Goal: Ask a question: Seek information or help from site administrators or community

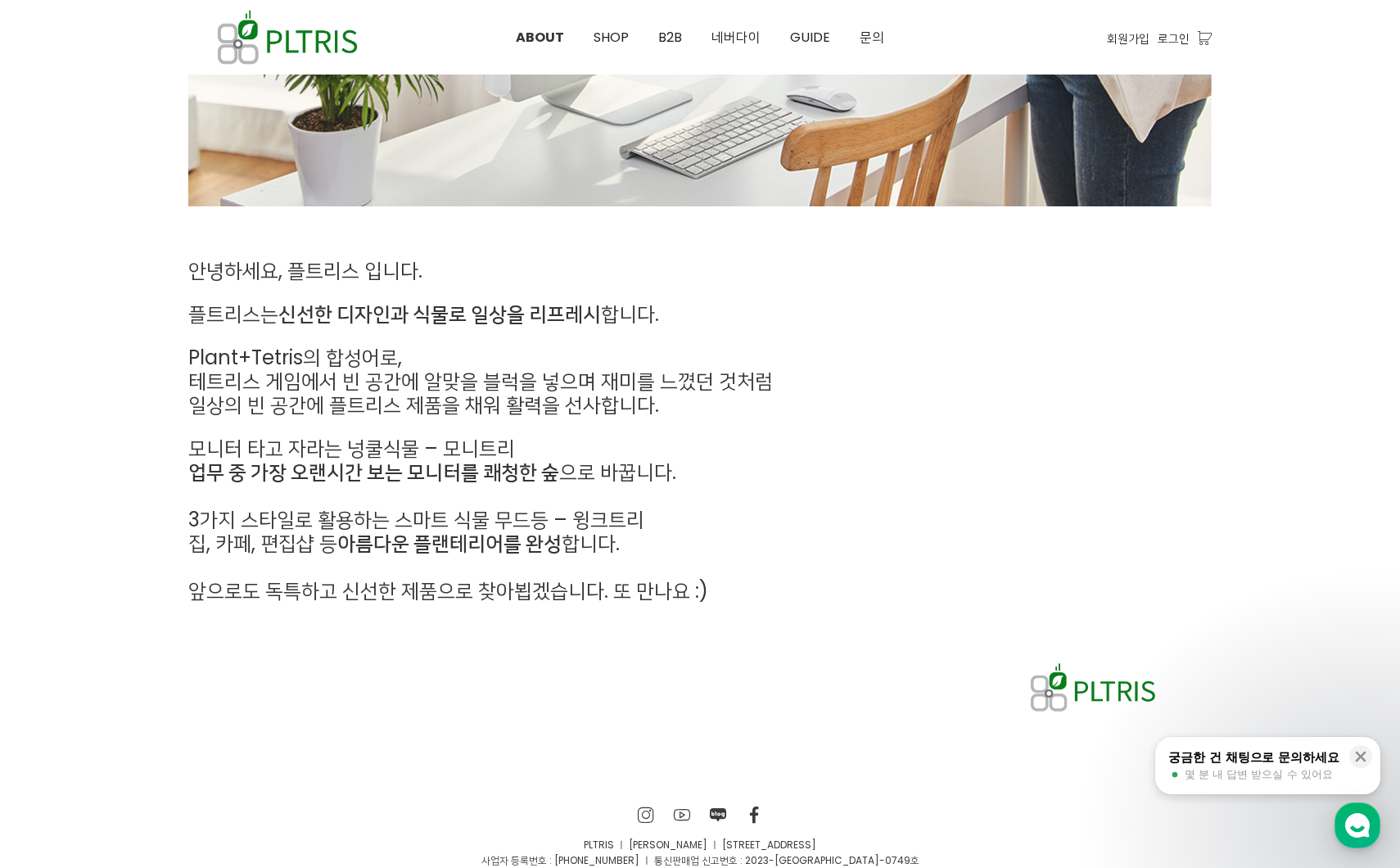
scroll to position [681, 0]
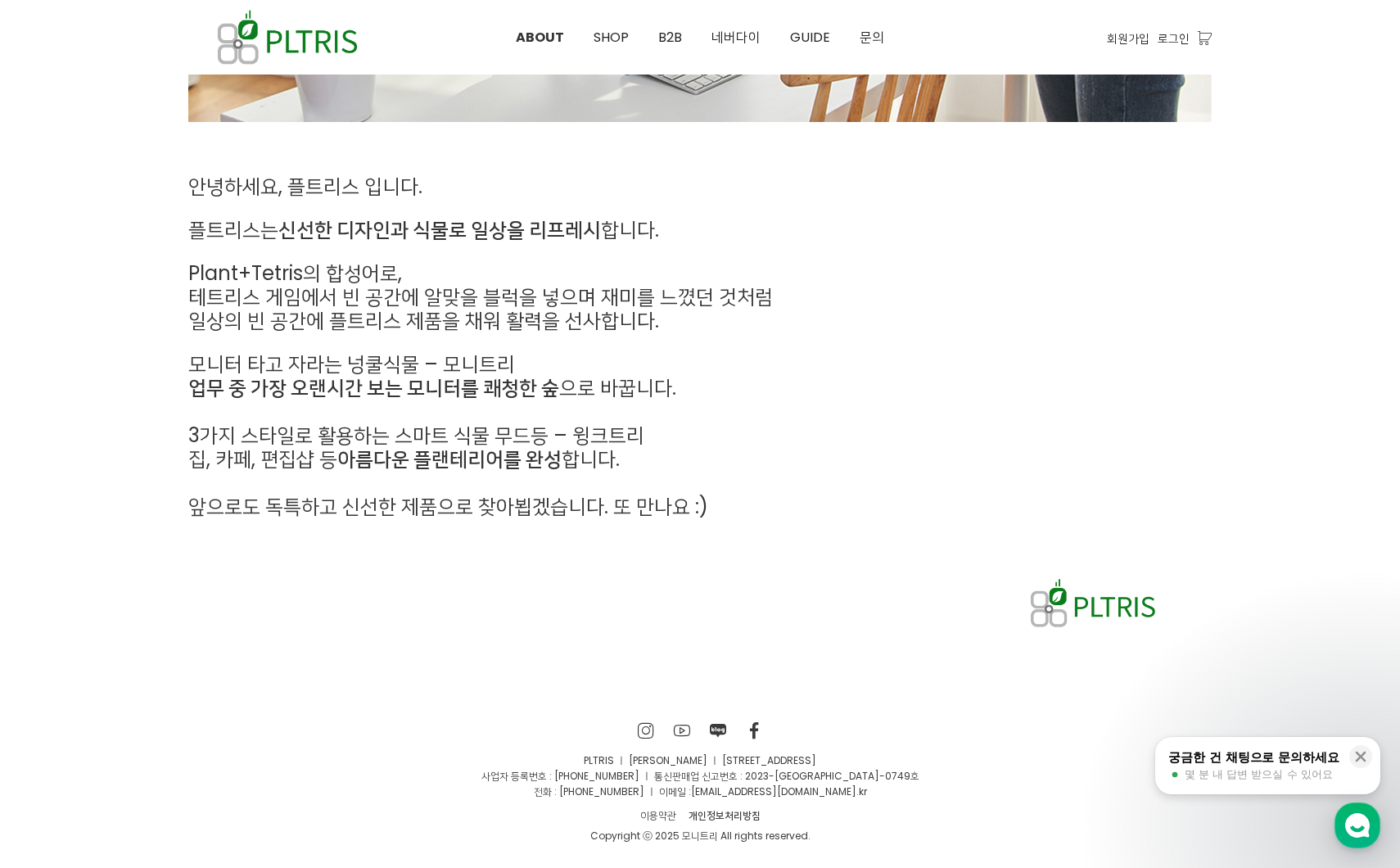
click at [1243, 750] on div "궁금한 건 채팅으로 문의하세요" at bounding box center [1254, 758] width 171 height 17
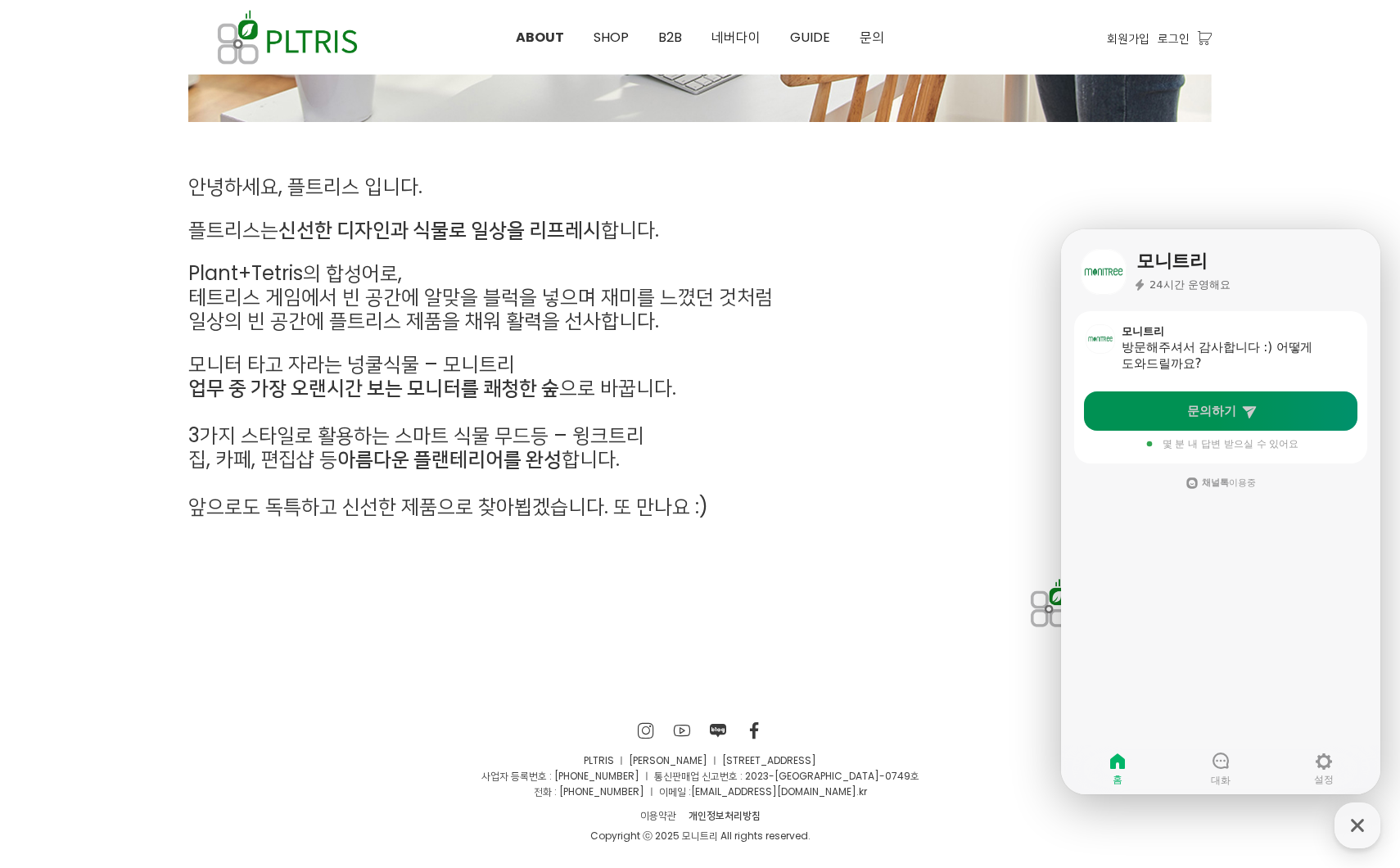
click at [1215, 421] on link "문의하기" at bounding box center [1221, 411] width 274 height 40
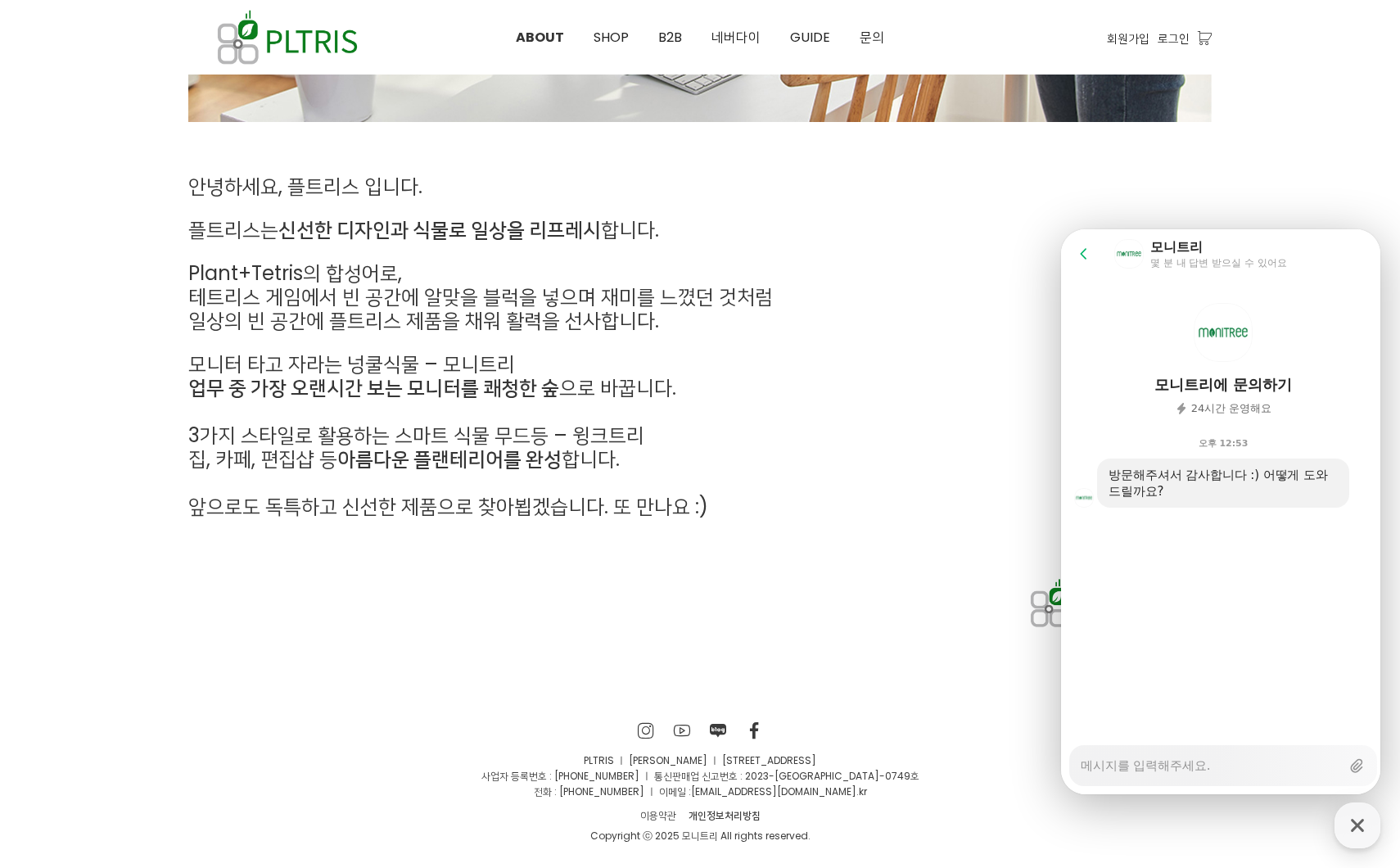
click at [1214, 765] on textarea "Messenger Input Textarea" at bounding box center [1210, 760] width 260 height 28
type textarea "x"
type textarea "2"
type textarea "x"
type textarea "20"
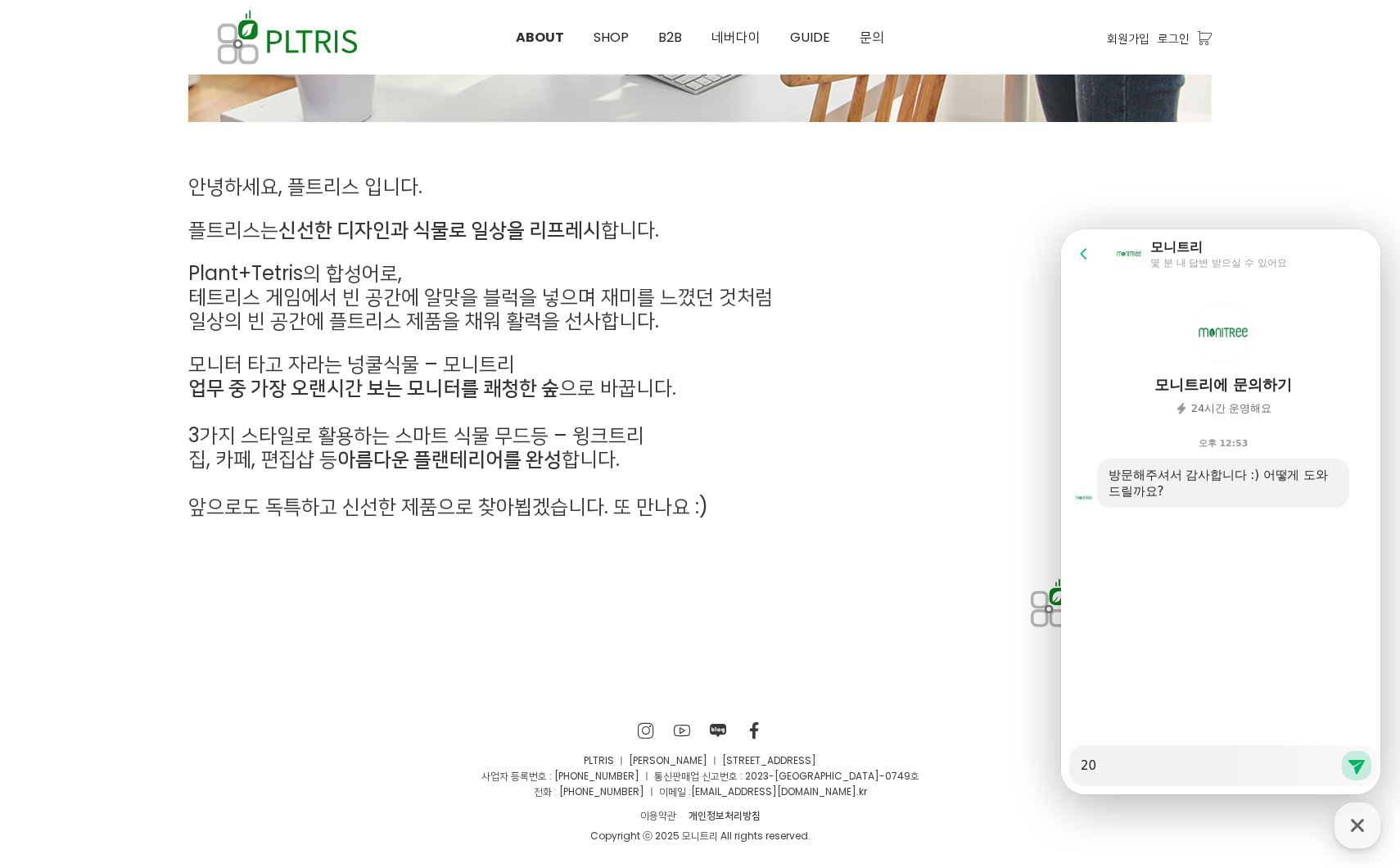
type textarea "x"
type textarea "20ㄱ"
type textarea "x"
type textarea "20개"
type textarea "x"
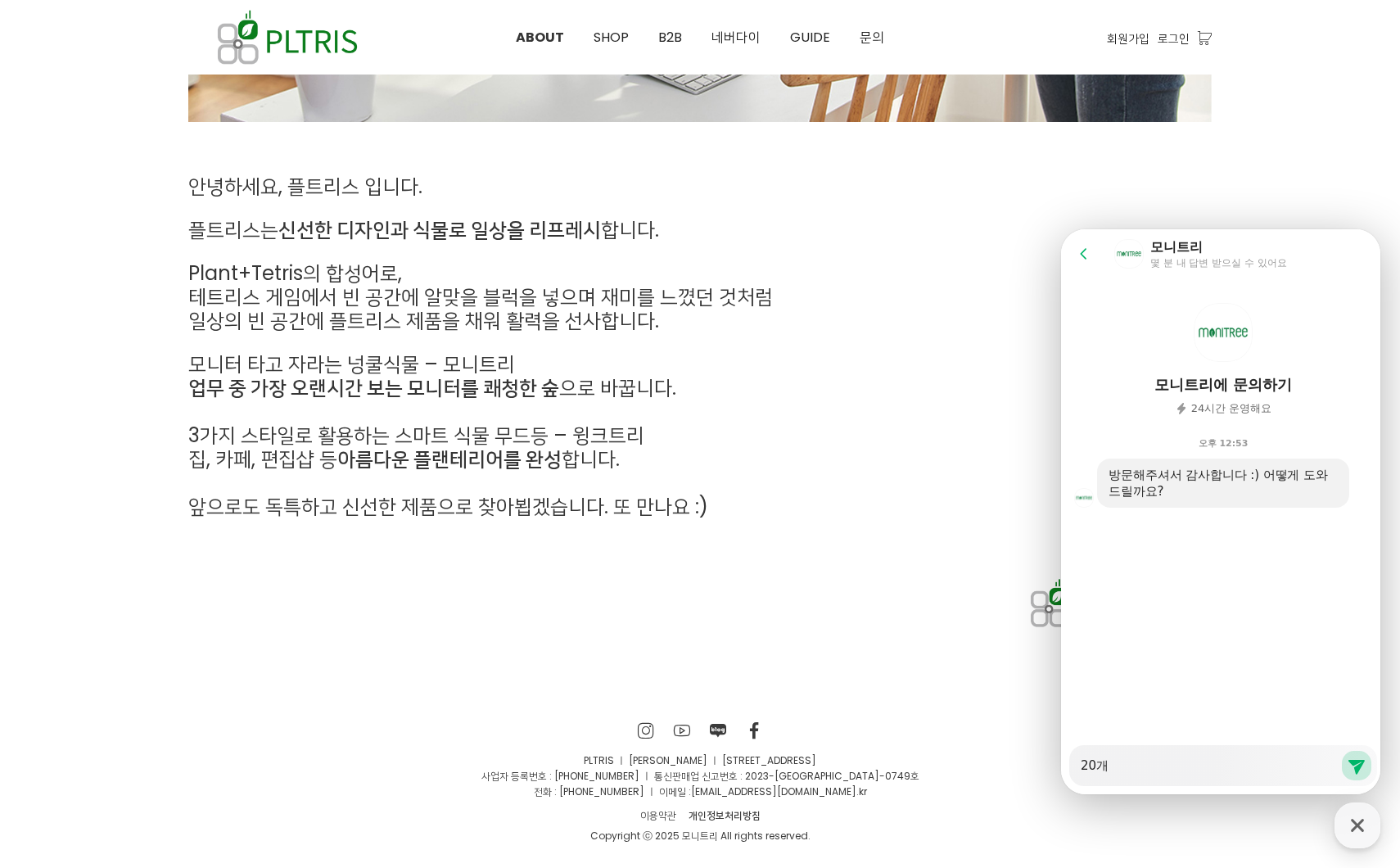
type textarea "20개 ㄱ"
type textarea "x"
type textarea "20개 구"
type textarea "x"
type textarea "20개 굼"
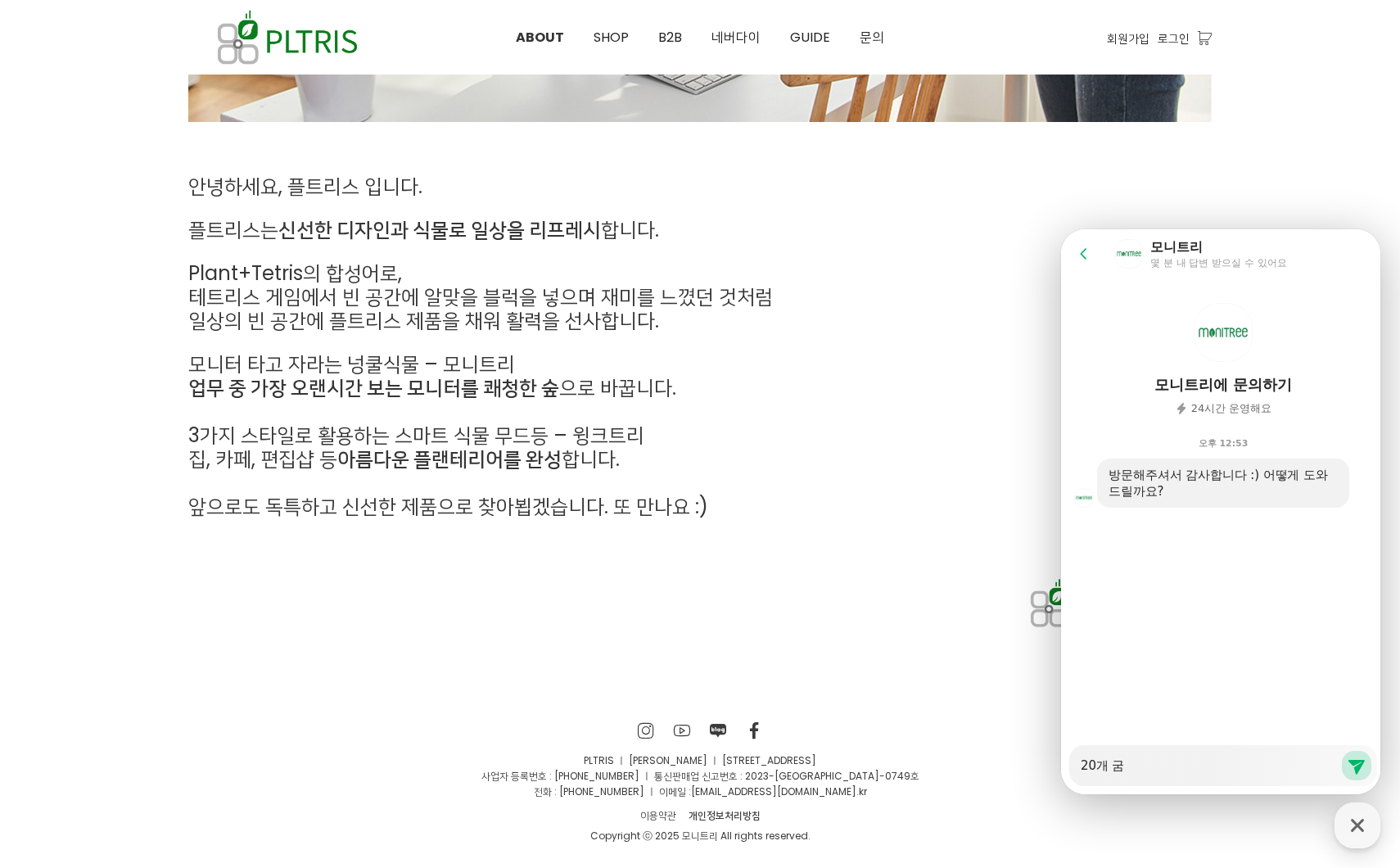
type textarea "x"
type textarea "20개 구매"
type textarea "x"
type textarea "20개 구맿"
type textarea "x"
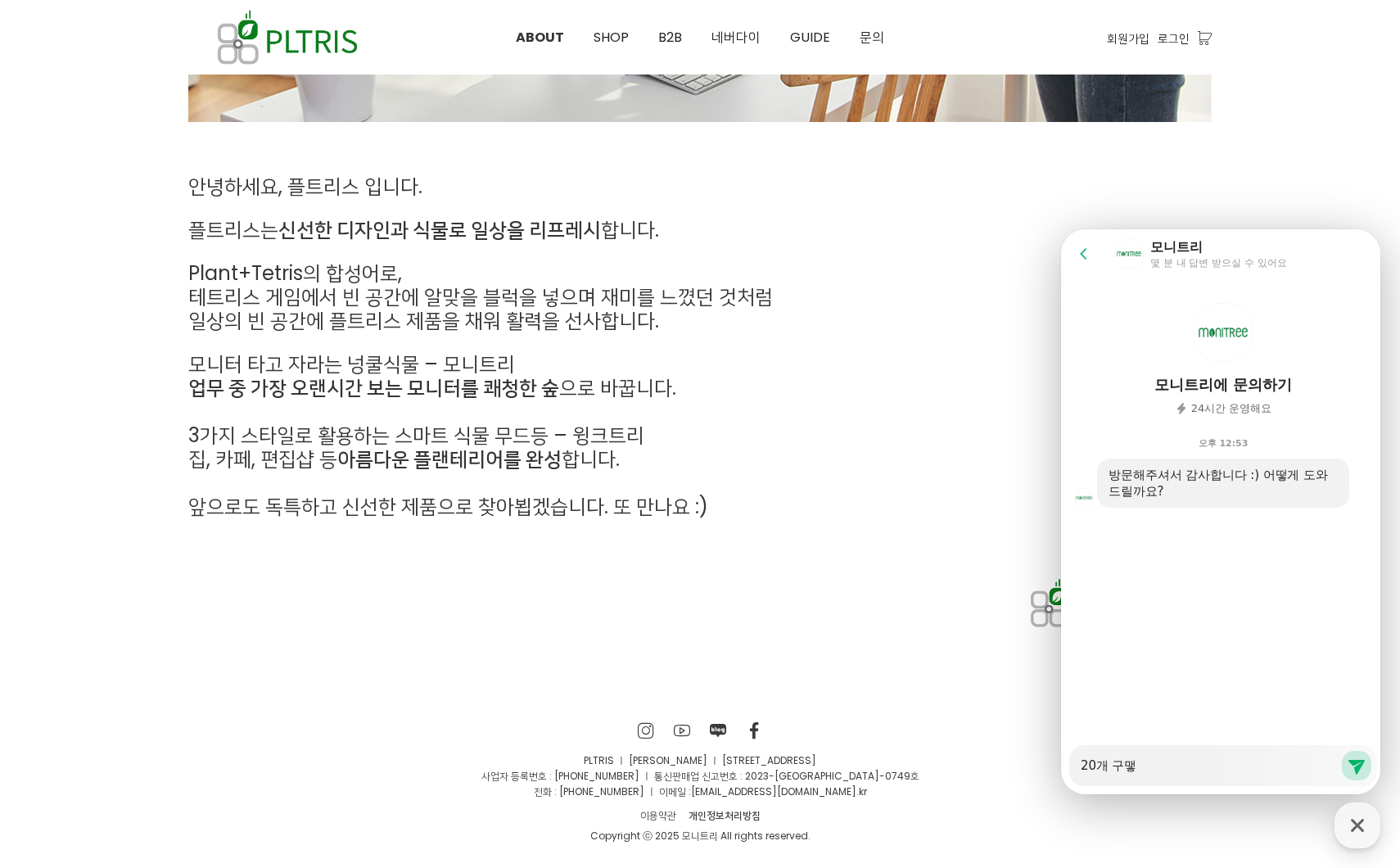
type textarea "20개 구매하"
type textarea "x"
type textarea "20개 구매함"
type textarea "x"
type textarea "20개 구매하며"
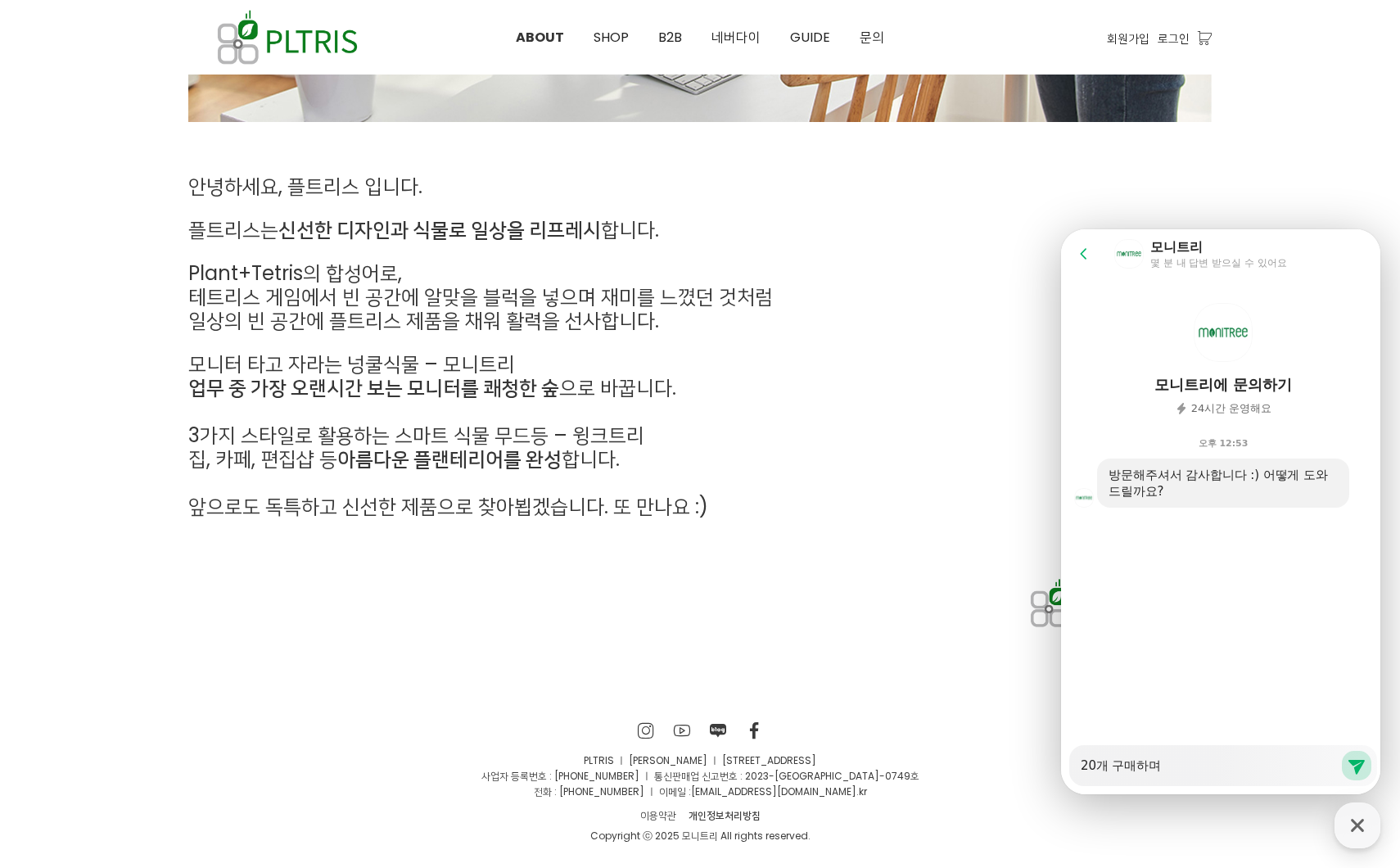
type textarea "x"
type textarea "20개 구매하면"
type textarea "x"
type textarea "20개 구매하면"
type textarea "x"
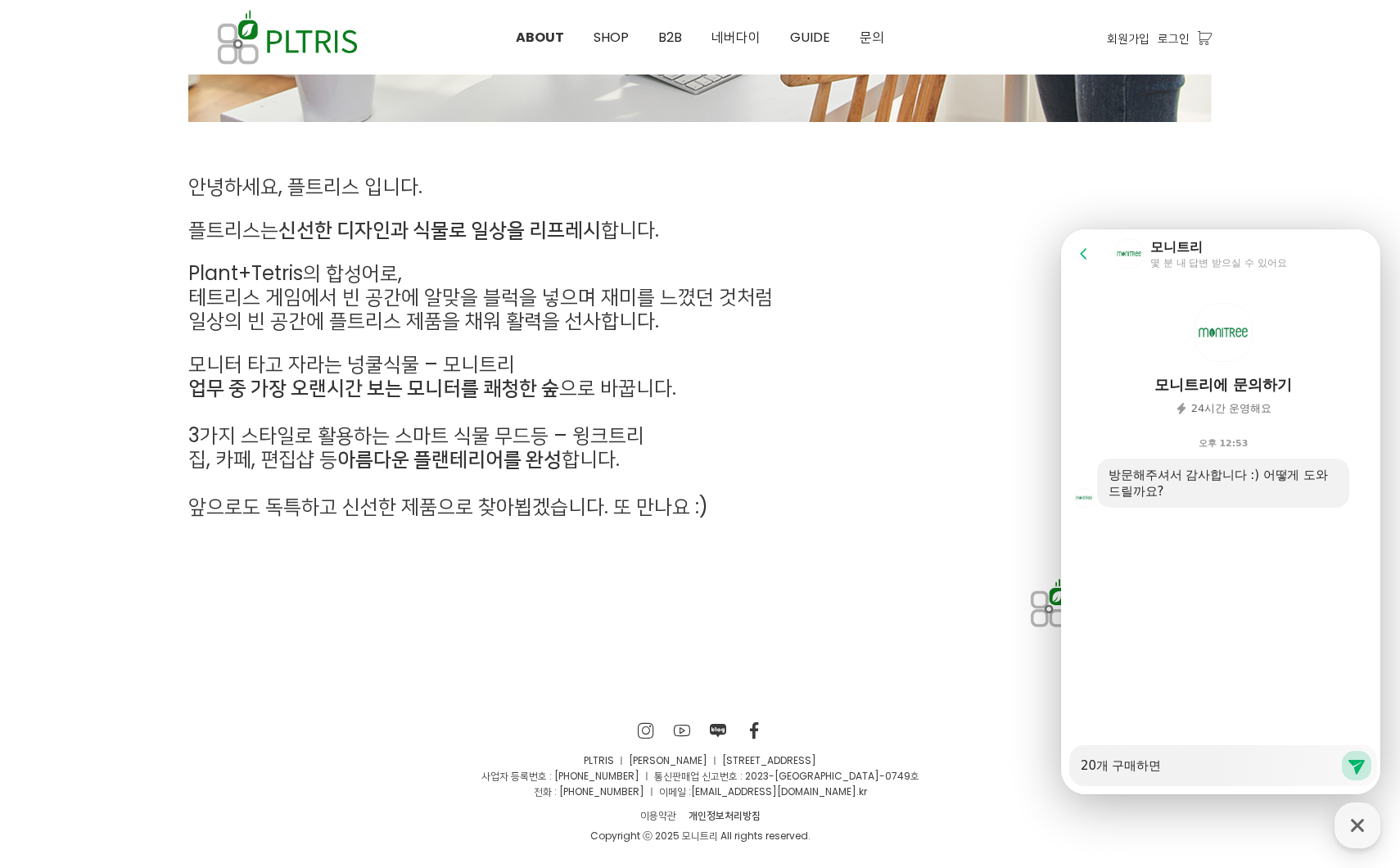
type textarea "20개 구매하면 ㅎ"
type textarea "x"
type textarea "20개 구매하면 하"
type textarea "x"
type textarea "20개 구매하면 할"
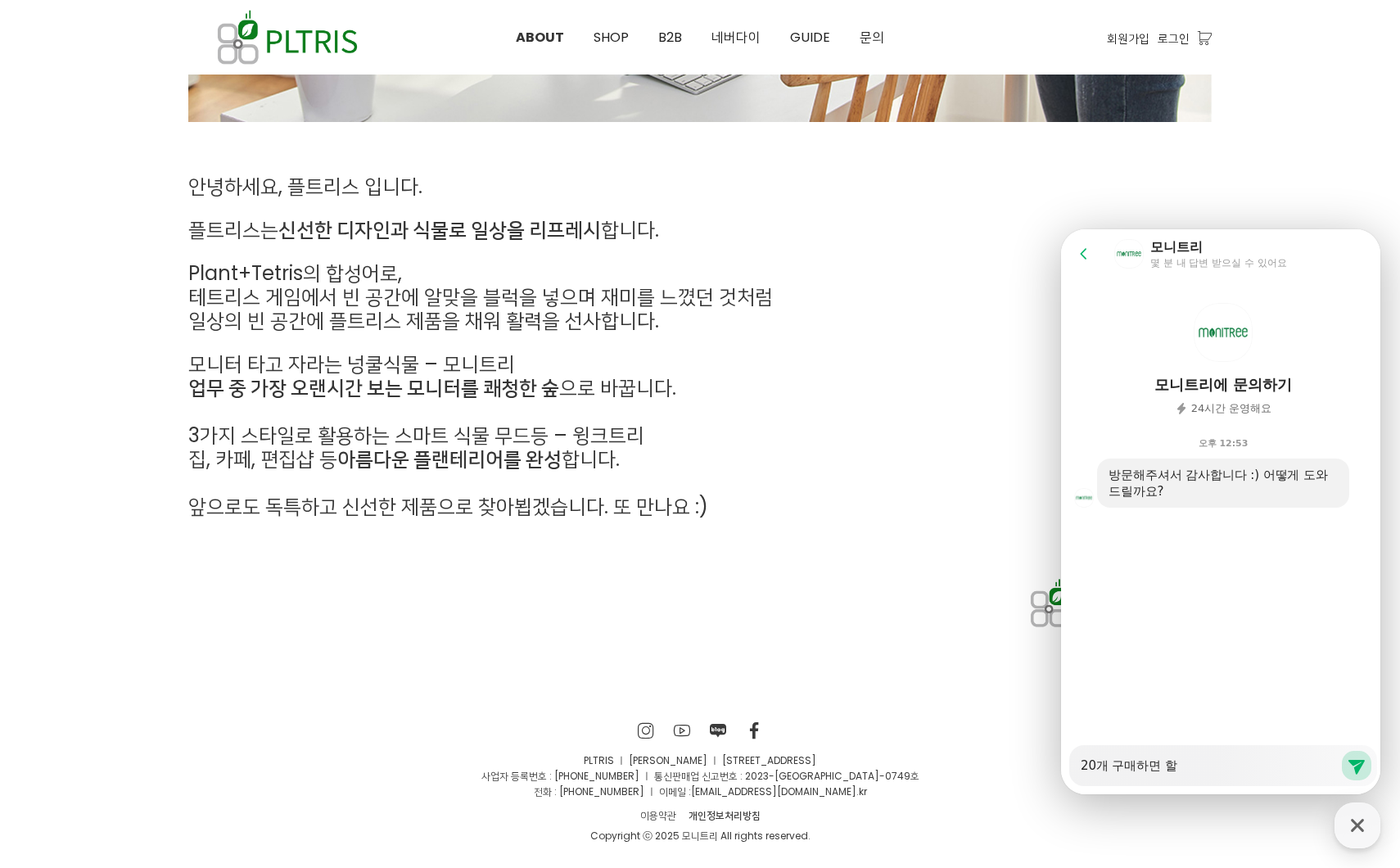
type textarea "x"
type textarea "20개 구매하면 할ㅇ"
type textarea "x"
type textarea "20개 구매하면 할이"
type textarea "x"
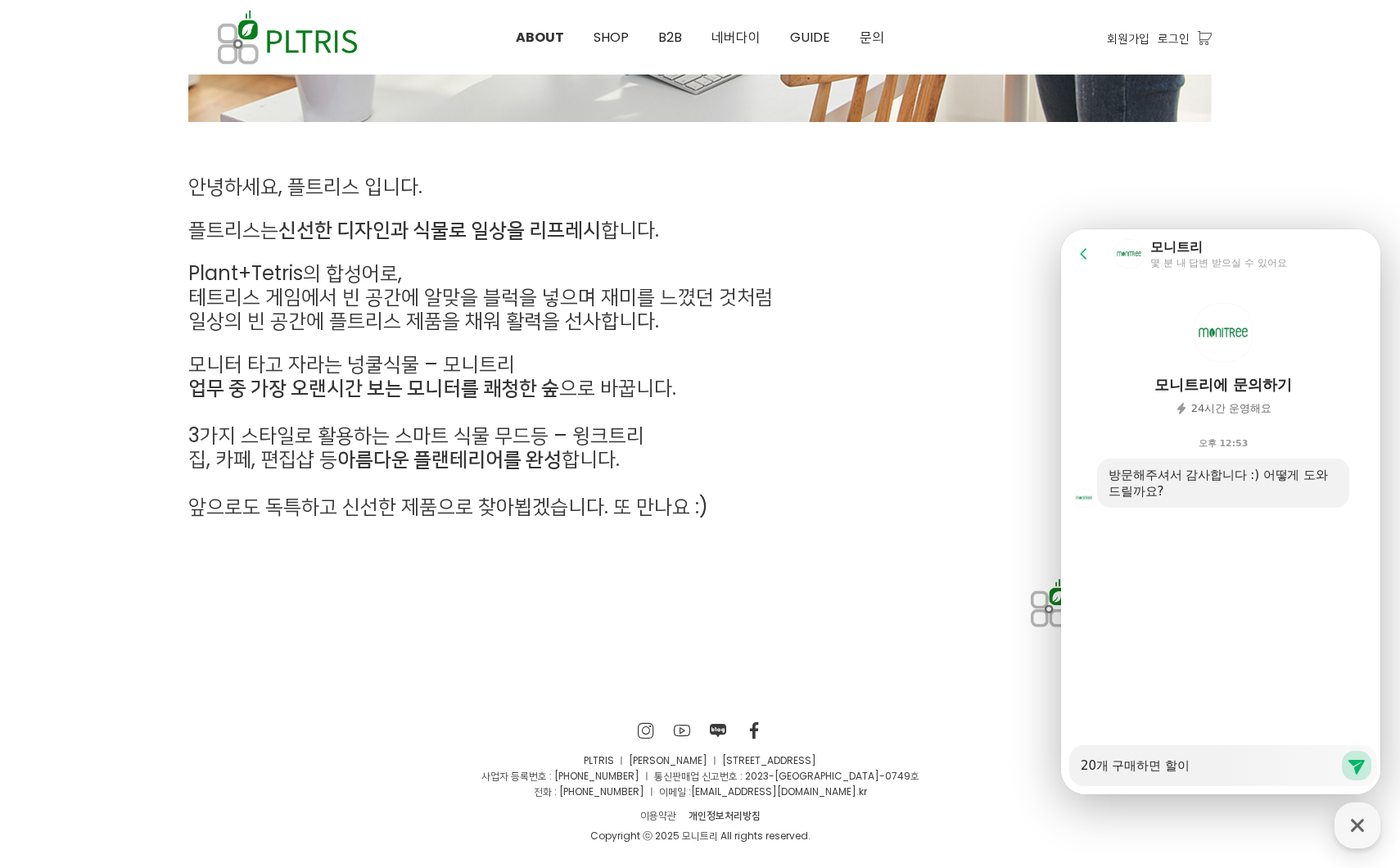
type textarea "20개 구매하면 할인"
type textarea "x"
type textarea "20개 구매하면 할이"
type textarea "x"
type textarea "20개 구매하면 할ㅇ"
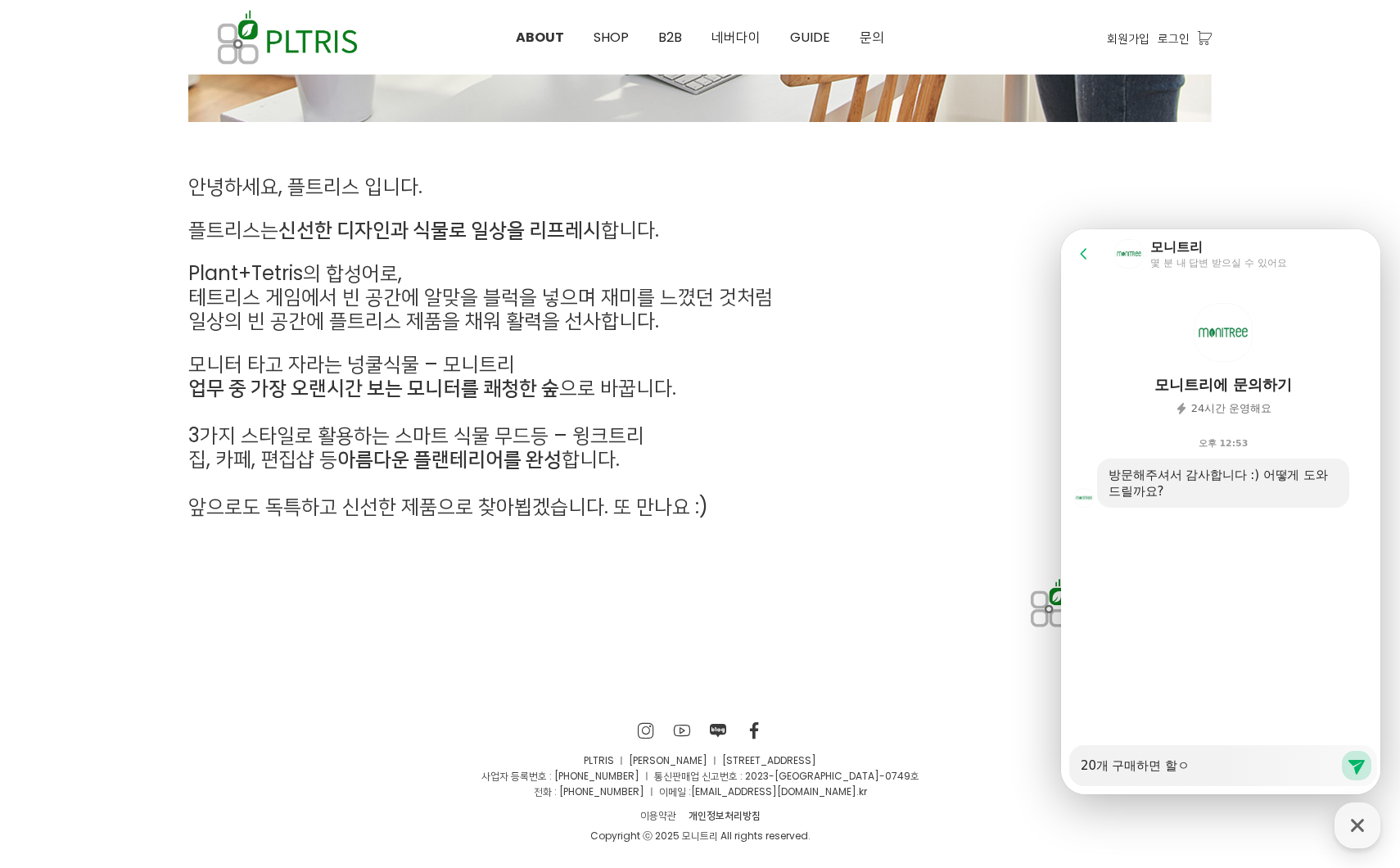
type textarea "x"
type textarea "20개 구매하면 할"
type textarea "x"
type textarea "20개 구매하면"
type textarea "x"
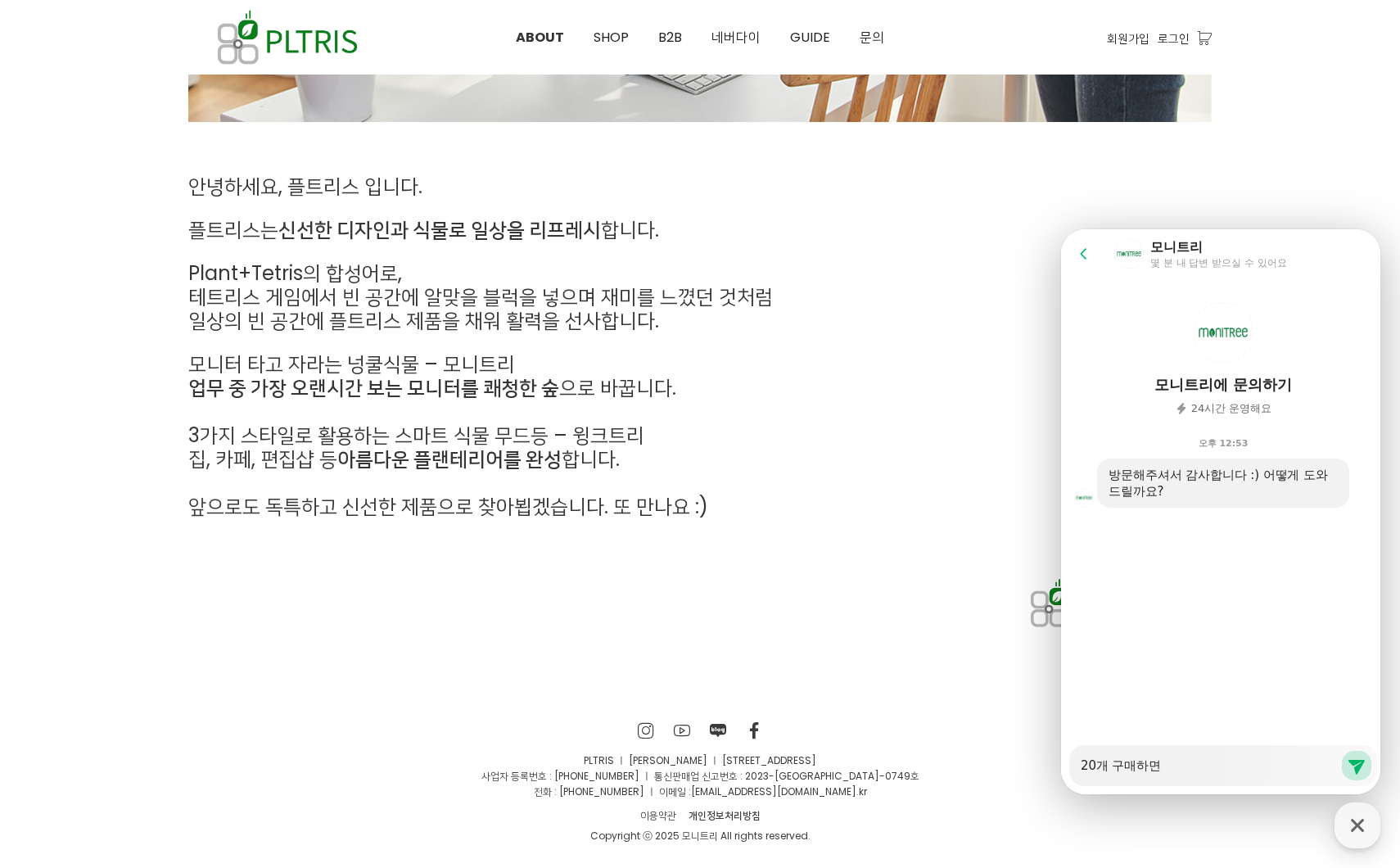
type textarea "20개 구매하면 ㅇ"
type textarea "x"
type textarea "20개 구매하면 아"
type textarea "x"
type textarea "20개 구매하면 ㅇ"
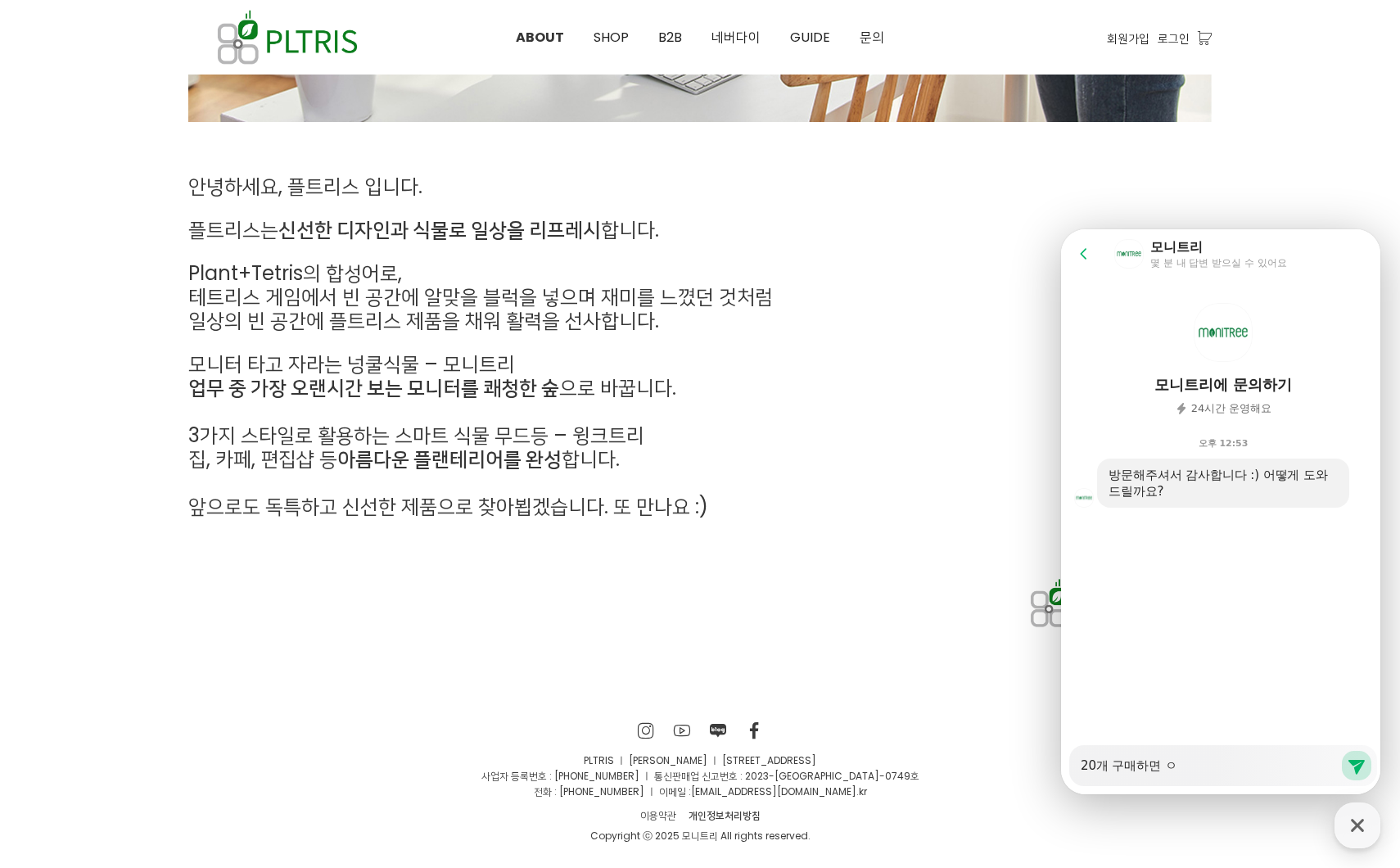
type textarea "x"
type textarea "20개 구매하면"
type textarea "x"
type textarea "20개 구매하면 ㅇ"
type textarea "x"
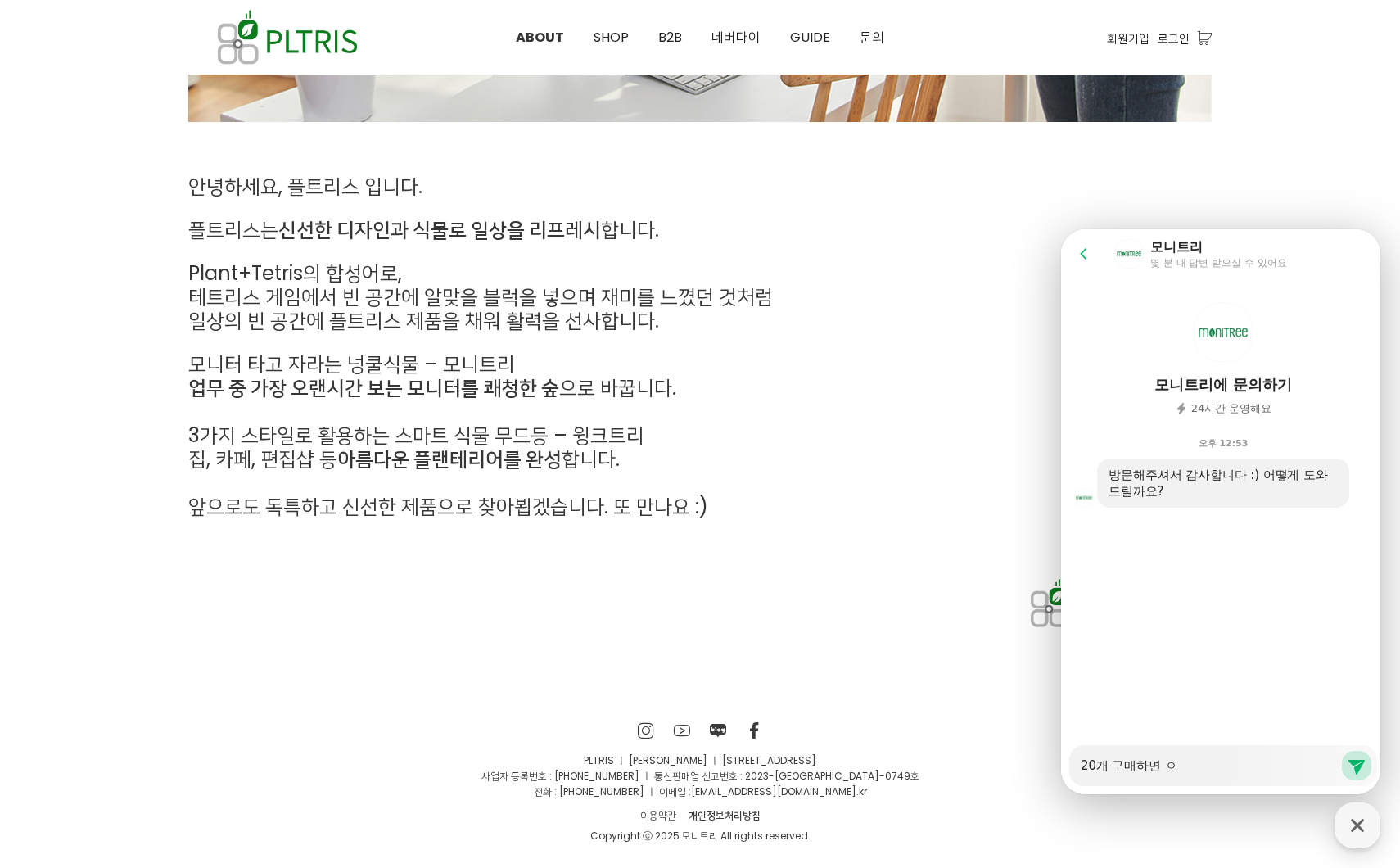
type textarea "20개 구매하면 어"
type textarea "x"
type textarea "20개 구매하면 얼"
type textarea "x"
type textarea "20개 구매하면 얾"
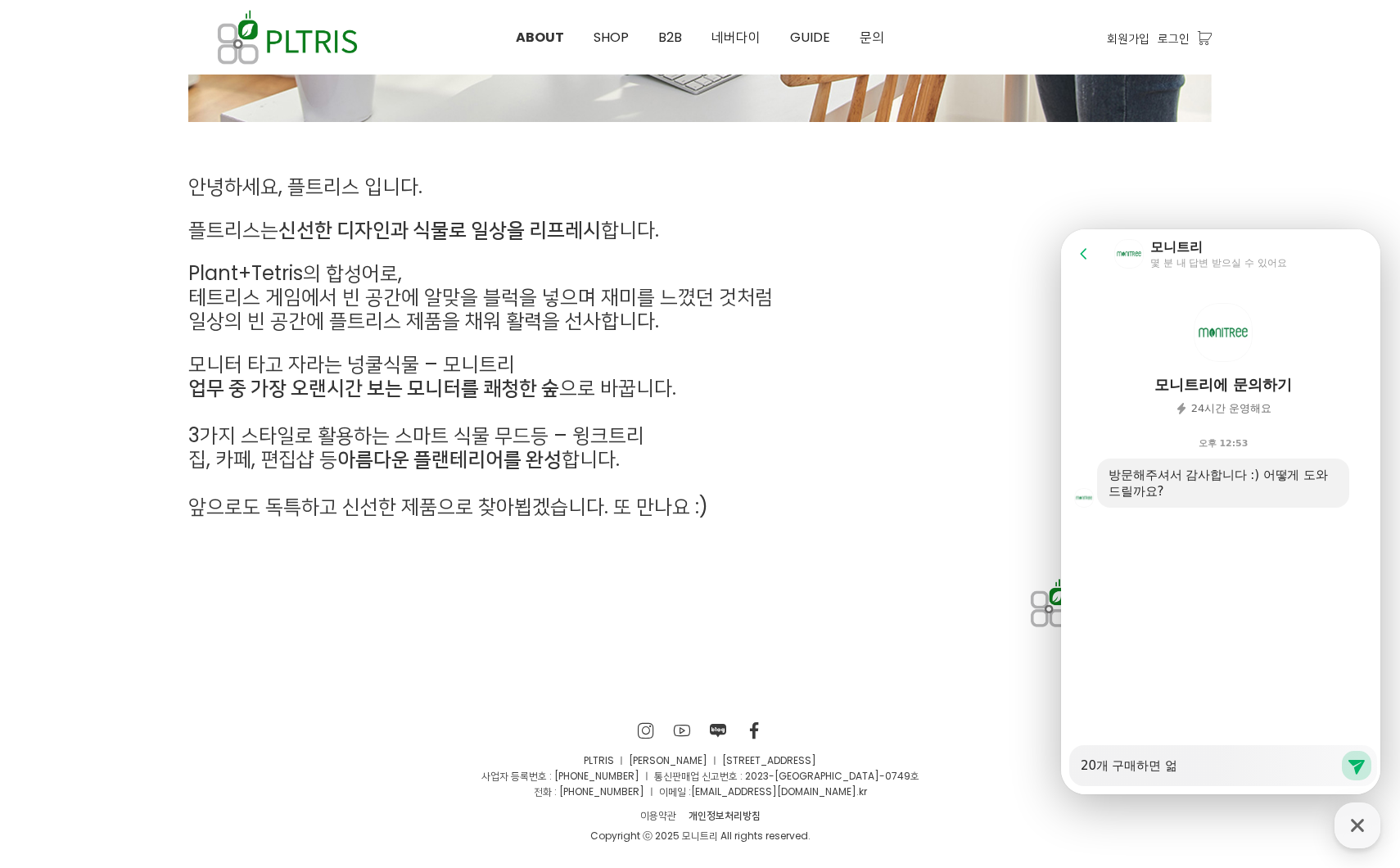
type textarea "x"
type textarea "20개 구매하면 얼마"
type textarea "x"
type textarea "20개 구매하면 얼맊"
type textarea "x"
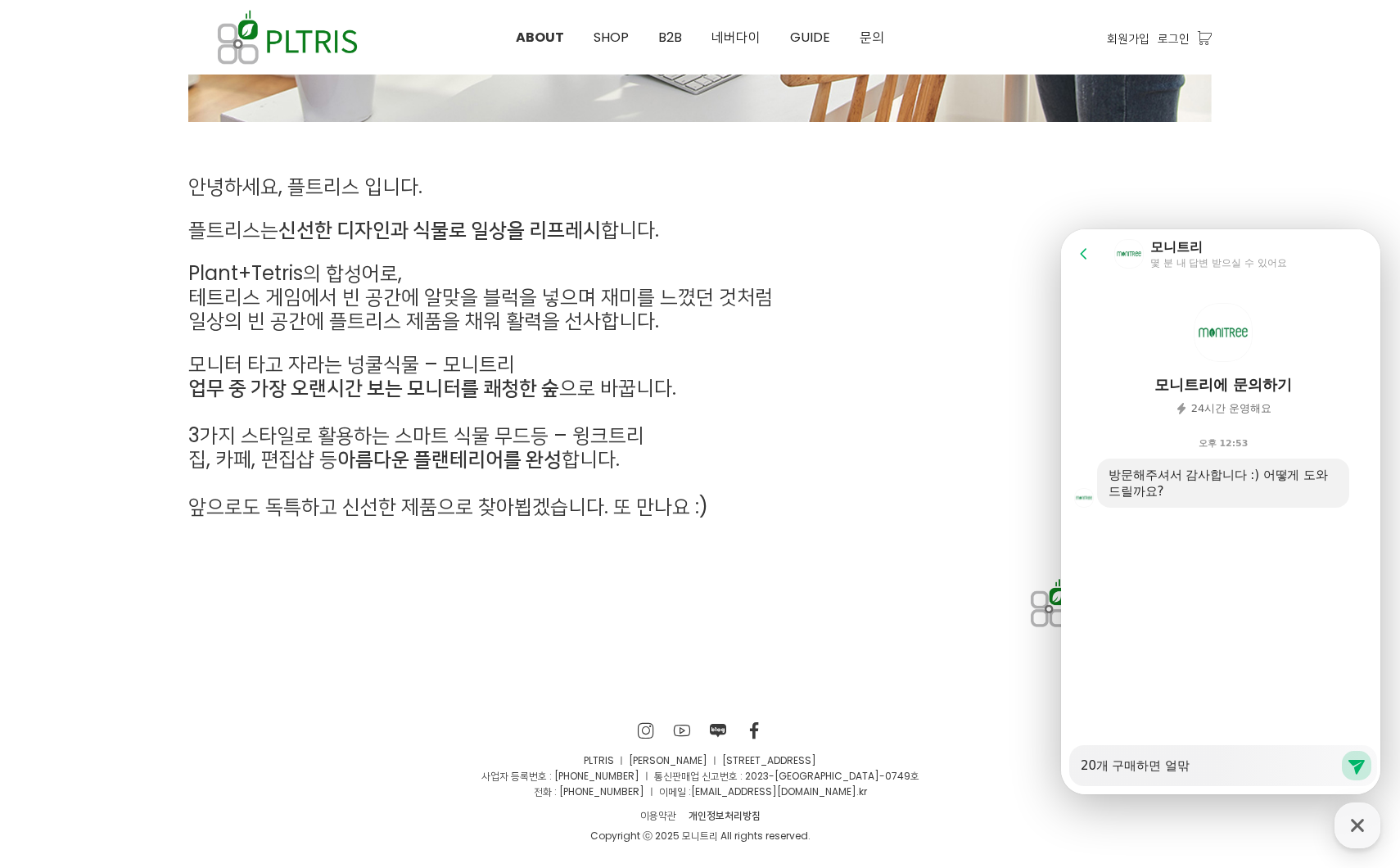
type textarea "20개 구매하면 얼마까"
type textarea "x"
type textarea "20개 구매하면 얼마깢"
type textarea "x"
type textarea "20개 구매하면 얼마까지"
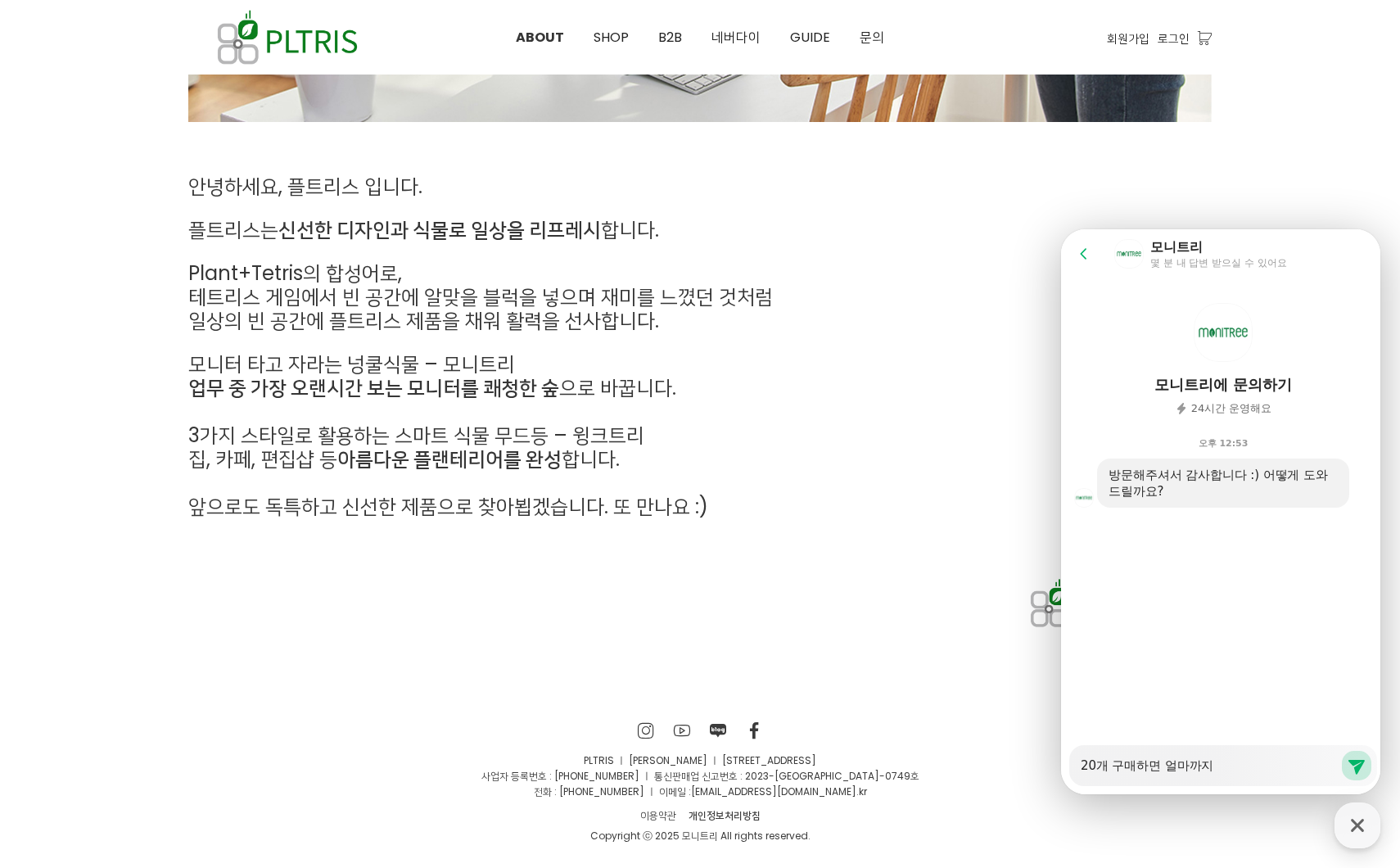
type textarea "x"
type textarea "20개 구매하면 얼마까지"
type textarea "x"
type textarea "20개 구매하면 얼마까지 ㄷ"
type textarea "x"
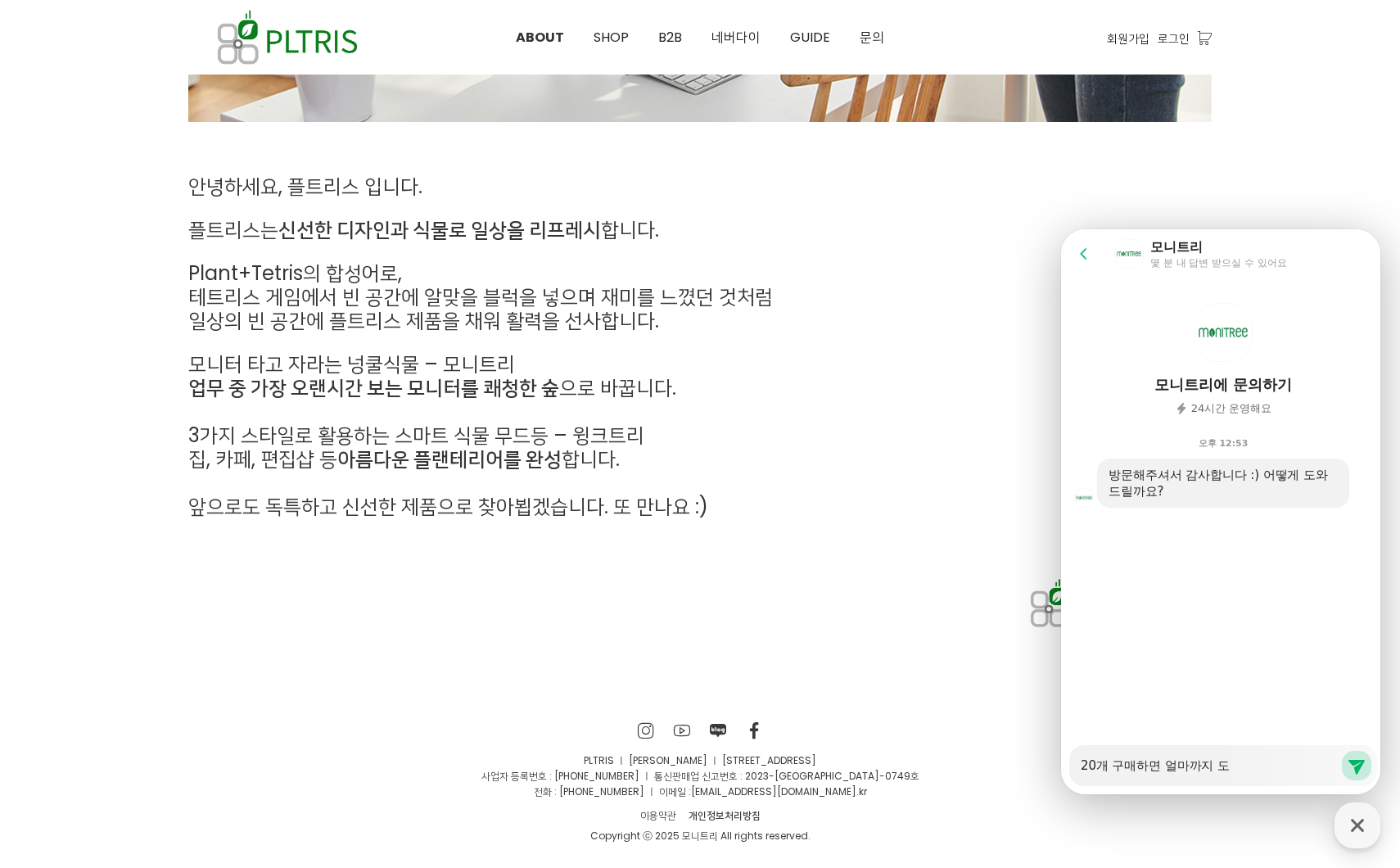
type textarea "20개 구매하면 얼마까지 되"
type textarea "x"
type textarea "20개 구매하면 얼마까지 될"
type textarea "x"
type textarea "20개 구매하면 얼마까지 될ㄲ"
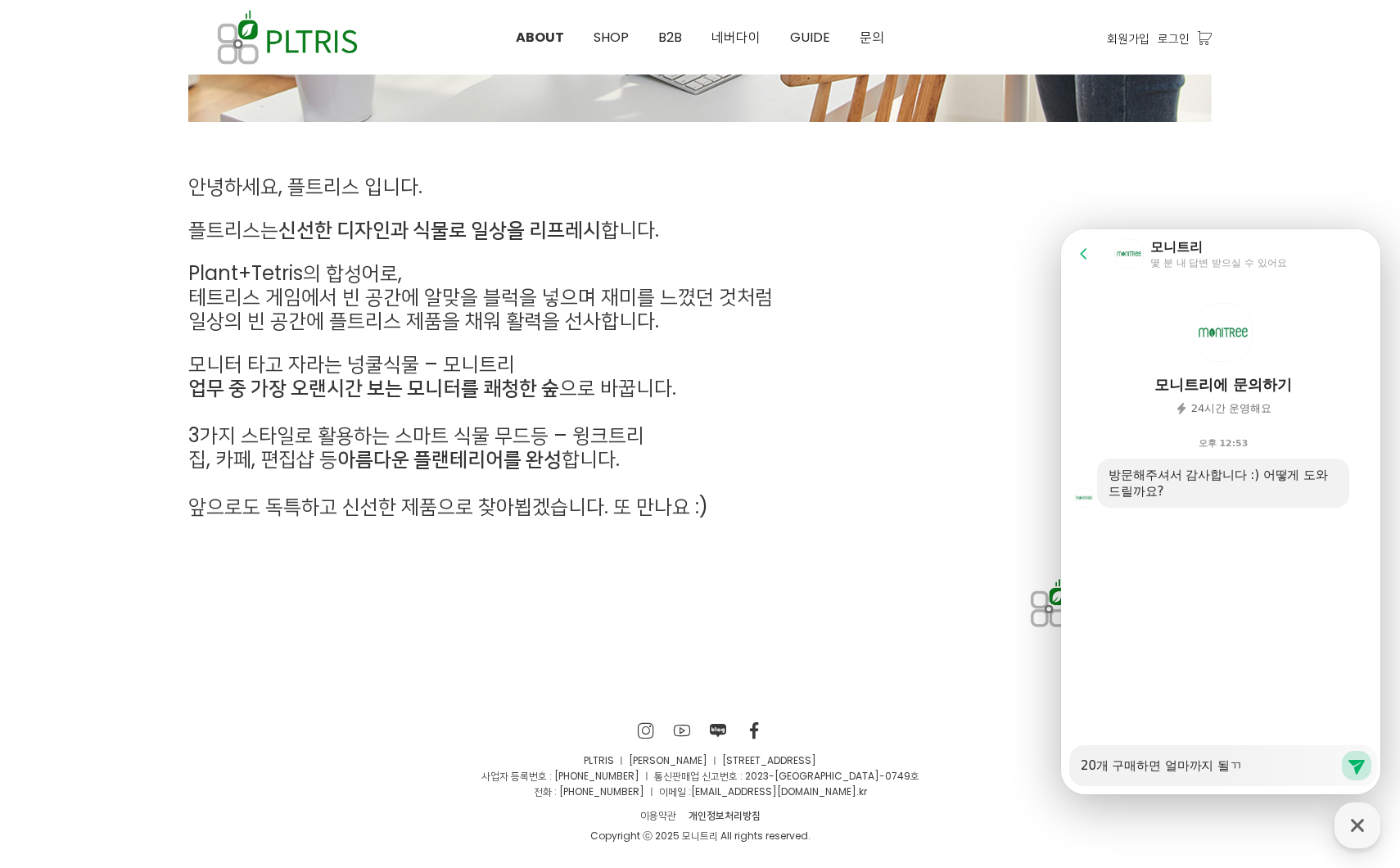
type textarea "x"
type textarea "20개 구매하면 얼마까지 될까"
type textarea "x"
type textarea "20개 구매하면 얼마까지 될깡"
type textarea "x"
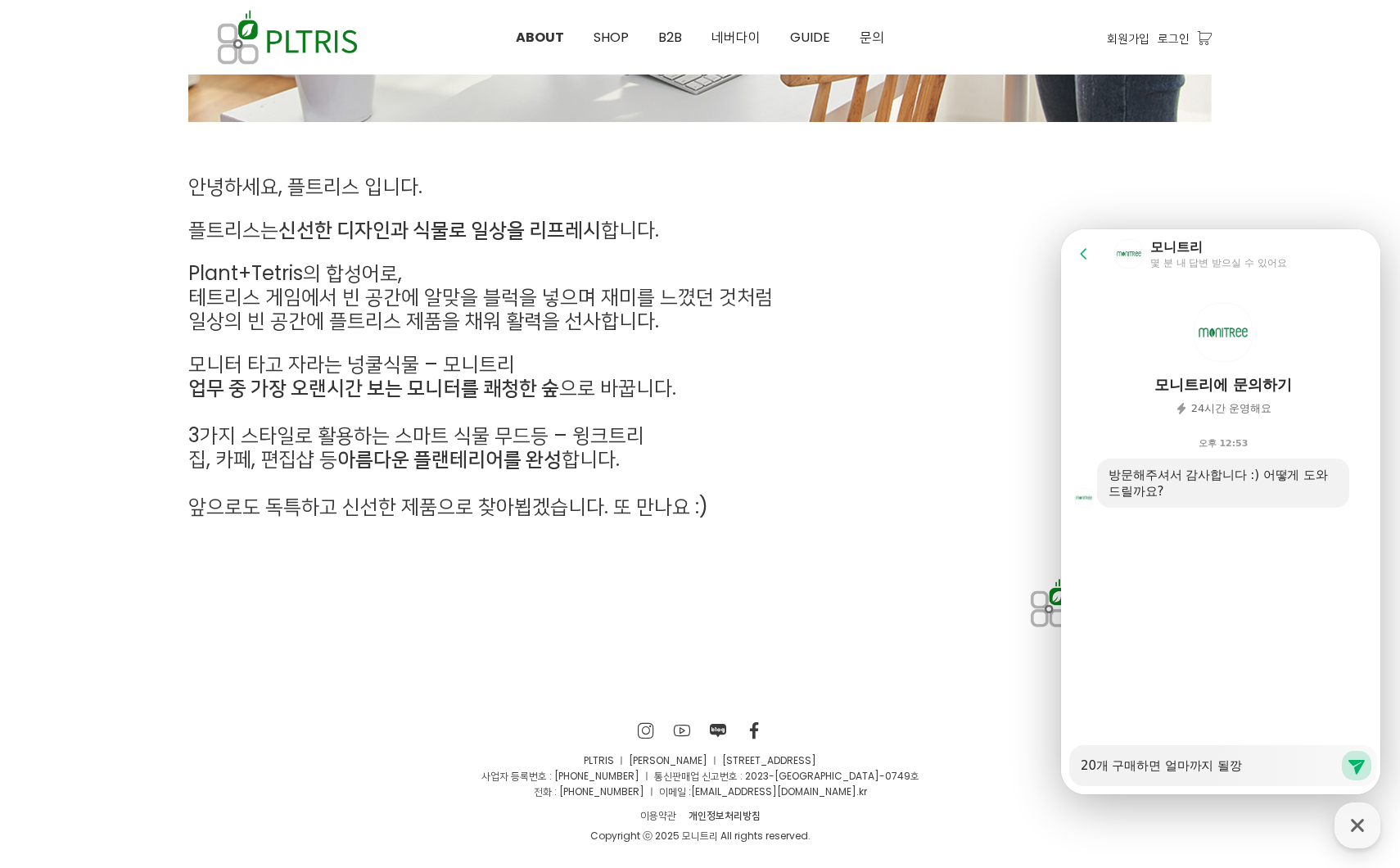
type textarea "20개 구매하면 얼마까지 될까요"
type textarea "x"
type textarea "20개 구매하면 얼마까지 될까요?"
type textarea "x"
type textarea "20개 구매하면 얼마까지 될까요??"
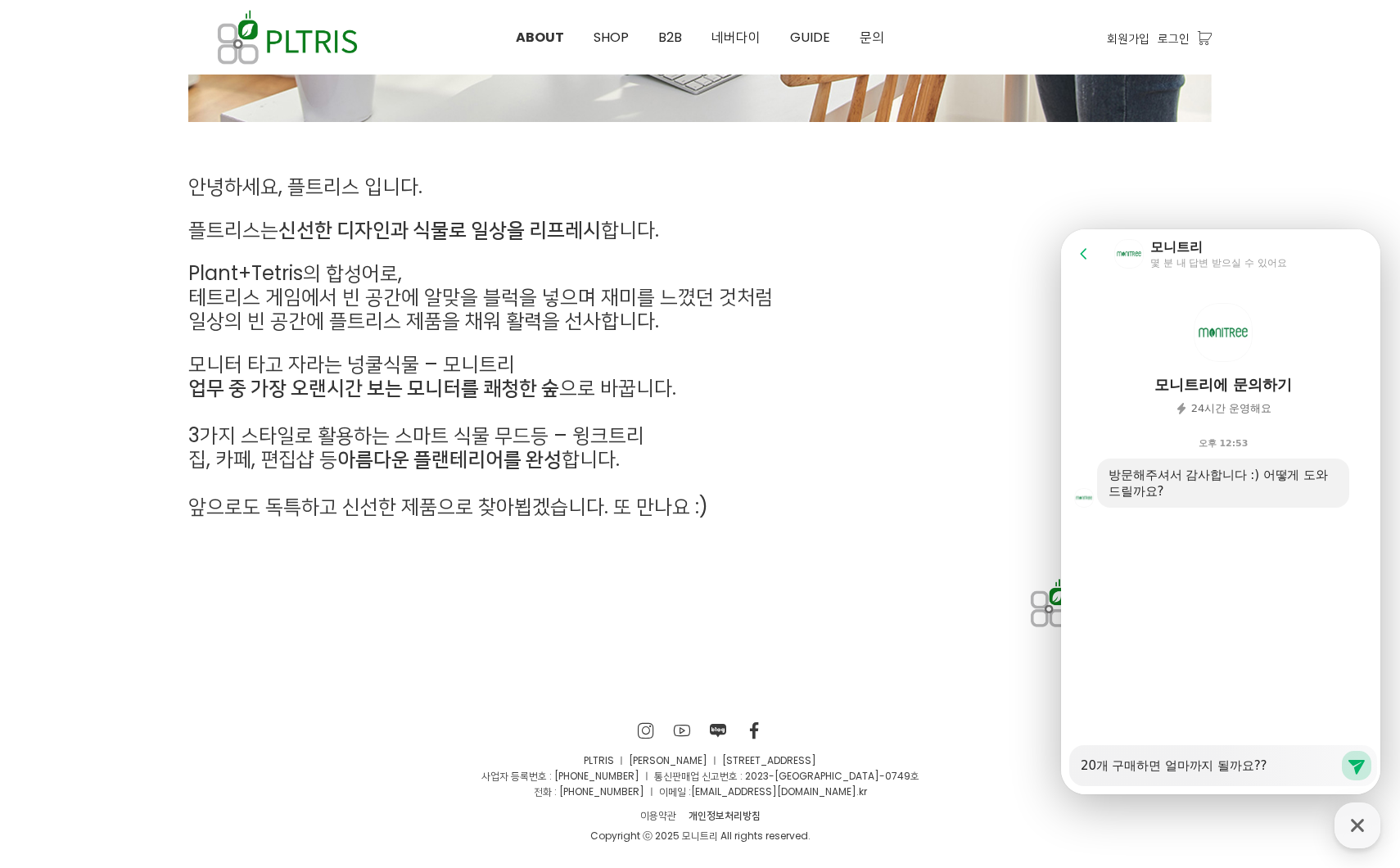
type textarea "x"
type textarea "20개 구매하면 얼마까지 될까요???"
type textarea "x"
type textarea "20개 구매하면 얼마까지 될까요???"
type textarea "x"
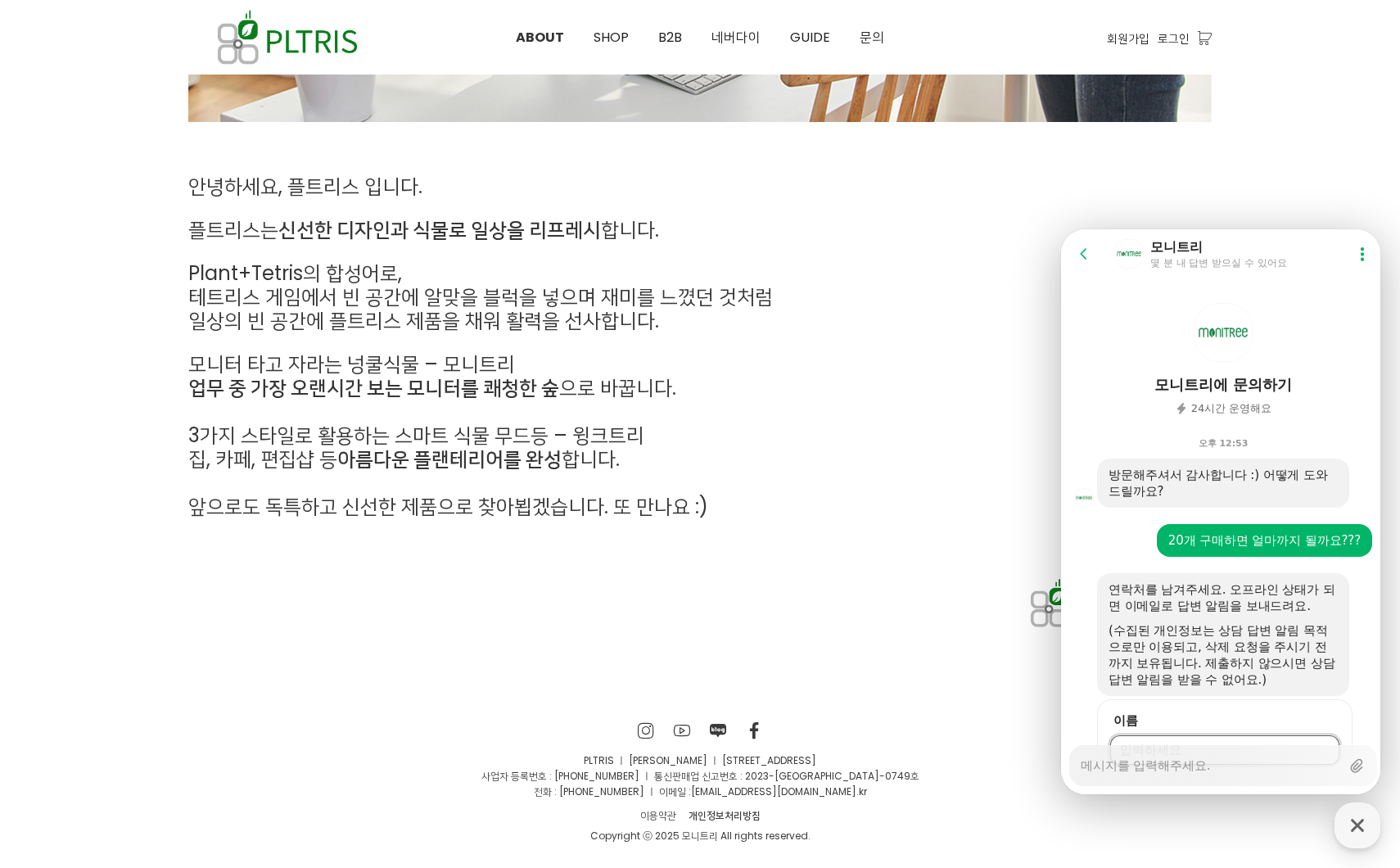
type textarea "x"
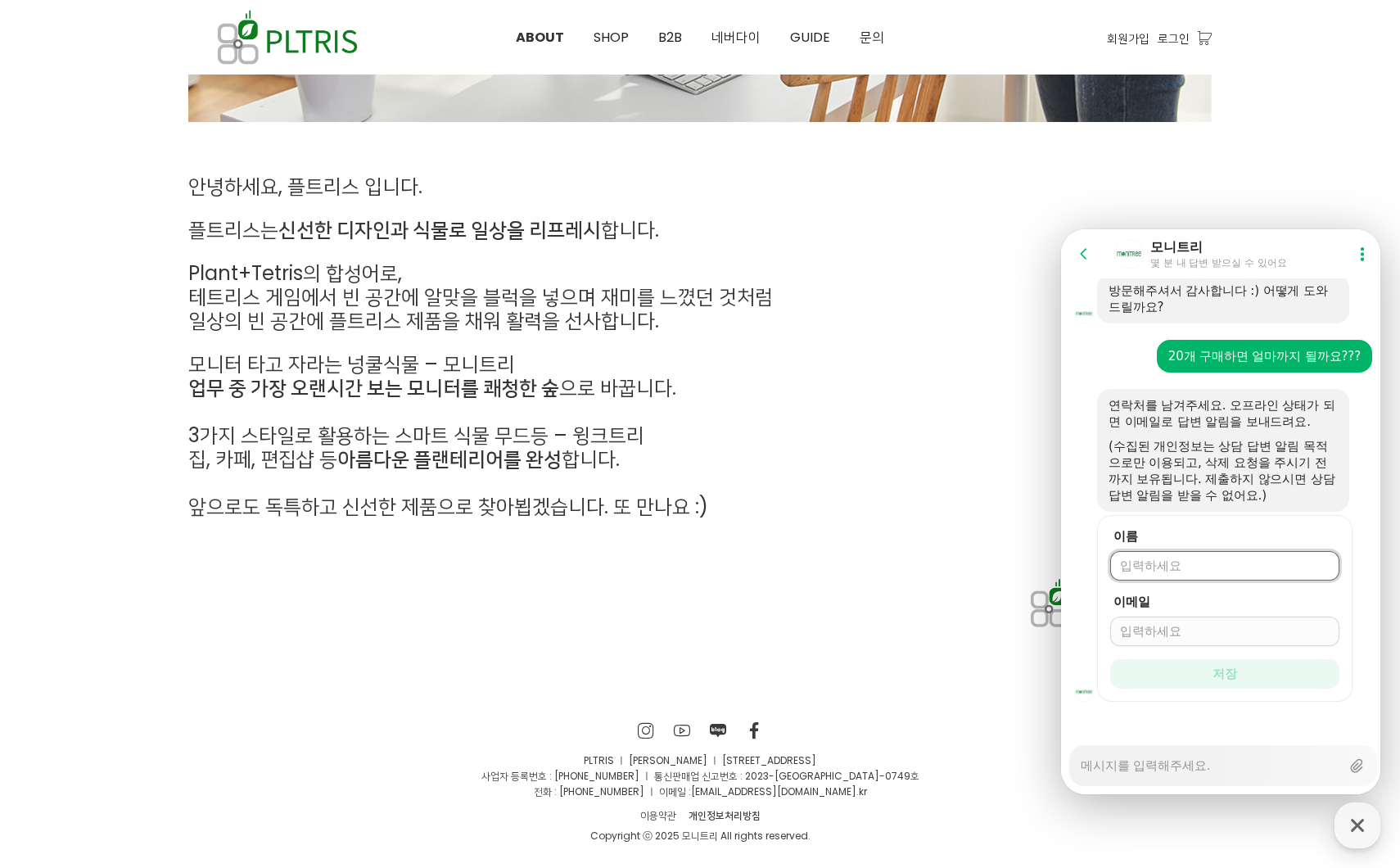
scroll to position [191, 0]
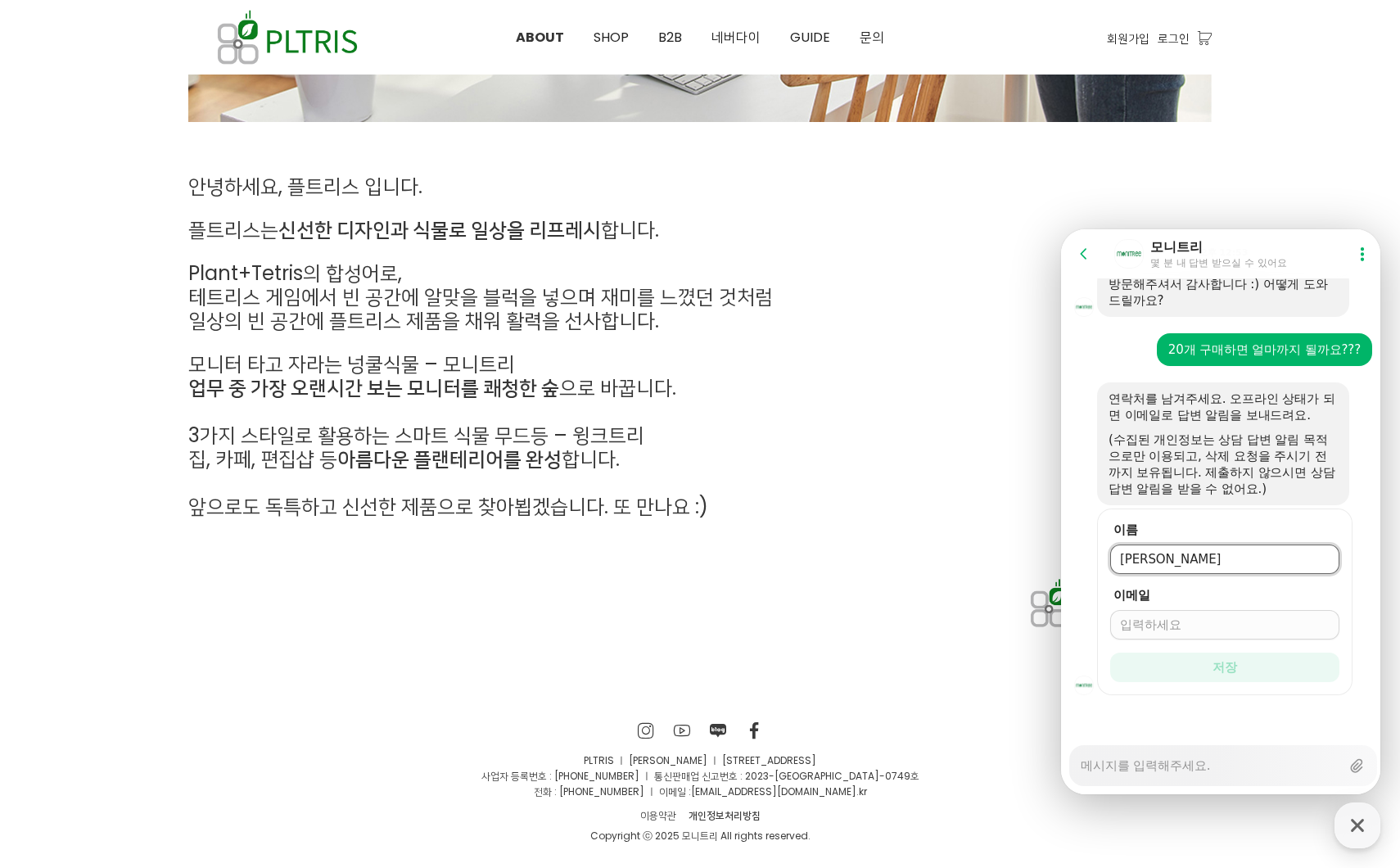
type input "[PERSON_NAME]"
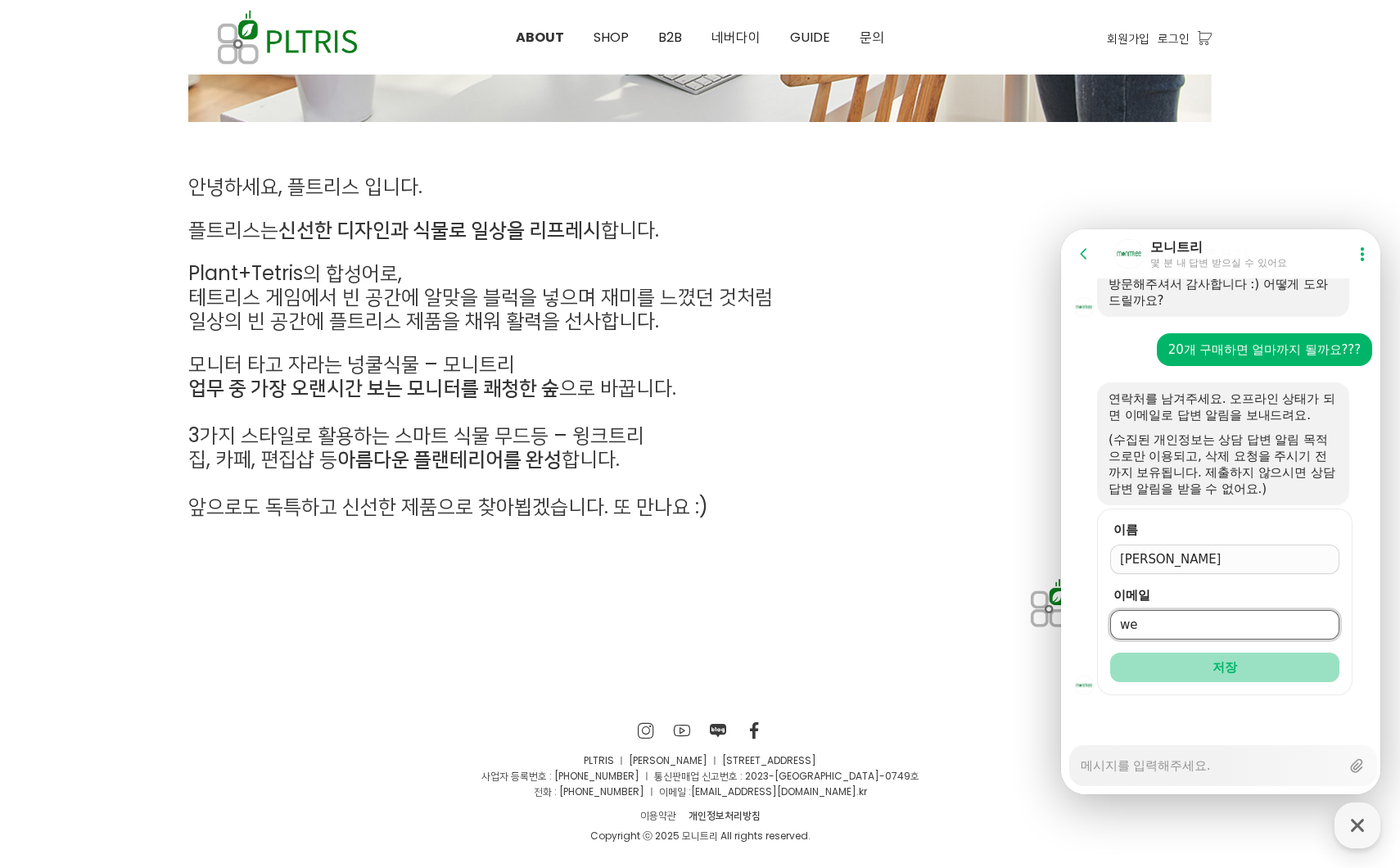
type input "[EMAIL_ADDRESS][DOMAIN_NAME]"
click at [1205, 675] on button "저장" at bounding box center [1225, 667] width 230 height 29
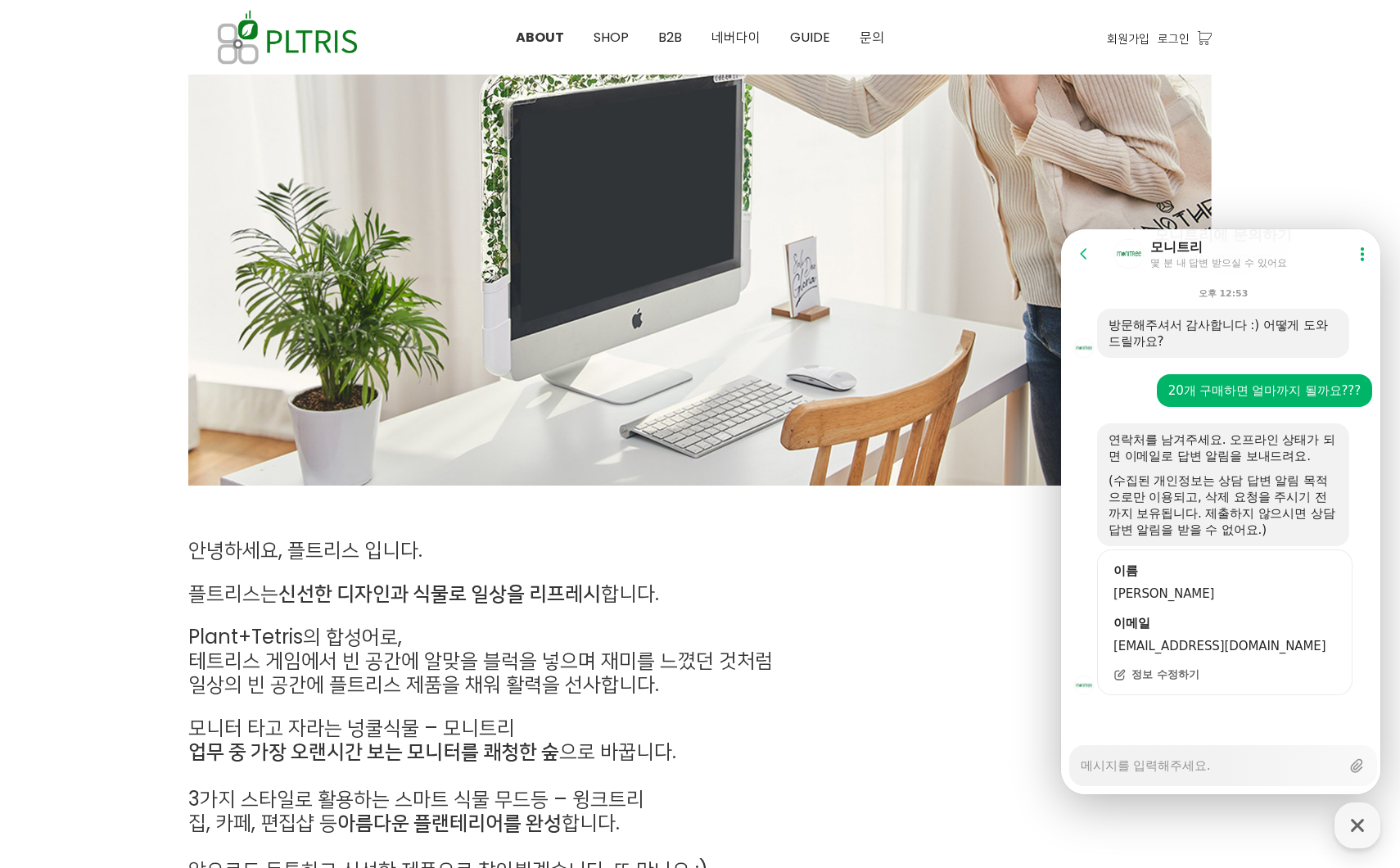
type textarea "x"
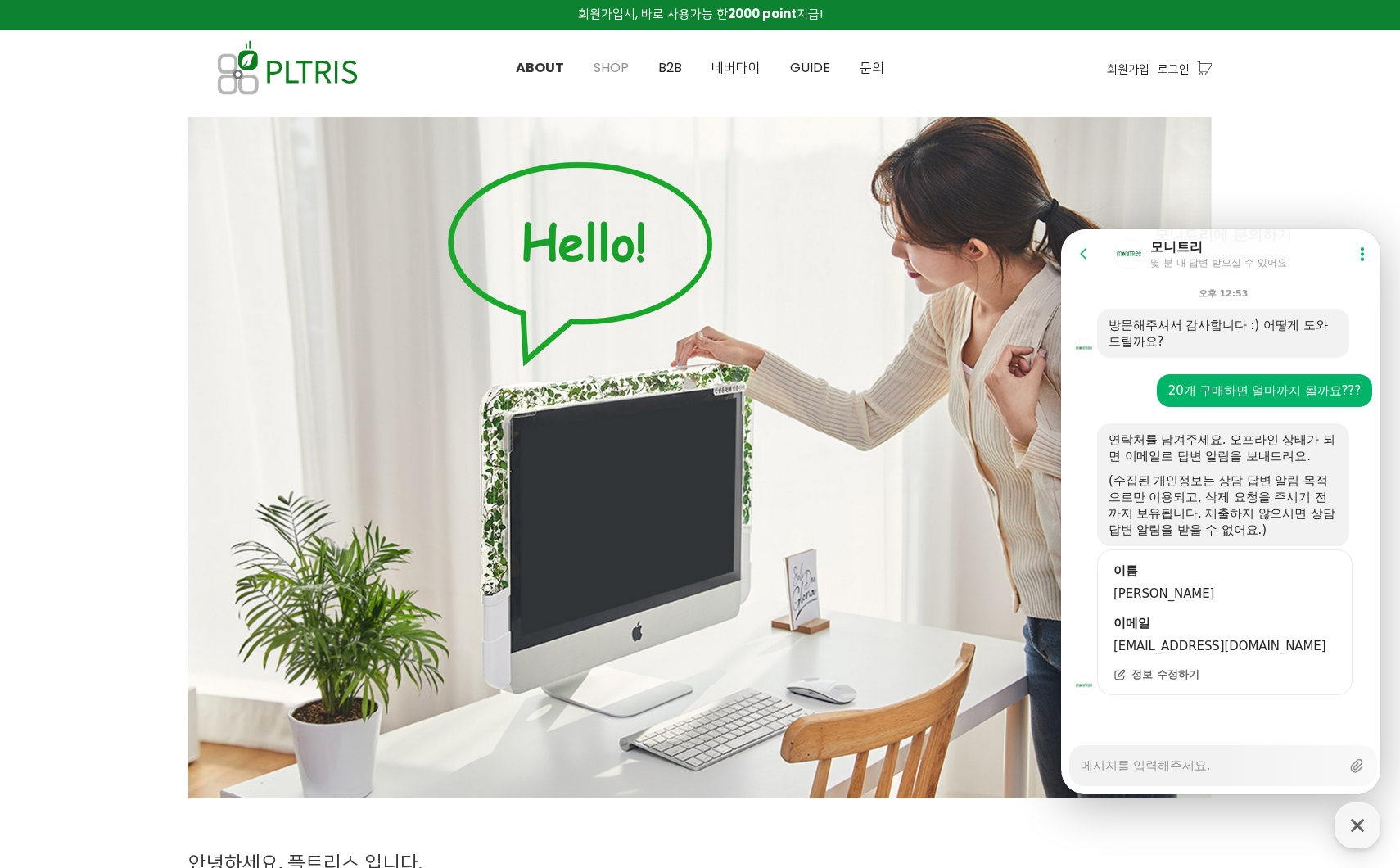
scroll to position [0, 0]
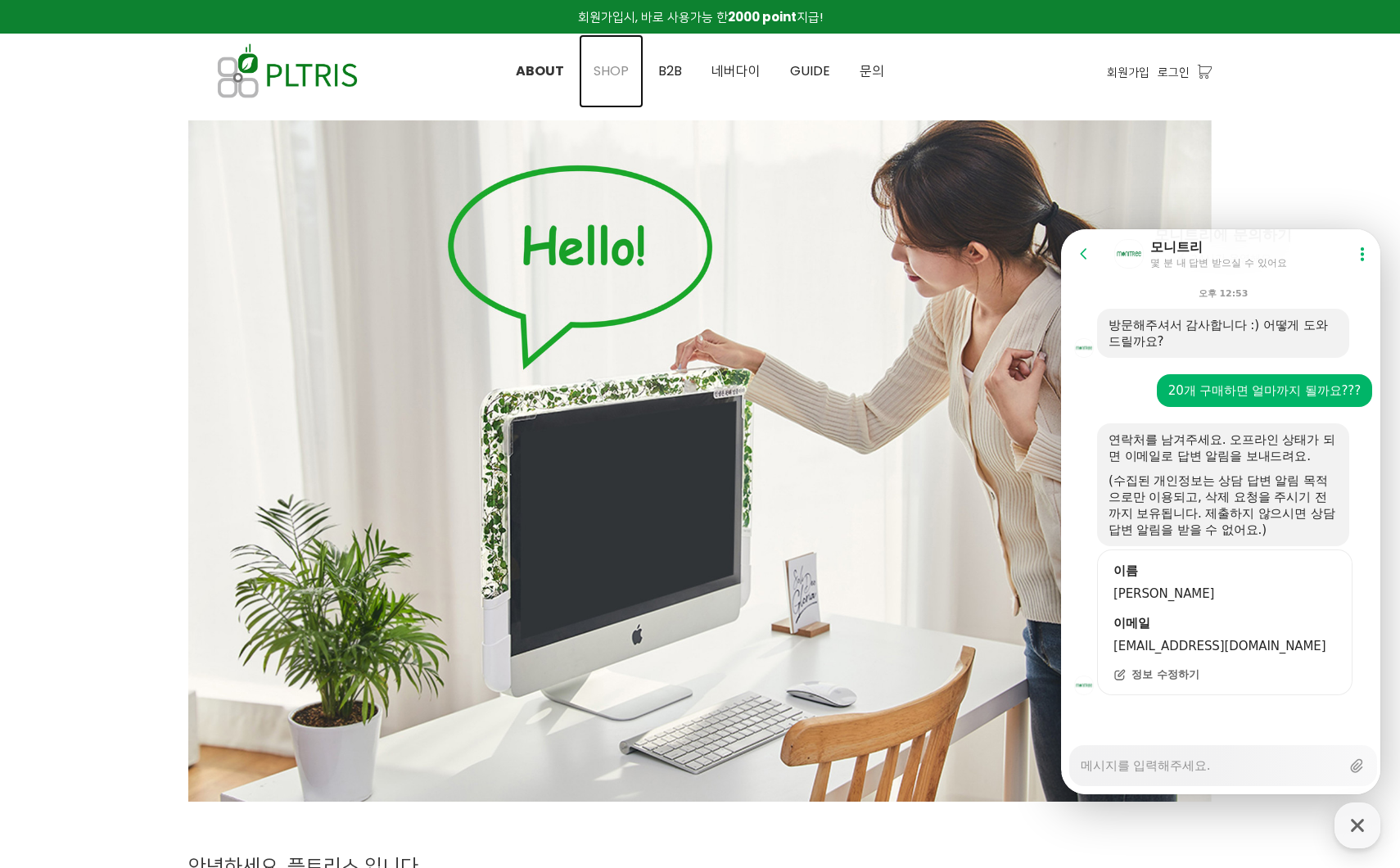
click at [615, 72] on span "SHOP" at bounding box center [611, 71] width 35 height 19
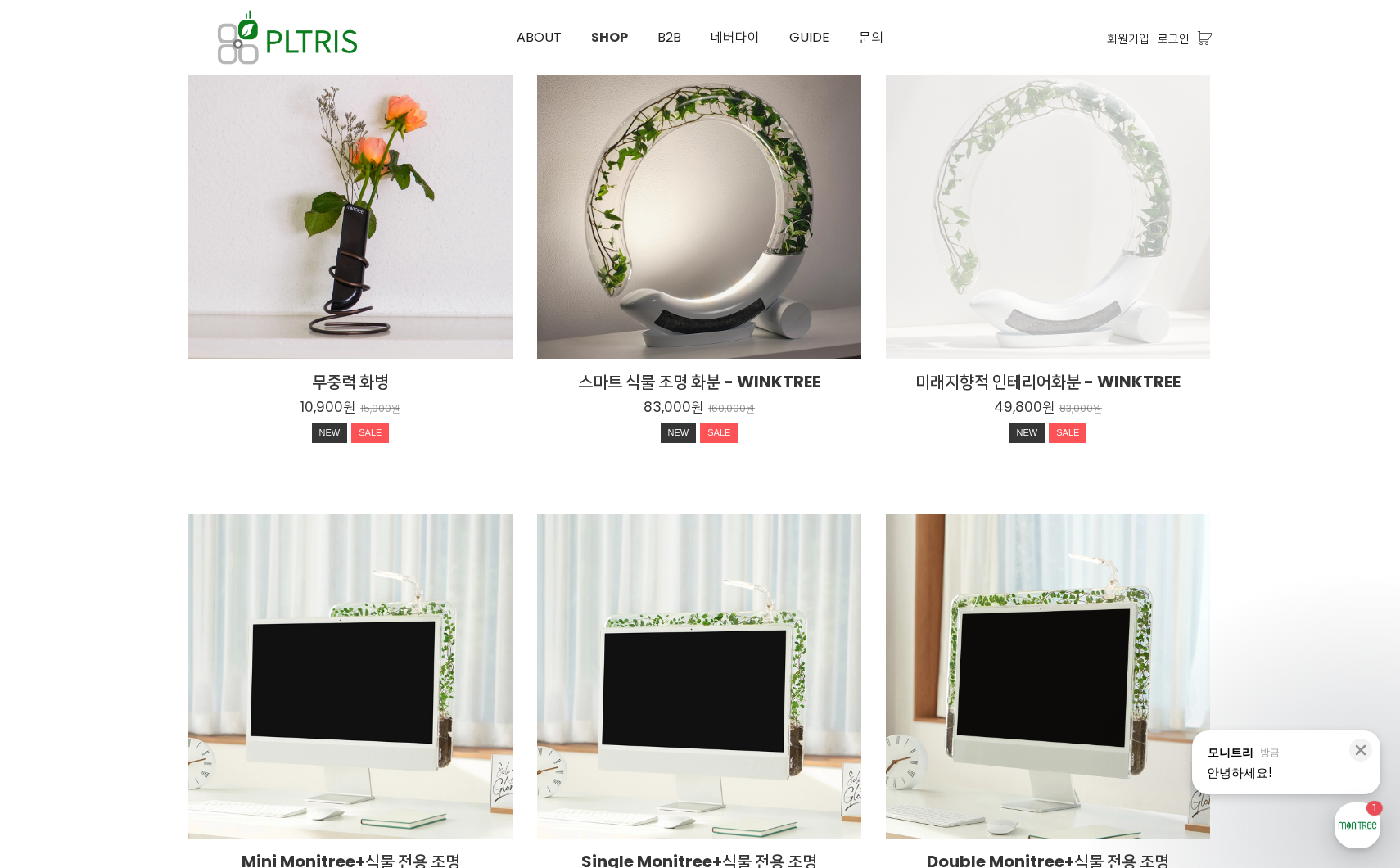
scroll to position [273, 0]
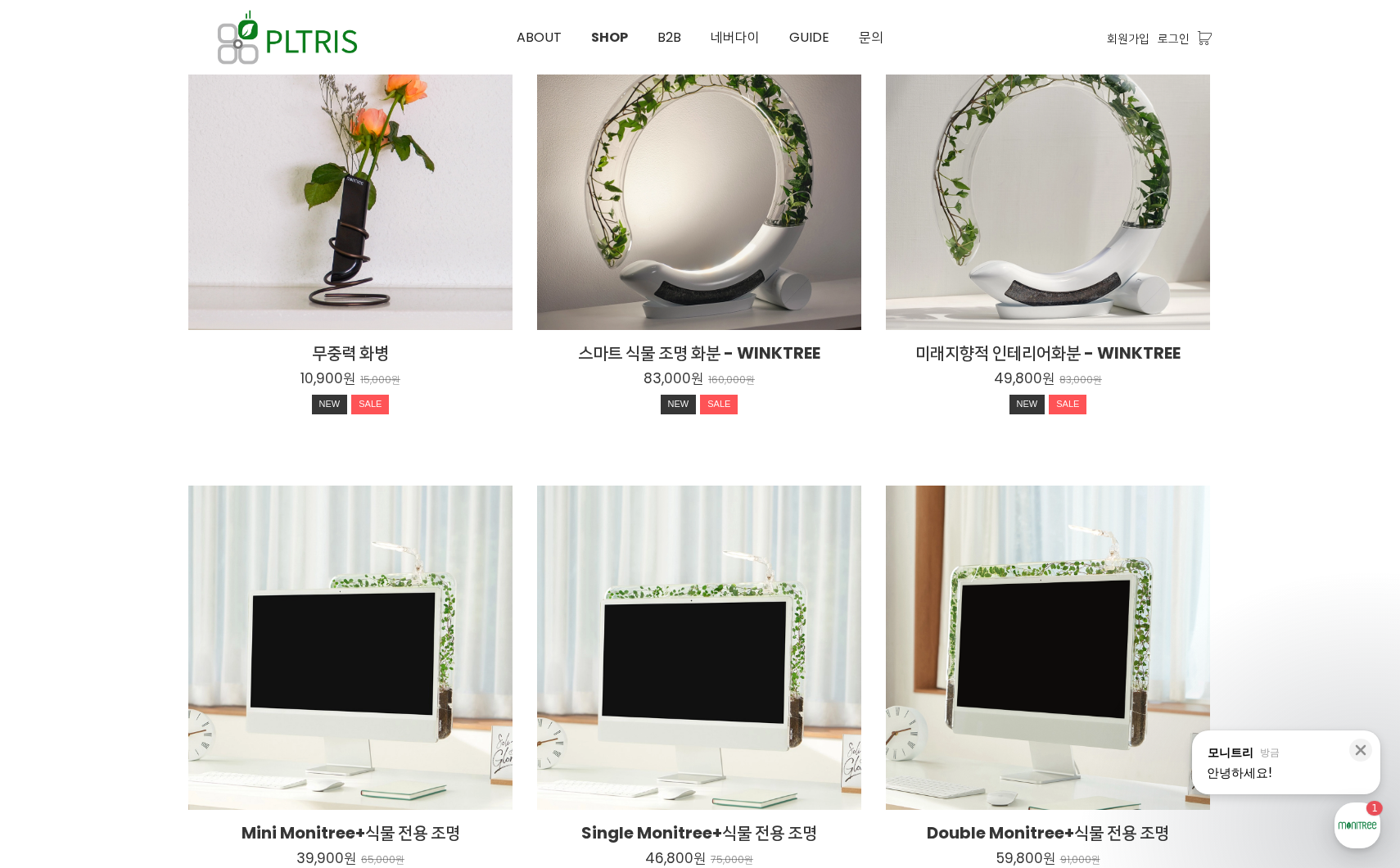
click at [1299, 766] on div "안녕하세요!" at bounding box center [1286, 773] width 159 height 17
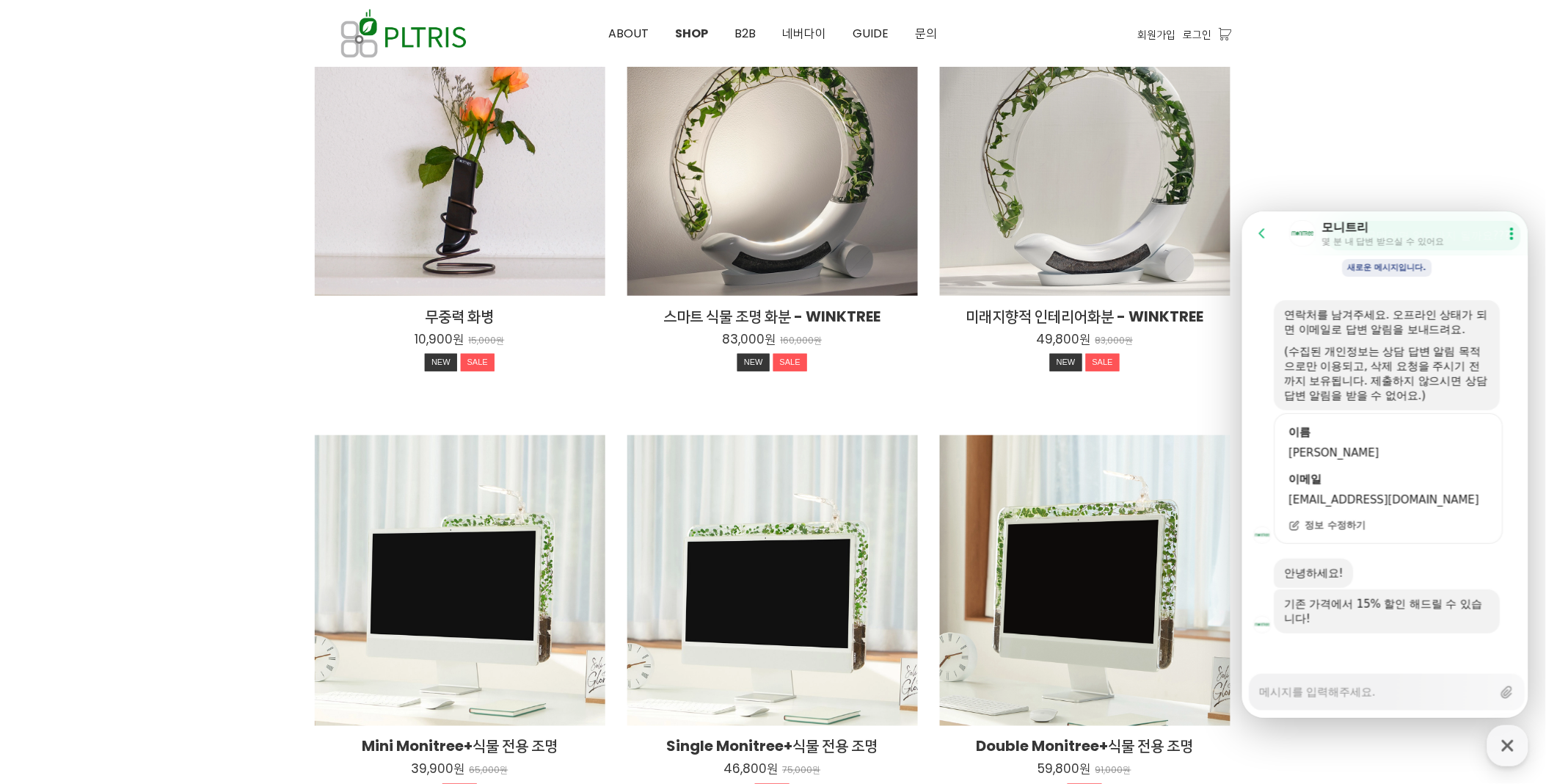
scroll to position [259, 0]
click at [1254, 684] on textarea "Messenger Input Textarea" at bounding box center [1376, 687] width 233 height 25
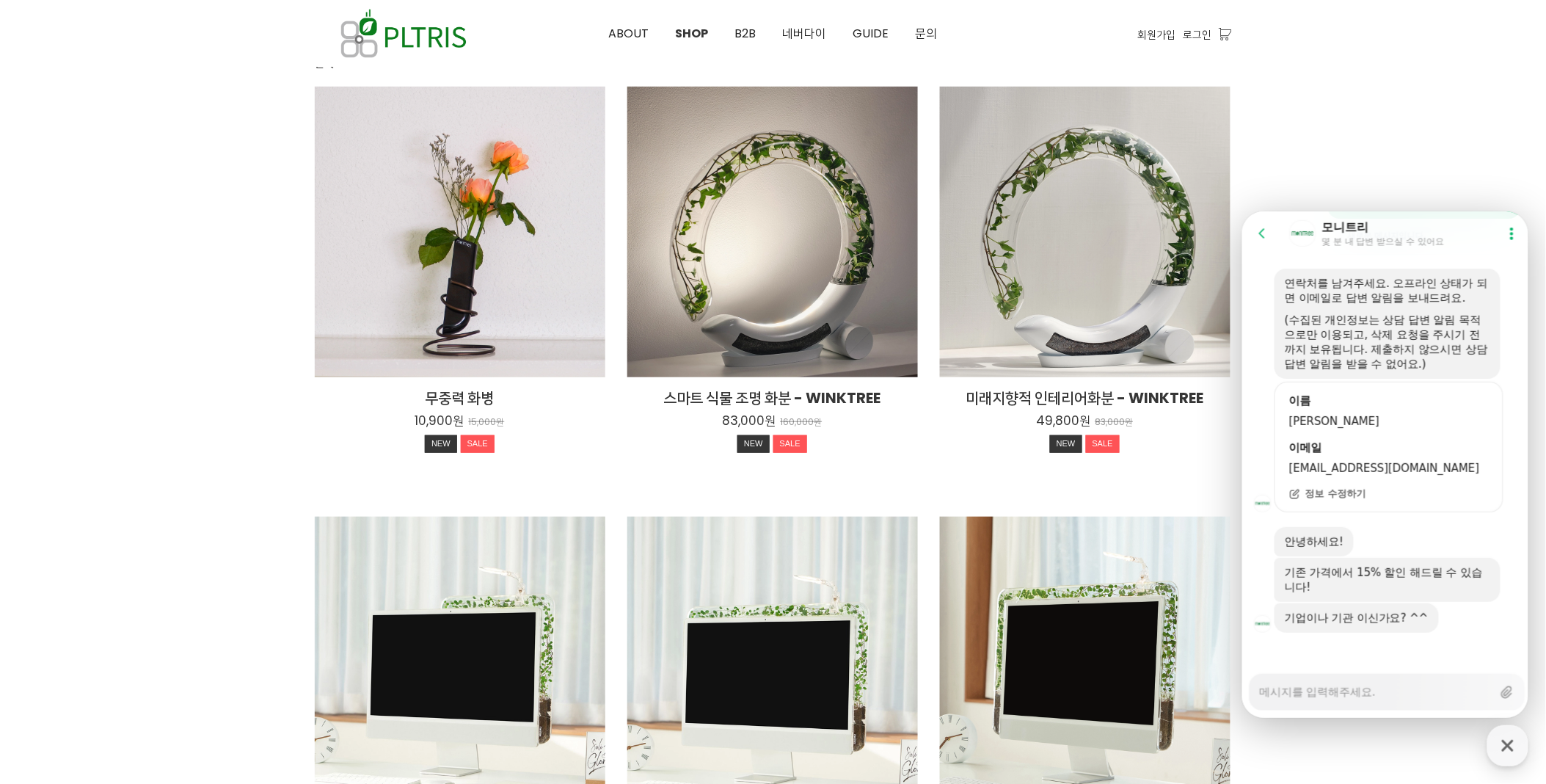
scroll to position [290, 0]
type textarea "x"
type textarea "q"
type textarea "x"
type textarea "qh"
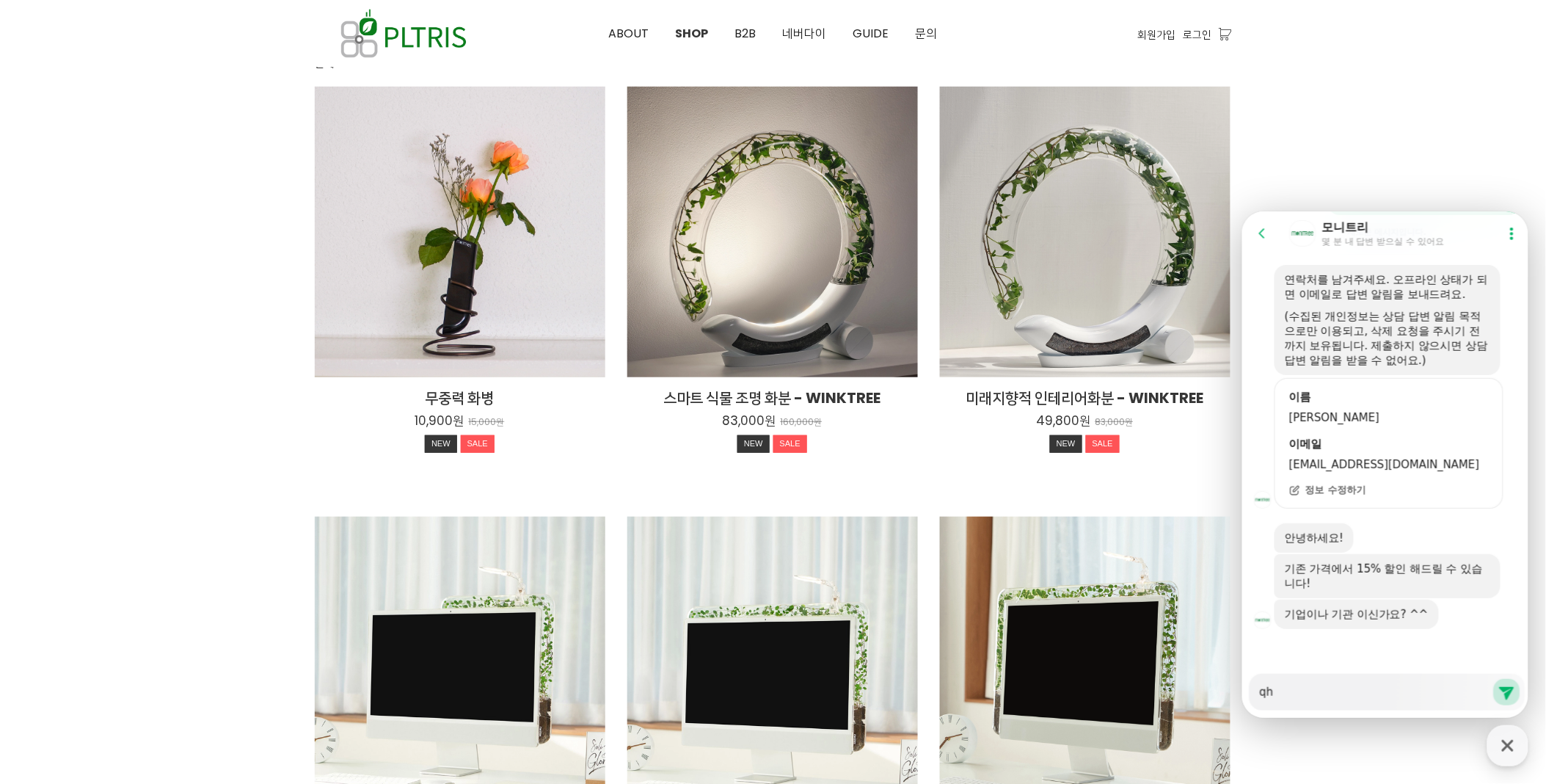
type textarea "x"
type textarea "qhr"
type textarea "x"
type textarea "qh"
type textarea "x"
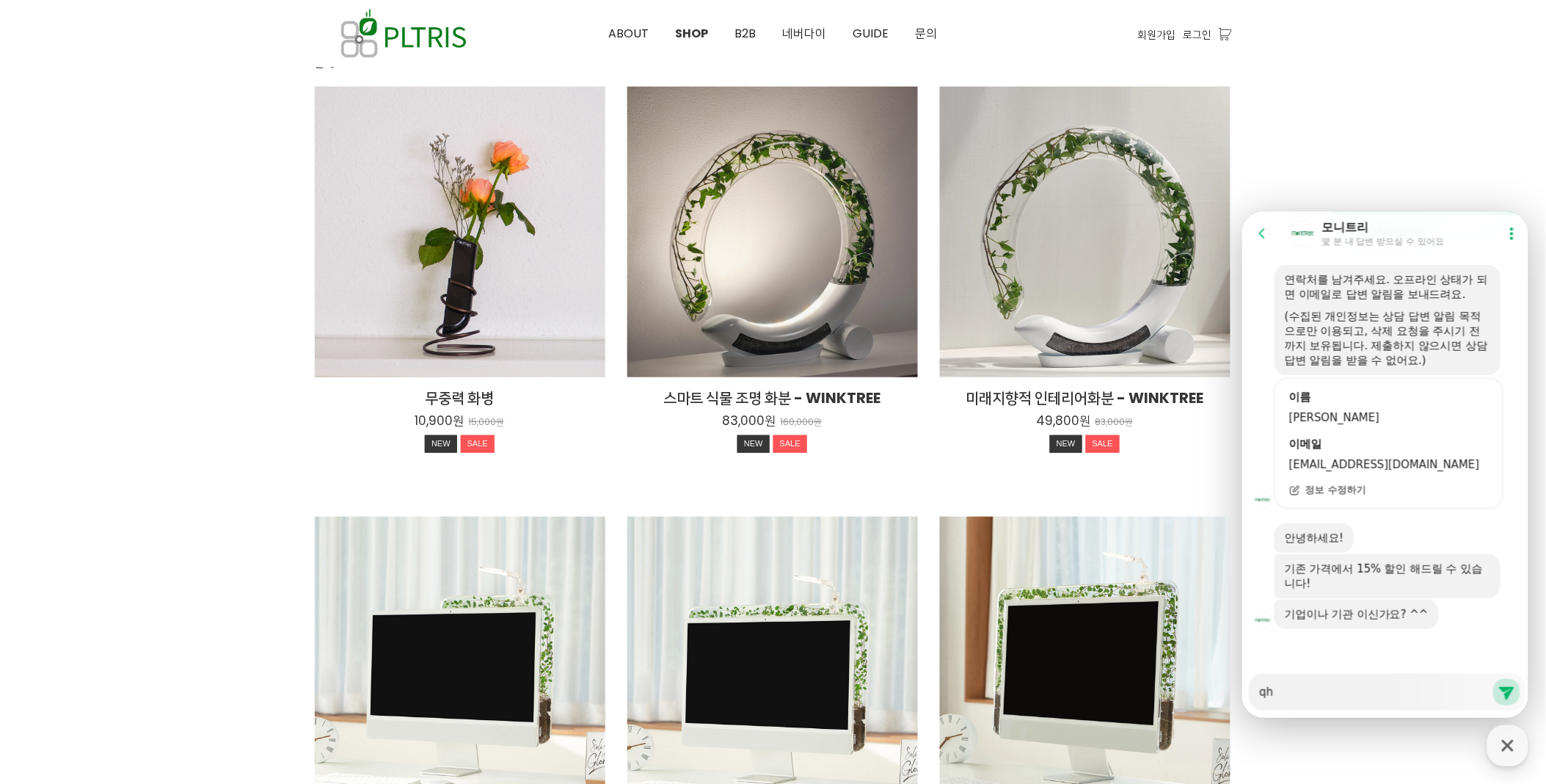
type textarea "q"
type textarea "x"
type textarea "ㅂ"
type textarea "x"
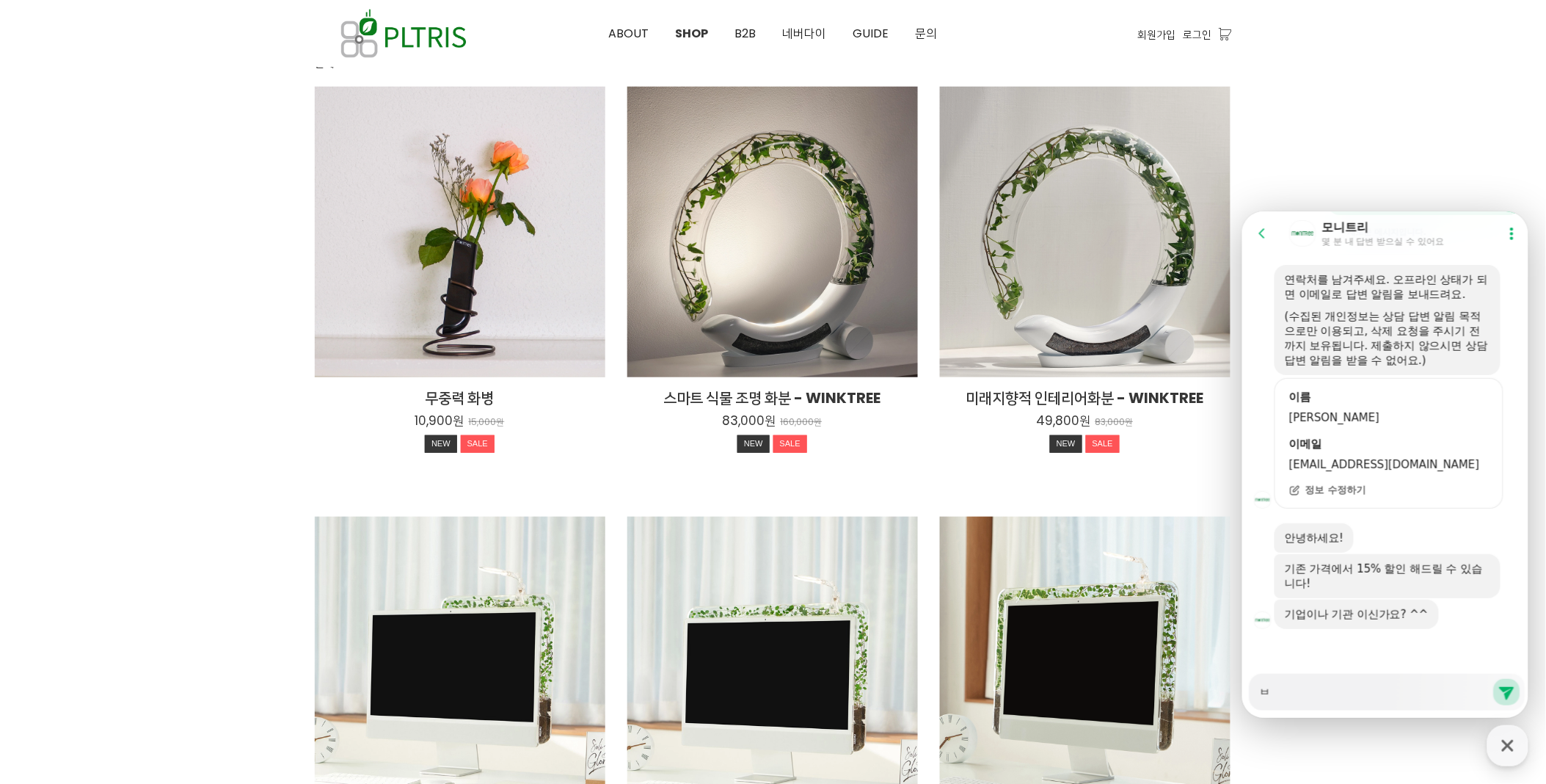
type textarea "보"
type textarea "x"
type textarea "복"
type textarea "x"
type textarea "복ㅈ"
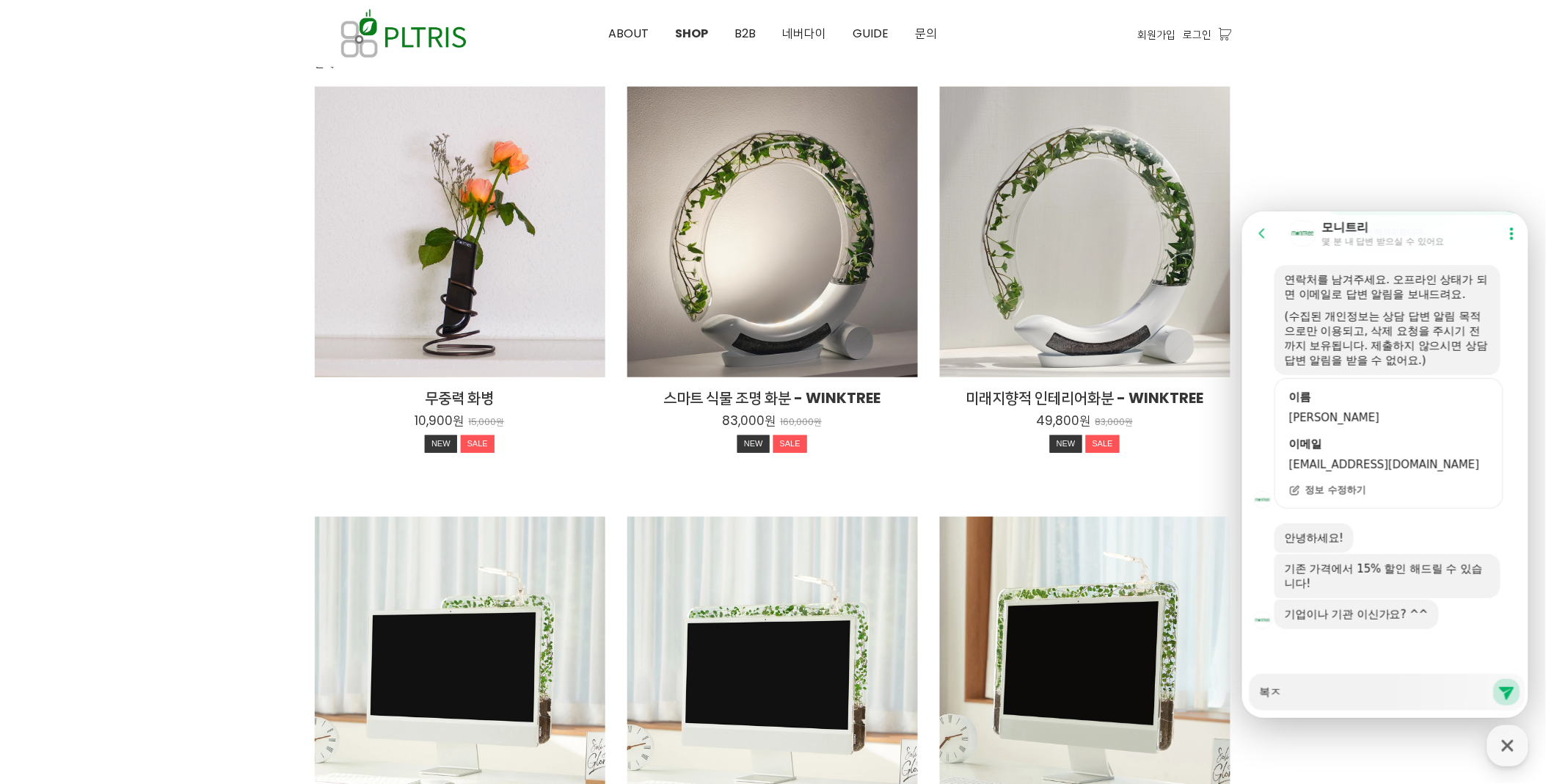
type textarea "x"
type textarea "복지"
type textarea "x"
type textarea "복직"
type textarea "x"
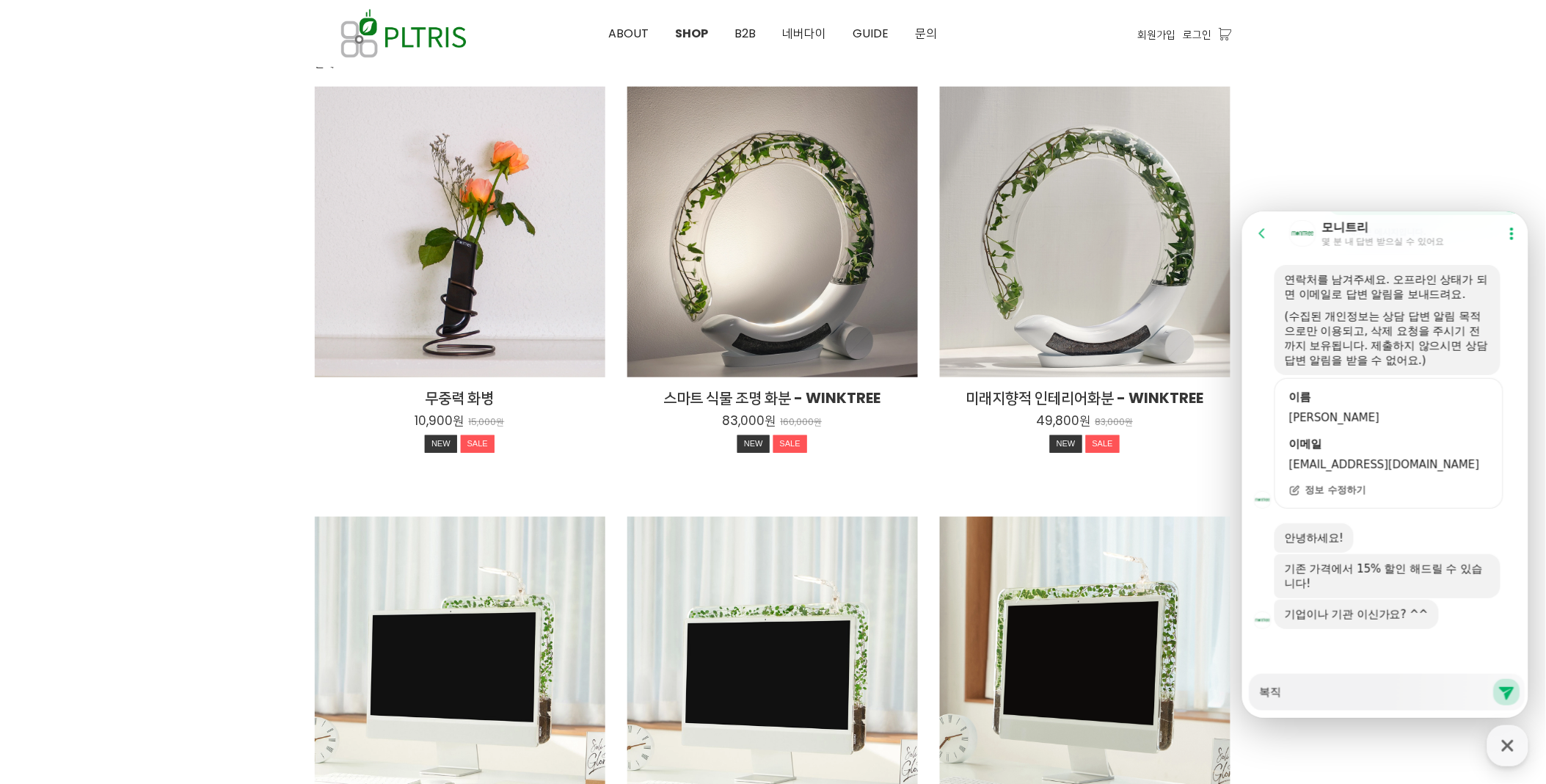
type textarea "복지고"
type textarea "x"
type textarea "복지과"
type textarea "x"
type textarea "복지관"
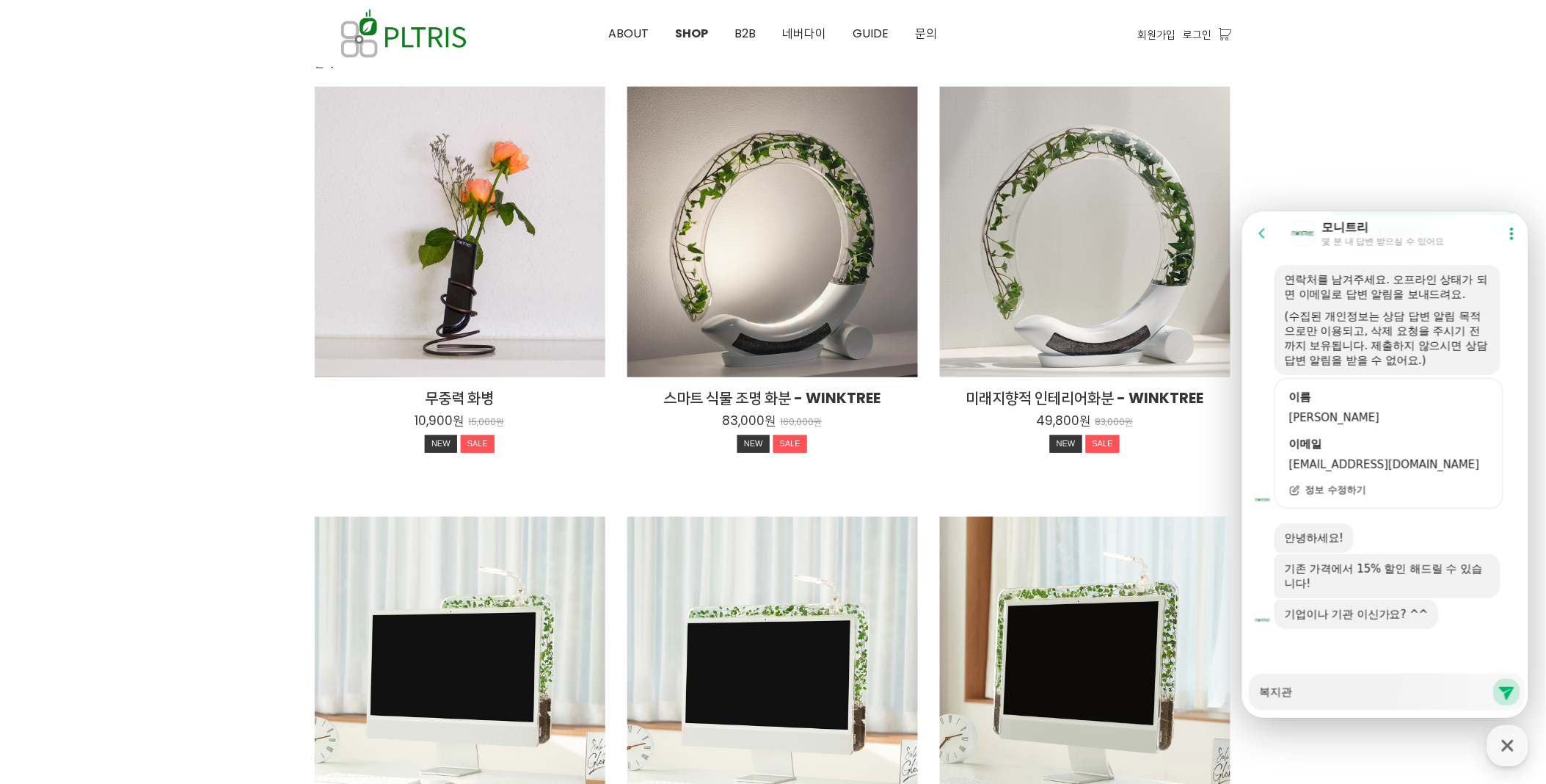
type textarea "x"
type textarea "복지관ㅇ"
type textarea "x"
type textarea "복지관이"
type textarea "x"
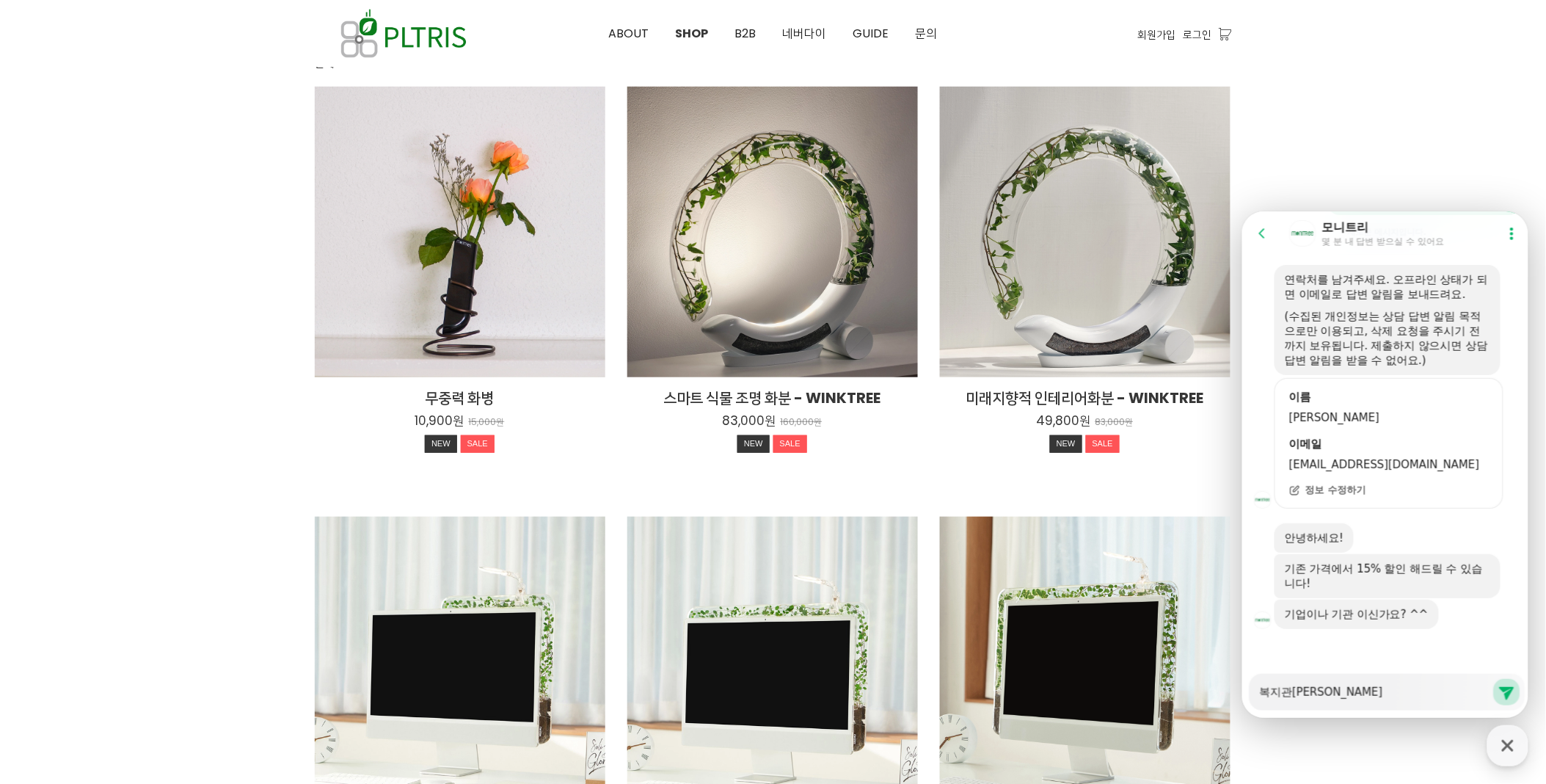
type textarea "복지관인"
type textarea "x"
type textarea "복지관인ㄷ"
type textarea "x"
type textarea "복지관인데"
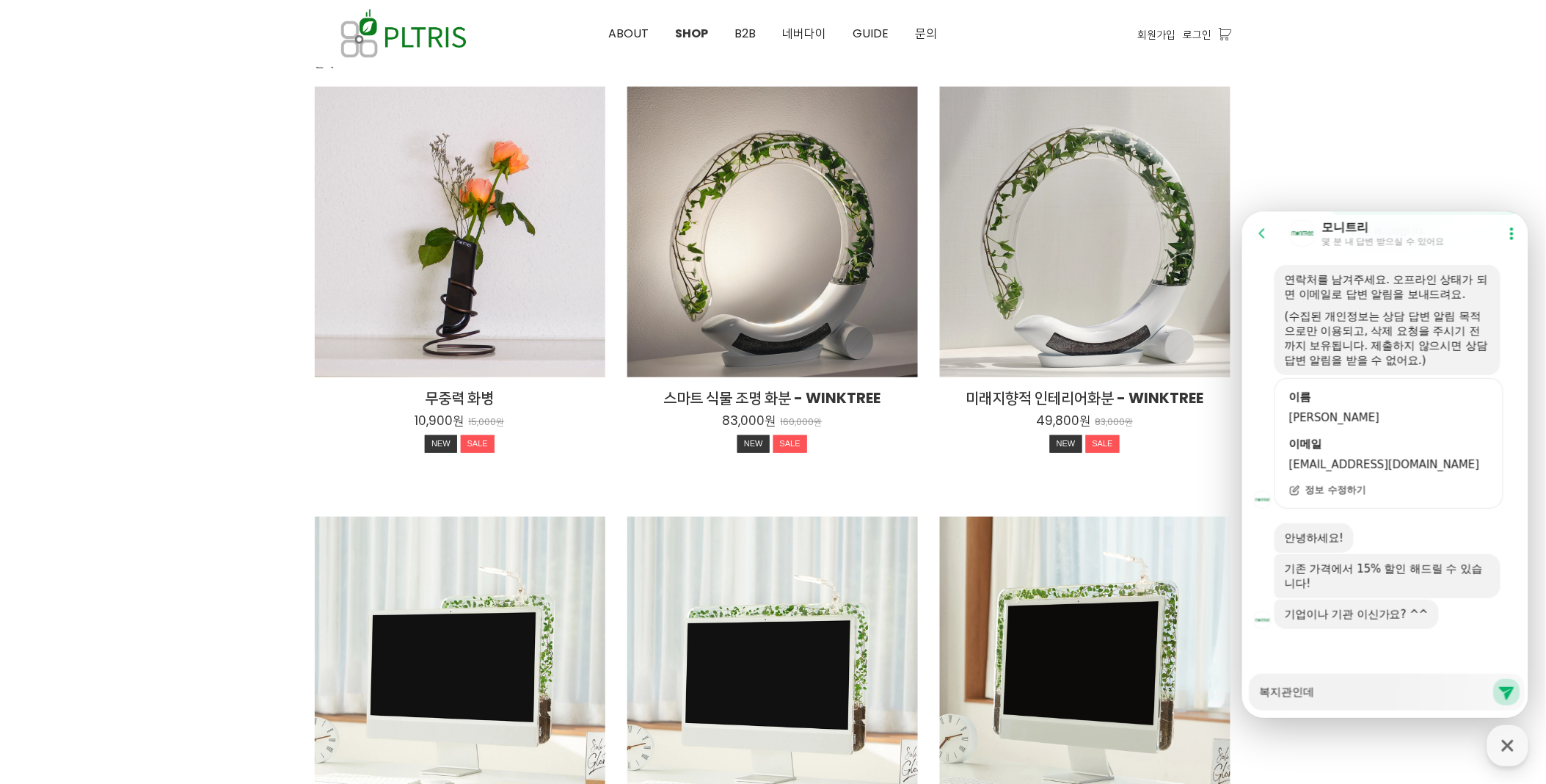
type textarea "x"
type textarea "복지관인데요"
type textarea "x"
type textarea "복지관인데요."
type textarea "x"
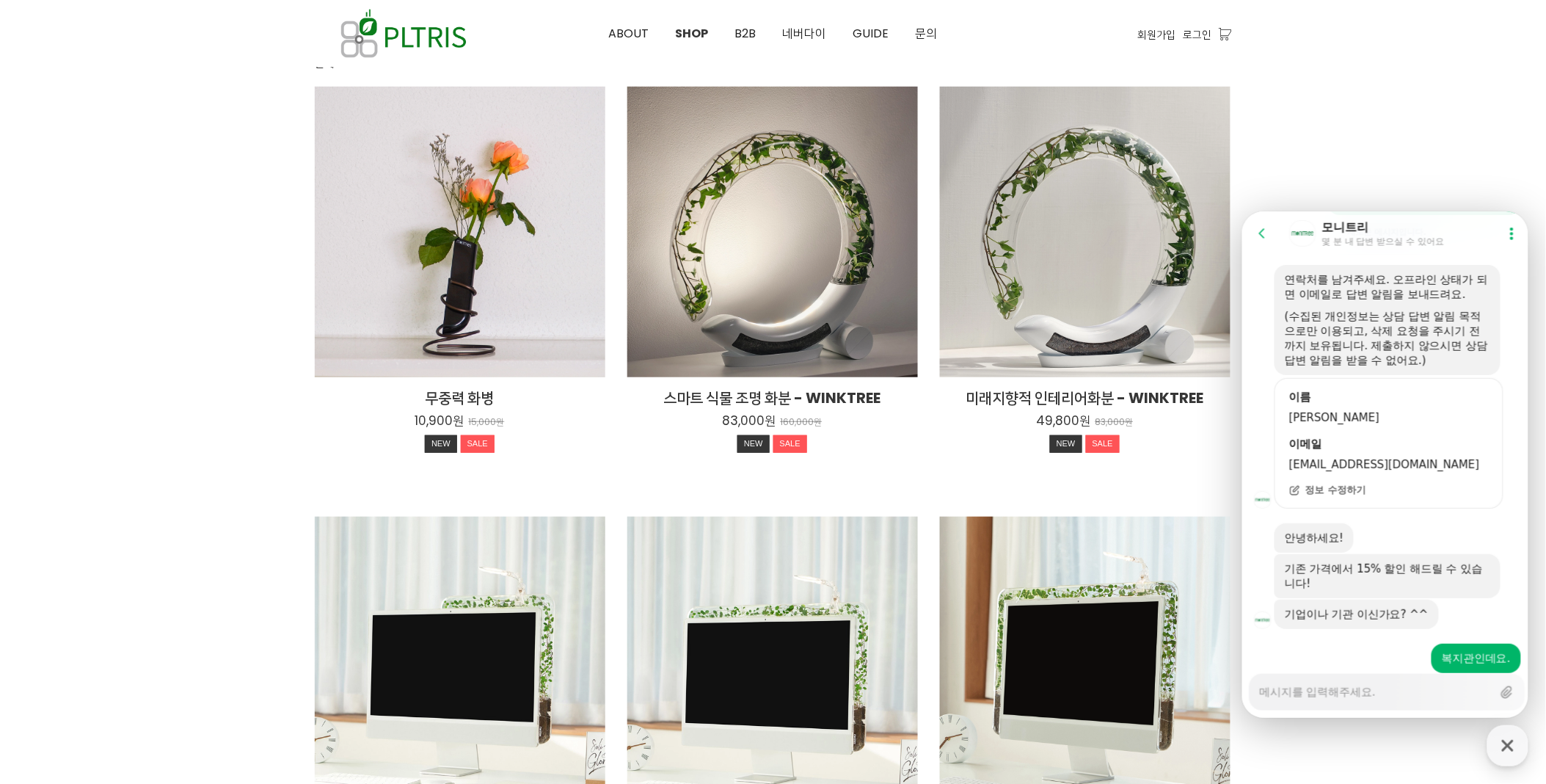
scroll to position [334, 0]
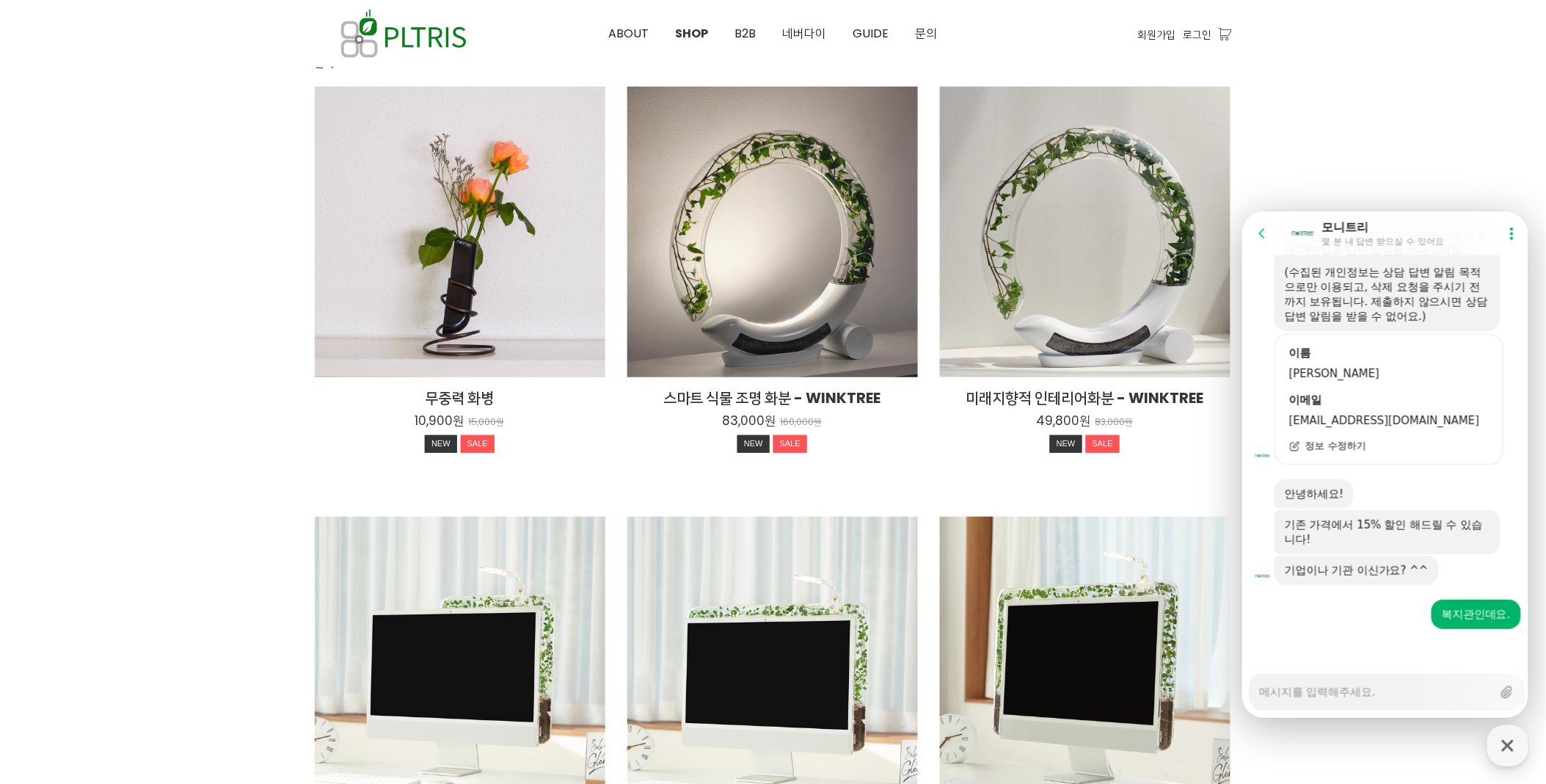
type textarea "x"
type textarea "ㅍ"
type textarea "x"
type textarea "프"
type textarea "x"
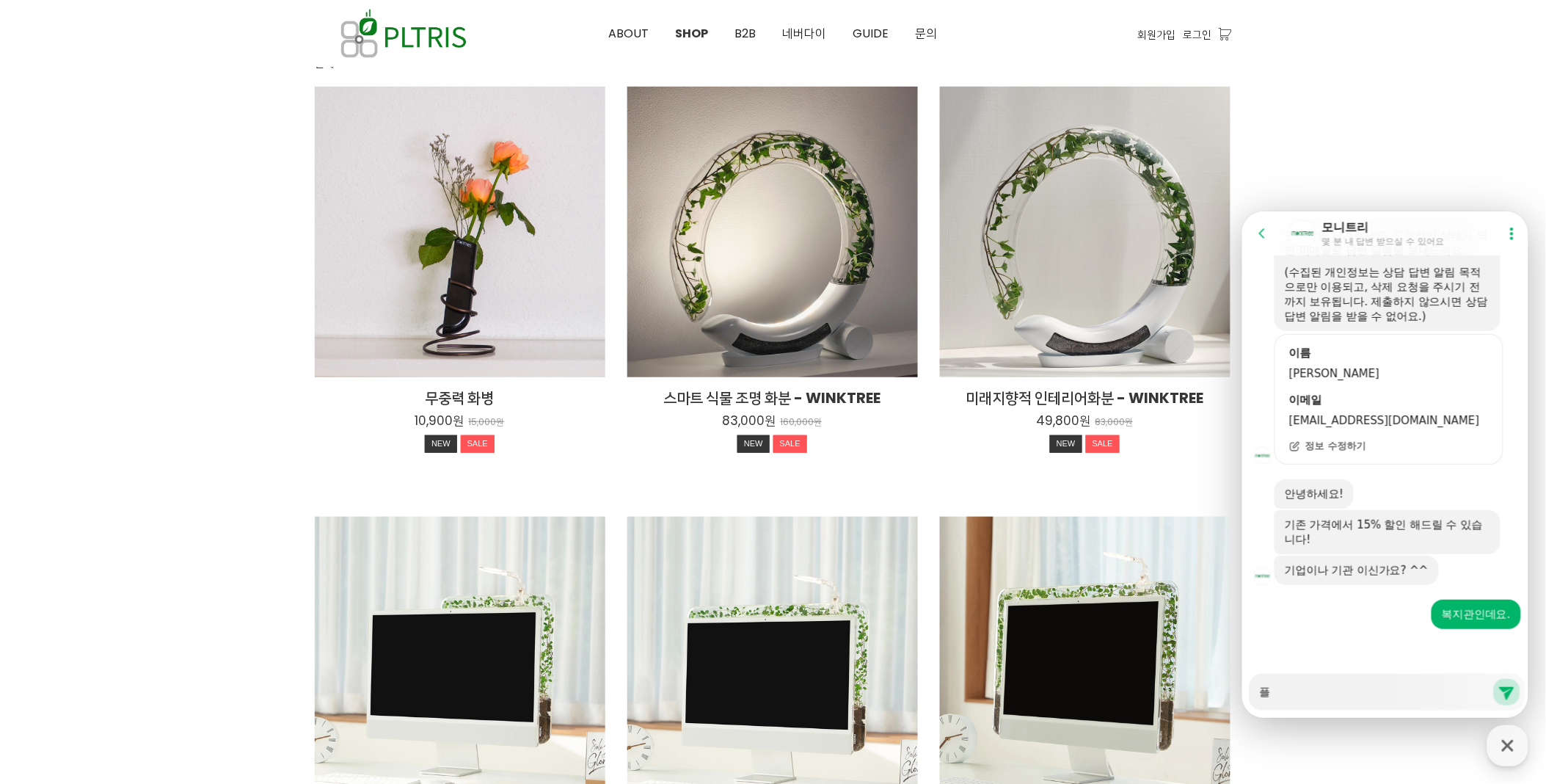
type textarea "프로"
type textarea "x"
type textarea "프록"
type textarea "x"
type textarea "프로그"
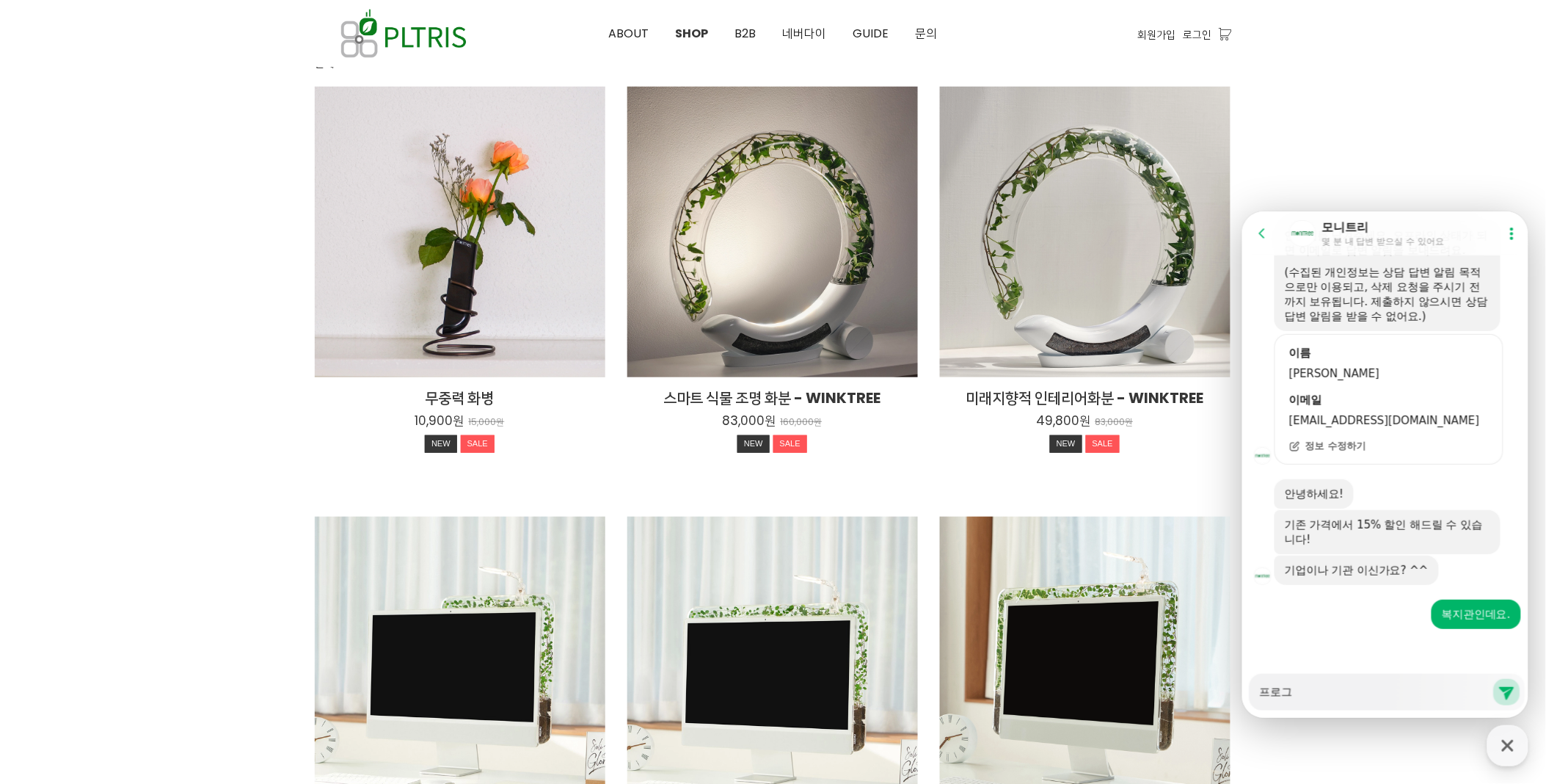
type textarea "x"
type textarea "프로글"
type textarea "x"
type textarea "프로그래"
type textarea "x"
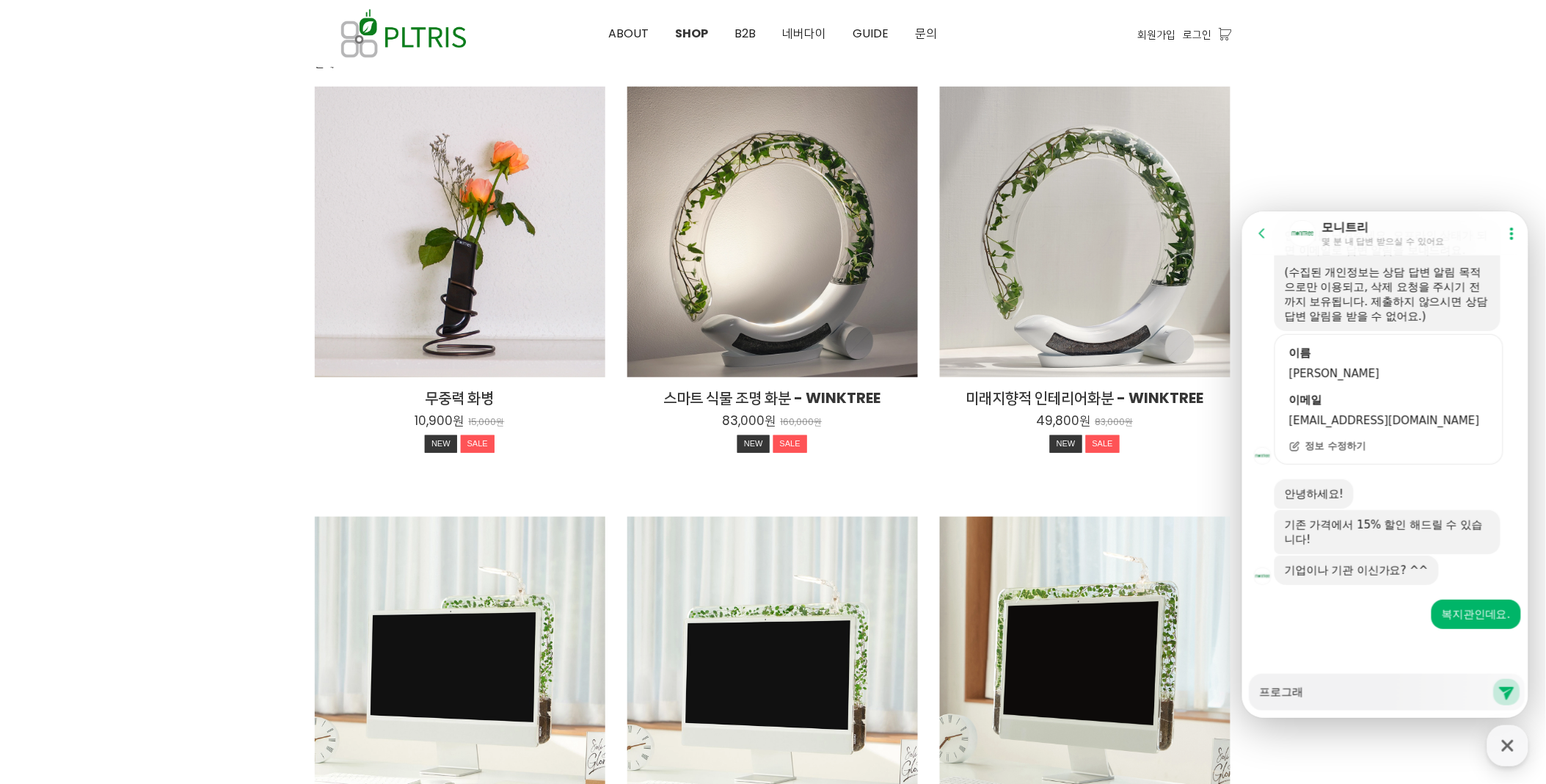
type textarea "프로그램"
type textarea "x"
type textarea "프로그램ㅇ"
type textarea "x"
type textarea "프로그램으"
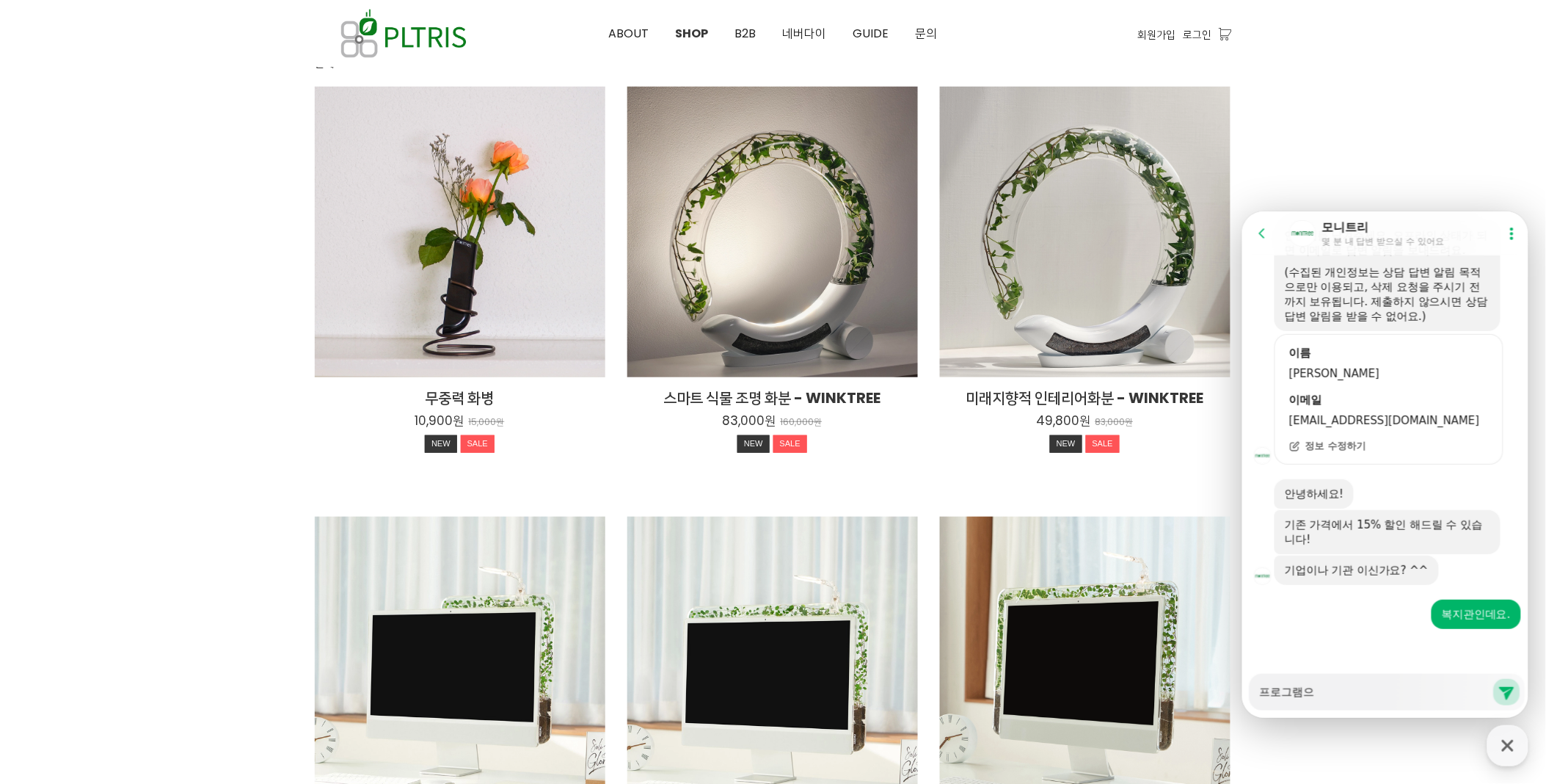
type textarea "x"
type textarea "프로그램을"
type textarea "x"
type textarea "프로그램으로"
type textarea "x"
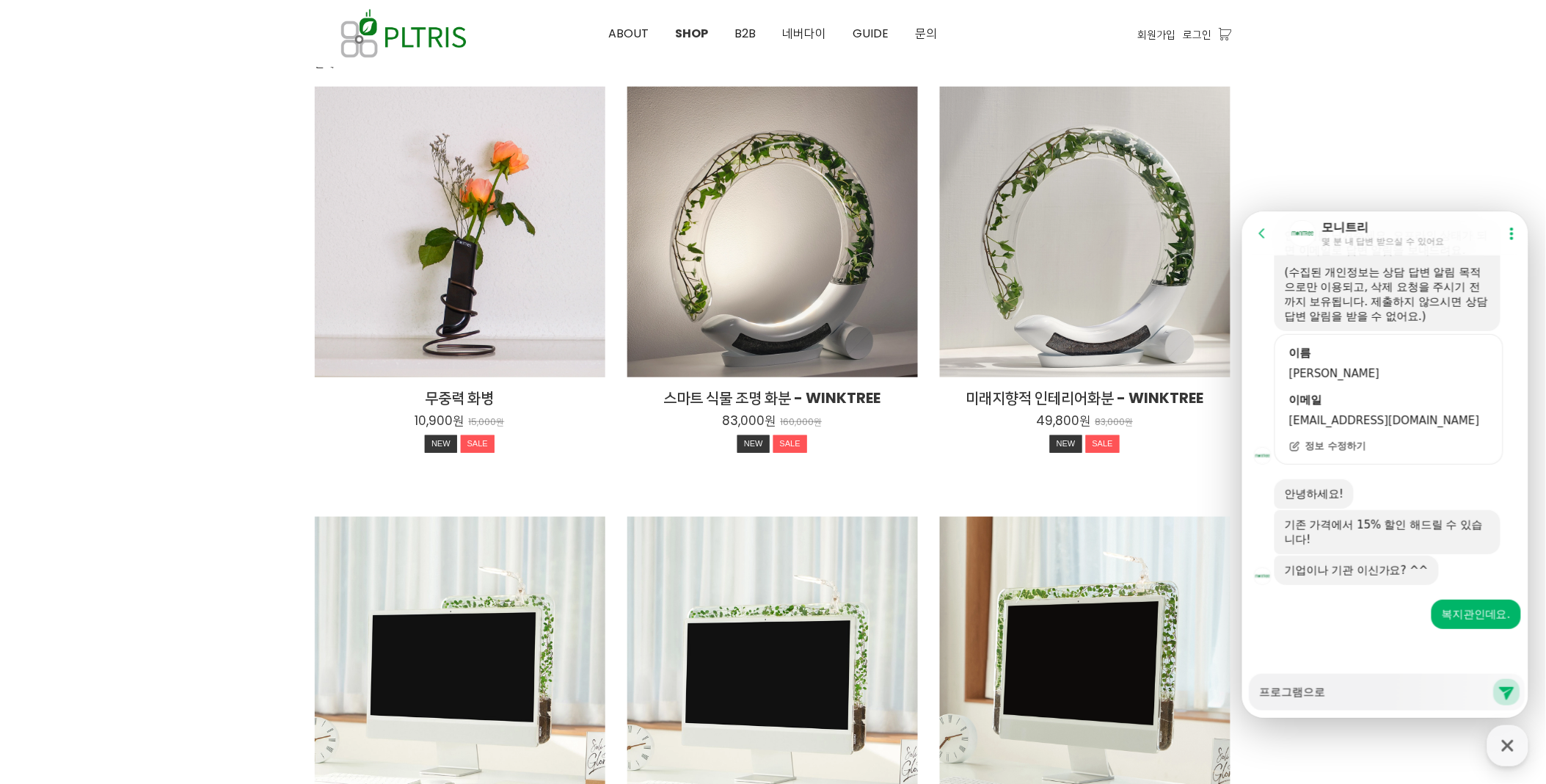
type textarea "프로그램으로"
type textarea "x"
type textarea "프로그램으로 ㅎ"
type textarea "x"
type textarea "프로그램으로 학"
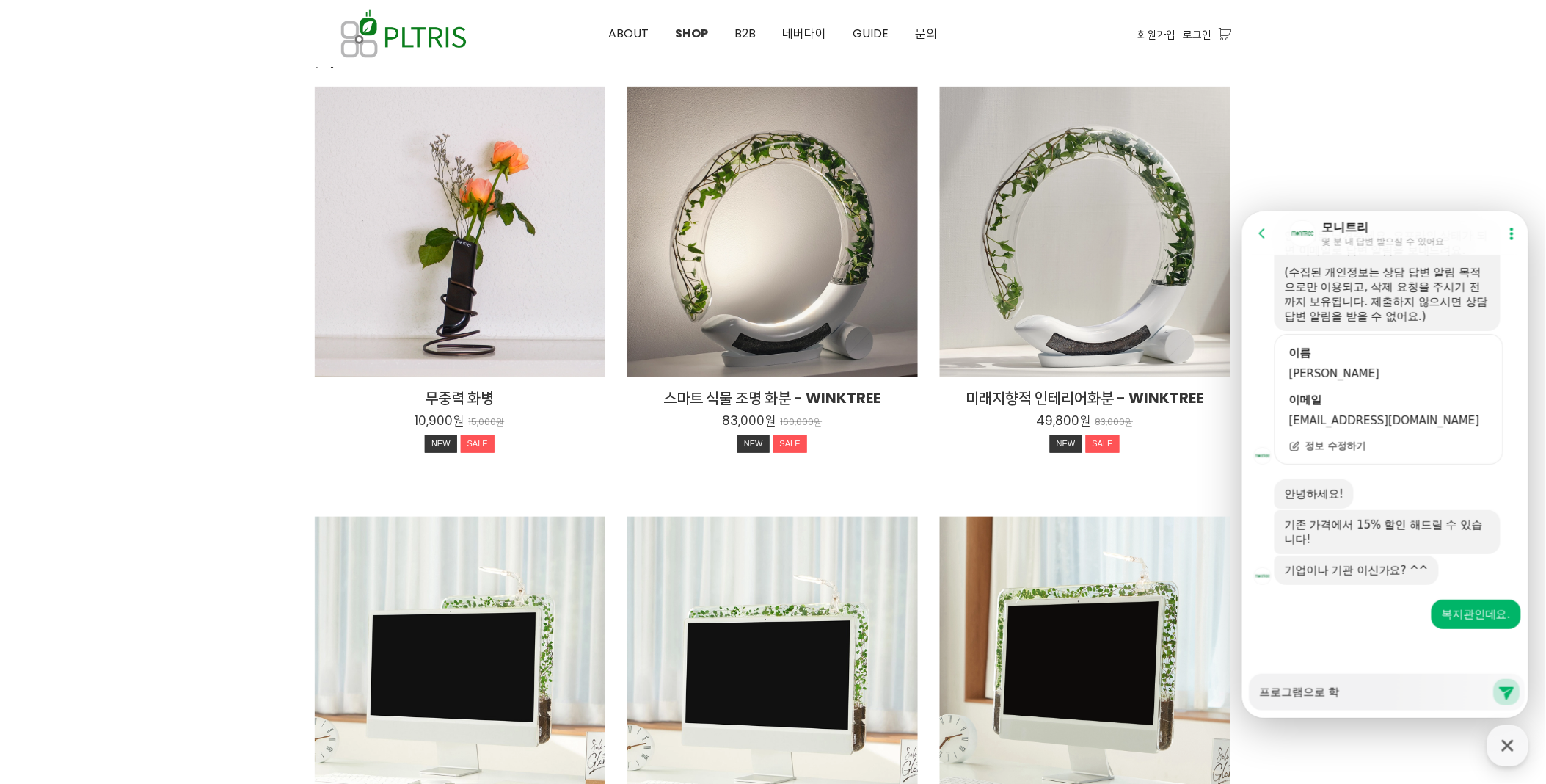
type textarea "x"
type textarea "프로그램으로 하고"
type textarea "x"
type textarea "프로그램으로 하고"
type textarea "x"
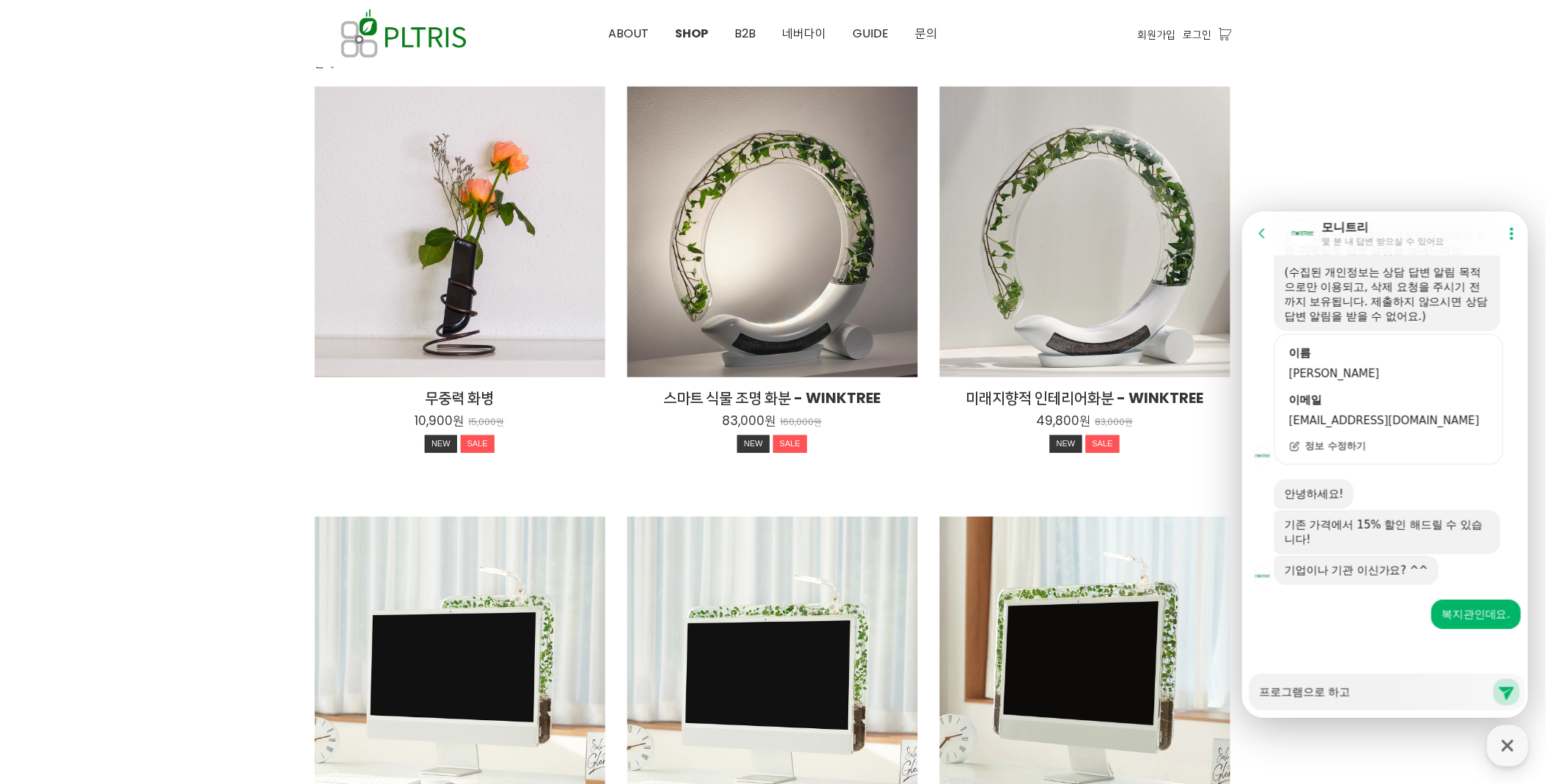
type textarea "프로그램으로 하고 ㅅ"
type textarea "x"
type textarea "프로그램으로 하고 시"
type textarea "x"
type textarea "프로그램으로 하고 싶"
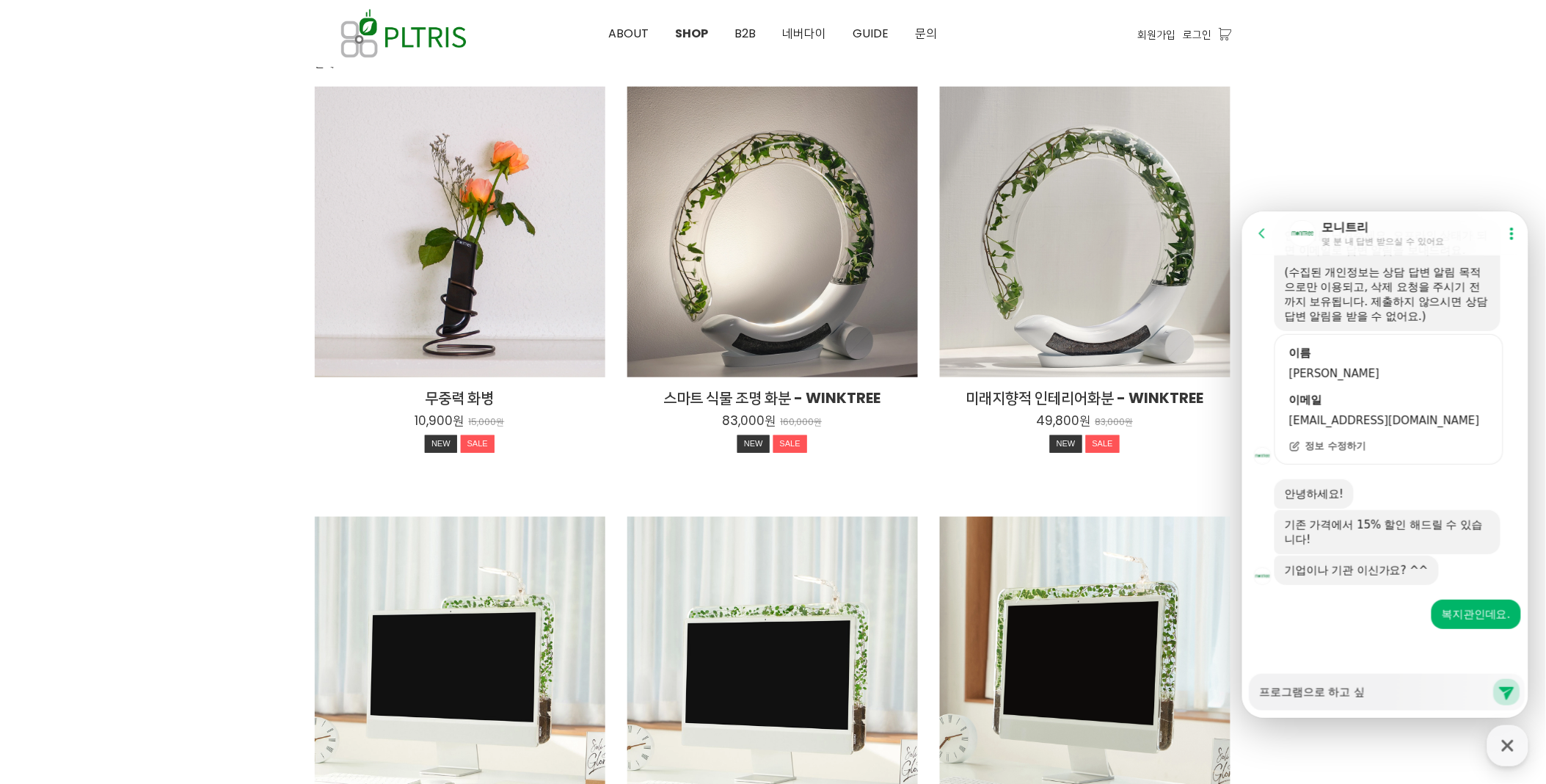
type textarea "x"
type textarea "프로그램으로 하고 싶어"
type textarea "x"
type textarea "프로그램으로 하고 싶엇"
type textarea "x"
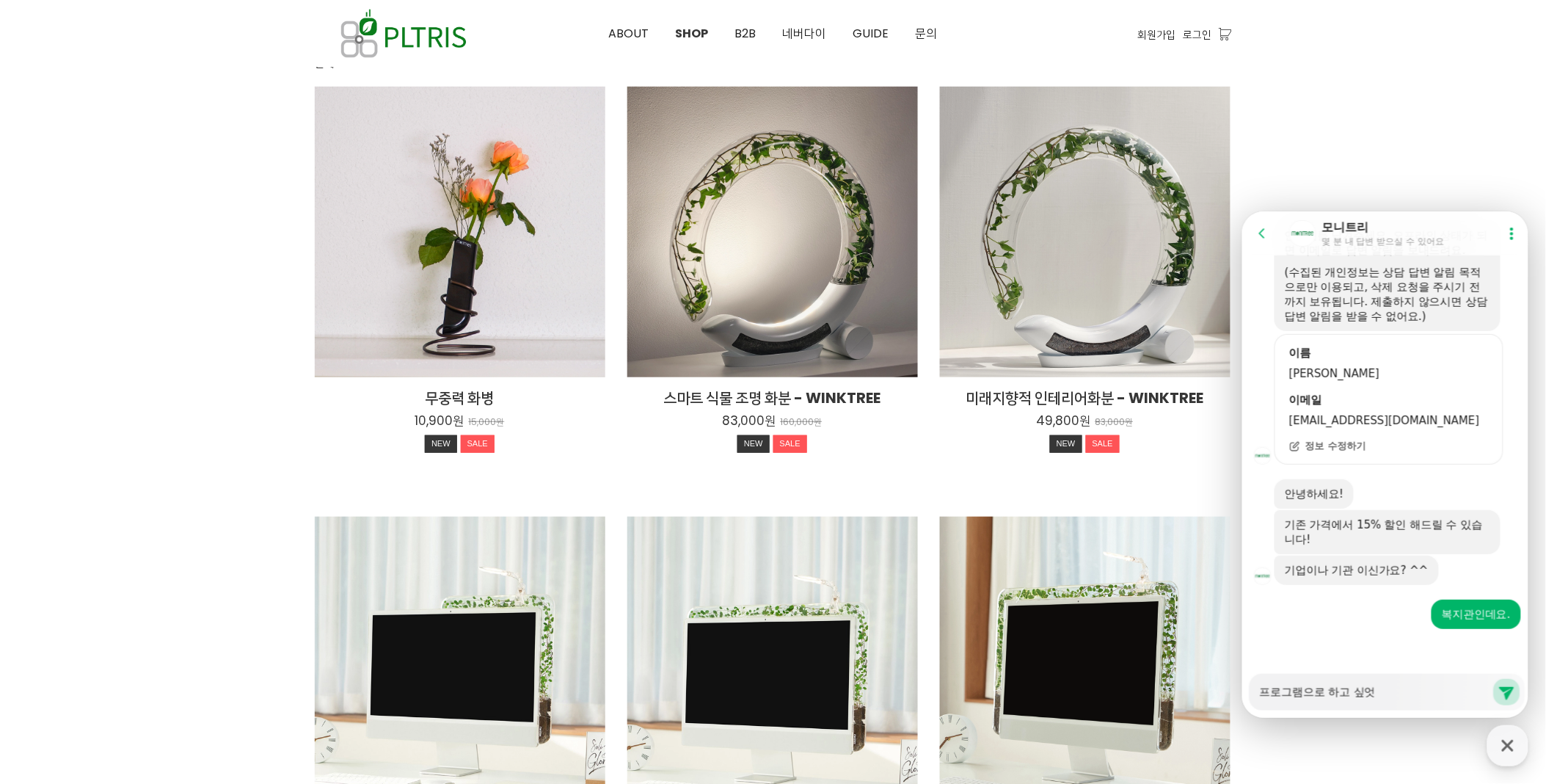
type textarea "프로그램으로 하고 싶어서"
type textarea "x"
type textarea "프로그램으로 하고 싶어서"
type textarea "x"
type textarea "프로그램으로 하고 싶어서 ㅎ"
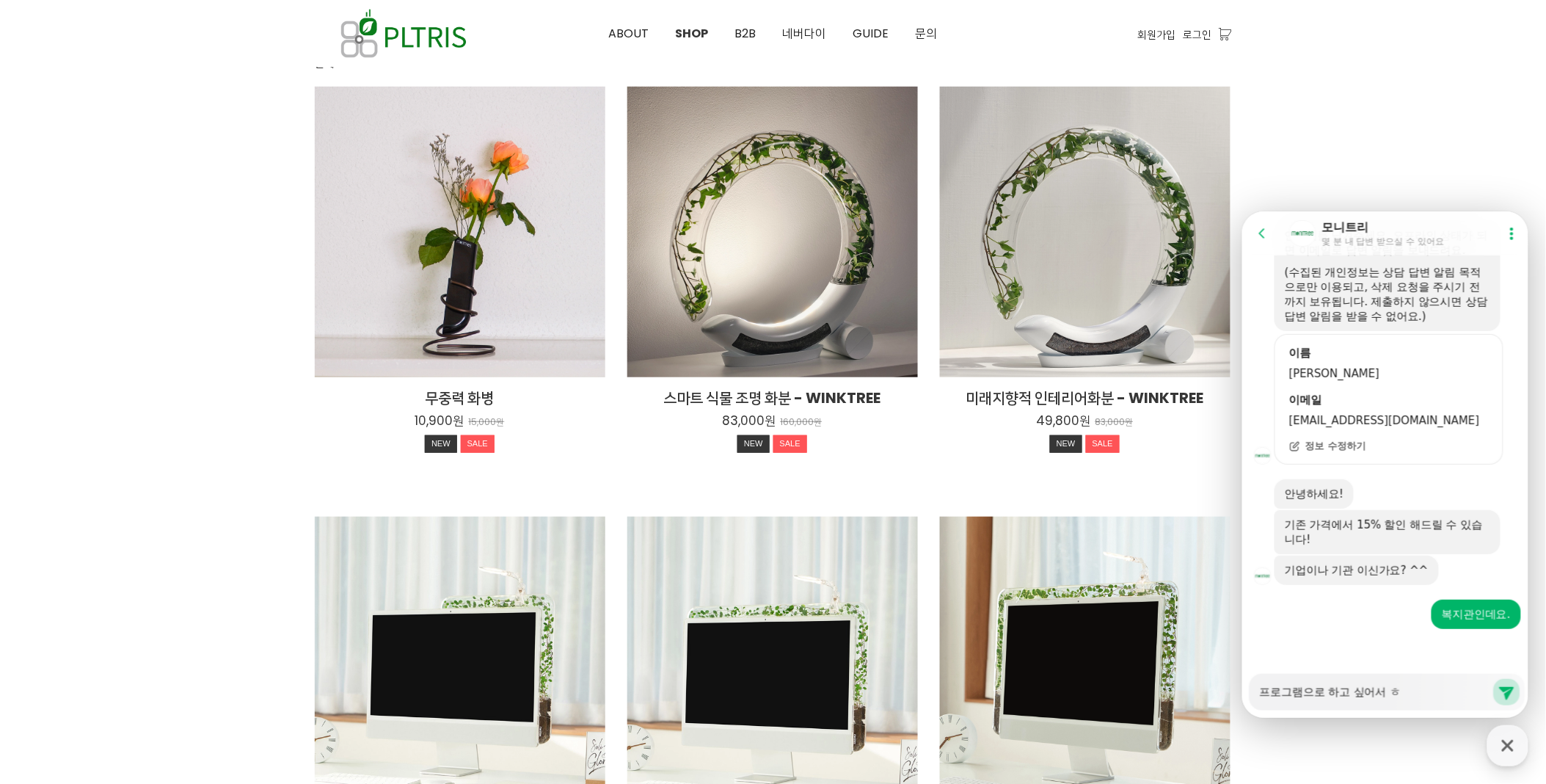
type textarea "x"
type textarea "프로그램으로 하고 싶어서 호"
type textarea "x"
type textarea "프로그램으로 하고 싶어서 화"
type textarea "x"
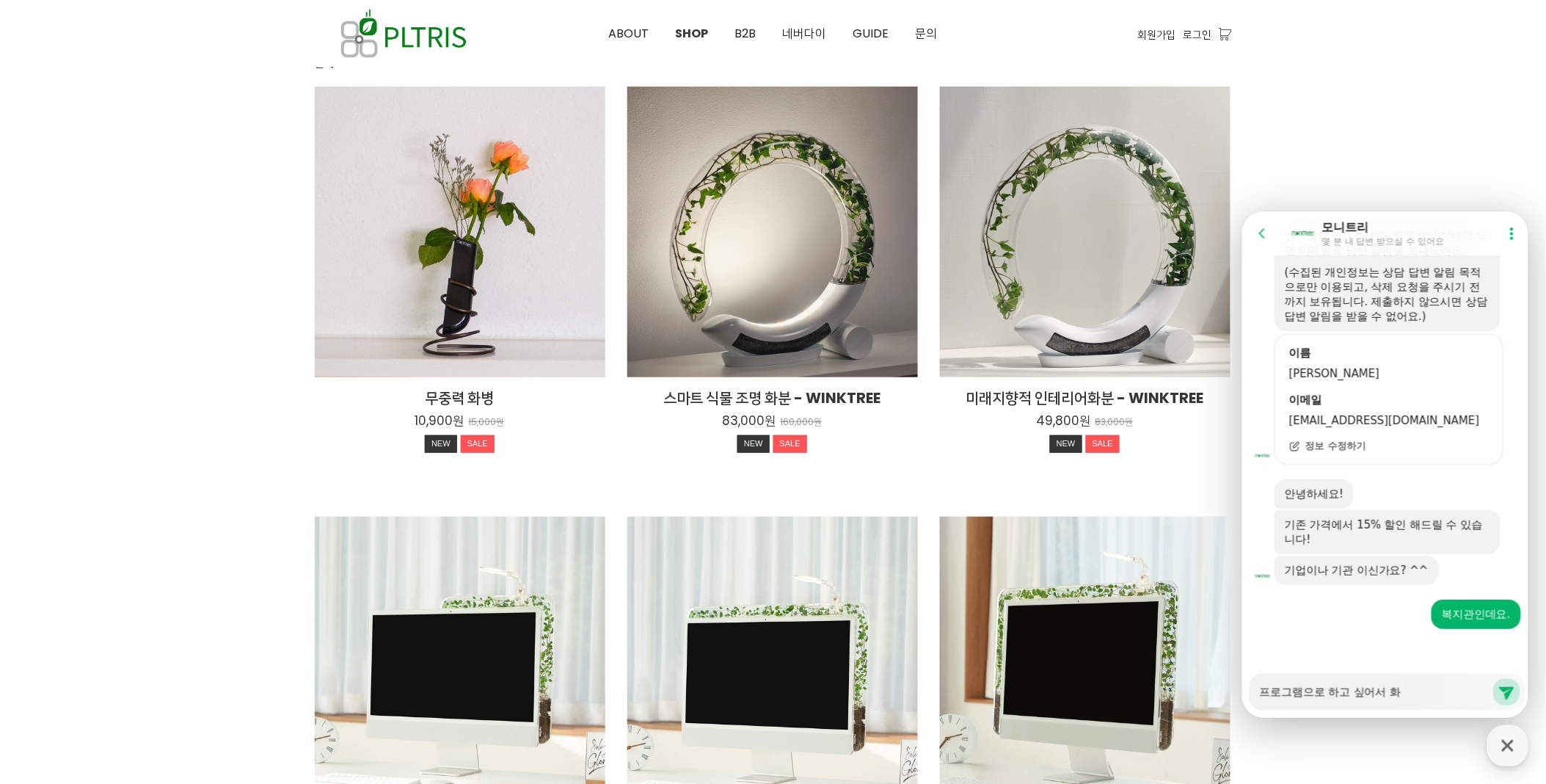
type textarea "프로그램으로 하고 싶어서 확"
type textarea "x"
type textarea "프로그램으로 하고 싶어서 확ㅇ"
type textarea "x"
type textarea "프로그램으로 하고 싶어서 확이"
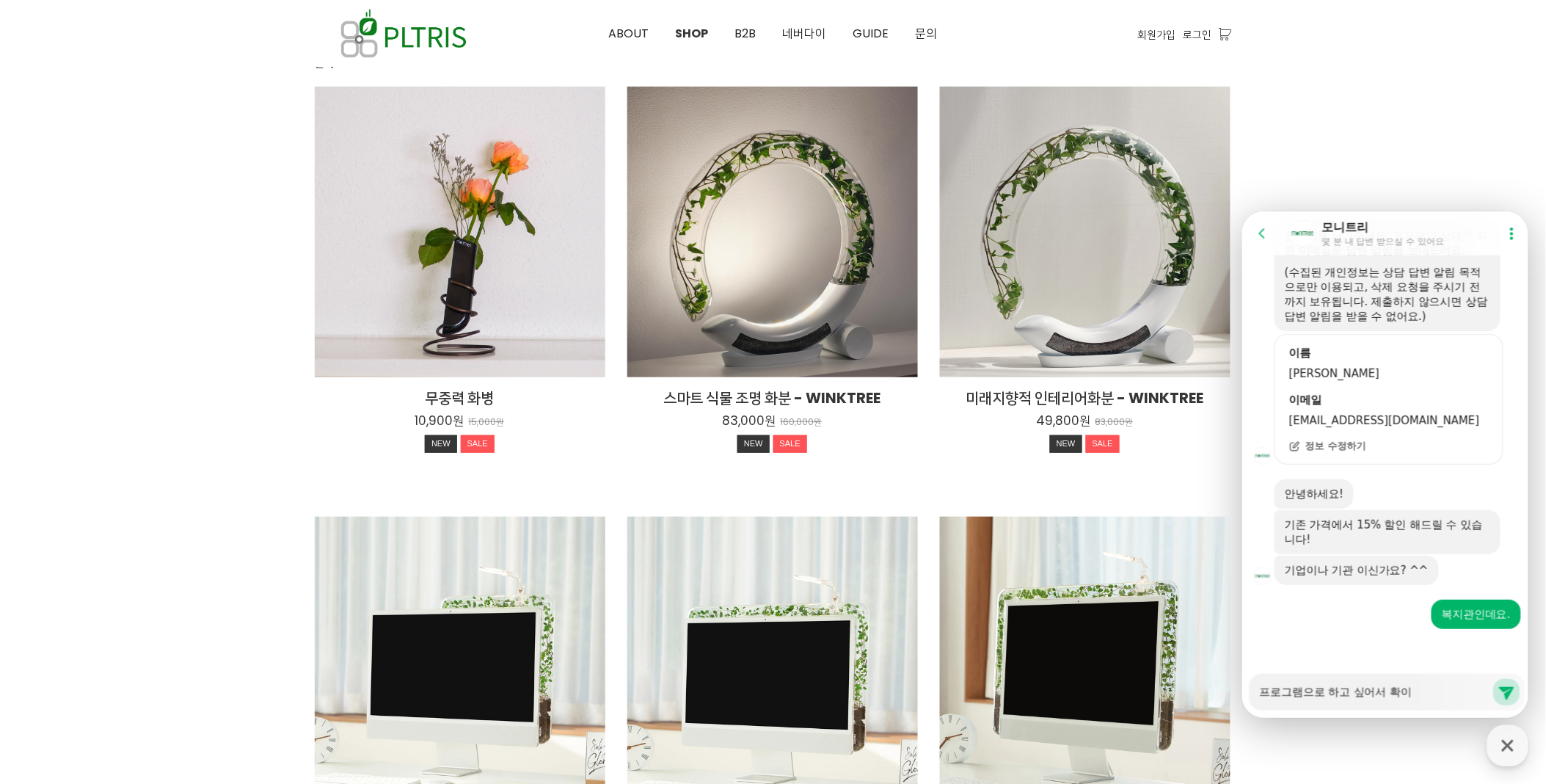
type textarea "x"
type textarea "프로그램으로 하고 싶어서 확인"
type textarea "x"
type textarea "프로그램으로 하고 싶어서 확인해"
type textarea "x"
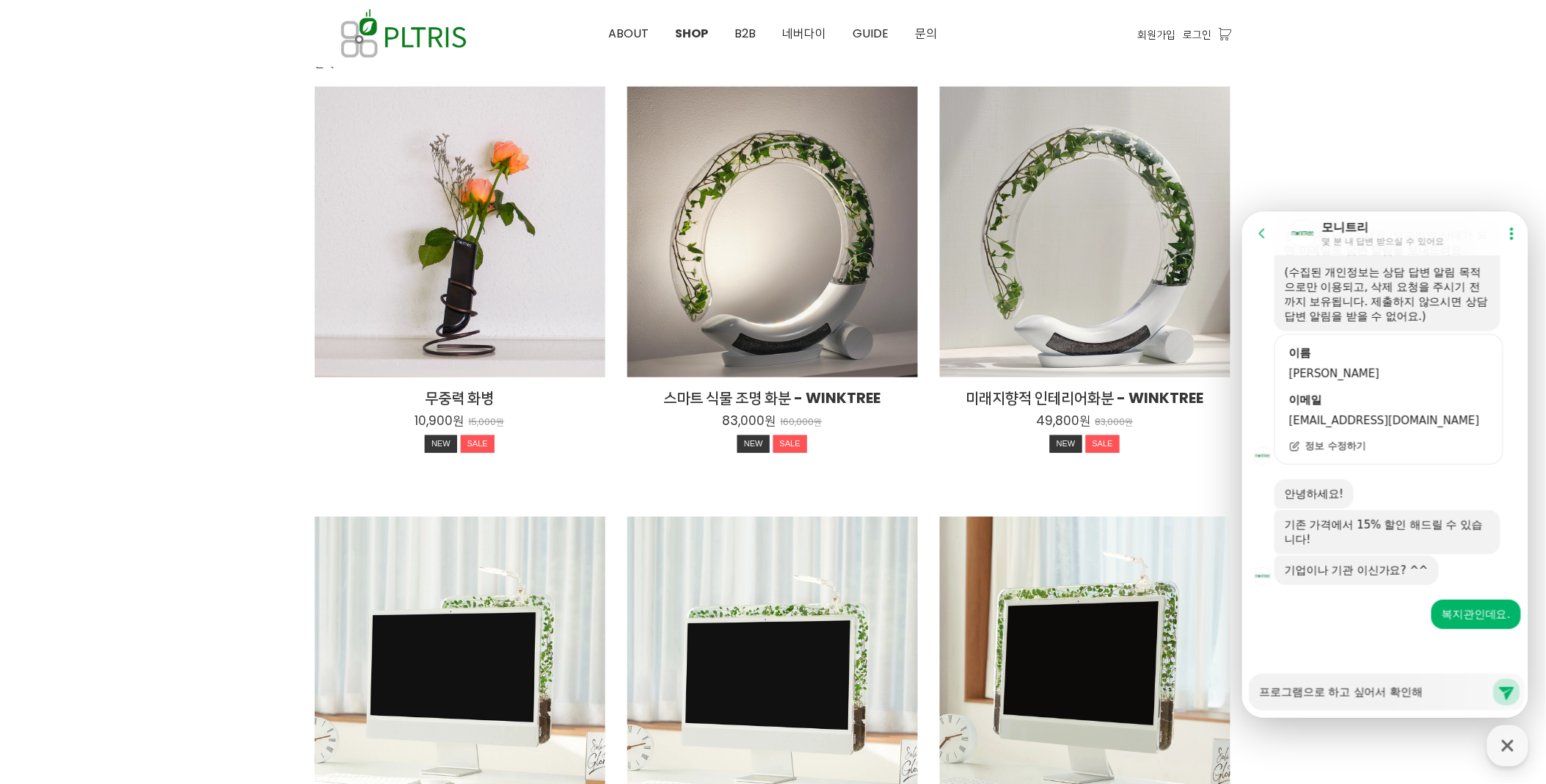
type textarea "프로그램으로 하고 싶어서 확인핵"
type textarea "x"
type textarea "프로그램으로 하고 싶어서 확인핵 ㅗ"
type textarea "x"
type textarea "프로그램으로 하고 싶어서 확인핵"
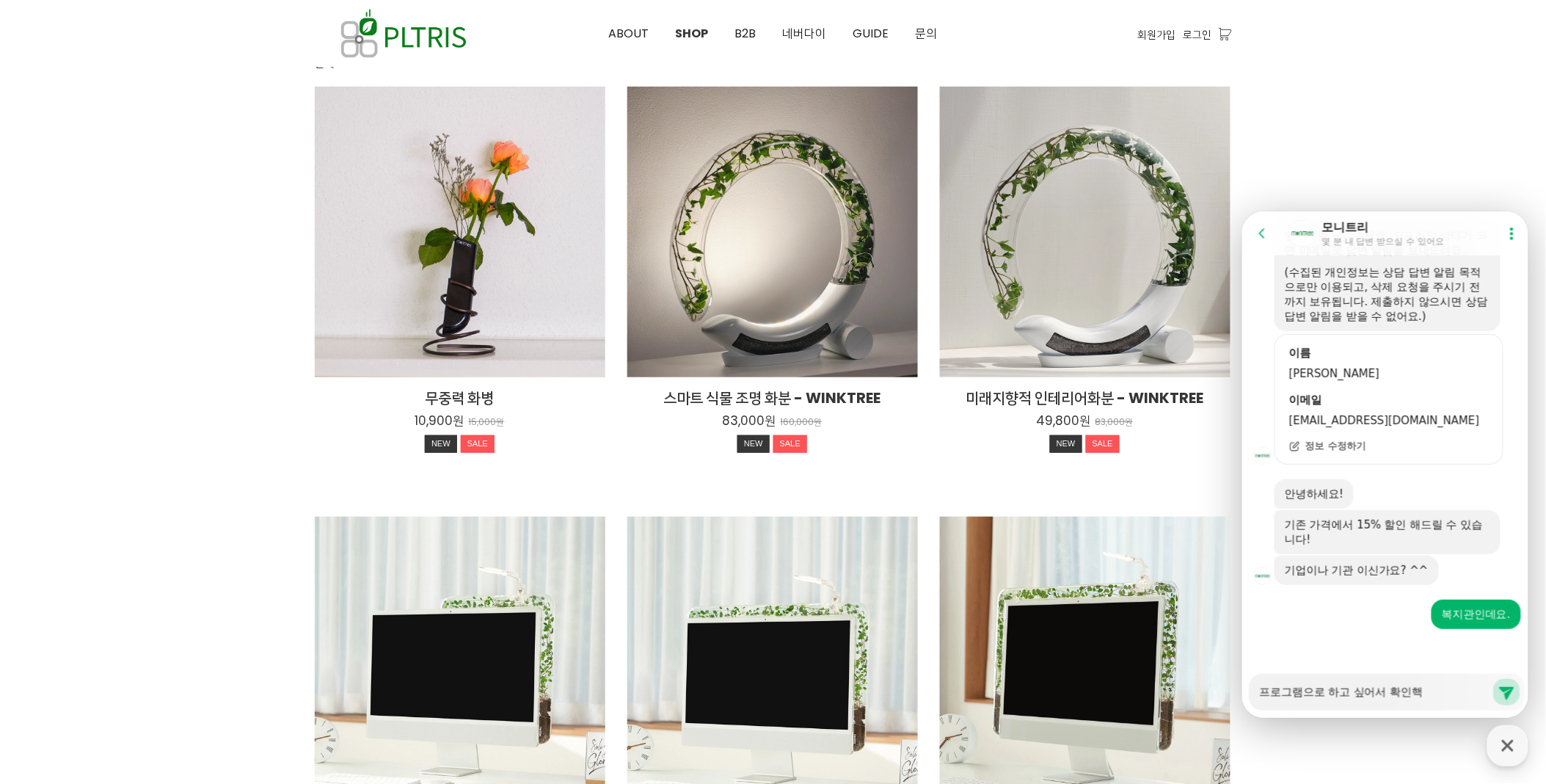
type textarea "x"
type textarea "프로그램으로 하고 싶어서 확인핵"
type textarea "x"
type textarea "프로그램으로 하고 싶어서 확인"
type textarea "x"
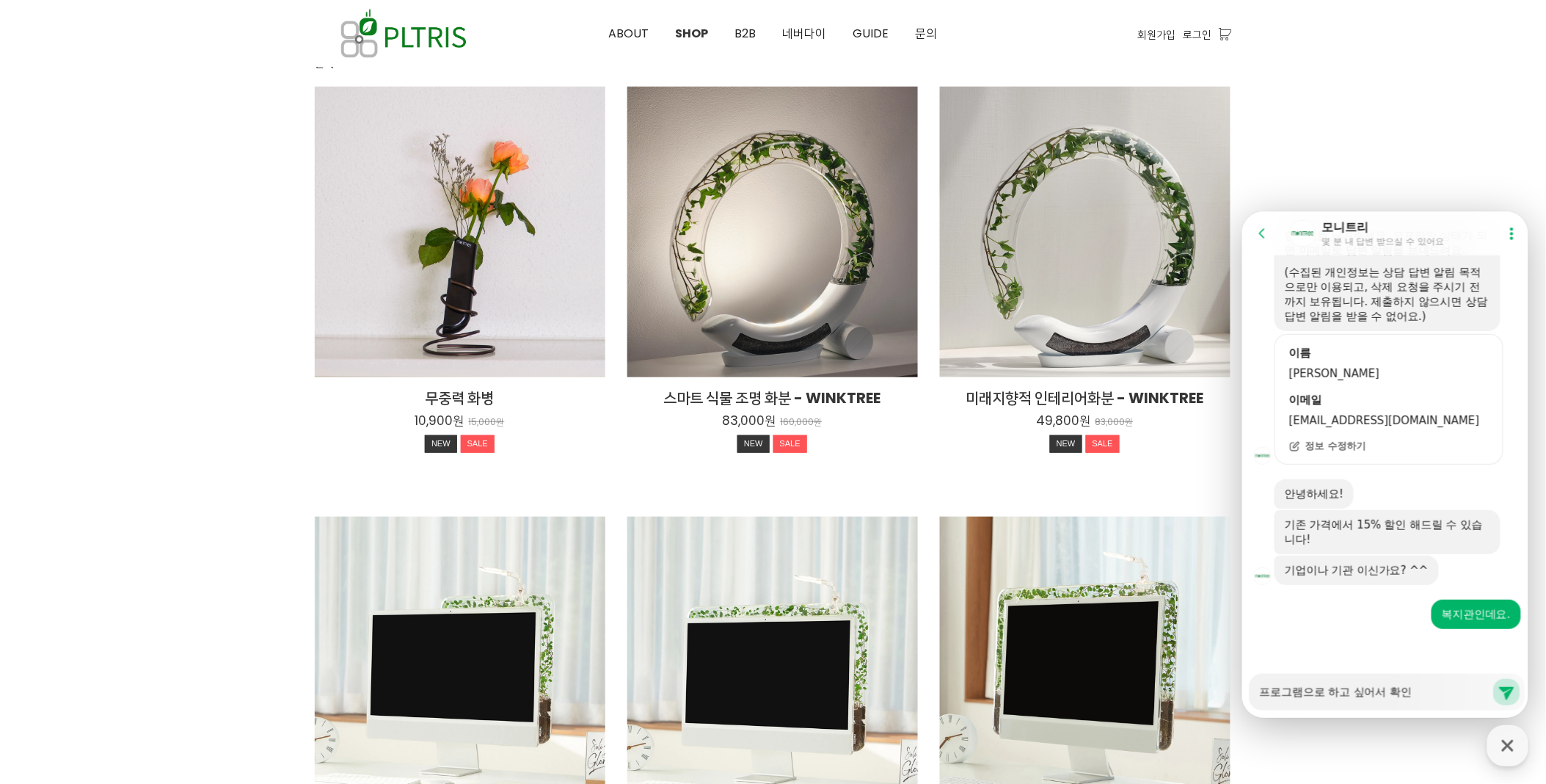
type textarea "프로그램으로 하고 싶어서 확인ㅎ"
type textarea "x"
type textarea "프로그램으로 하고 싶어서 확인해"
type textarea "x"
type textarea "프로그램으로 하고 싶어서 확인햅"
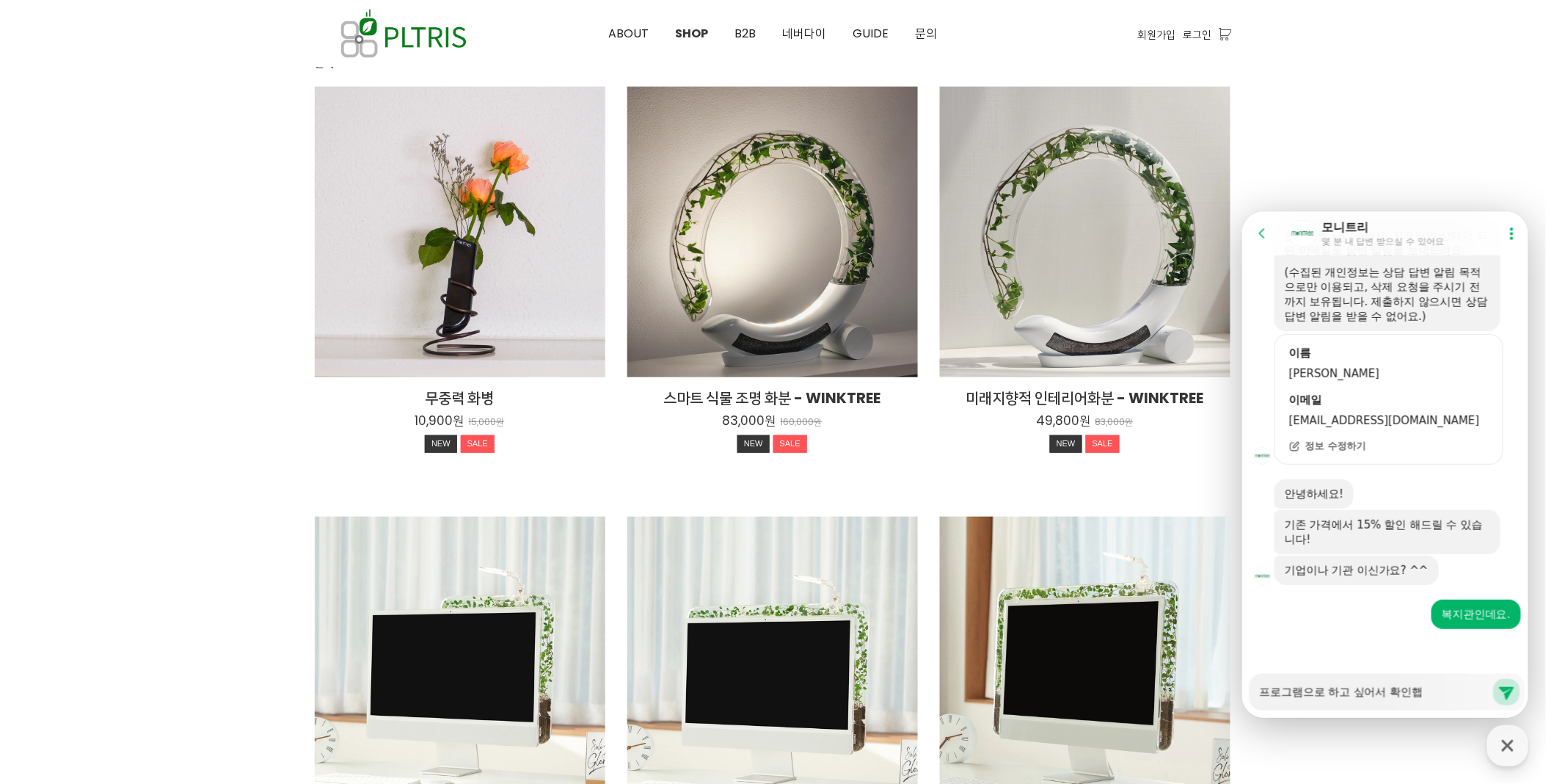
type textarea "x"
type textarea "프로그램으로 하고 싶어서 확인해보"
type textarea "x"
type textarea "프로그램으로 하고 싶어서 확인해봐"
type textarea "x"
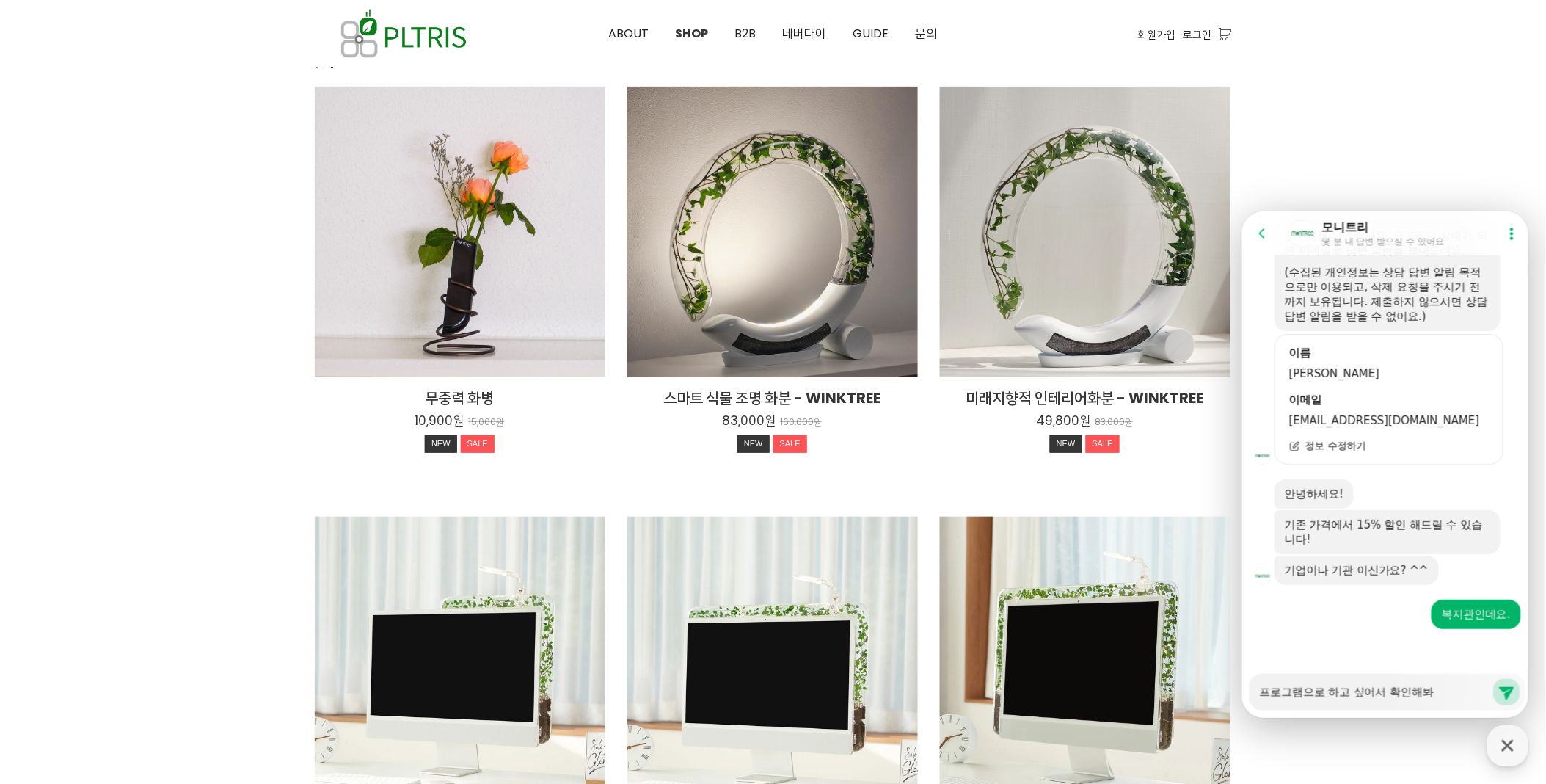
type textarea "프로그램으로 하고 싶어서 확인해봤"
type textarea "x"
type textarea "프로그램으로 하고 싶어서 확인해봐"
type textarea "x"
type textarea "프로그램으로 하고 싶어서 확인해보"
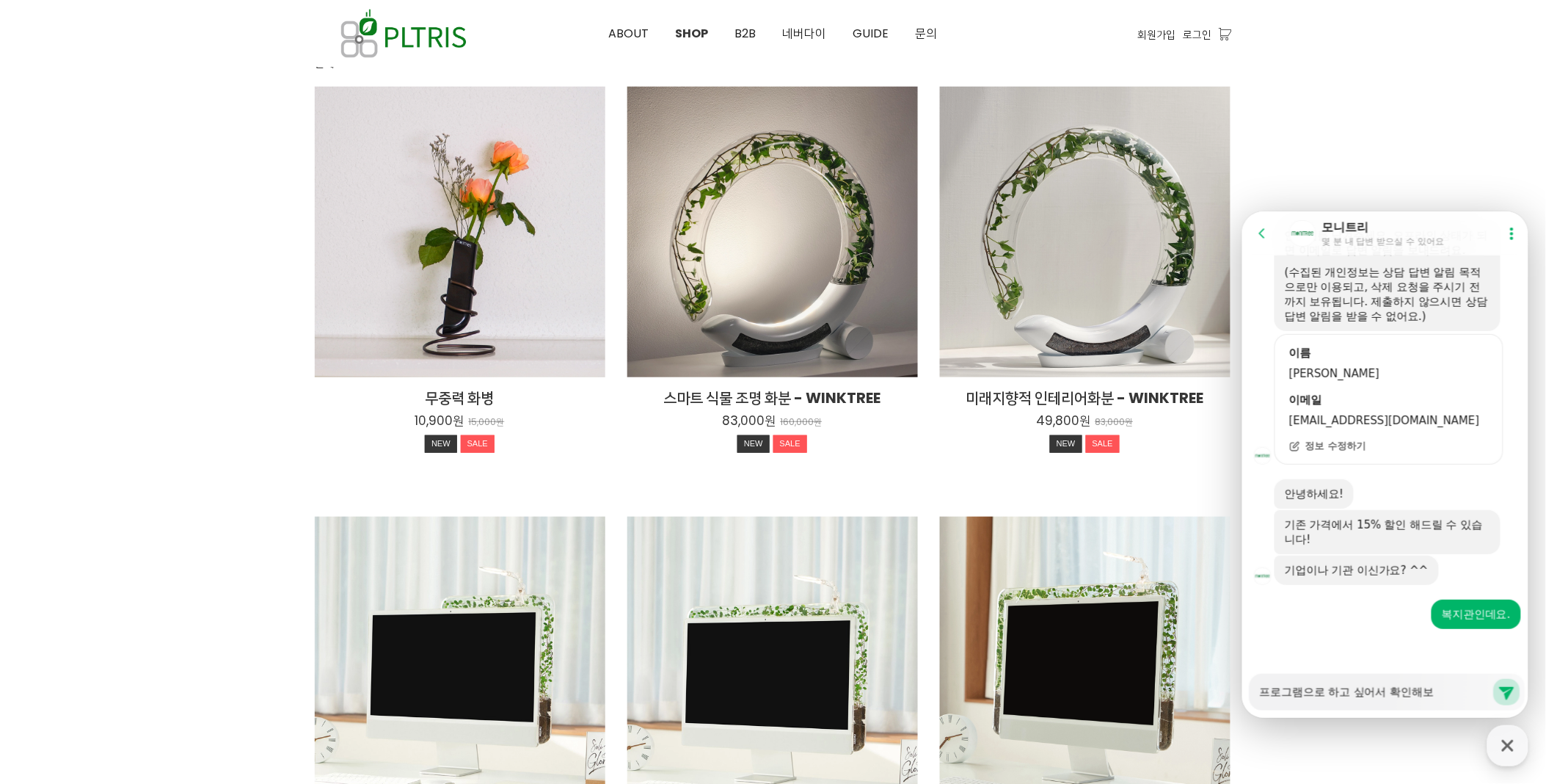
type textarea "x"
type textarea "프로그램으로 하고 싶어서 확인해ㅂ"
type textarea "x"
type textarea "프로그램으로 하고 싶어서 확인해"
type textarea "x"
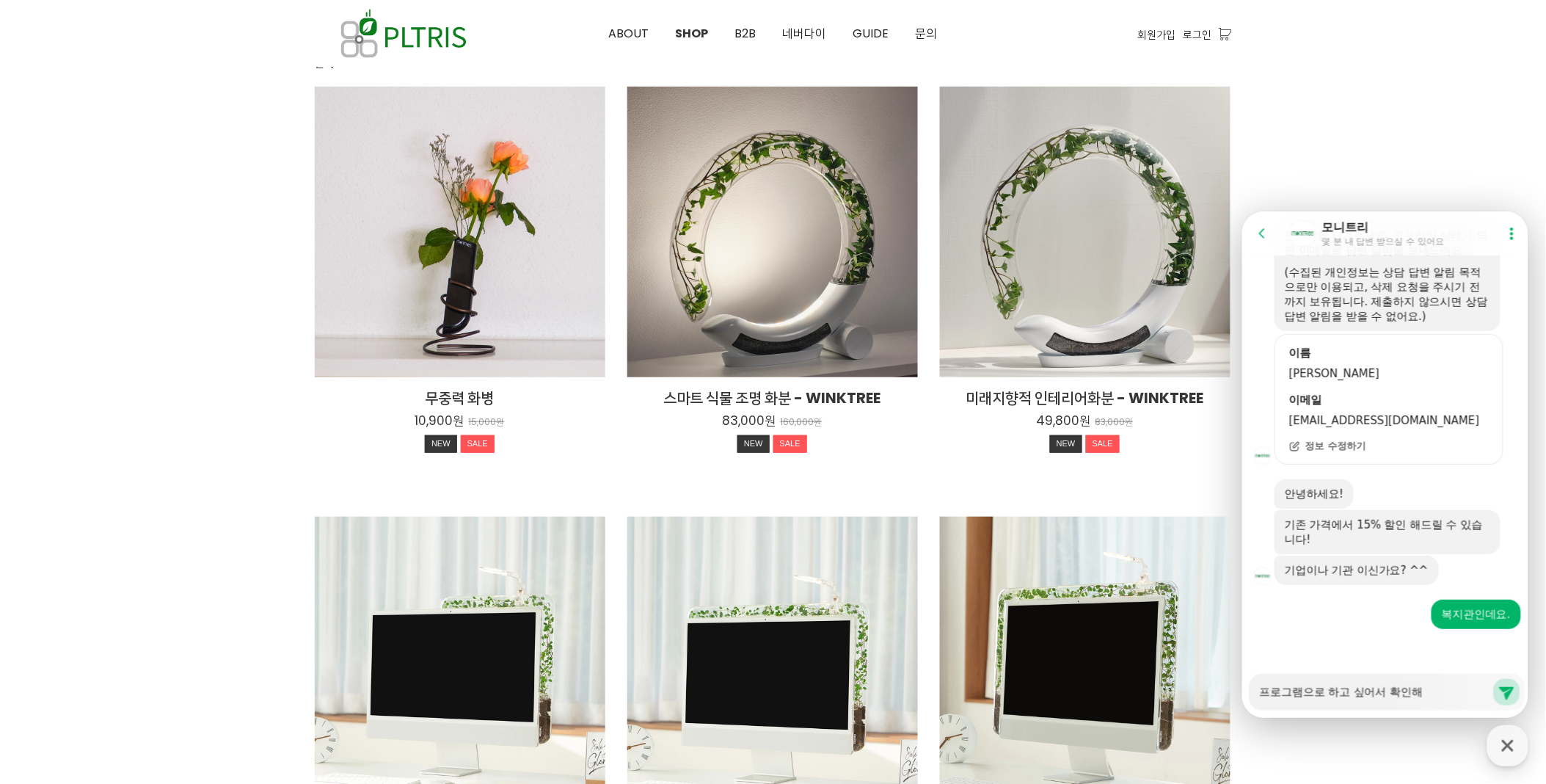
type textarea "프로그램으로 하고 싶어서 확인"
type textarea "x"
type textarea "프로그램으로 하고 싶어서 확"
type textarea "x"
type textarea "프로그램으로 하고 싶어서"
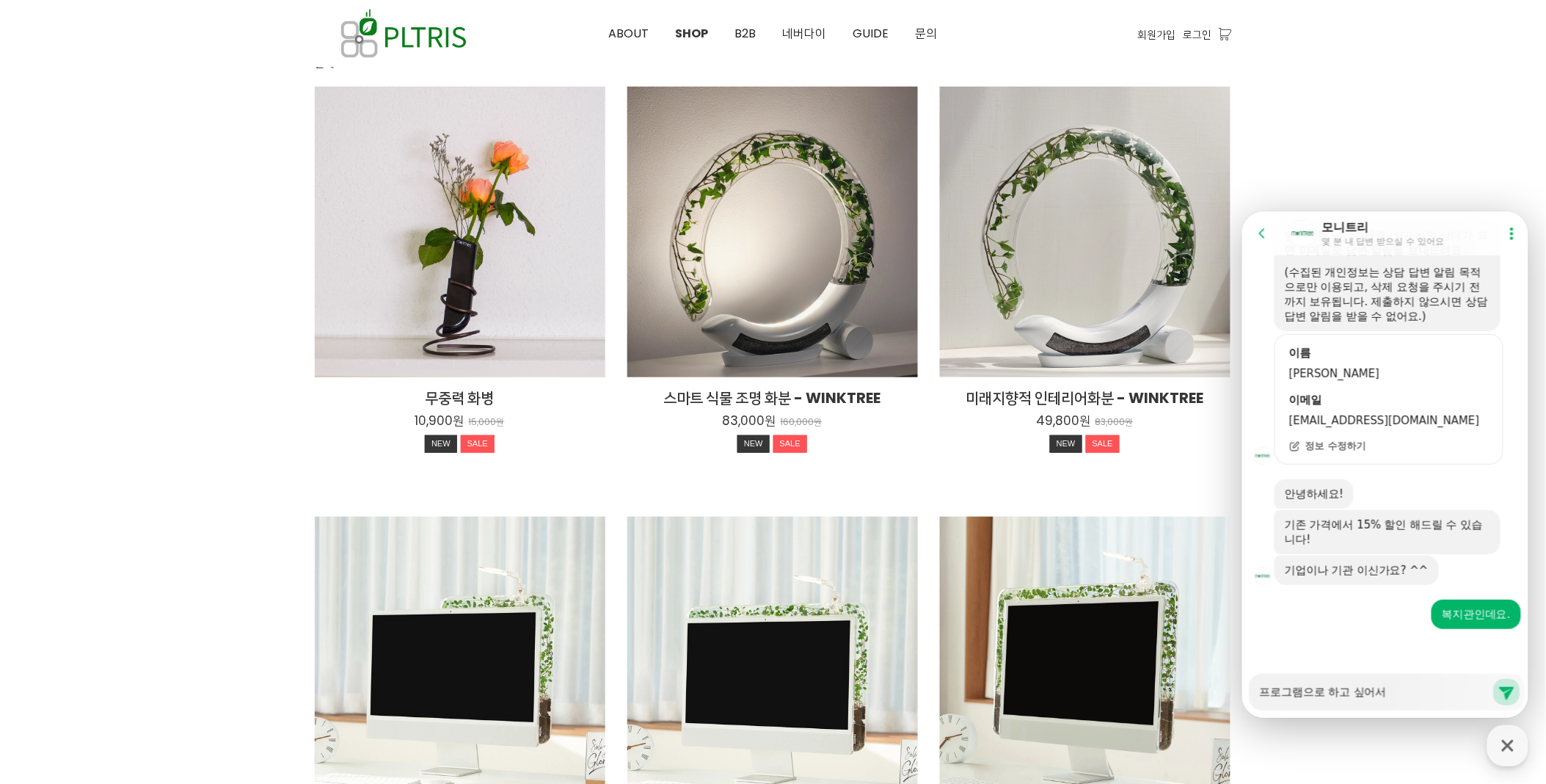
type textarea "x"
type textarea "프로그램으로 하고 싶어서"
type textarea "x"
type textarea "프로그램으로 하고 싶어서ㅇ"
type textarea "x"
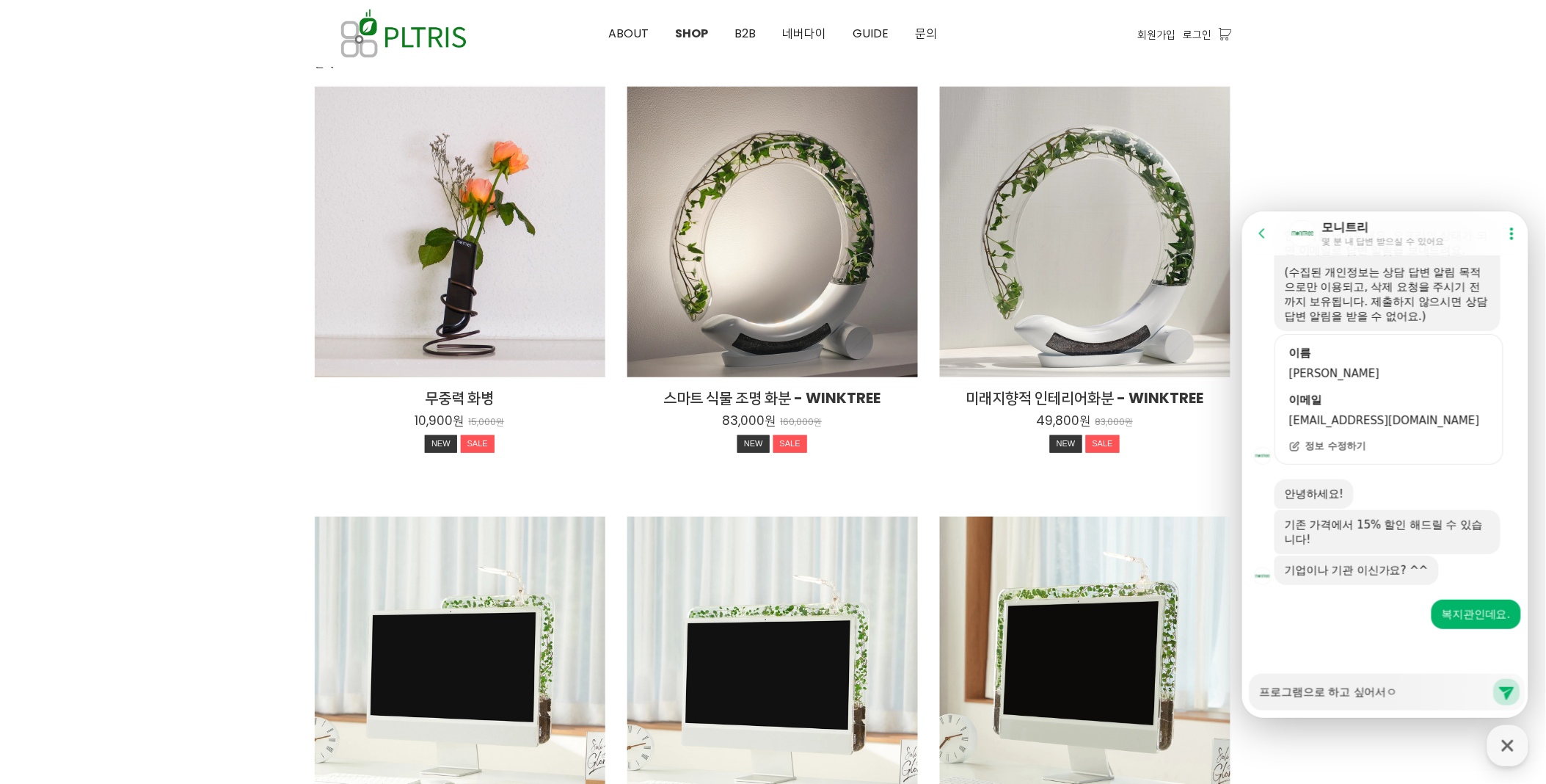
type textarea "프로그램으로 하고 싶어서요"
type textarea "x"
type textarea "프로그램으로 하고 싶어서요."
type textarea "x"
type textarea "프로그램으로 하고 싶어서요."
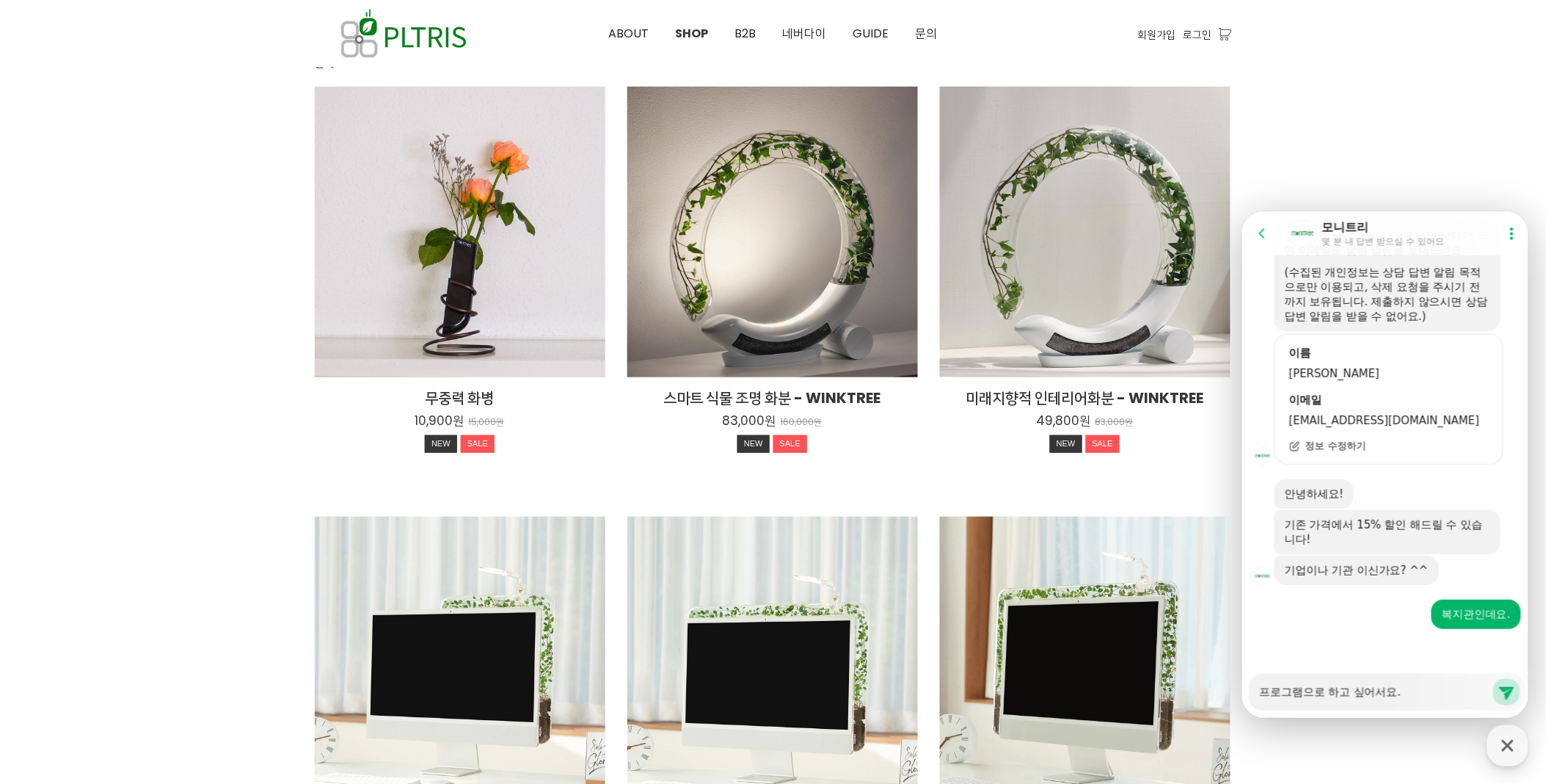
type textarea "x"
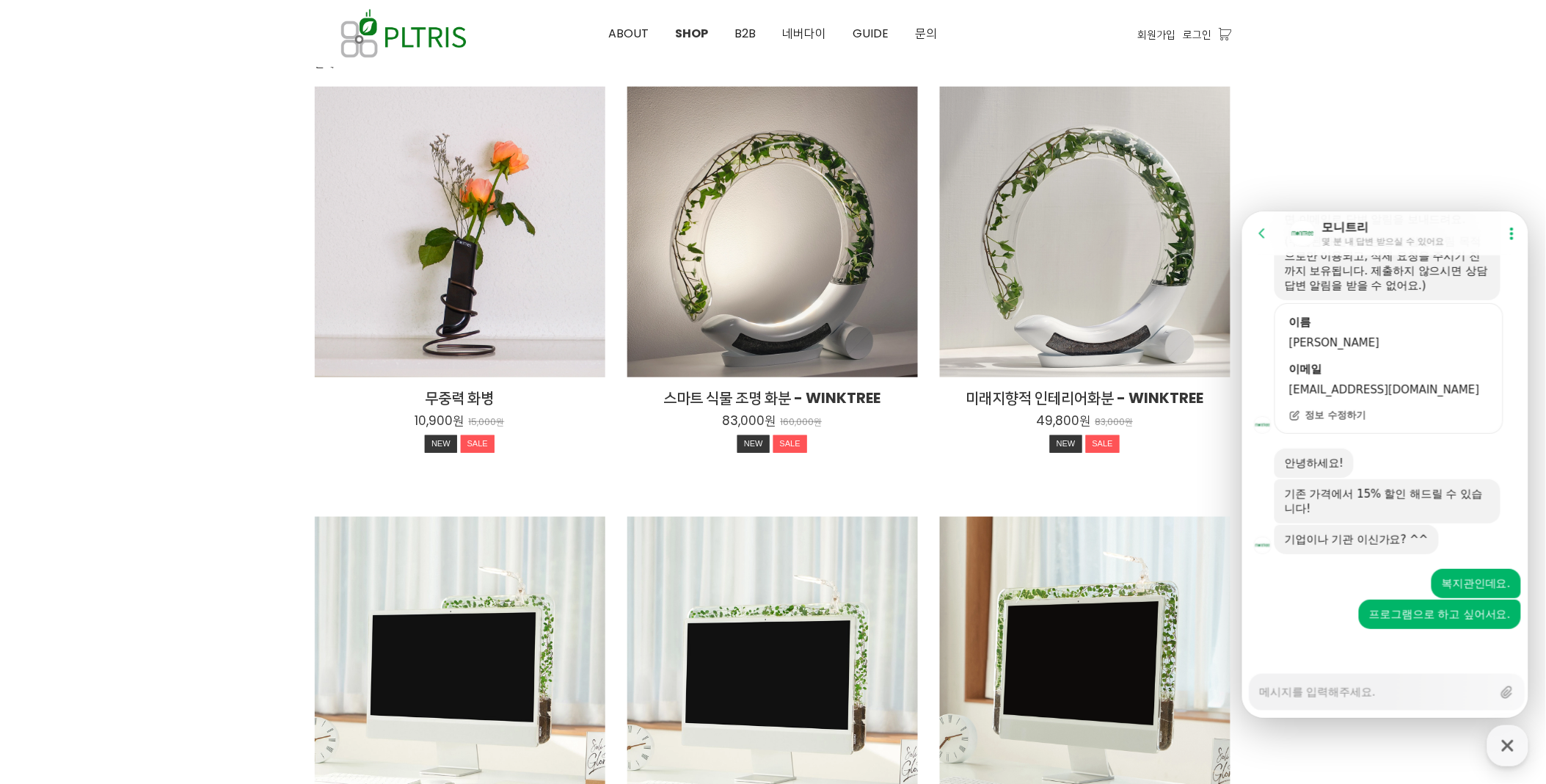
type textarea "x"
type textarea "ㄱ"
type textarea "x"
type textarea "그"
type textarea "x"
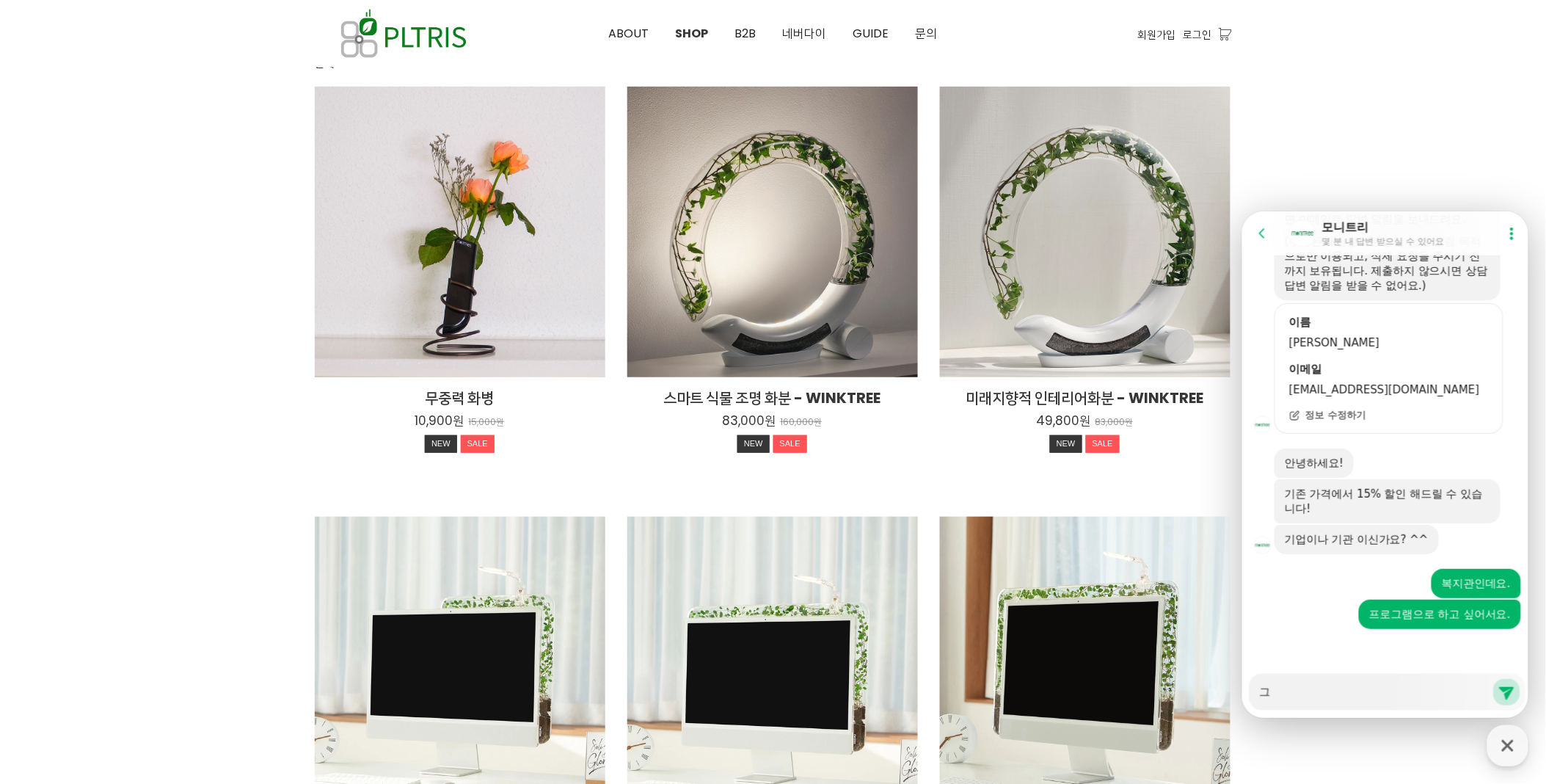
type textarea "글"
type textarea "x"
type textarea "그러"
type textarea "x"
type textarea "그ㄹ"
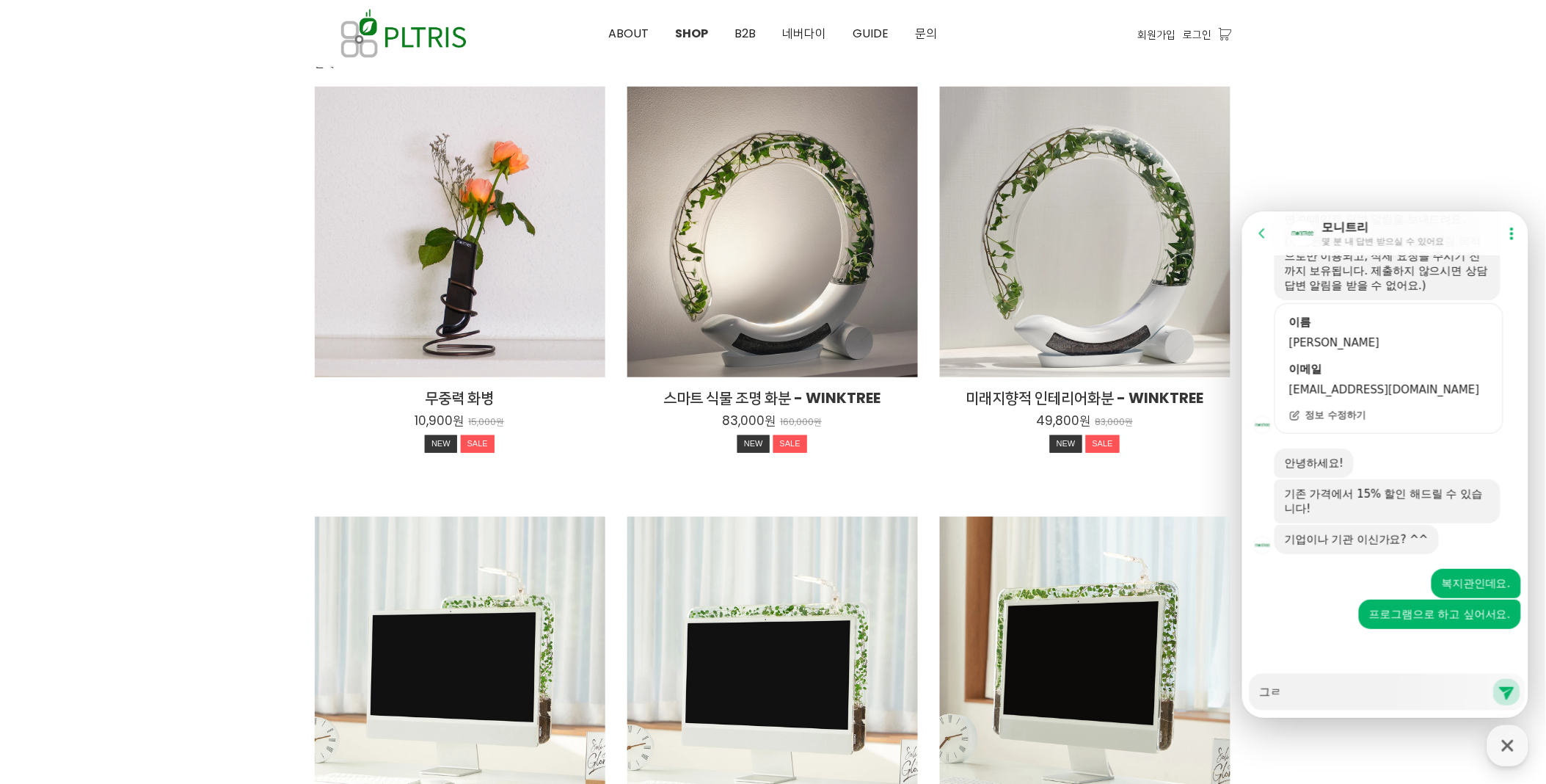
type textarea "x"
type textarea "그"
type textarea "x"
type textarea "ㅈ"
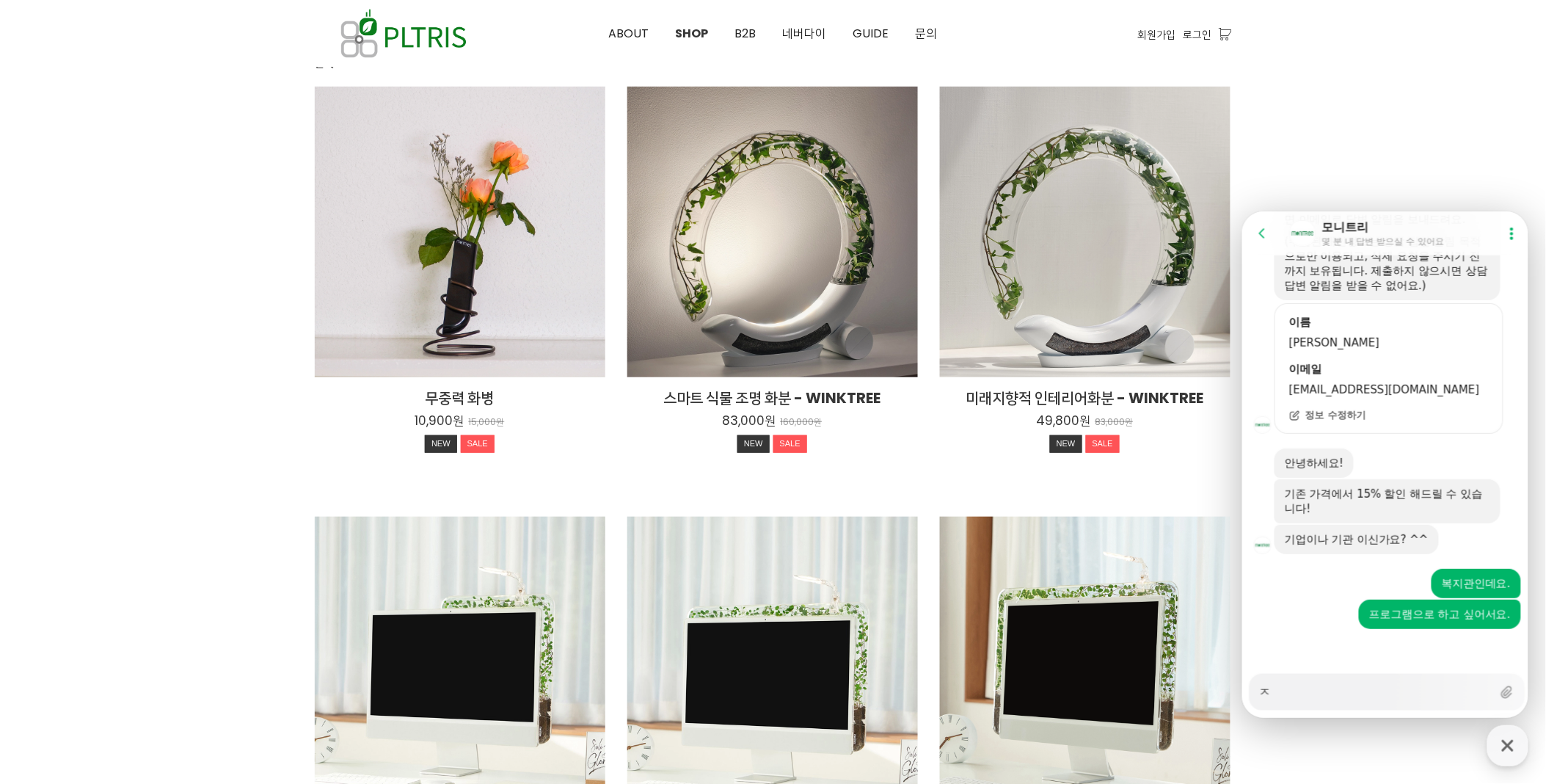
type textarea "x"
type textarea "잘"
type textarea "x"
type textarea "잘"
type textarea "x"
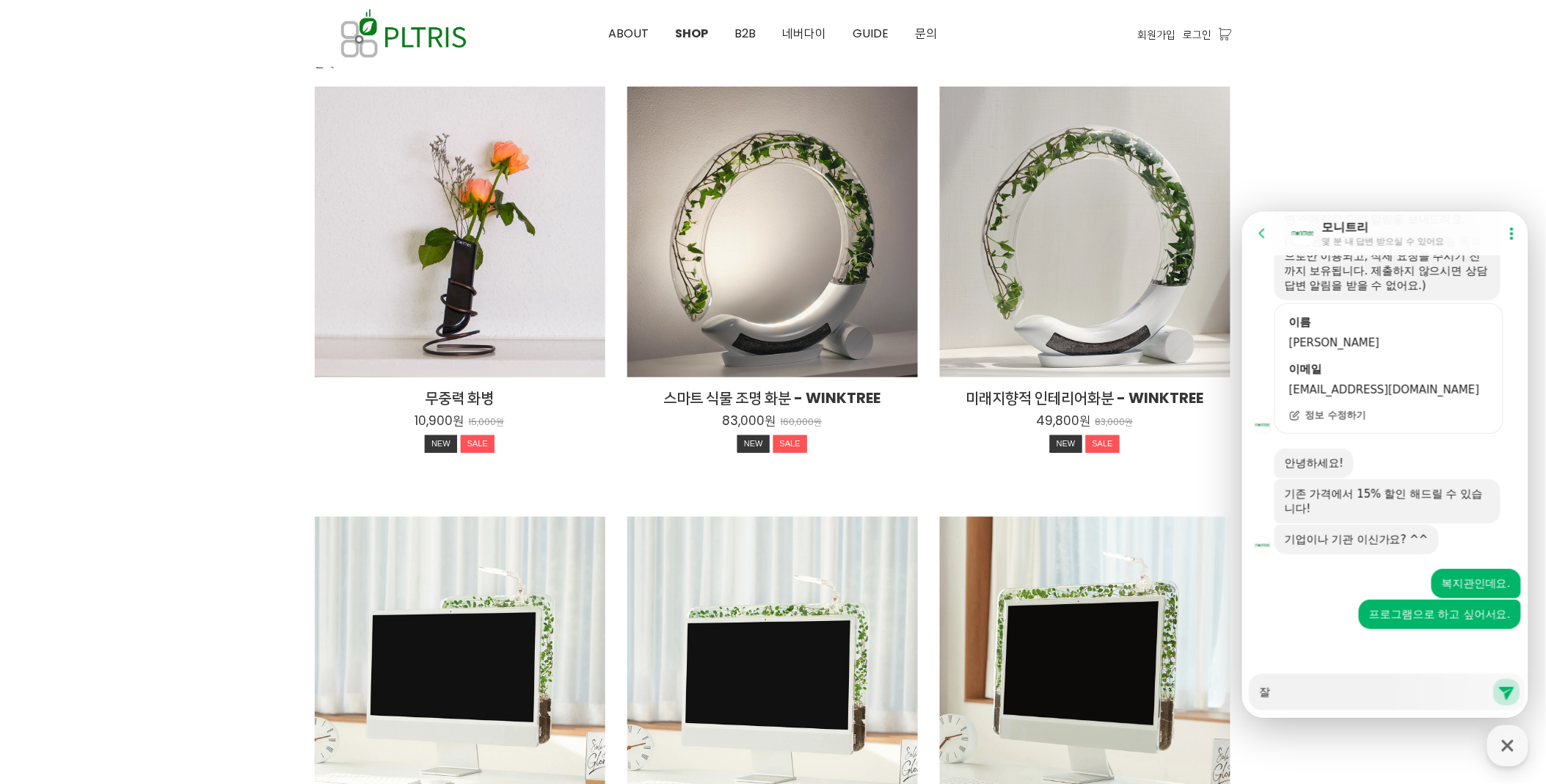
type textarea "잘 ㅇ"
type textarea "x"
type textarea "잘 아"
type textarea "x"
type textarea "잘 안"
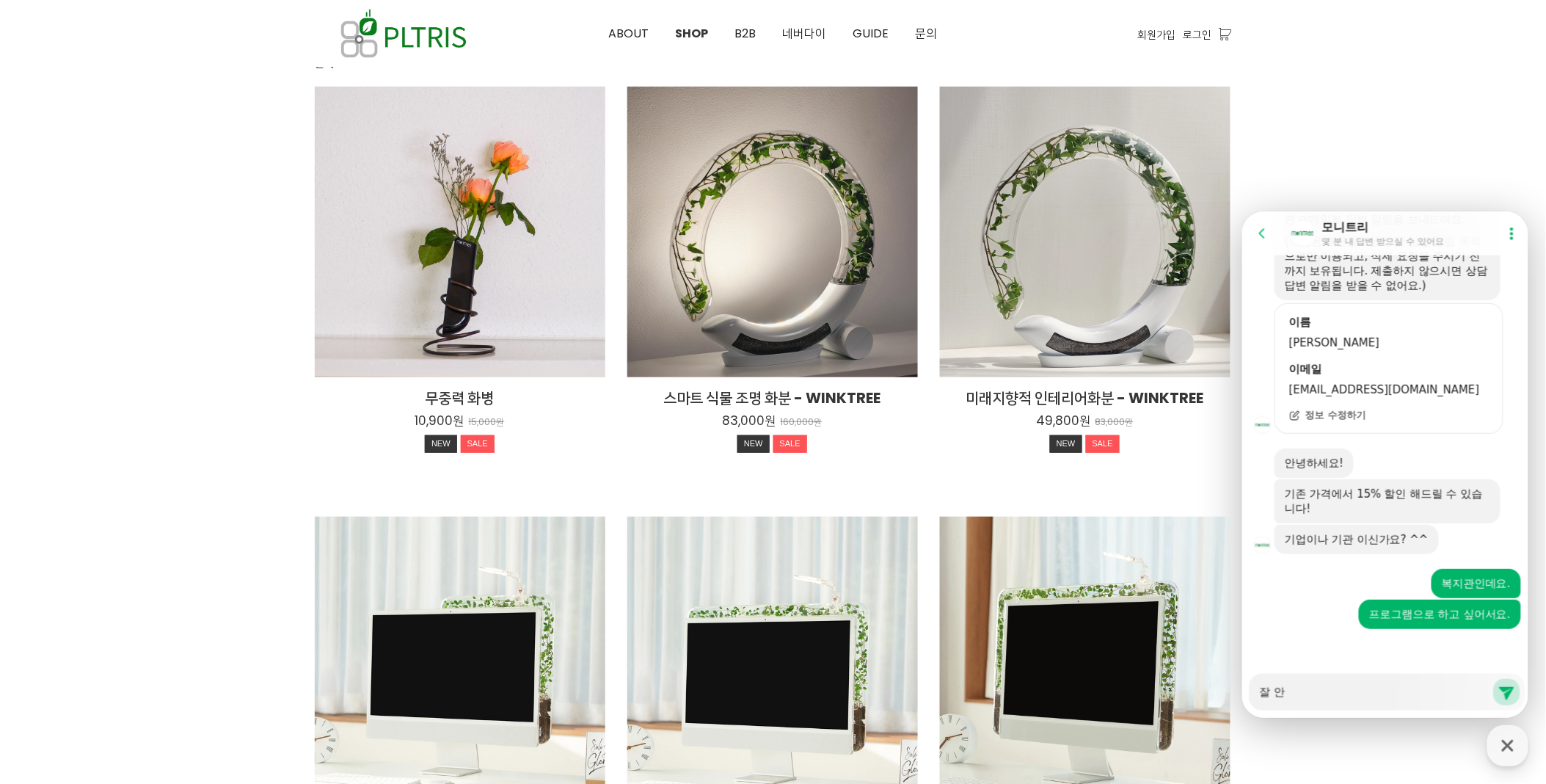
type textarea "x"
type textarea "잘 앉"
type textarea "x"
type textarea "잘 안주"
type textarea "x"
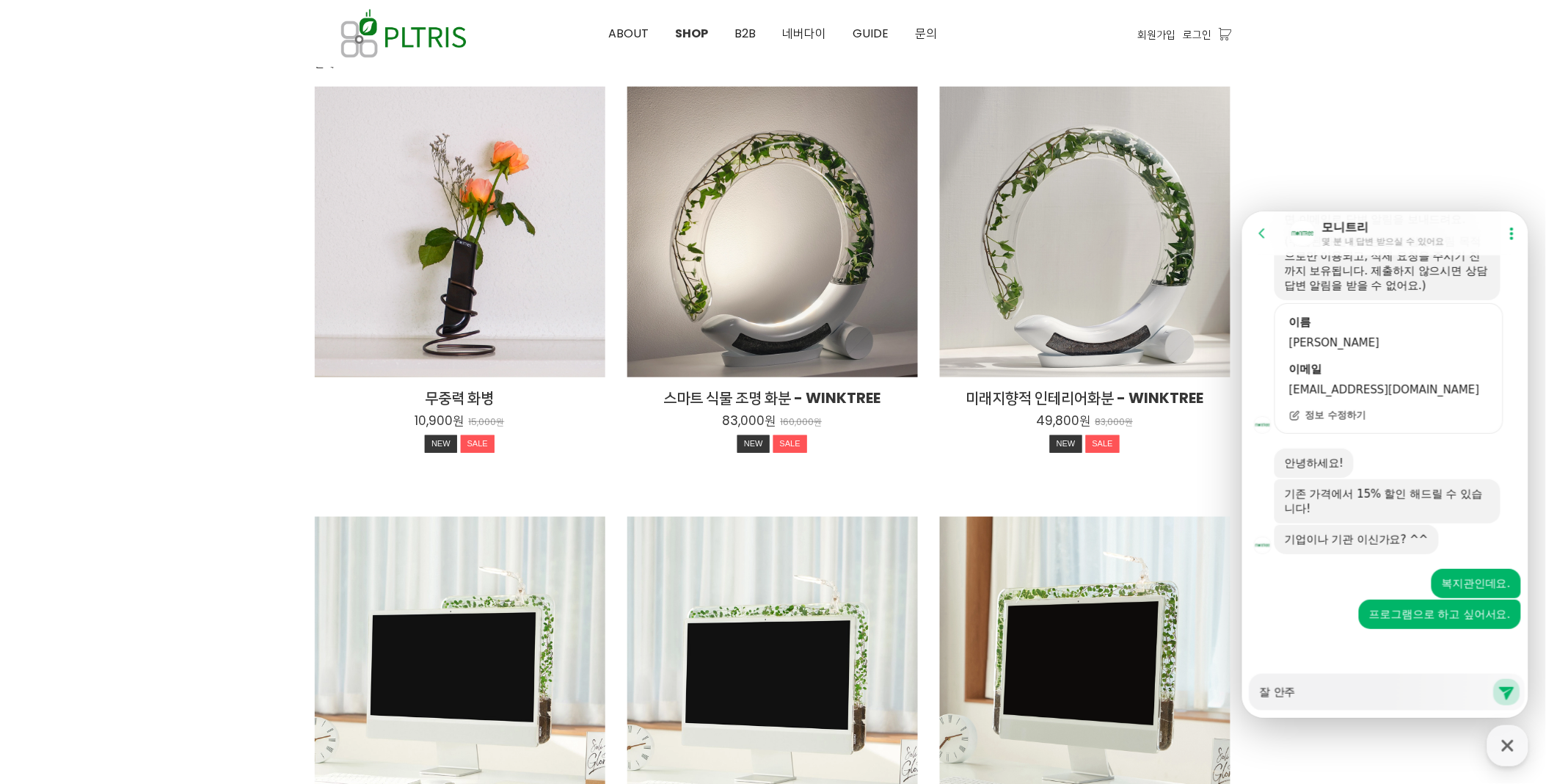
type textarea "잘 안죽"
type textarea "x"
type textarea "잘 안죽ㄱ"
type textarea "x"
type textarea "잘 안죽고"
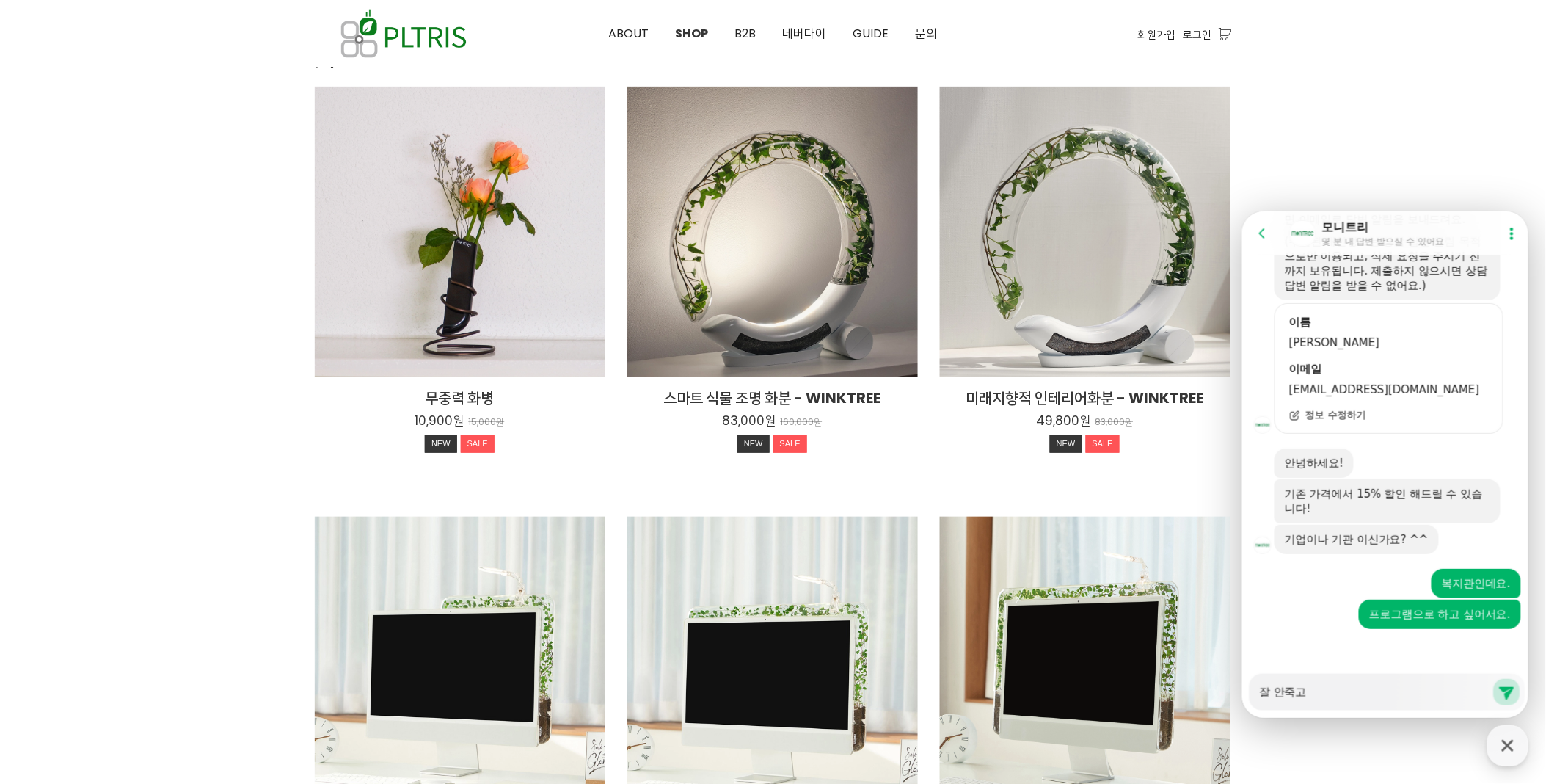
type textarea "x"
type textarea "잘 안죽고"
type textarea "x"
type textarea "잘 안죽고 그"
type textarea "x"
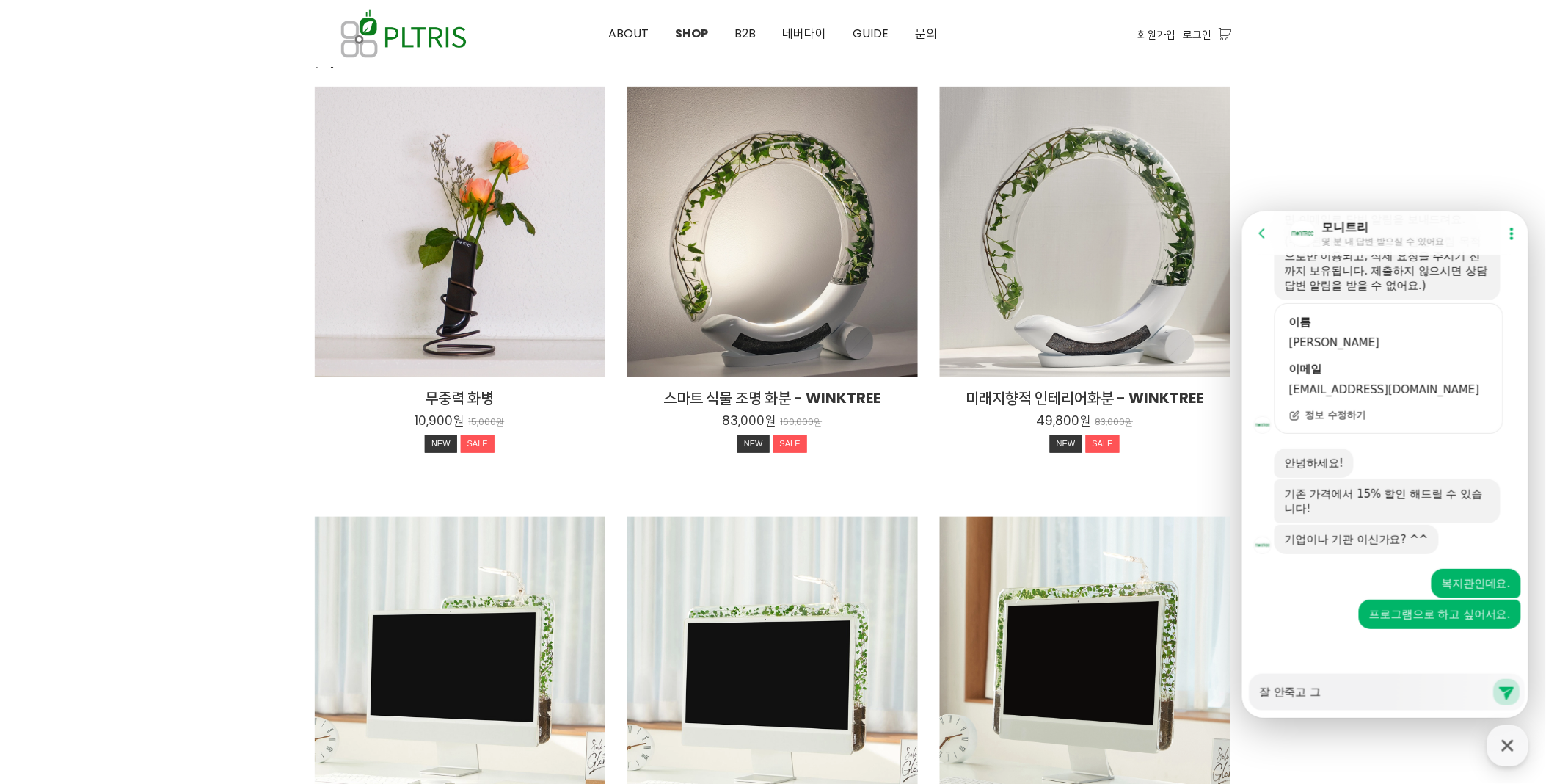
type textarea "잘 안죽고 글"
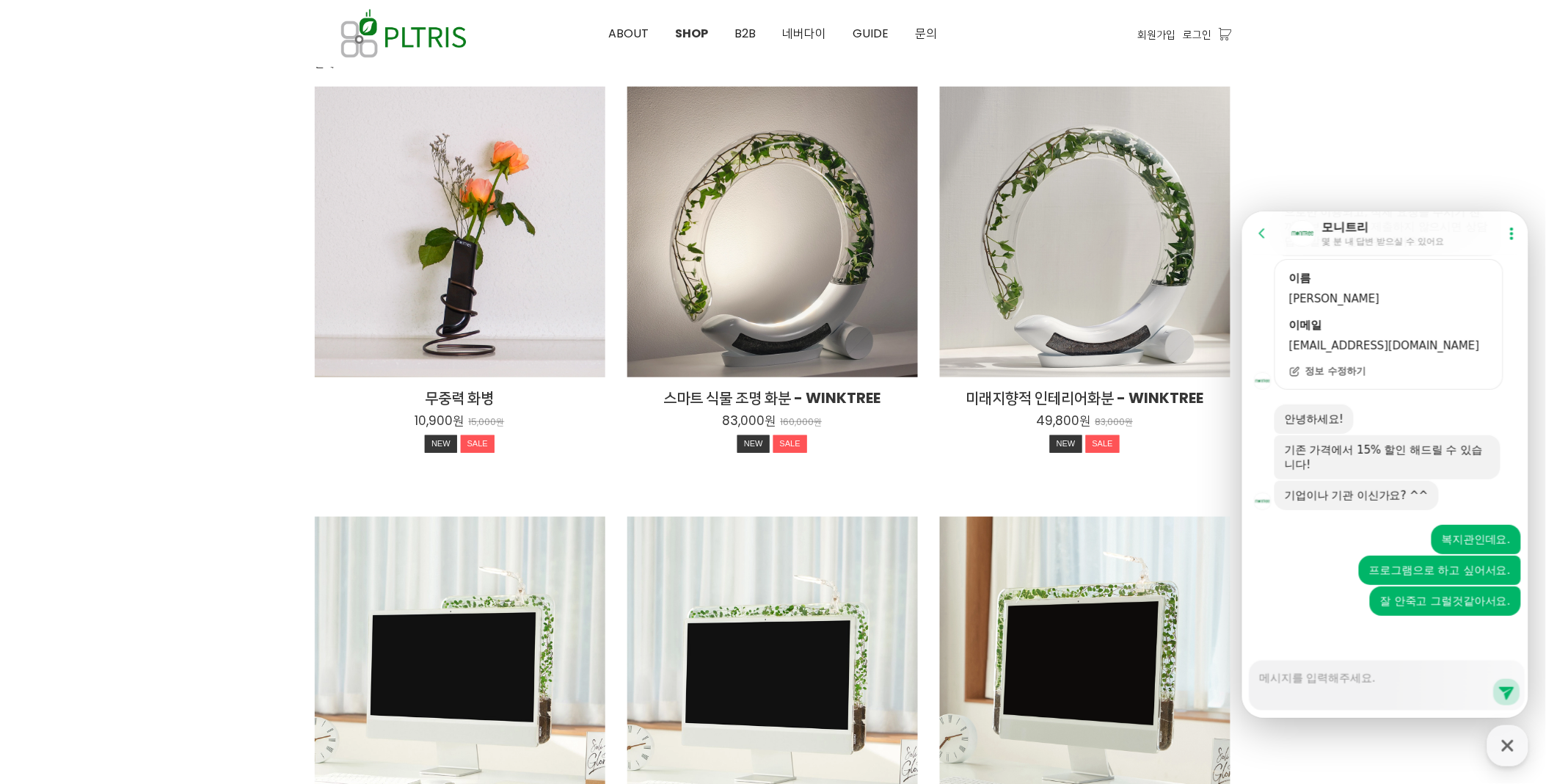
scroll to position [441, 0]
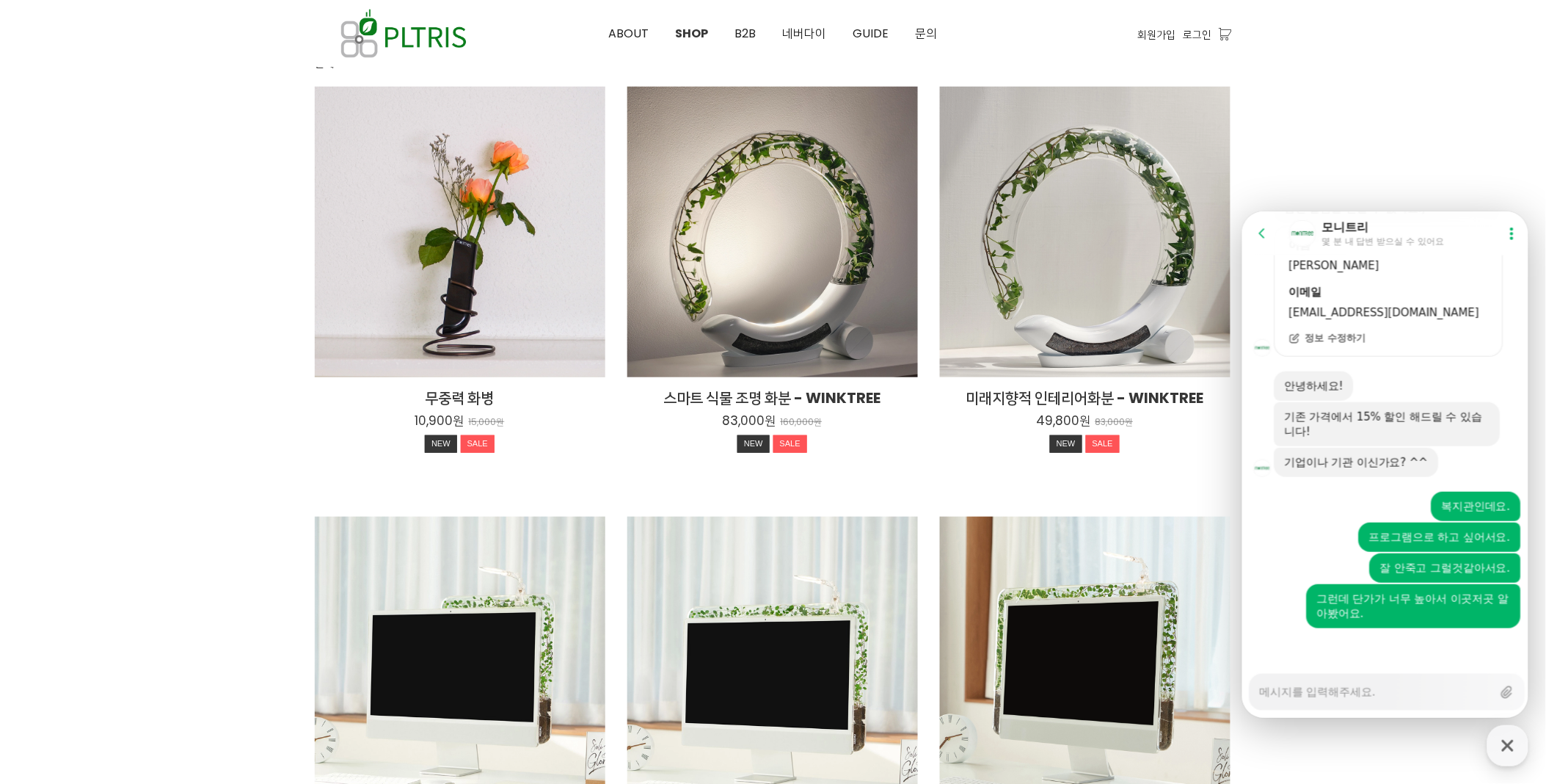
click at [1254, 699] on div "Messenger Input Textarea" at bounding box center [1376, 691] width 233 height 36
click at [1254, 691] on textarea "Messenger Input Textarea" at bounding box center [1376, 687] width 233 height 25
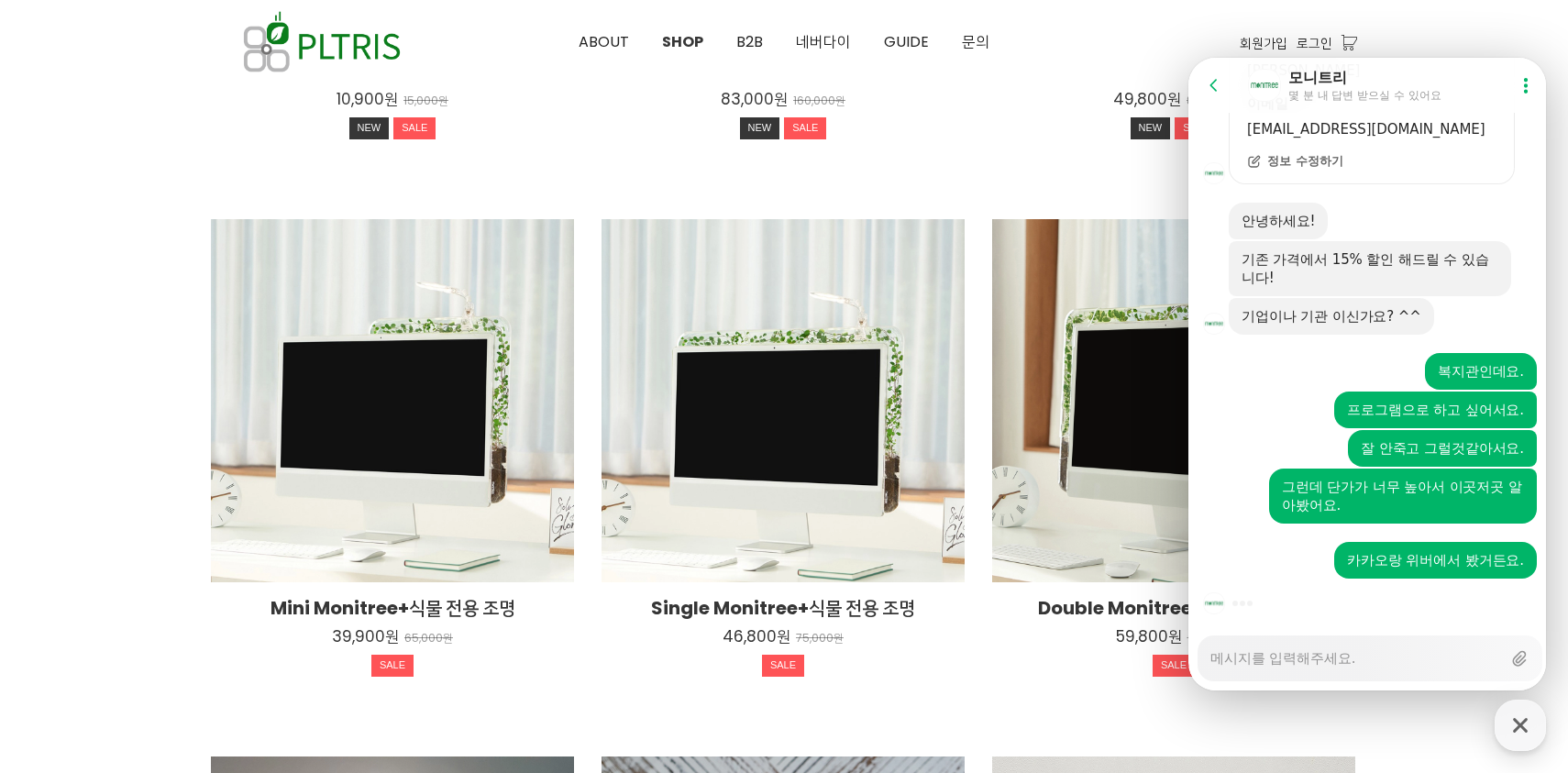
scroll to position [713, 0]
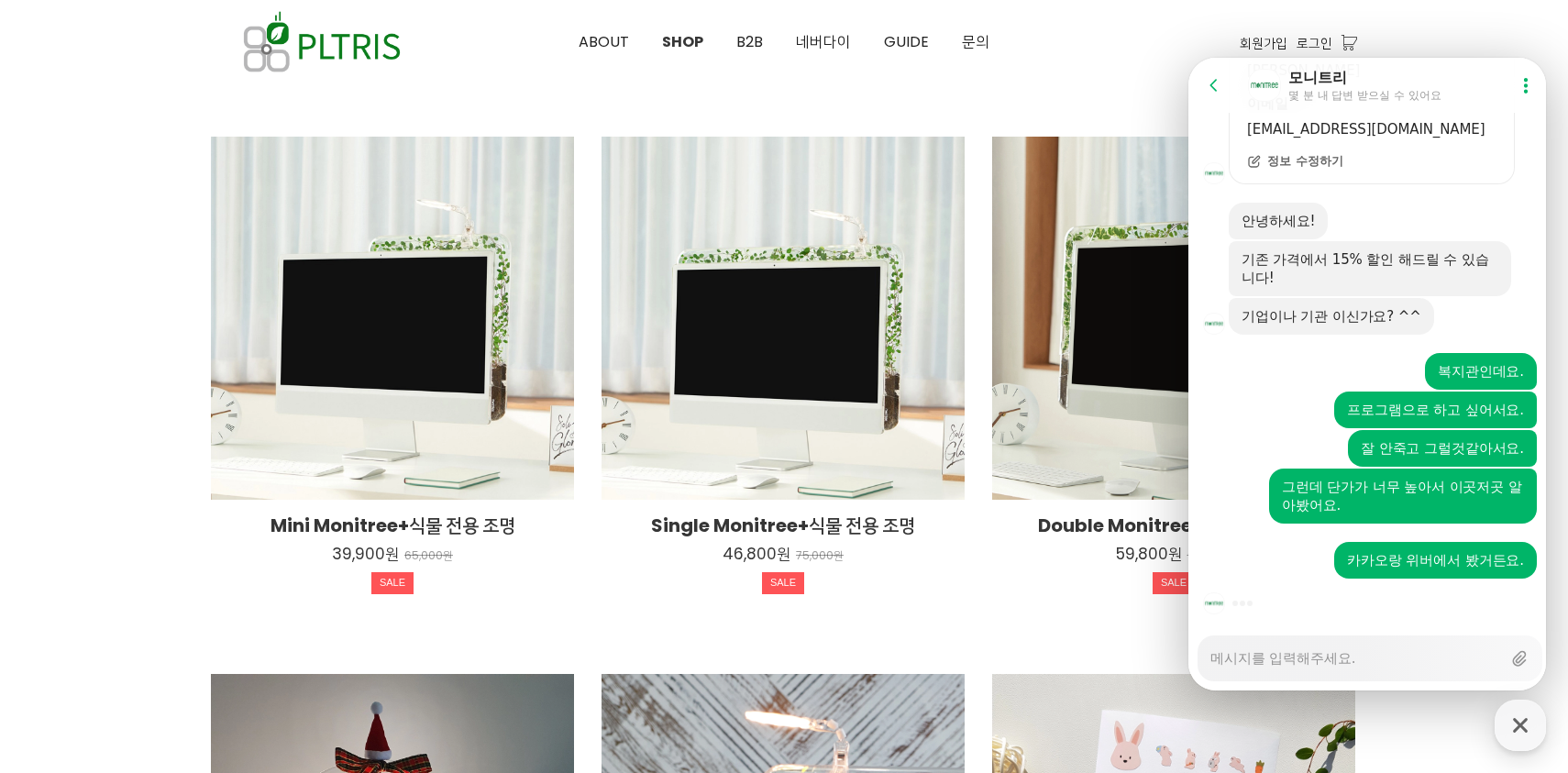
click at [1305, 670] on div "Messenger Input Textarea" at bounding box center [1355, 658] width 291 height 44
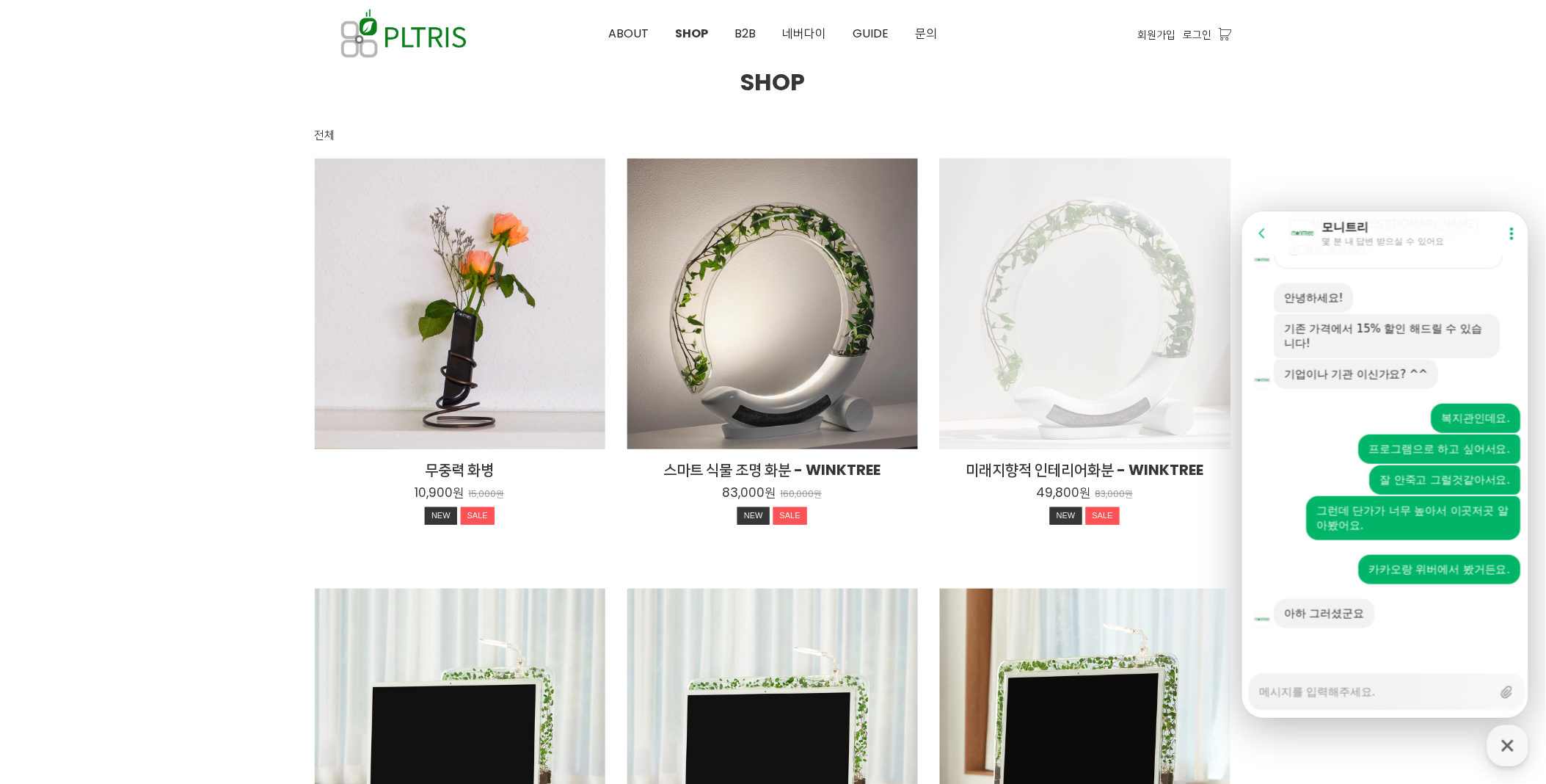
scroll to position [81, 0]
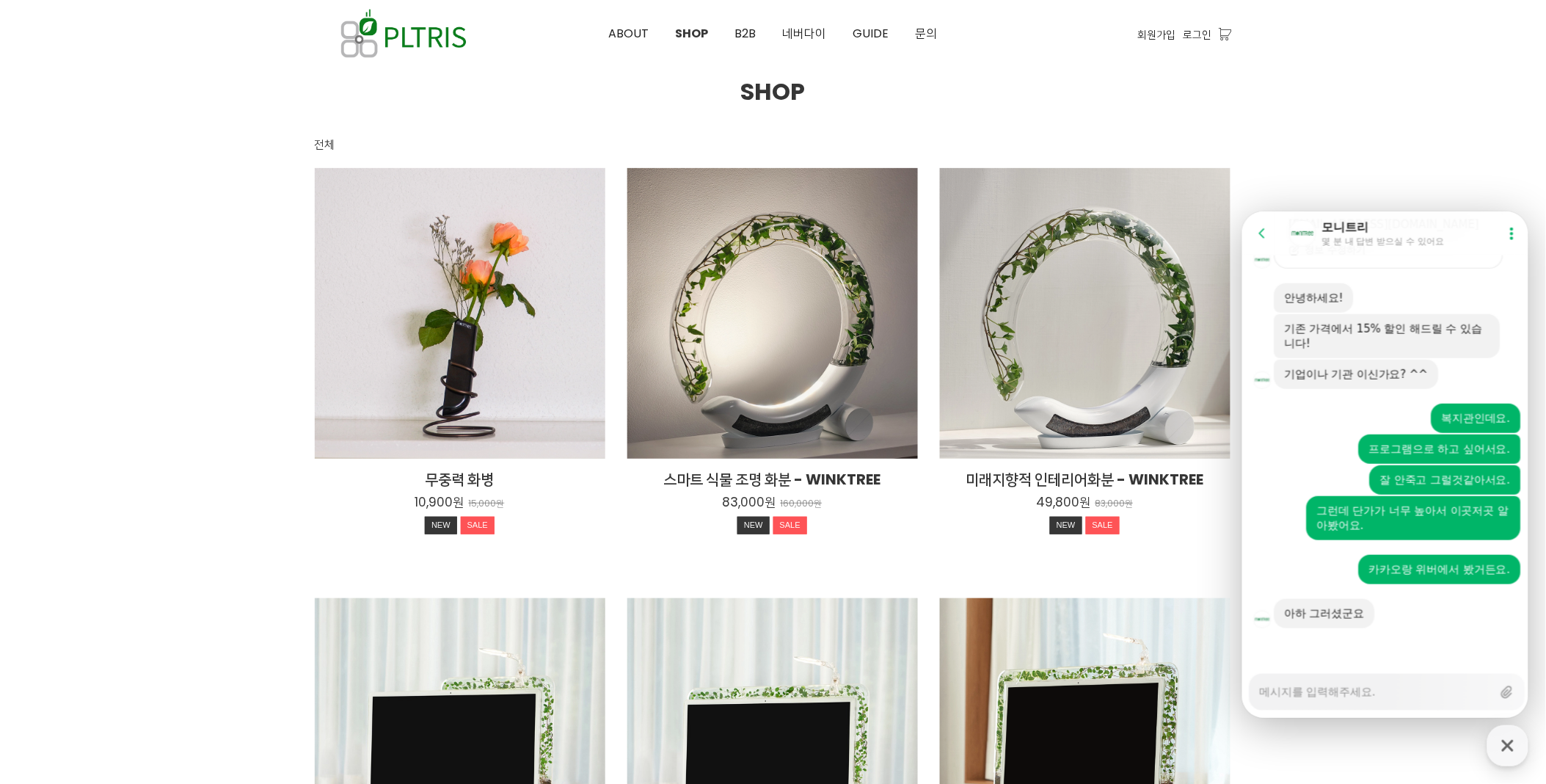
click at [1254, 692] on textarea "Messenger Input Textarea" at bounding box center [1376, 687] width 233 height 25
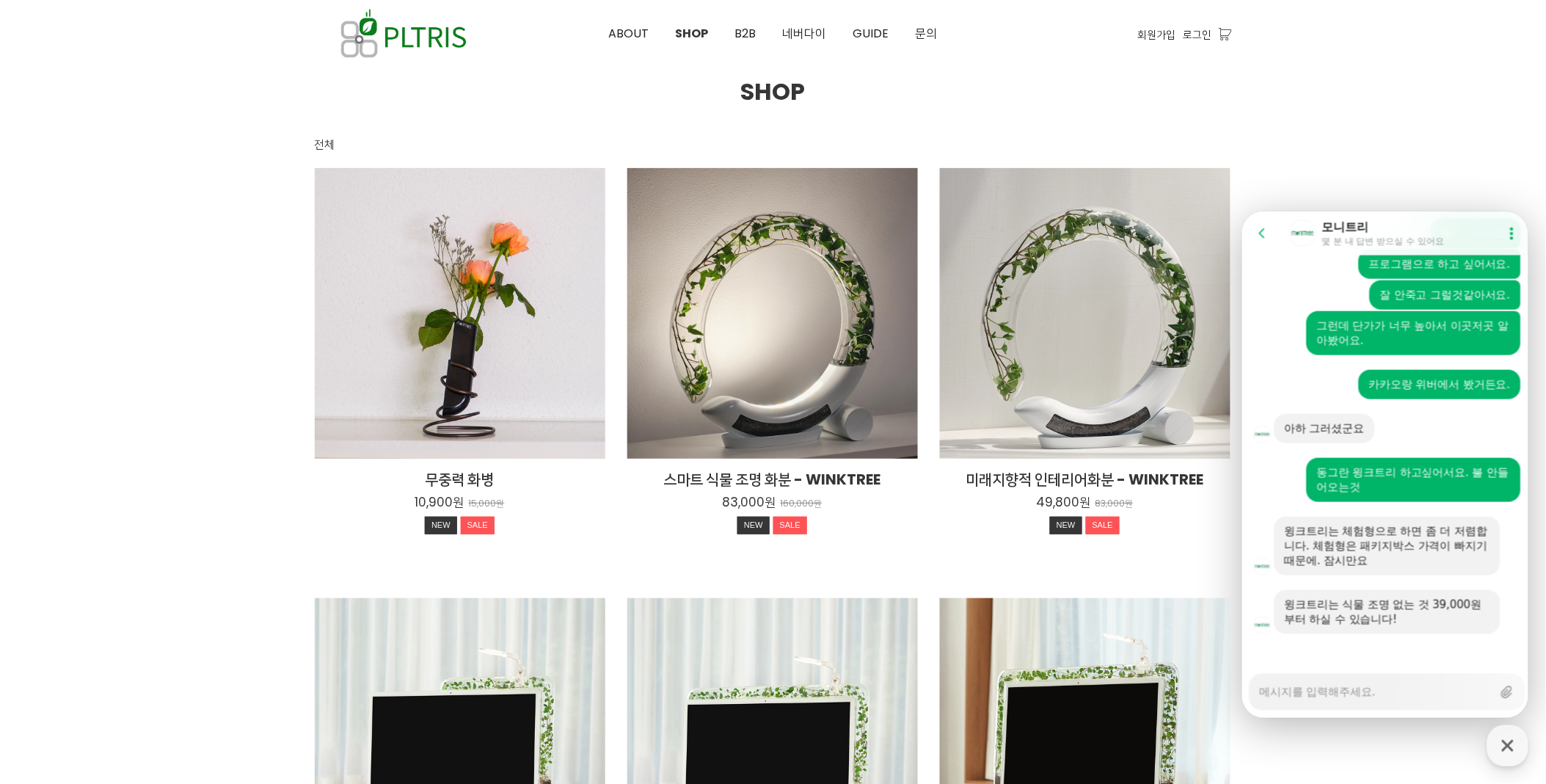
scroll to position [720, 0]
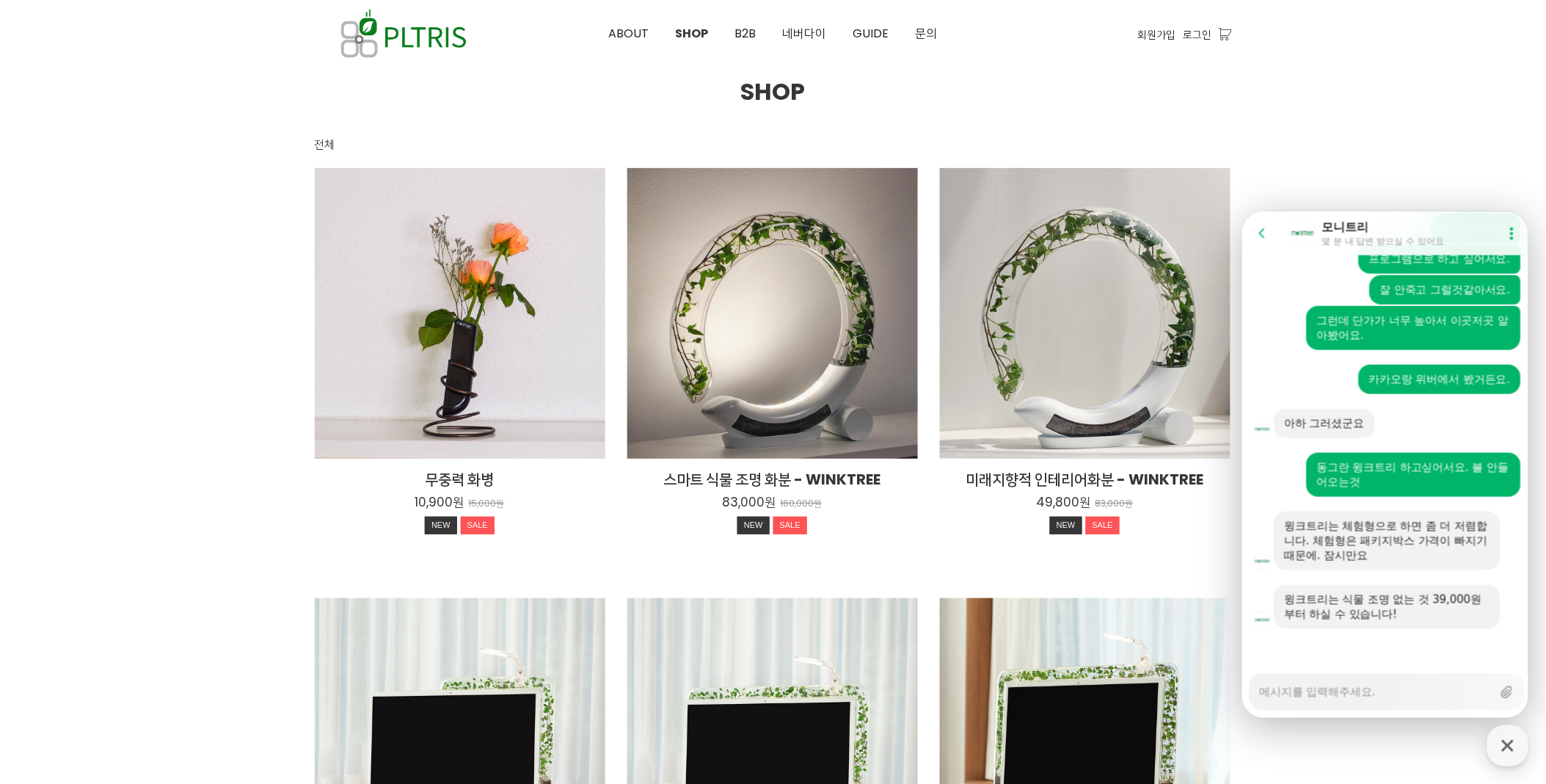
click at [1254, 699] on div "Messenger Input Textarea" at bounding box center [1376, 691] width 233 height 36
click at [1254, 692] on textarea "Messenger Input Textarea" at bounding box center [1376, 687] width 233 height 25
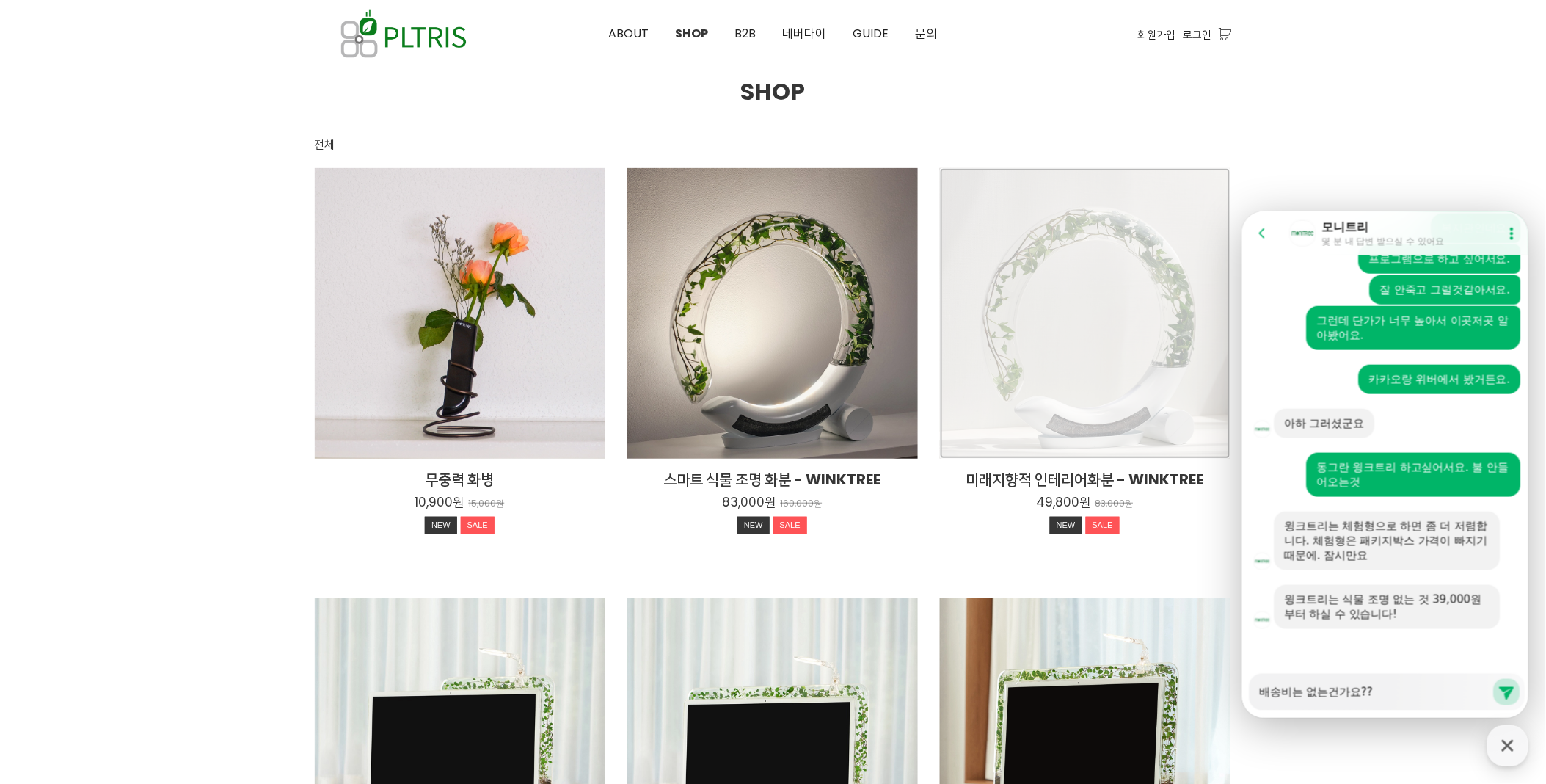
click at [1118, 384] on div "미래지향적 인테리어화분 - WINKTREE 49,800원 83,000원 NEW SALE" at bounding box center [1085, 312] width 290 height 290
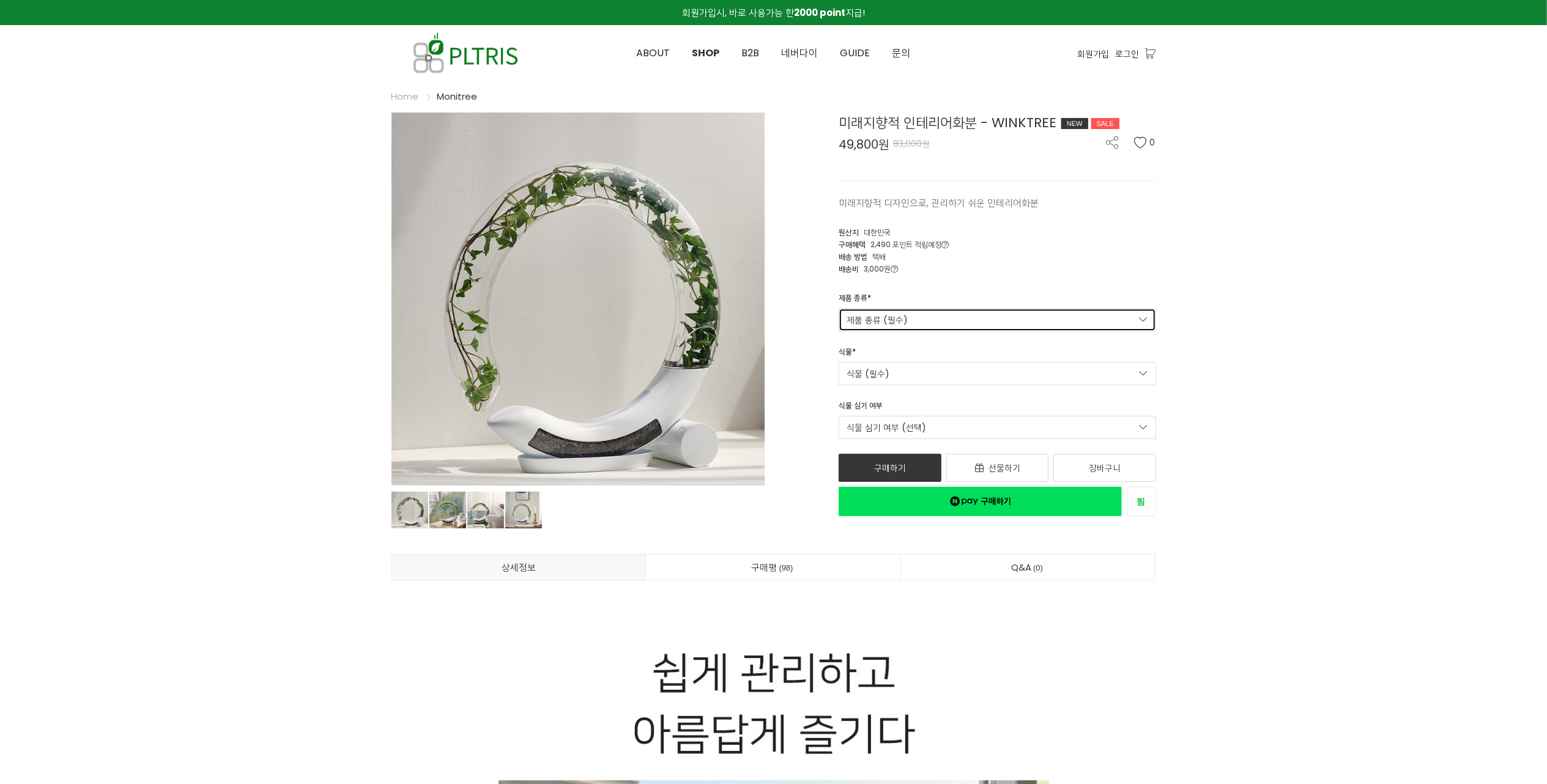
click at [1119, 325] on link "제품 종류 (필수)" at bounding box center [997, 319] width 317 height 23
click at [1114, 338] on span "Winktree" at bounding box center [997, 343] width 301 height 13
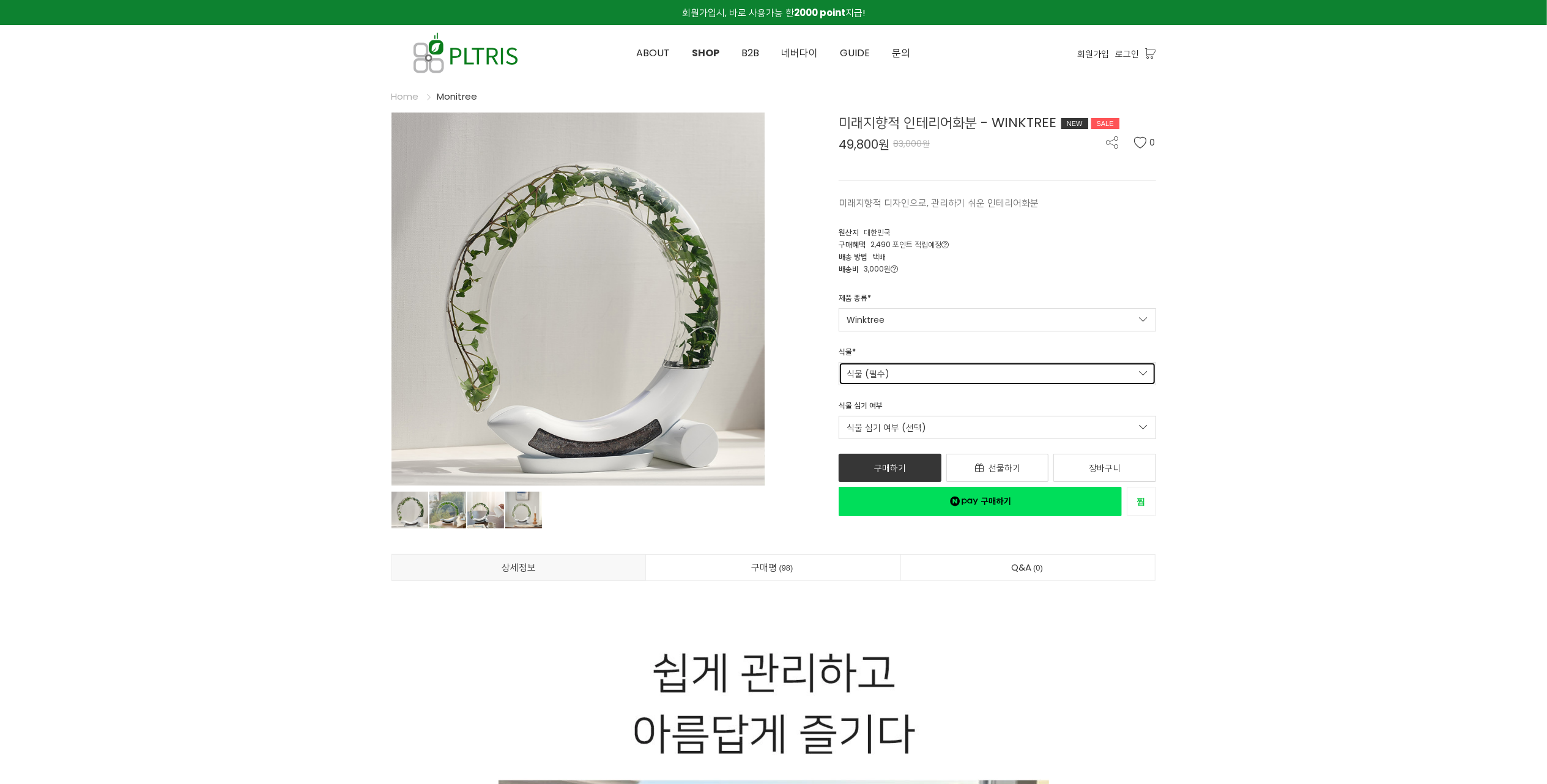
click at [1060, 376] on link "식물 (필수)" at bounding box center [997, 373] width 317 height 23
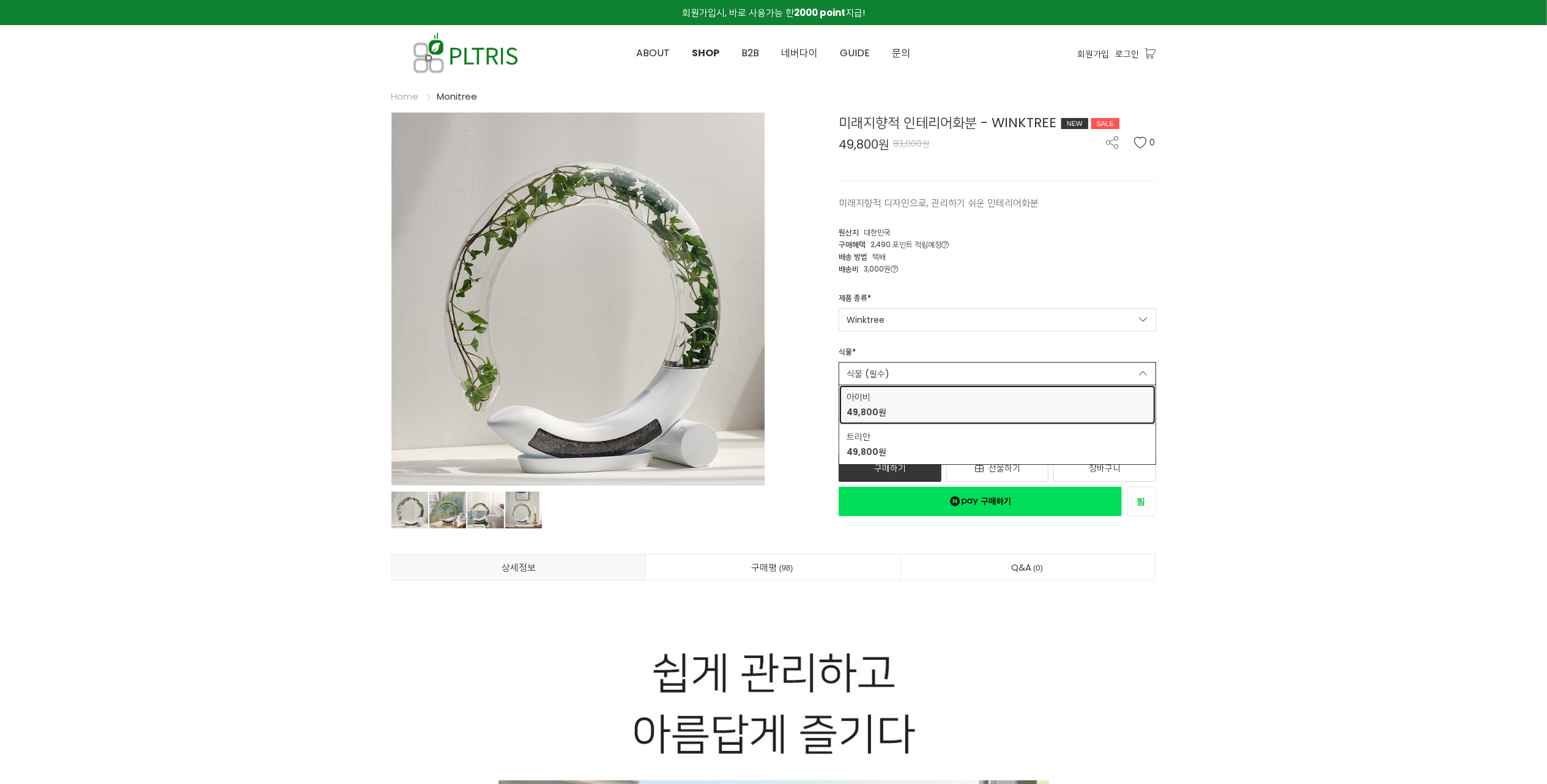
click at [1055, 409] on div "아이비 49,800원" at bounding box center [997, 405] width 301 height 28
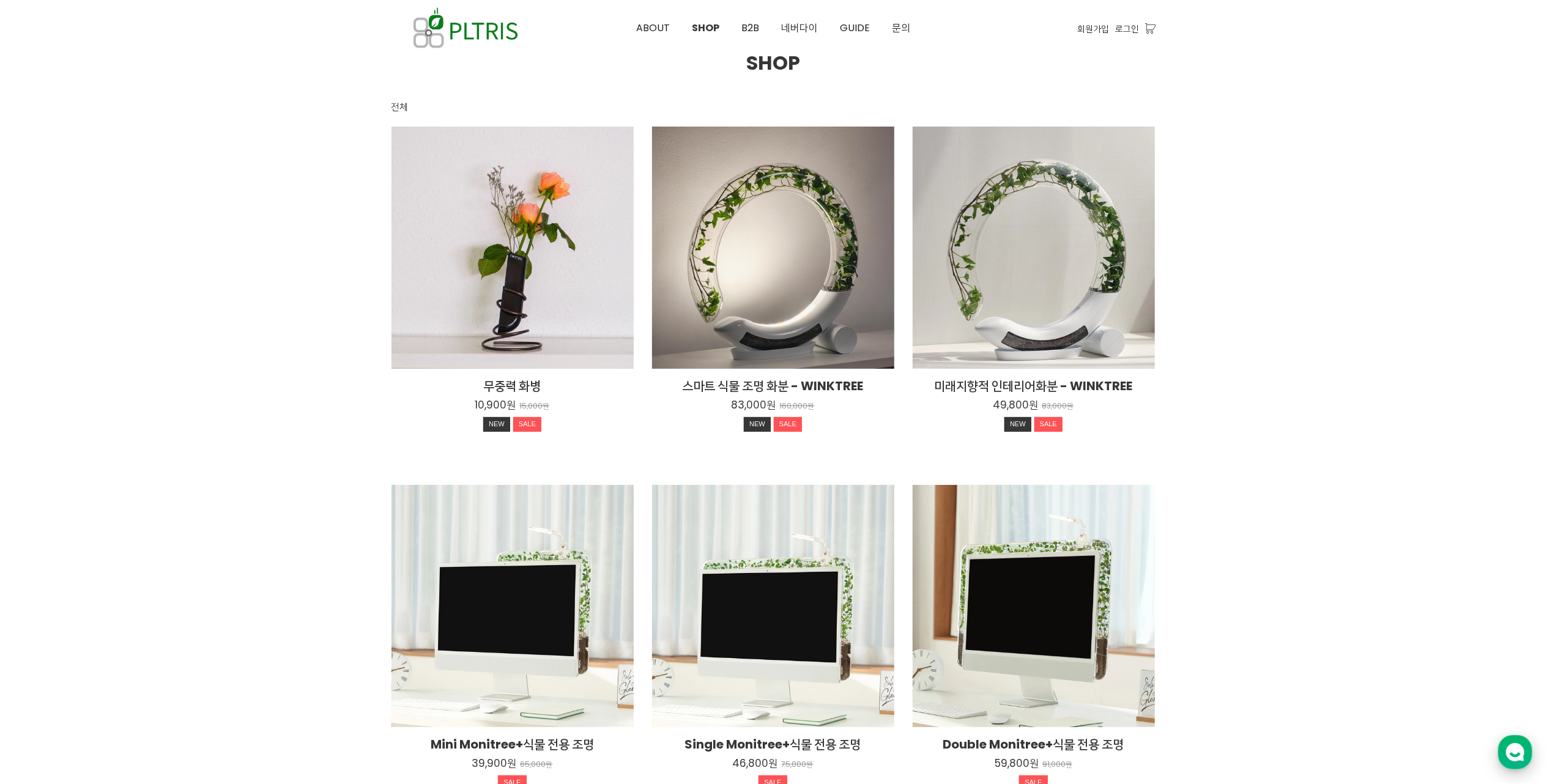
click at [1518, 761] on icon "button" at bounding box center [1515, 752] width 22 height 22
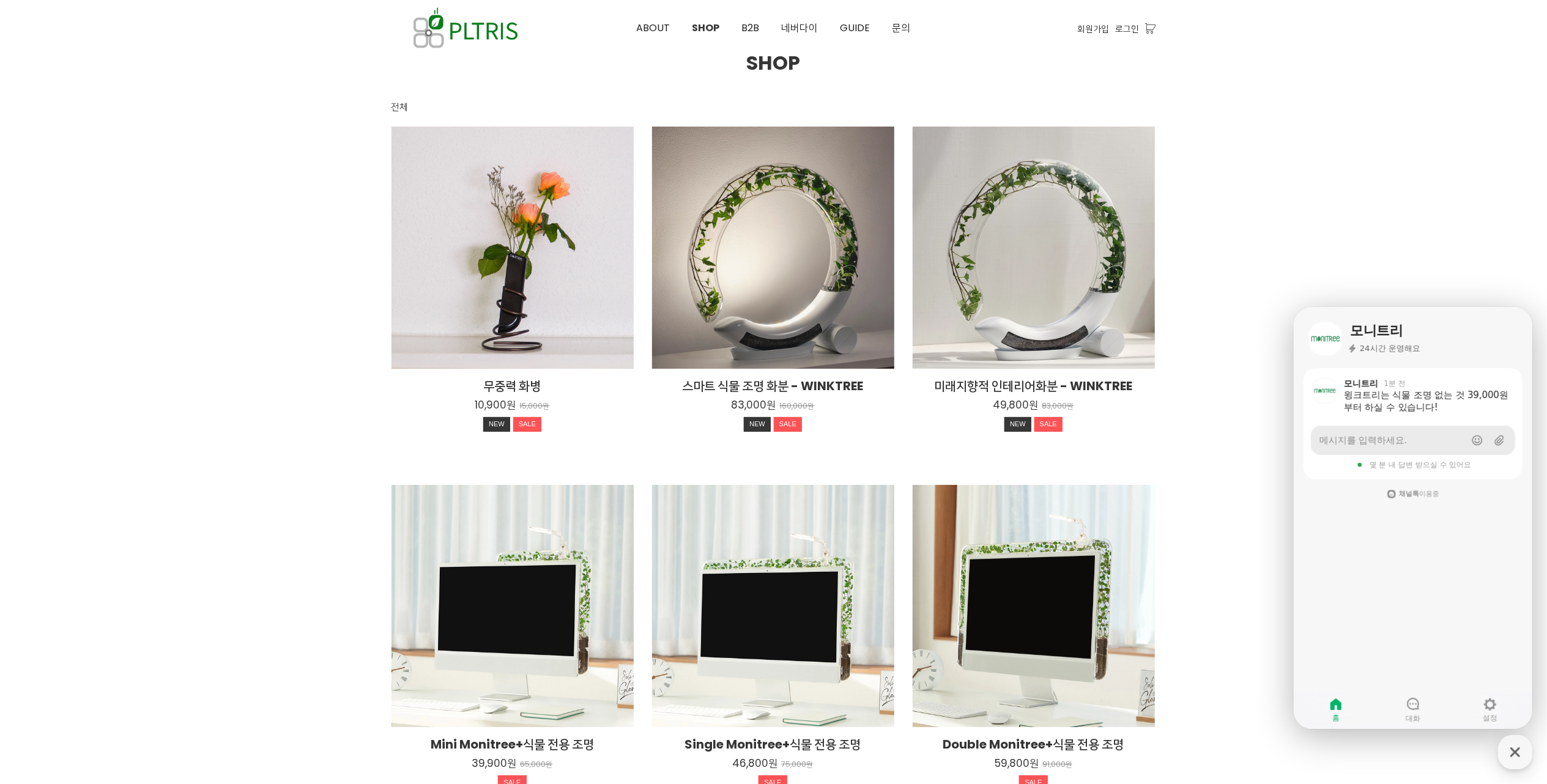
click at [1375, 441] on span "메시지를 입력하세요." at bounding box center [1362, 440] width 88 height 13
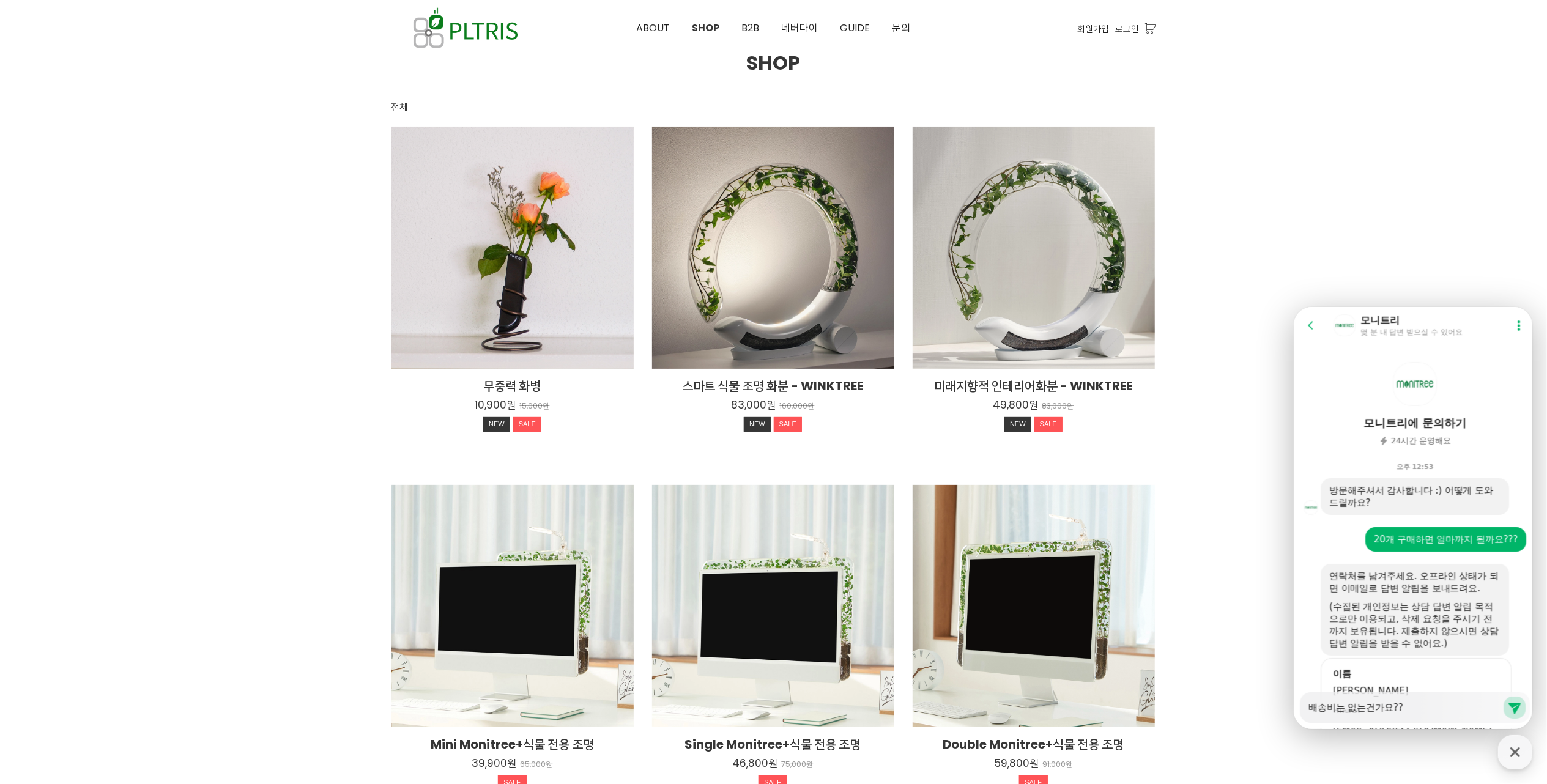
scroll to position [570, 0]
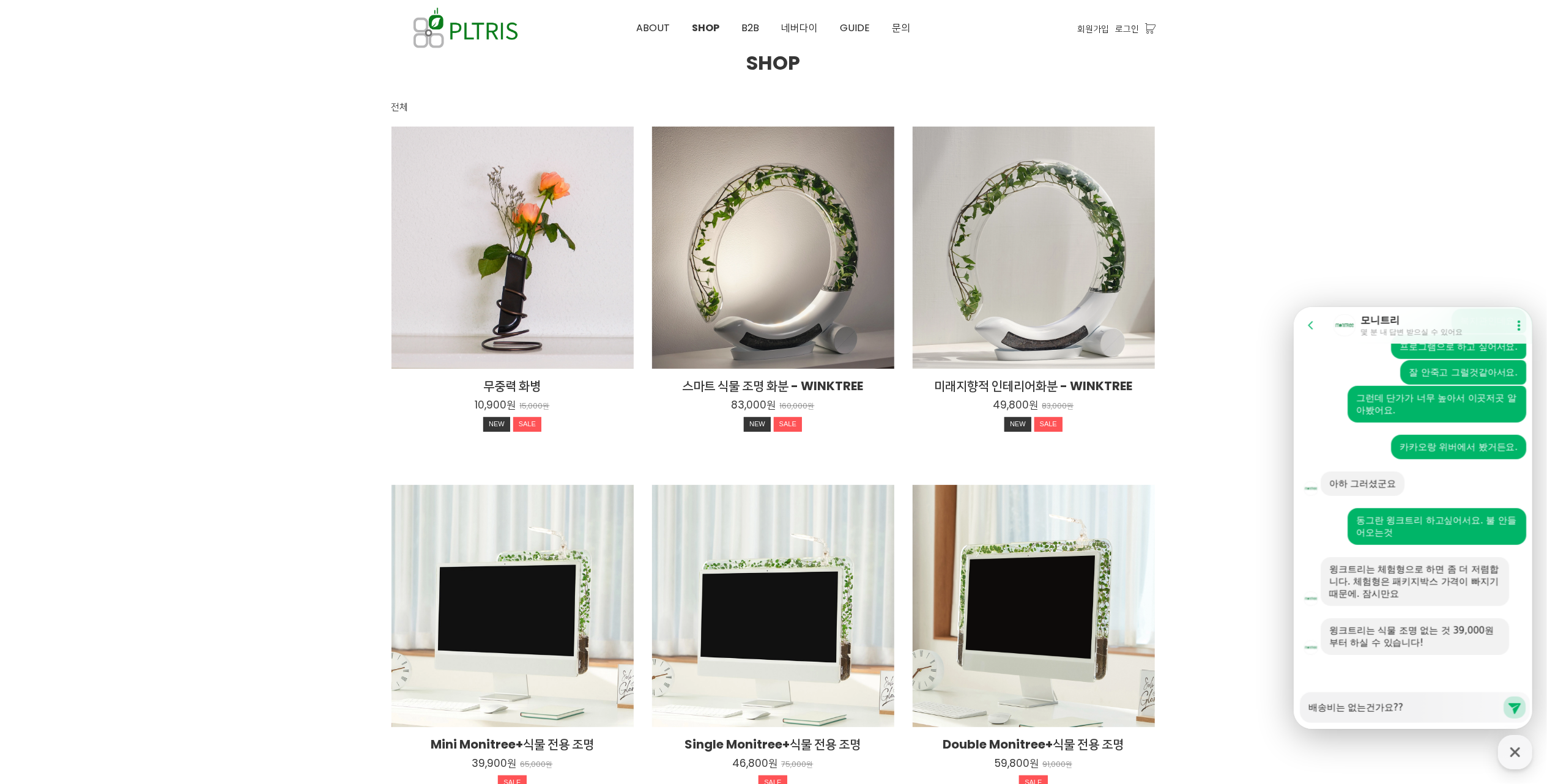
click at [1436, 710] on textarea "배송비는 없는건가요??" at bounding box center [1405, 703] width 194 height 21
type textarea "x"
type textarea "배송비는 없는건가요??"
type textarea "x"
type textarea "배송비는 없는건가요?"
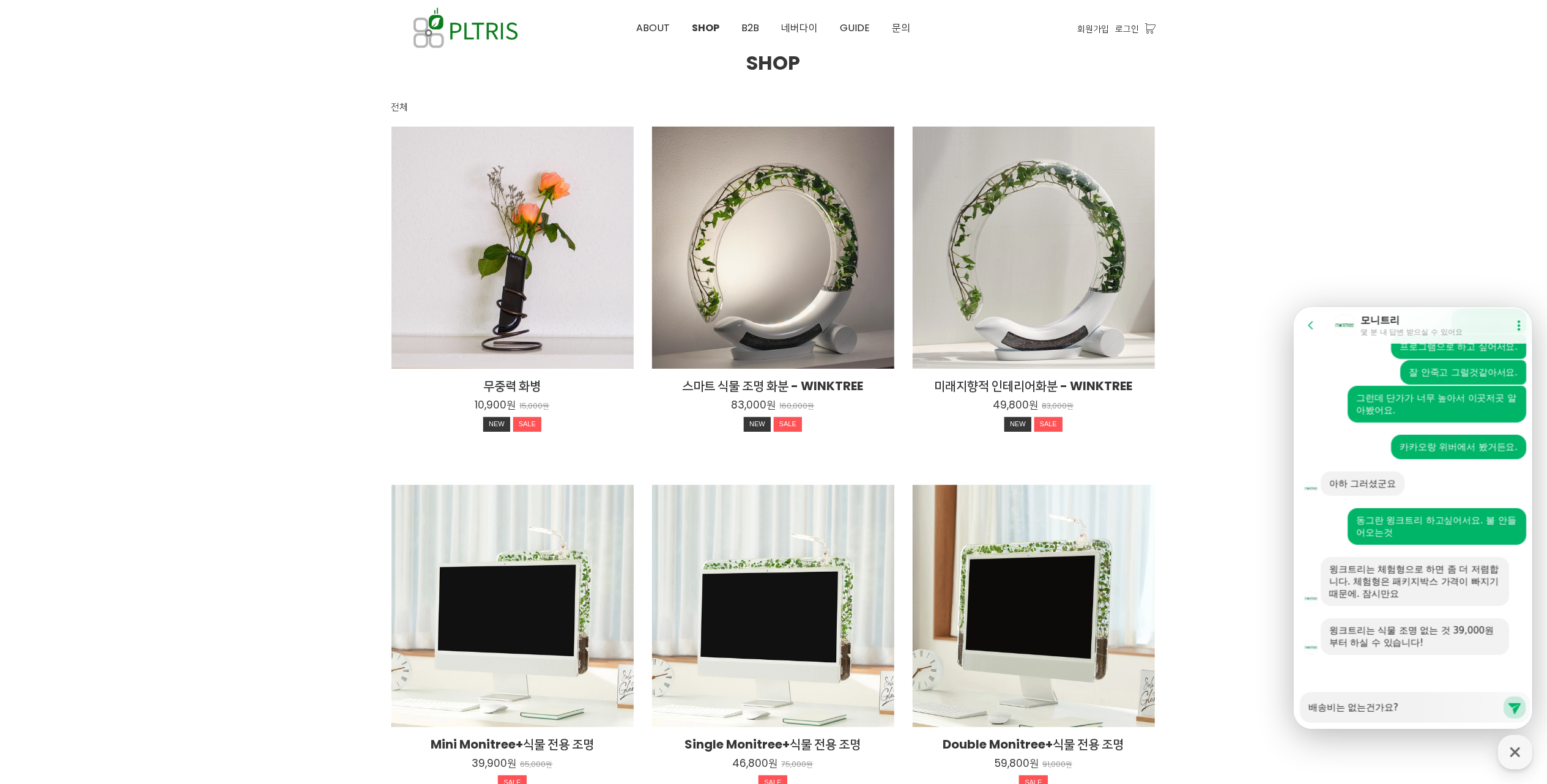
type textarea "x"
type textarea "배송비는 없는건가요"
type textarea "x"
type textarea "배송비는 없는건가"
type textarea "x"
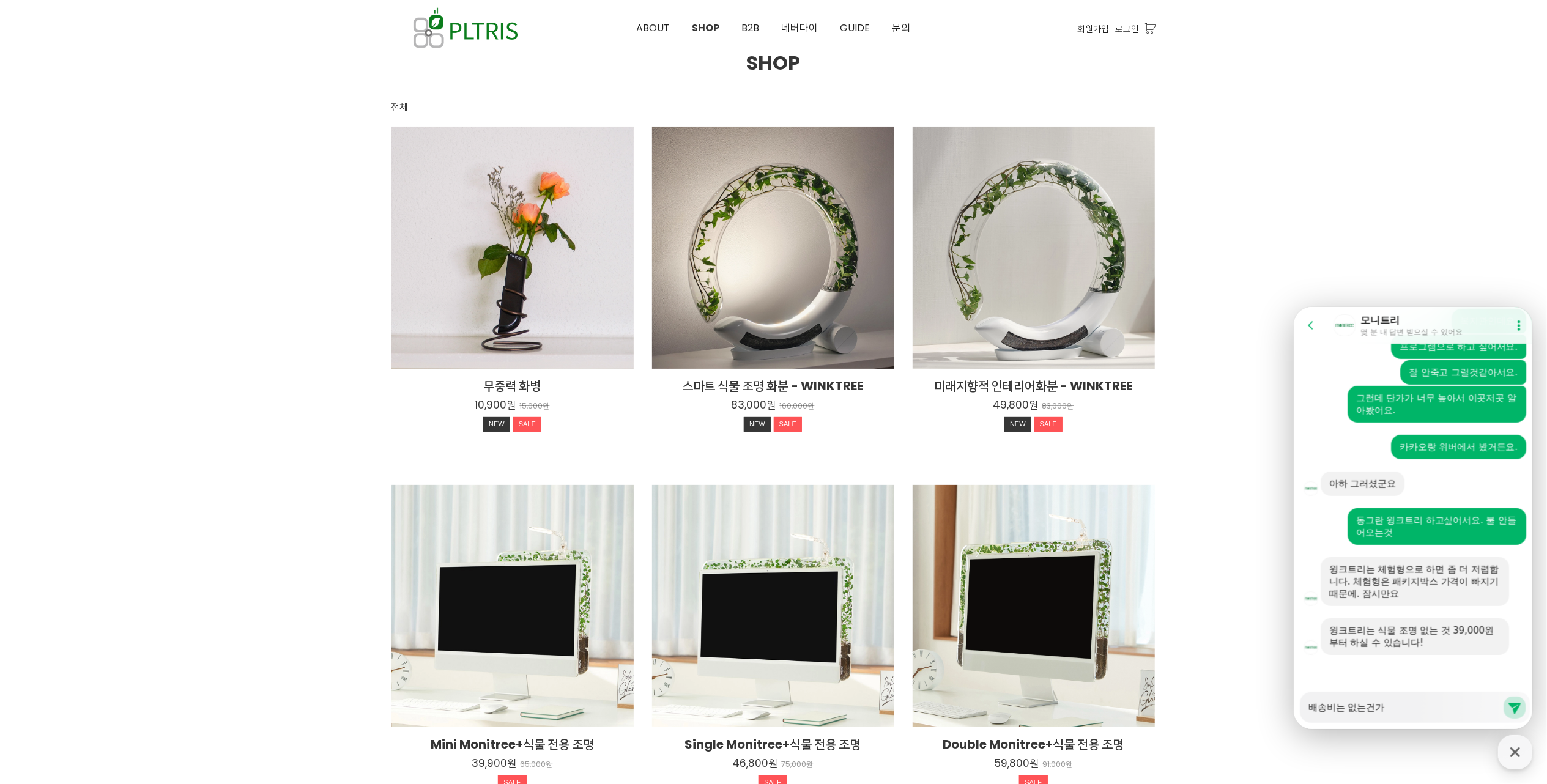
type textarea "배송비는 없는건"
type textarea "x"
type textarea "배송비는 없는"
type textarea "x"
type textarea "배송비는 없"
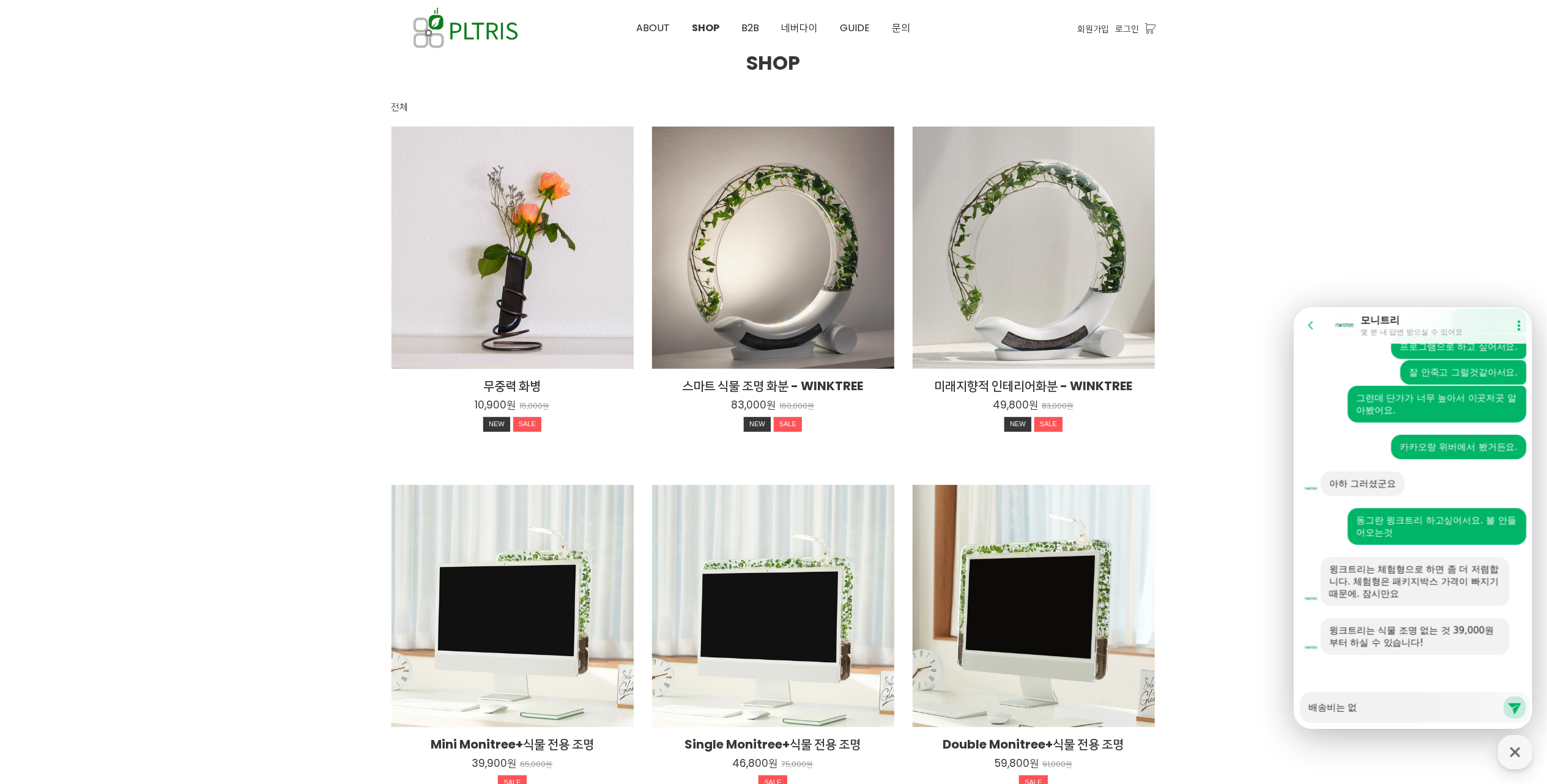
type textarea "x"
type textarea "배송비는"
type textarea "x"
type textarea "배송비는"
type textarea "x"
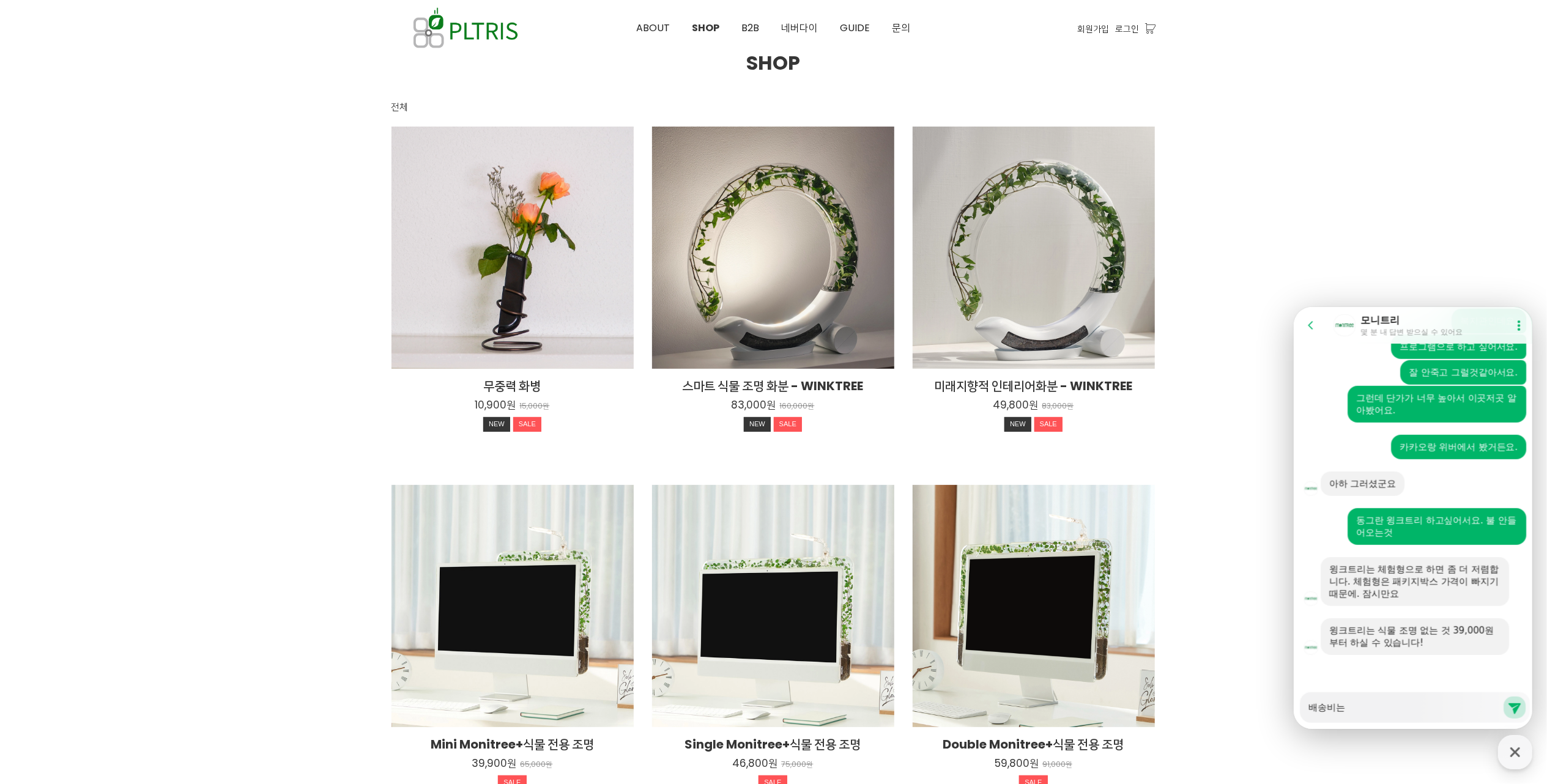
type textarea "배송비는"
type textarea "x"
type textarea "배송비는 ㅂ"
type textarea "x"
type textarea "배송비는 벼"
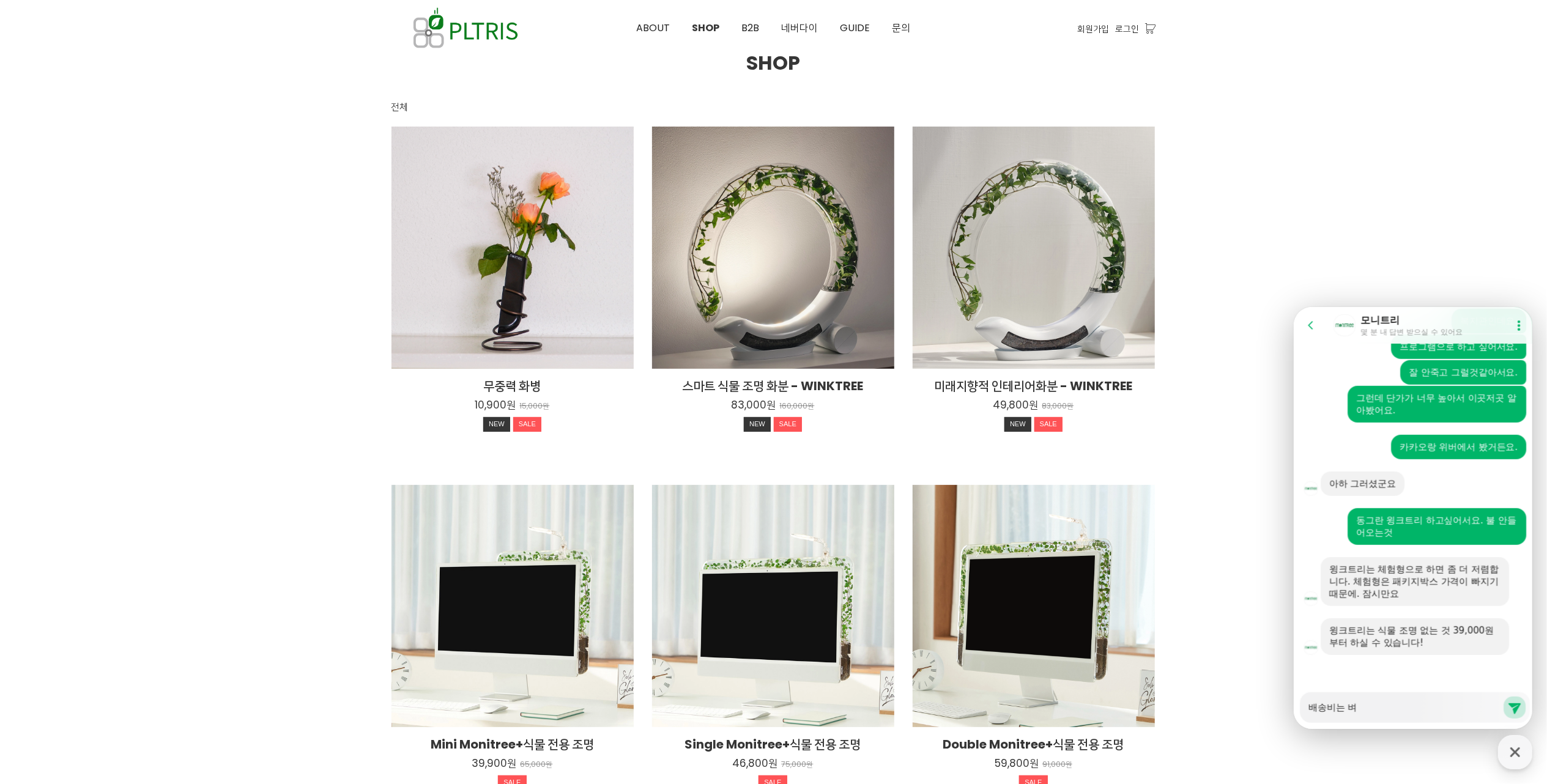
type textarea "x"
type textarea "배송비는 별"
type textarea "x"
type textarea "배송비는 별ㄷ"
type textarea "x"
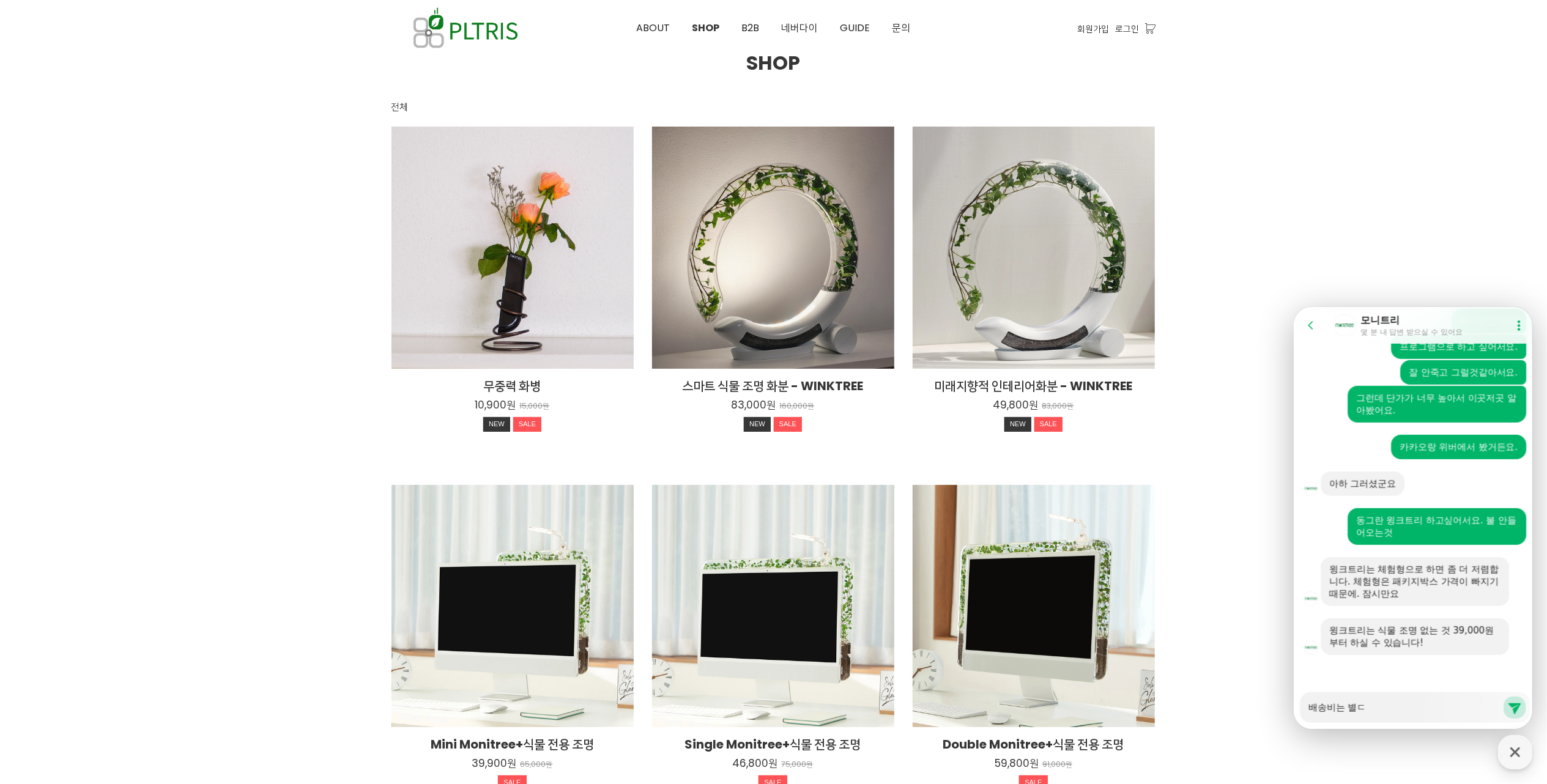
type textarea "배송비는 별도"
type textarea "x"
type textarea "배송비는 별돌"
type textarea "x"
type textarea "배송비는 별도로"
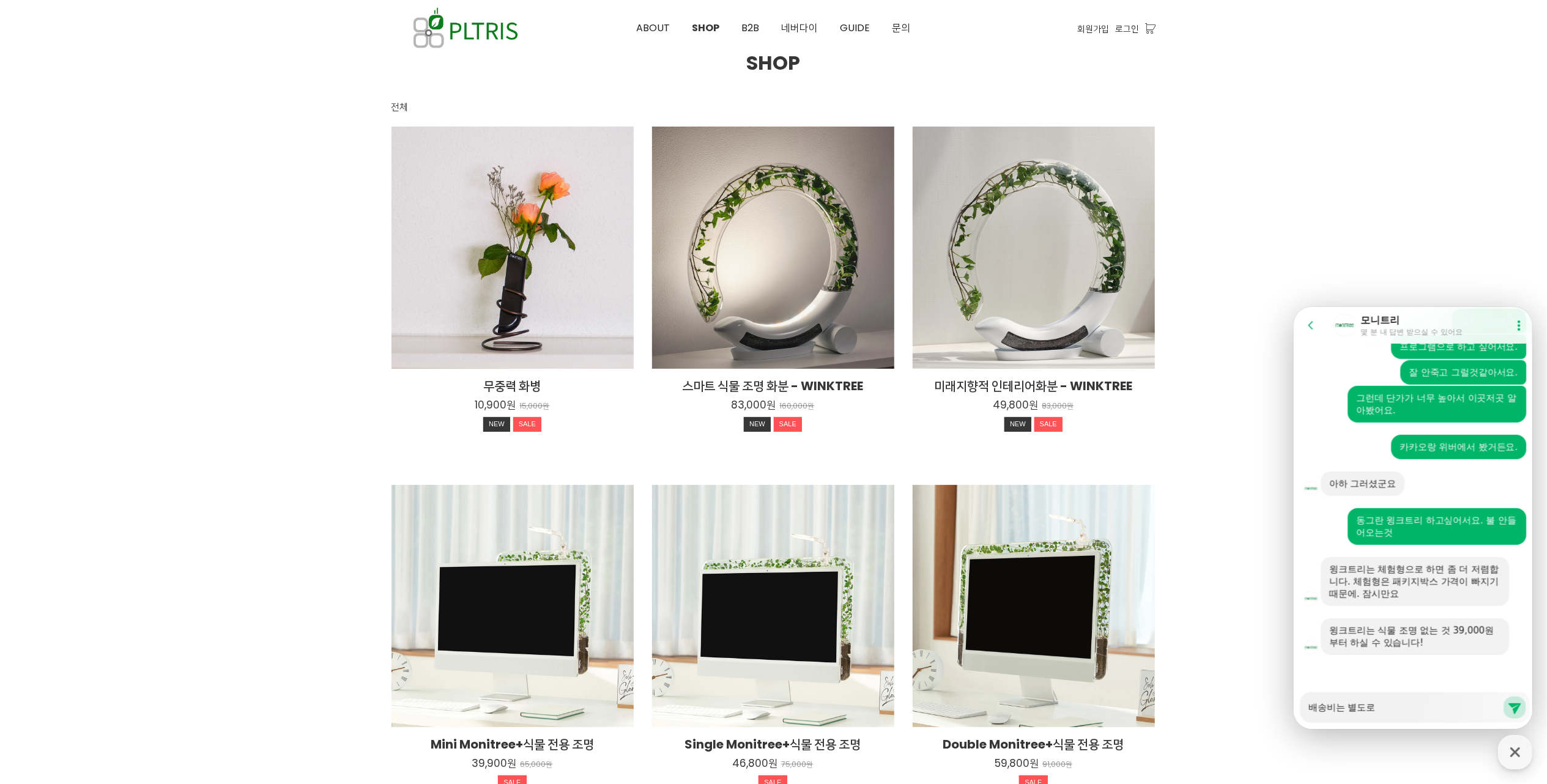
type textarea "x"
type textarea "배송비는 별도로"
type textarea "x"
type textarea "배송비는 별도로 ㅇ"
type textarea "x"
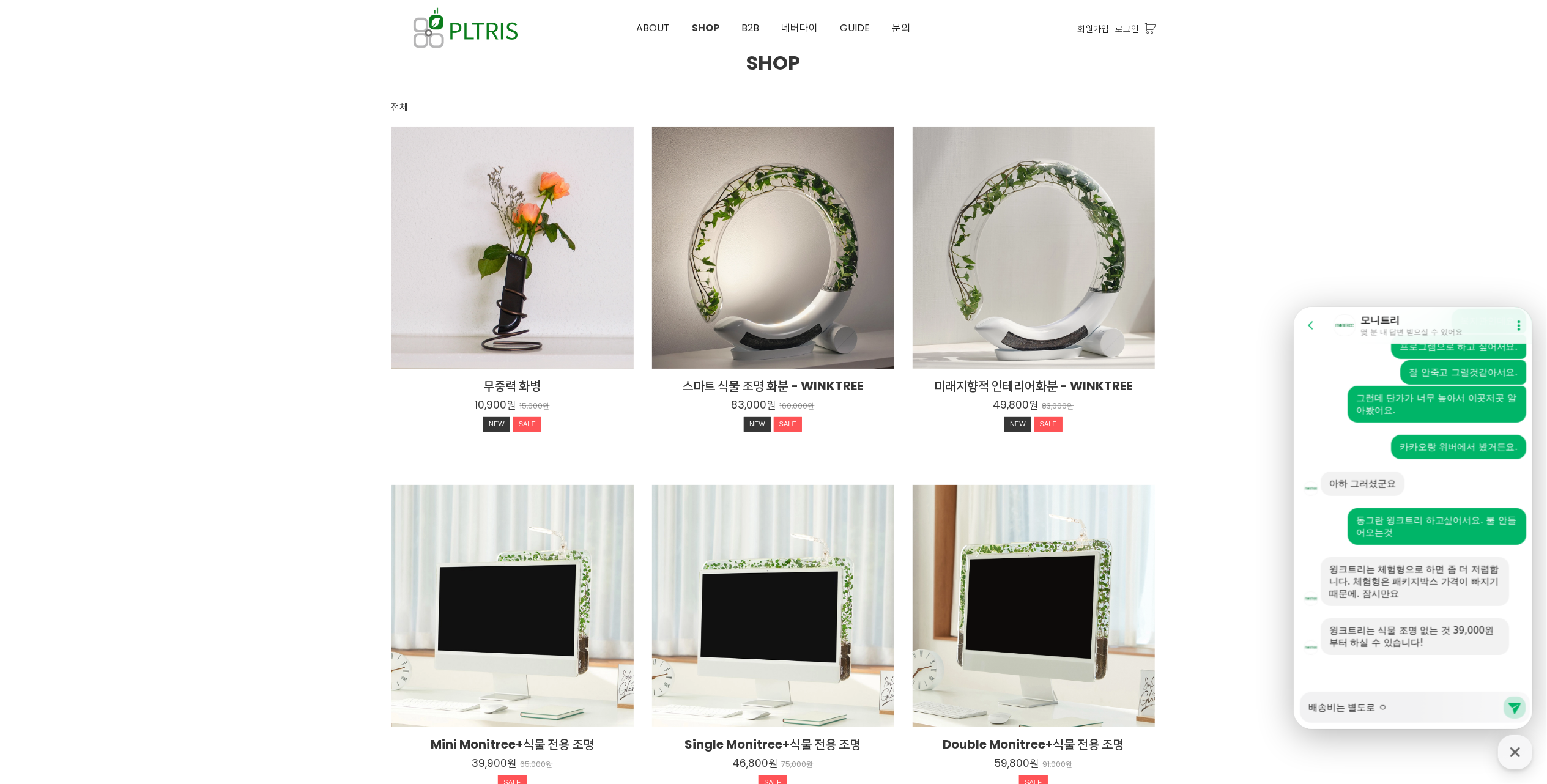
type textarea "배송비는 별도로 어"
type textarea "x"
type textarea "배송비는 별도로 업"
type textarea "x"
type textarea "배송비는 별도로 없"
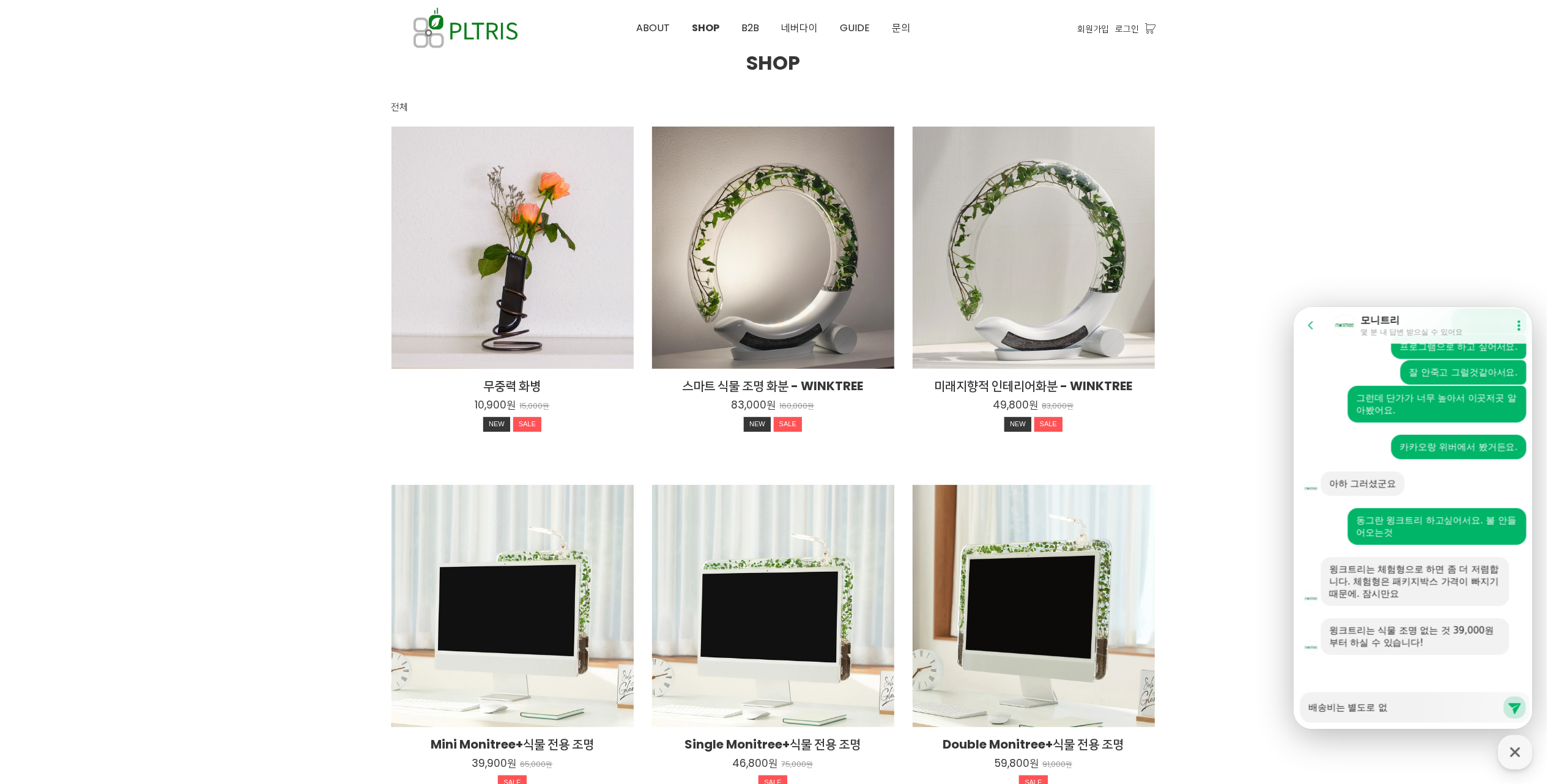
type textarea "x"
type textarea "배송비는 별도로 업"
type textarea "x"
type textarea "배송비는 별도로 어"
type textarea "x"
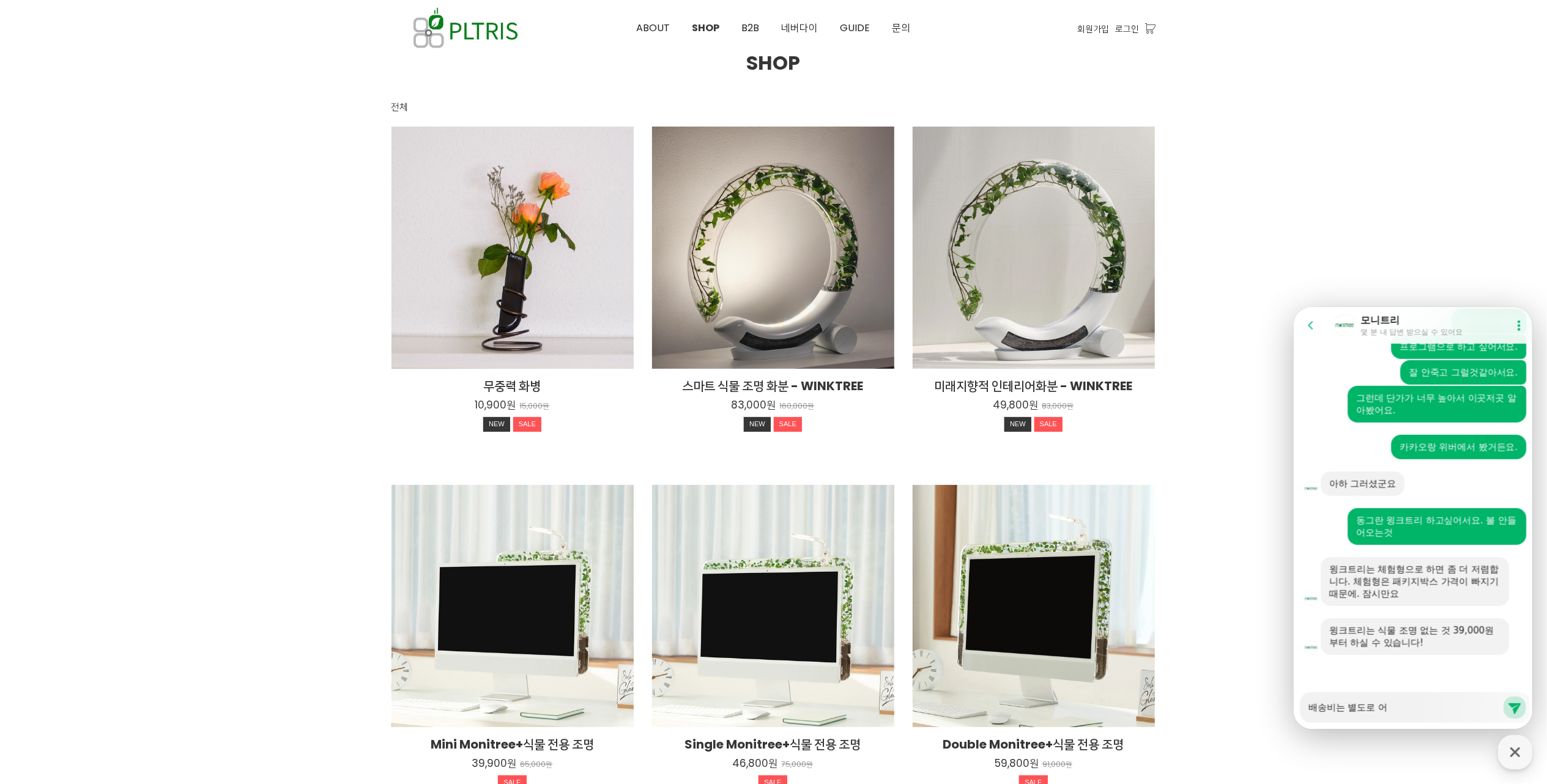
type textarea "배송비는 별도로 ㅇ"
type textarea "x"
type textarea "배송비는 별도로"
type textarea "x"
type textarea "배송비는 별도로"
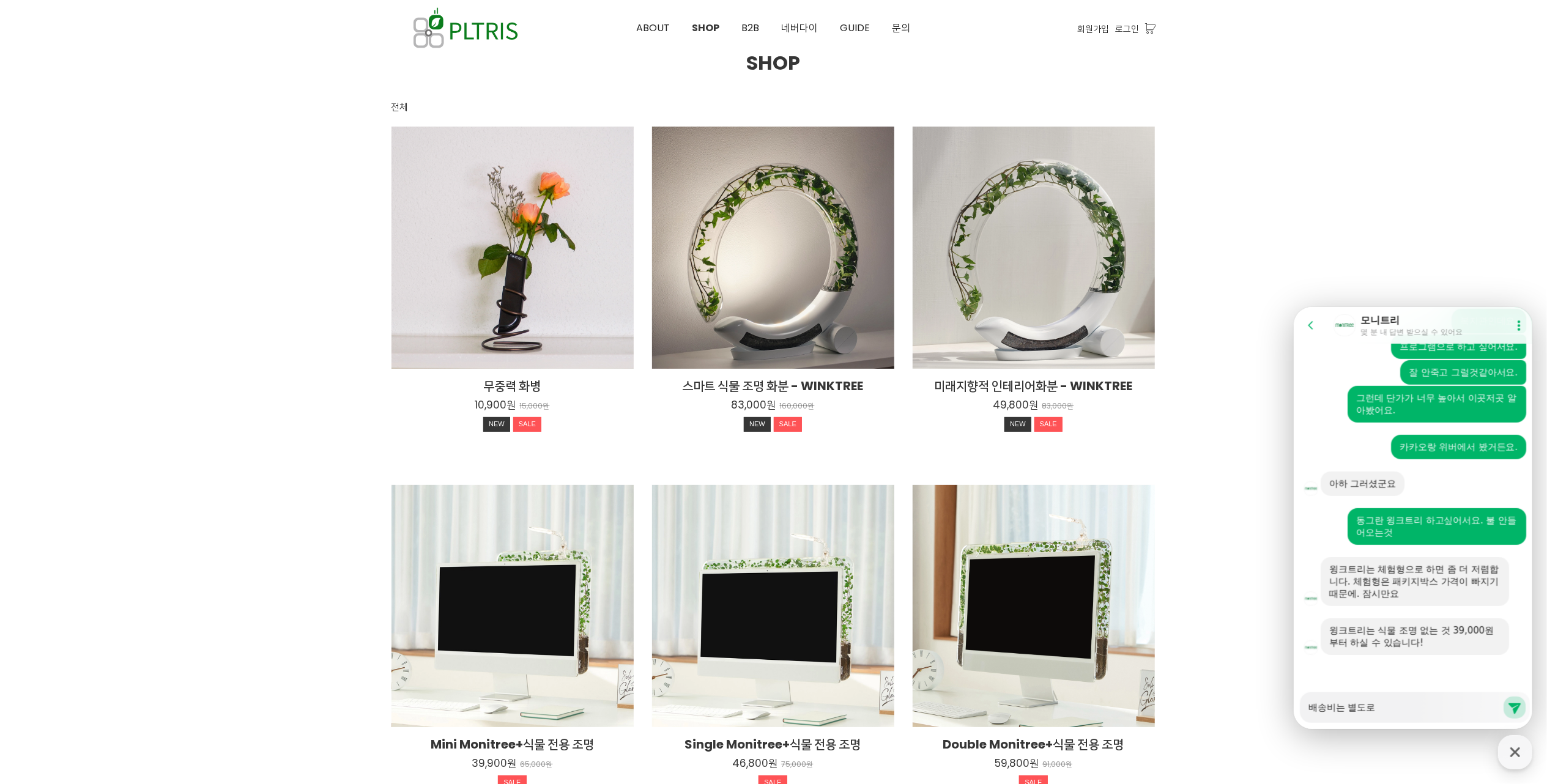
type textarea "x"
type textarea "배송비는 별도로"
type textarea "x"
type textarea "배송비는 별도로 ㅊ"
type textarea "x"
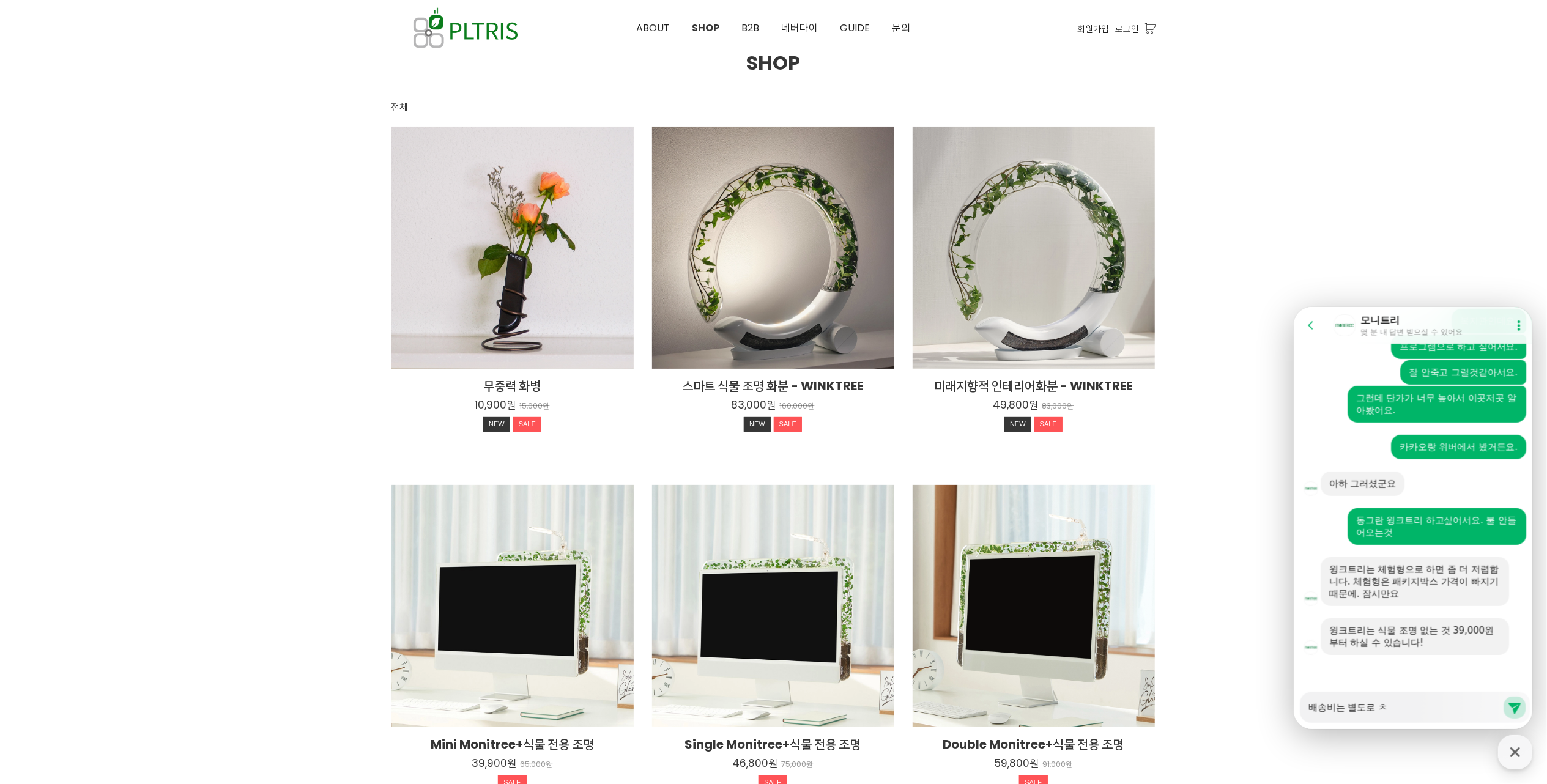
type textarea "배송비는 별도로 처"
type textarea "x"
type textarea "배송비는 별도로 청"
type textarea "x"
type textarea "배송비는 별도로 청ㄱ"
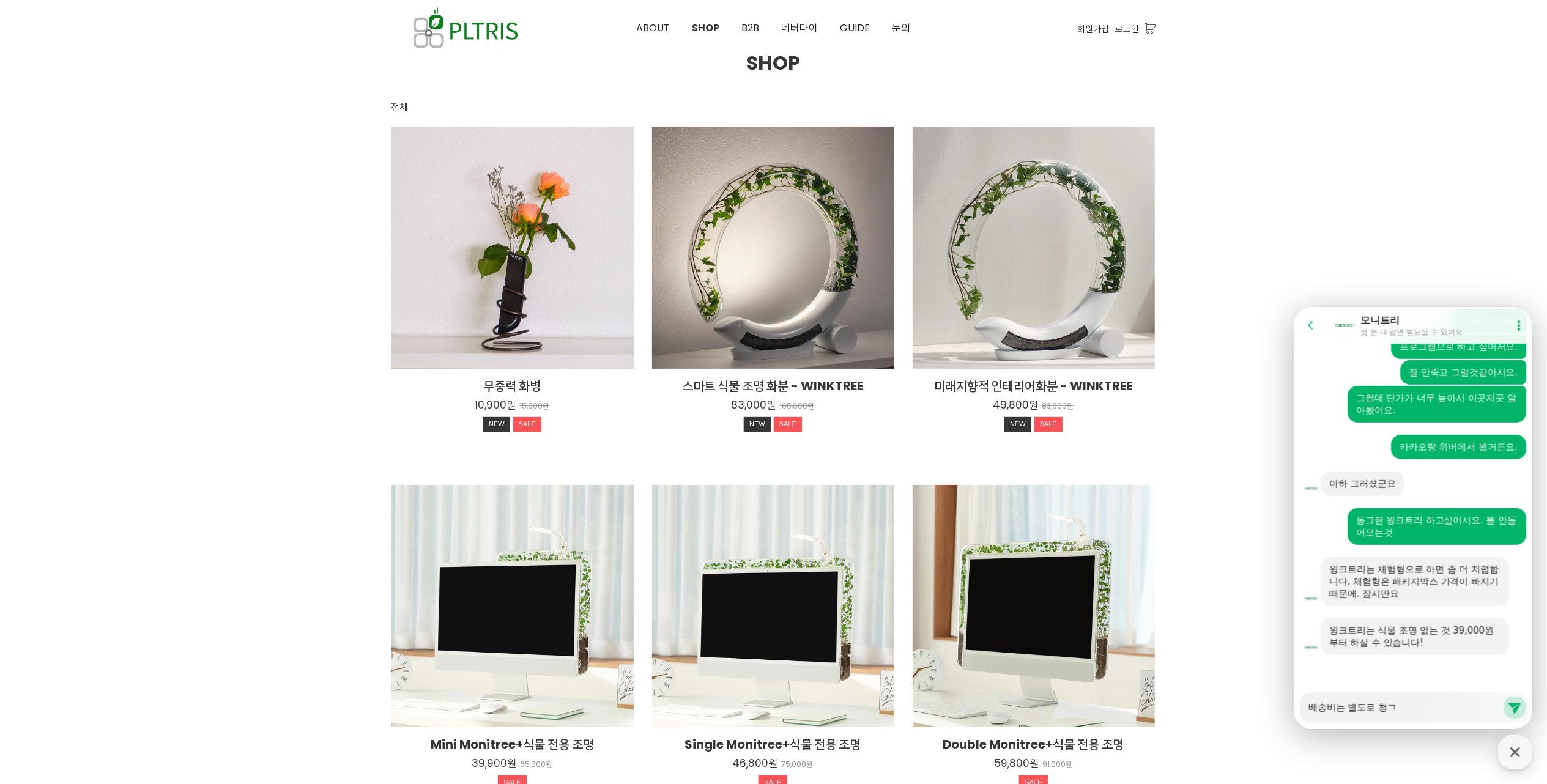
type textarea "x"
type textarea "배송비는 별도로 청굳"
type textarea "x"
type textarea "배송비는 별도로 청구되"
type textarea "x"
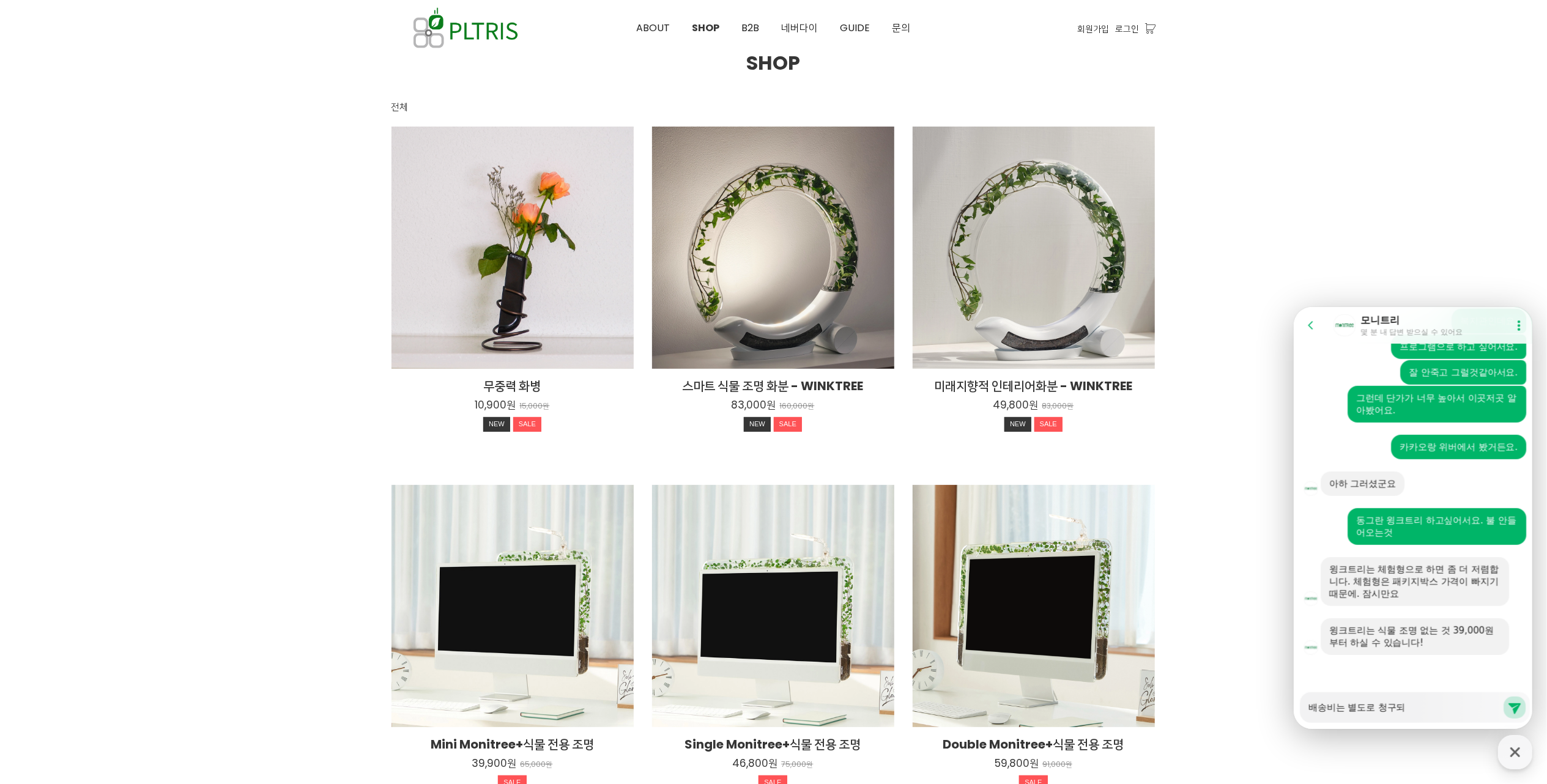
type textarea "배송비는 별도로 청구된"
type textarea "x"
type textarea "배송비는 별도로 청구되느"
type textarea "x"
type textarea "배송비는 별도로 청구되는"
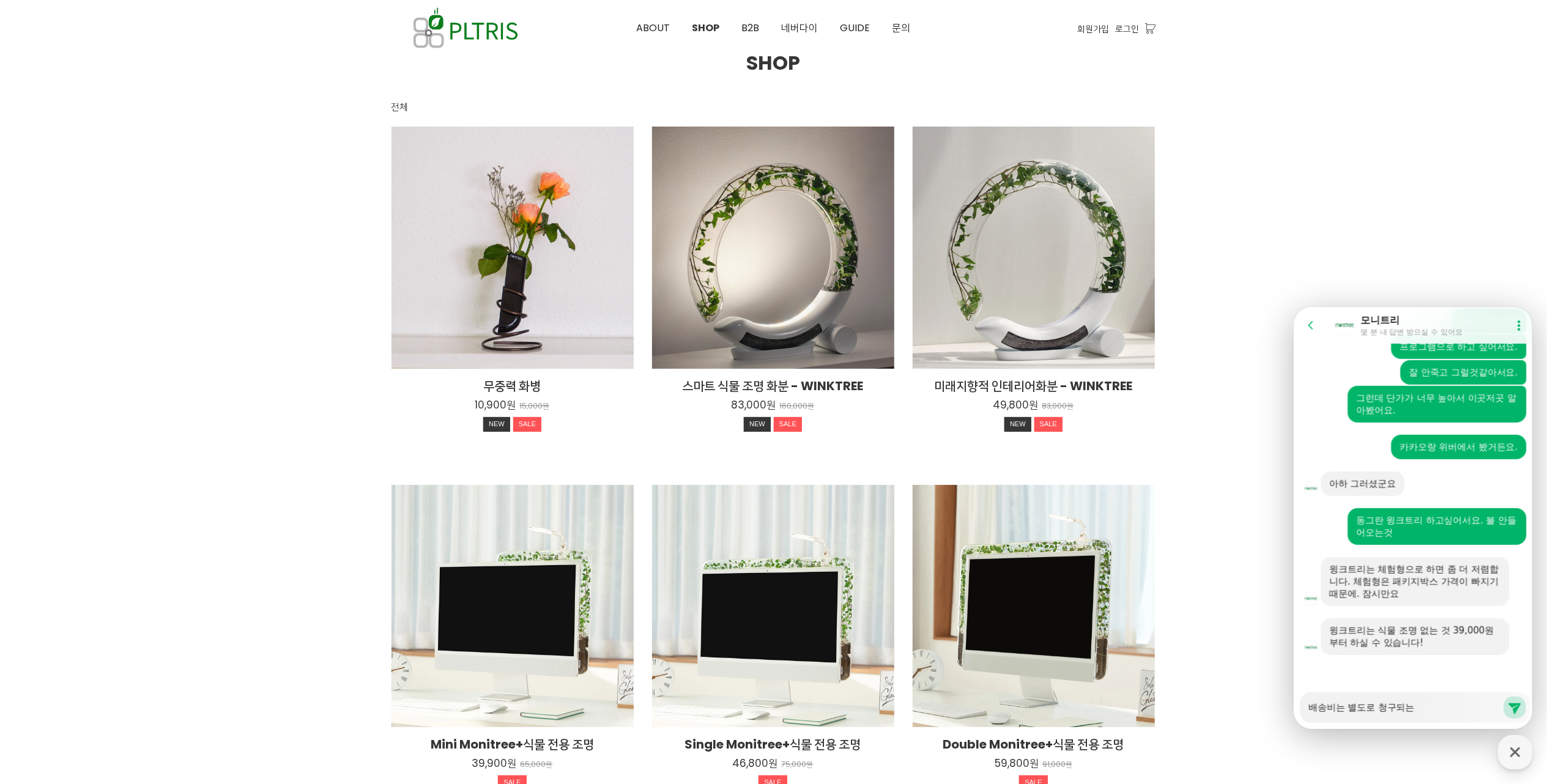
type textarea "x"
type textarea "배송비는 별도로 청구되는ㄱ"
type textarea "x"
type textarea "배송비는 별도로 청구되는거"
type textarea "x"
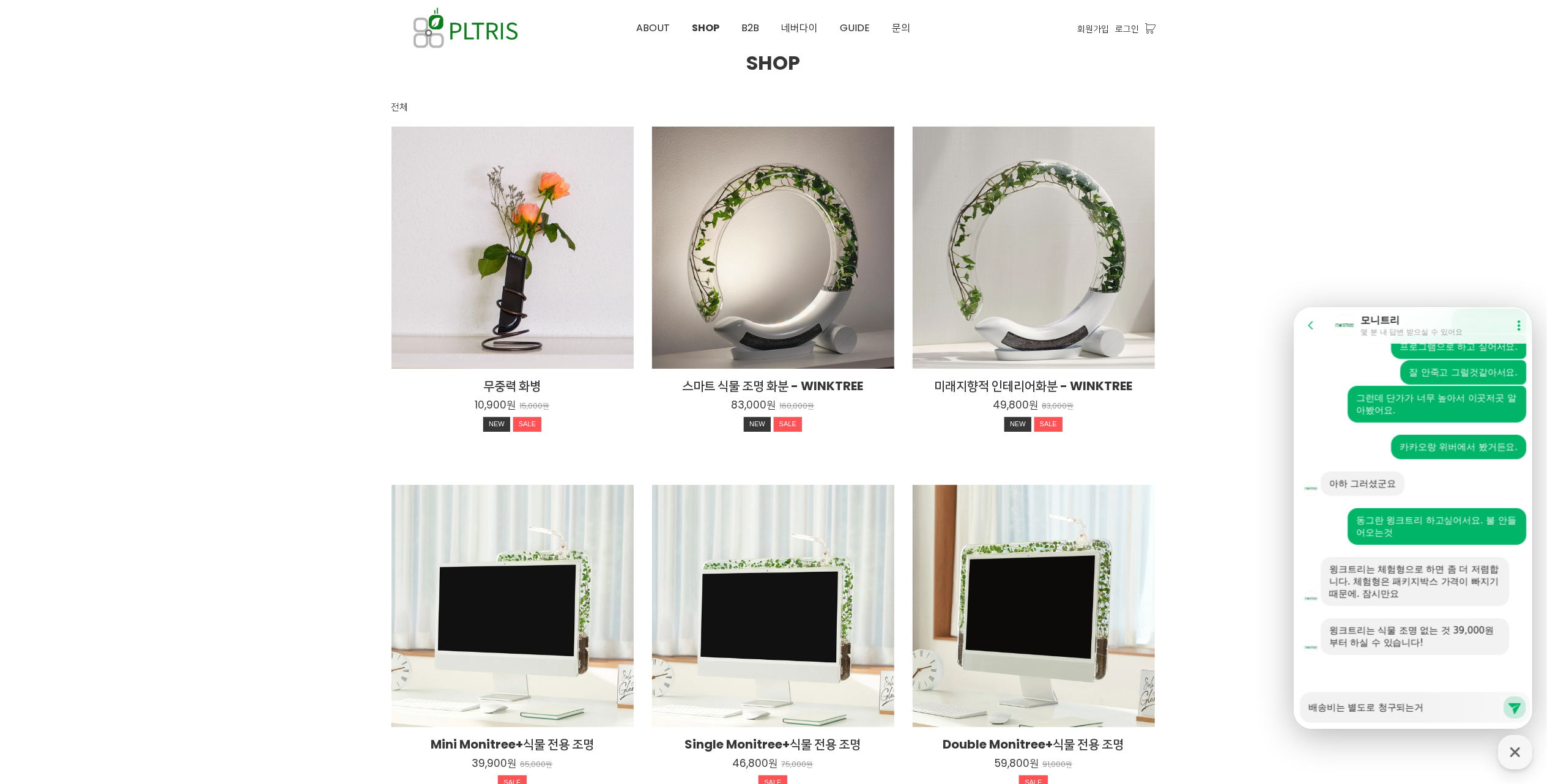
type textarea "배송비는 별도로 청구되는건"
type textarea "x"
type textarea "배송비는 별도로 청구되는건"
type textarea "x"
type textarea "배송비는 별도로 청구되는건 ㅇ"
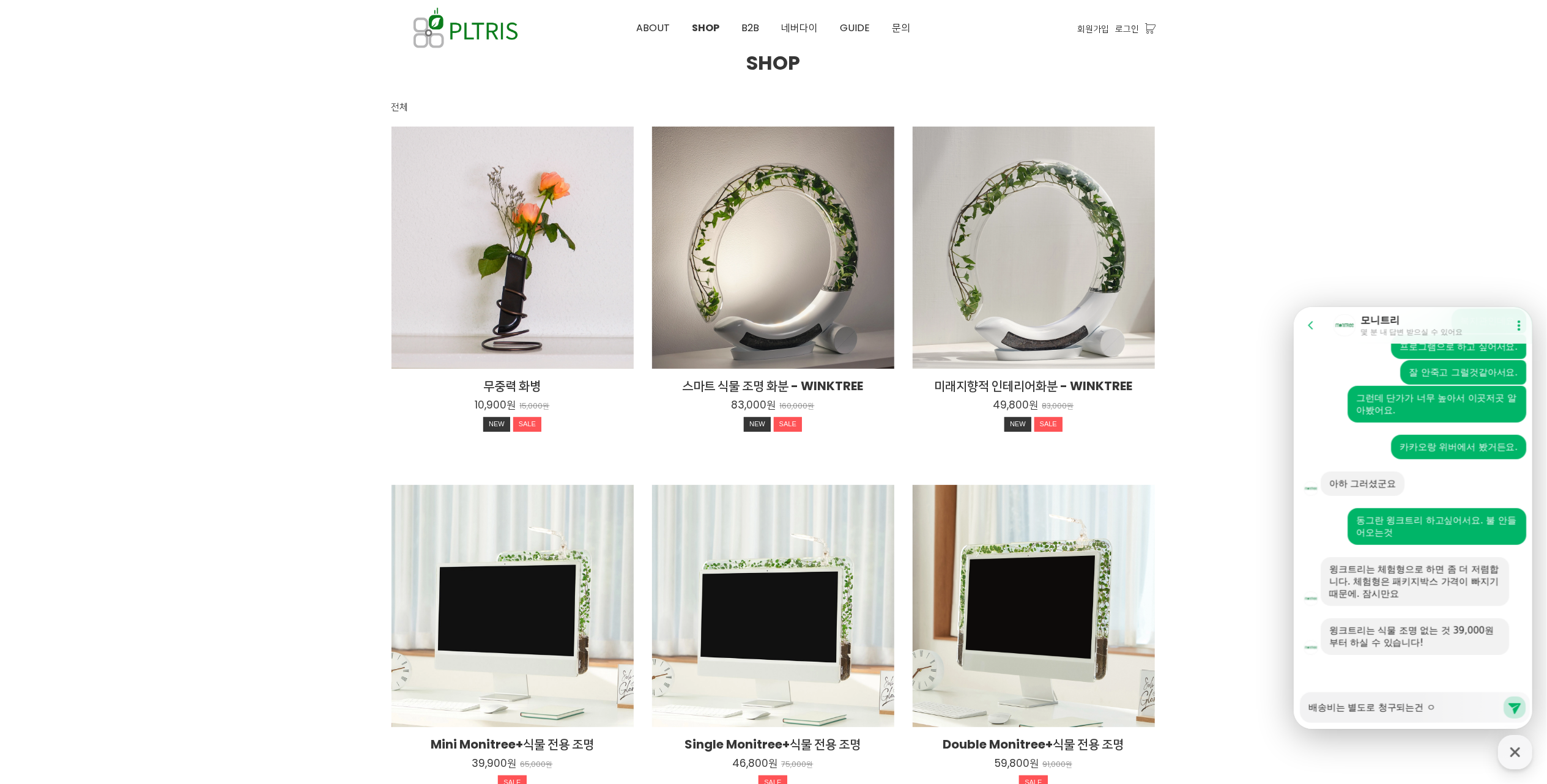
type textarea "x"
type textarea "배송비는 별도로 청구되는건 어"
type textarea "x"
type textarea "배송비는 별도로 청구되는건 업"
type textarea "x"
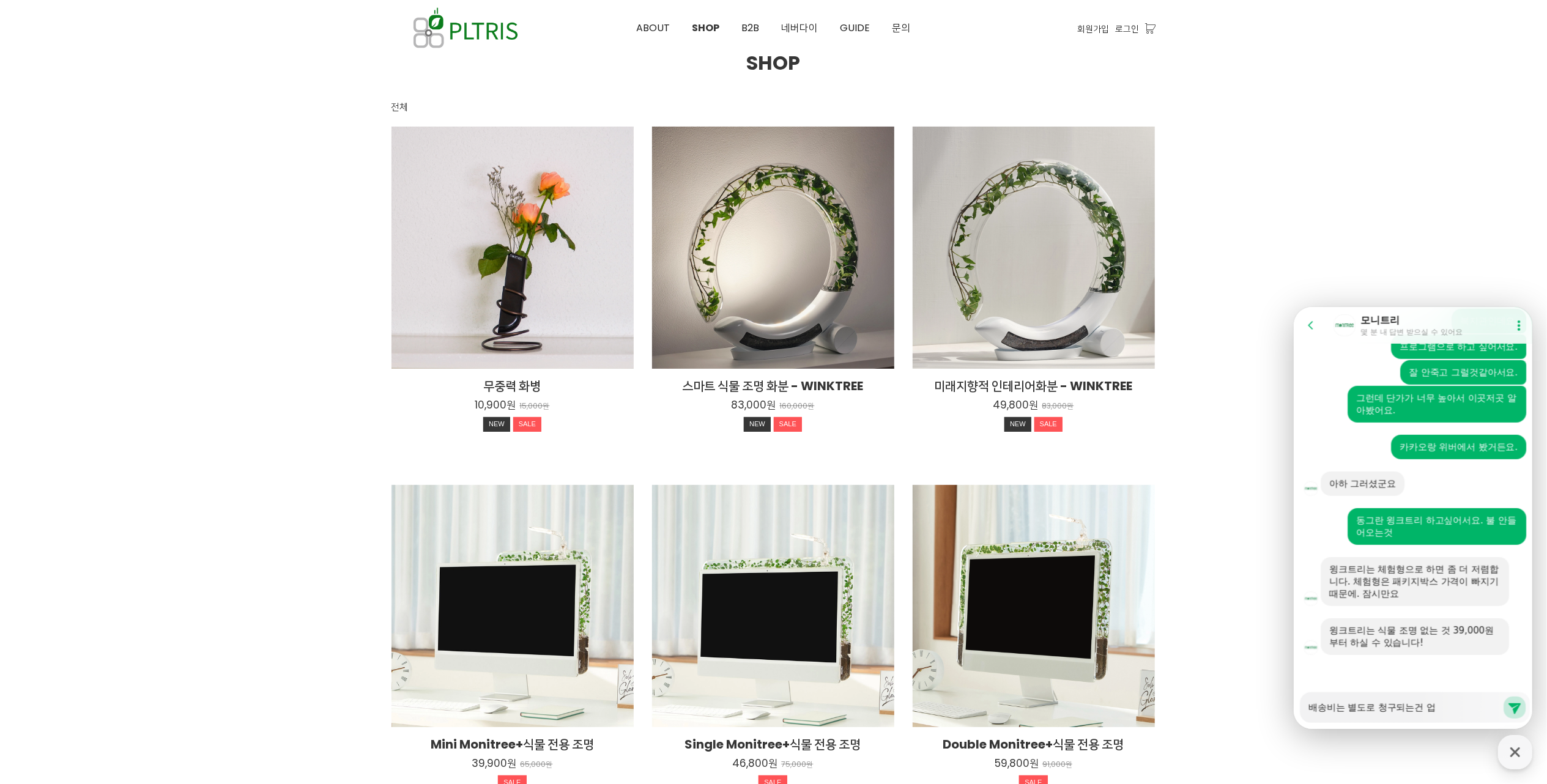
type textarea "배송비는 별도로 청구되는건 없"
type textarea "x"
type textarea "배송비는 별도로 청구되는건 없ㄴ"
type textarea "x"
type textarea "배송비는 별도로 청구되는건 없느"
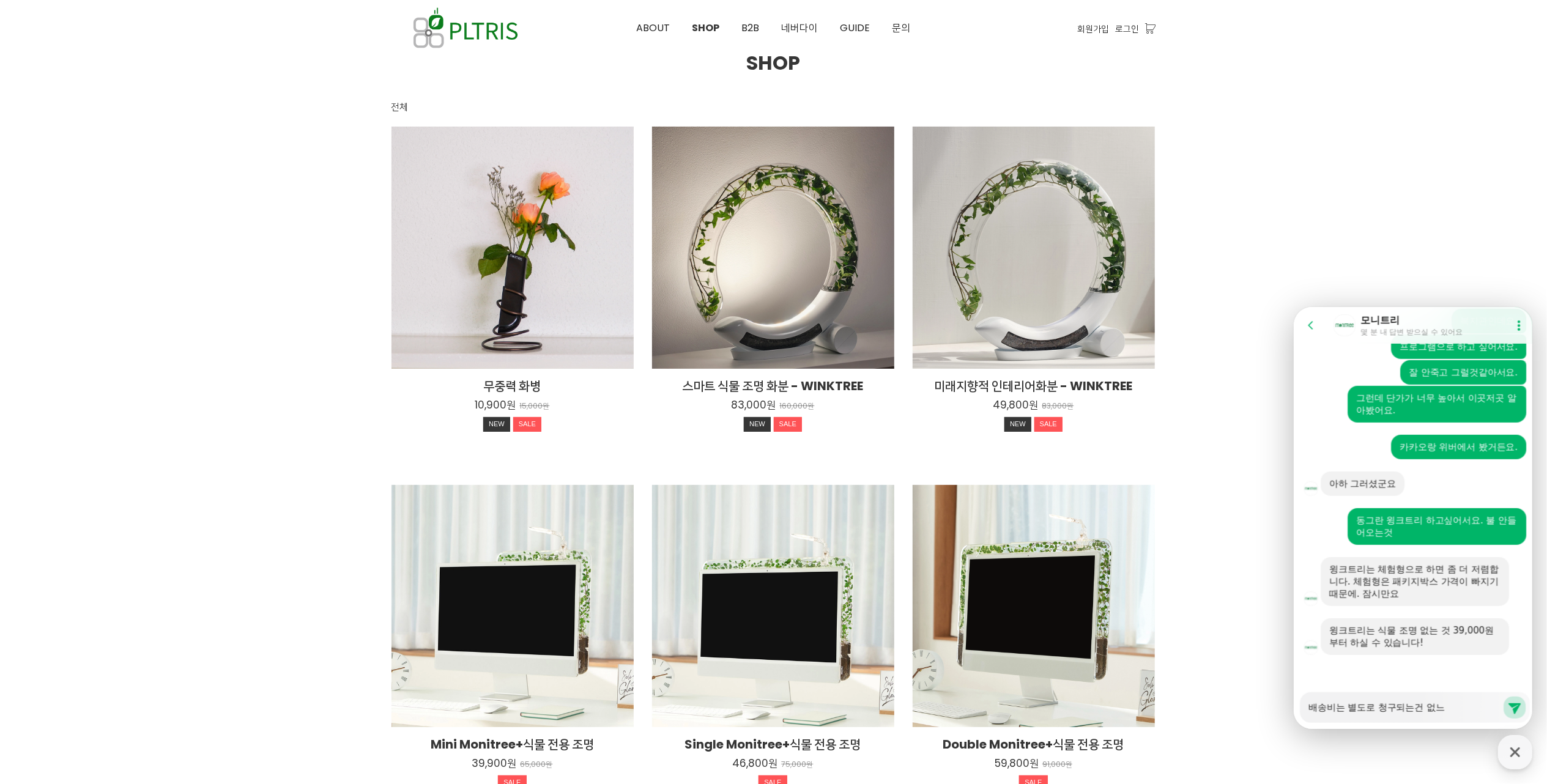
type textarea "x"
type textarea "배송비는 별도로 청구되는건 없는"
type textarea "x"
type textarea "배송비는 별도로 청구되는건 없는ㄱ"
type textarea "x"
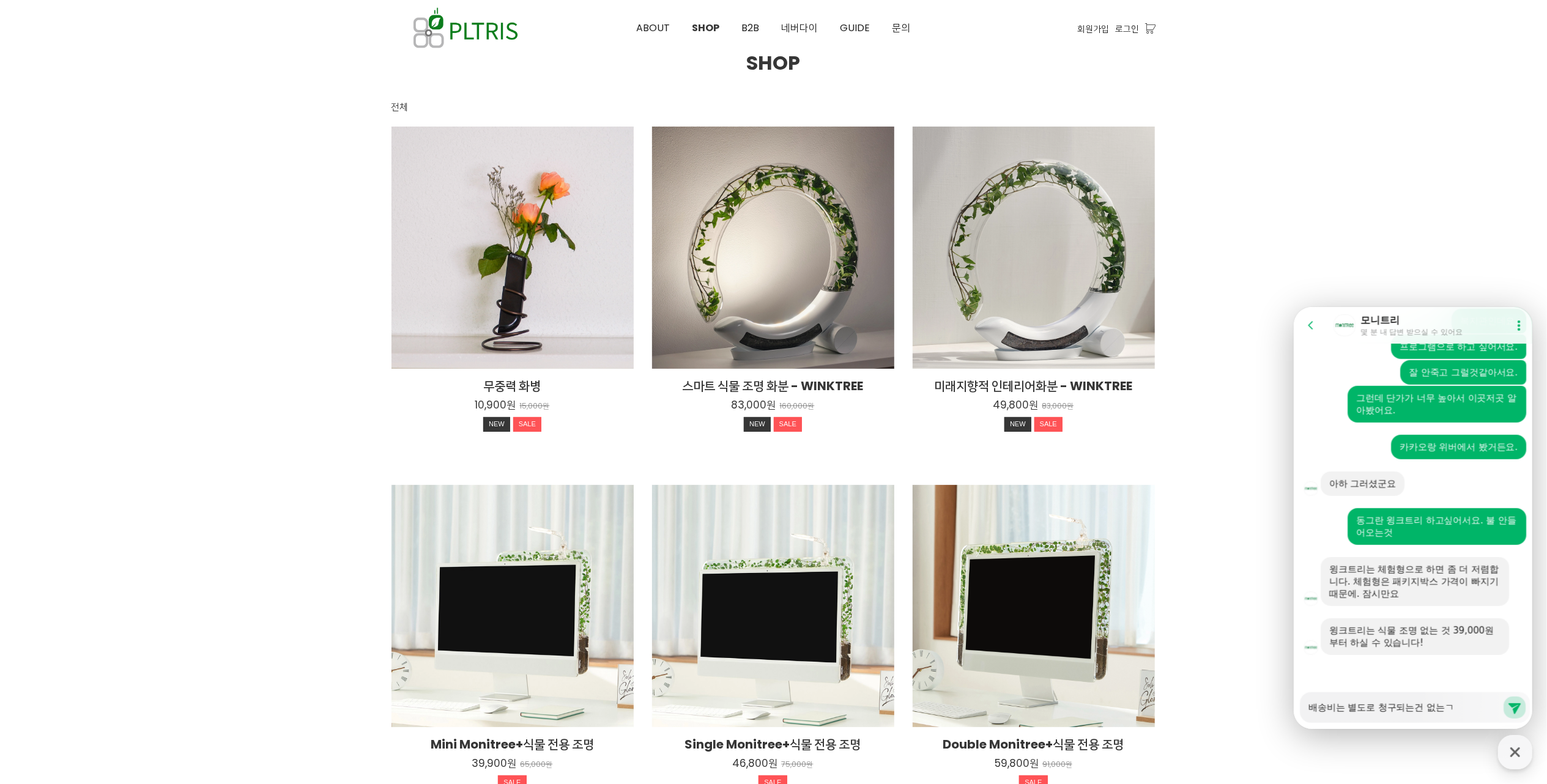
type textarea "배송비는 별도로 청구되는건 없는거"
type textarea "x"
type textarea "배송비는 별도로 청구되는건 없는거지"
type textarea "x"
type textarea "배송비는 별도로 청구되는건 없는거지요"
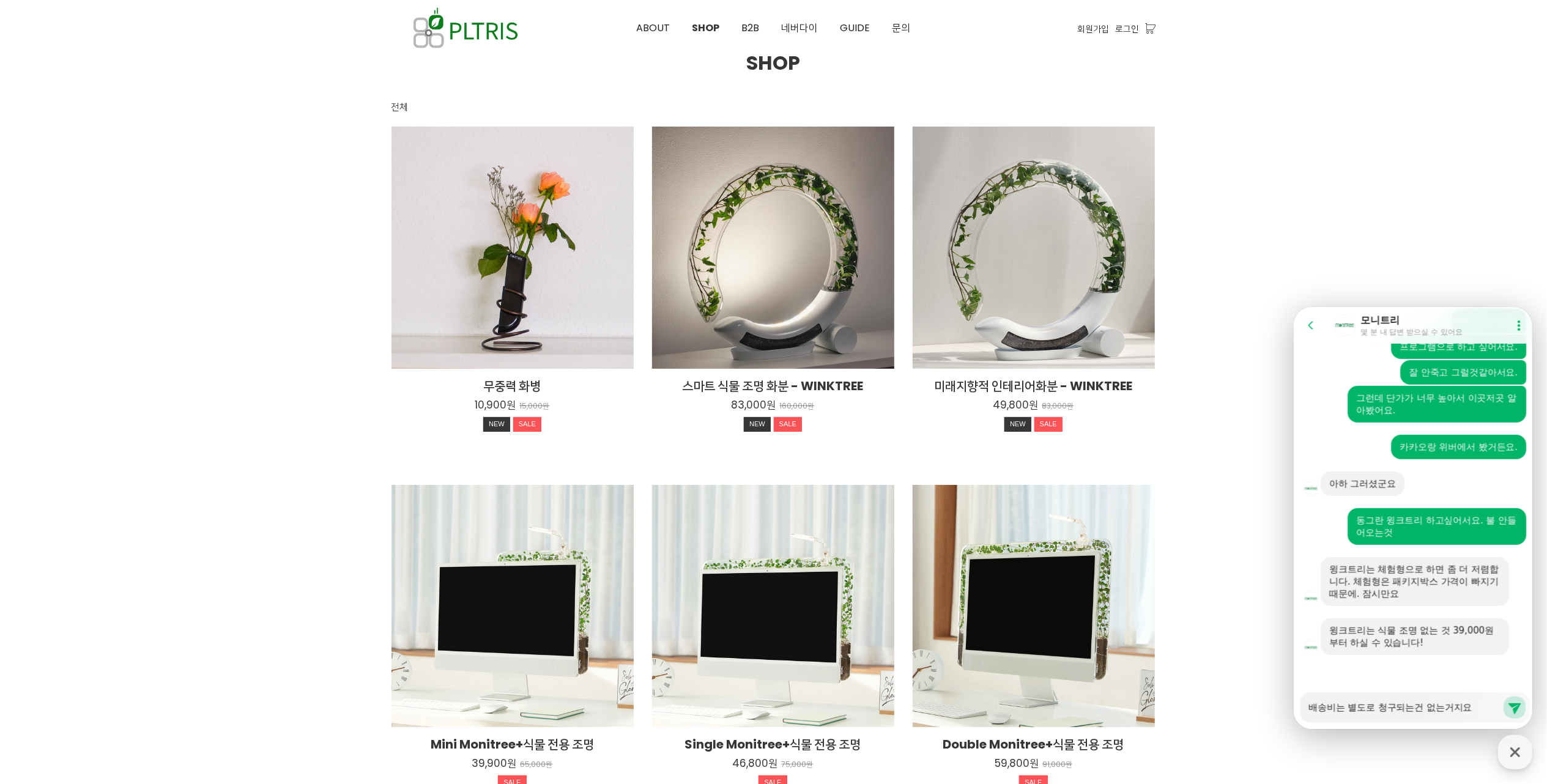
type textarea "x"
type textarea "배송비는 별도로 청구되는건 없는거지요?"
type textarea "x"
type textarea "배송비는 별도로 청구되는건 없는거지요??"
type textarea "x"
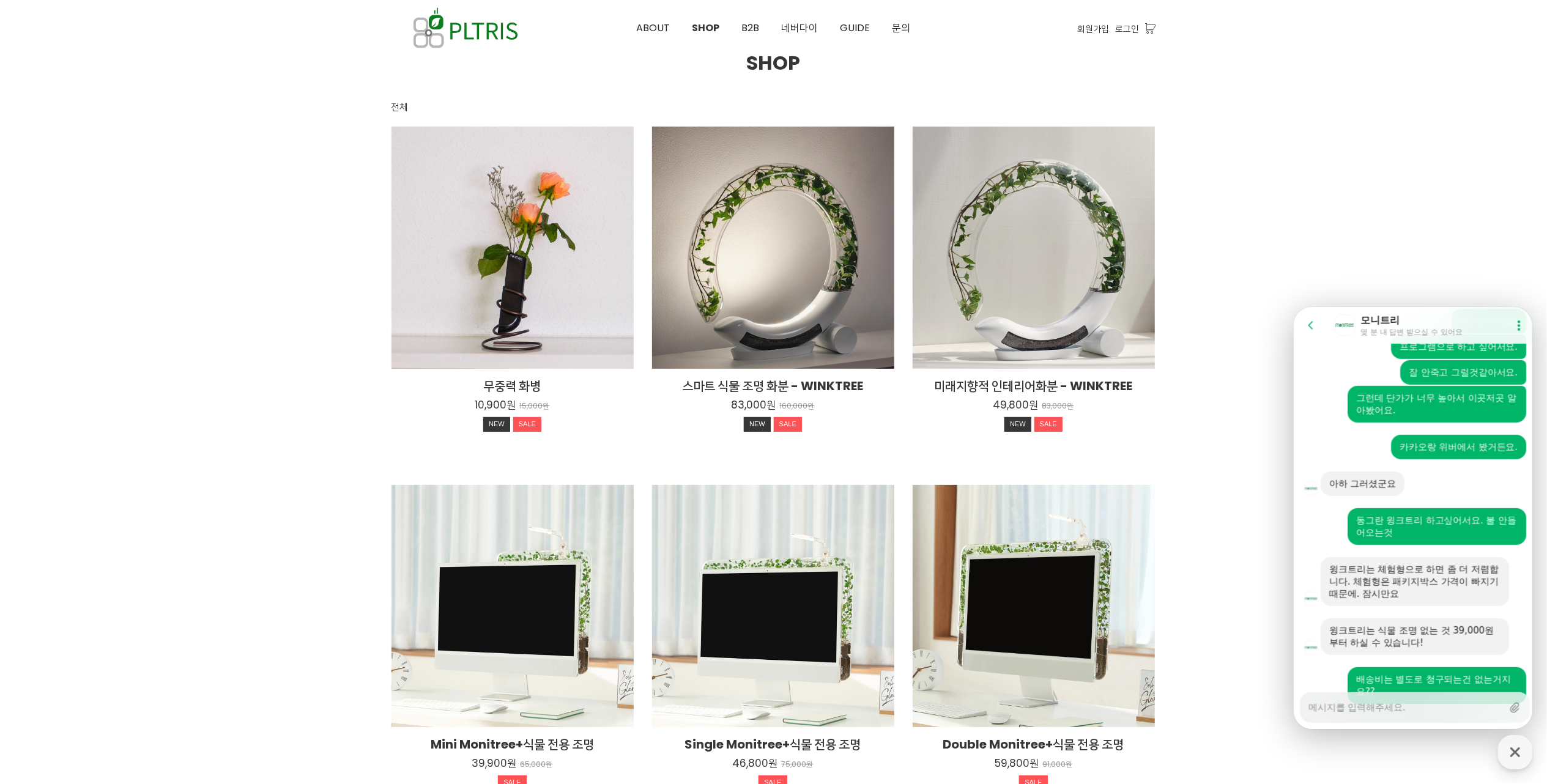
scroll to position [620, 0]
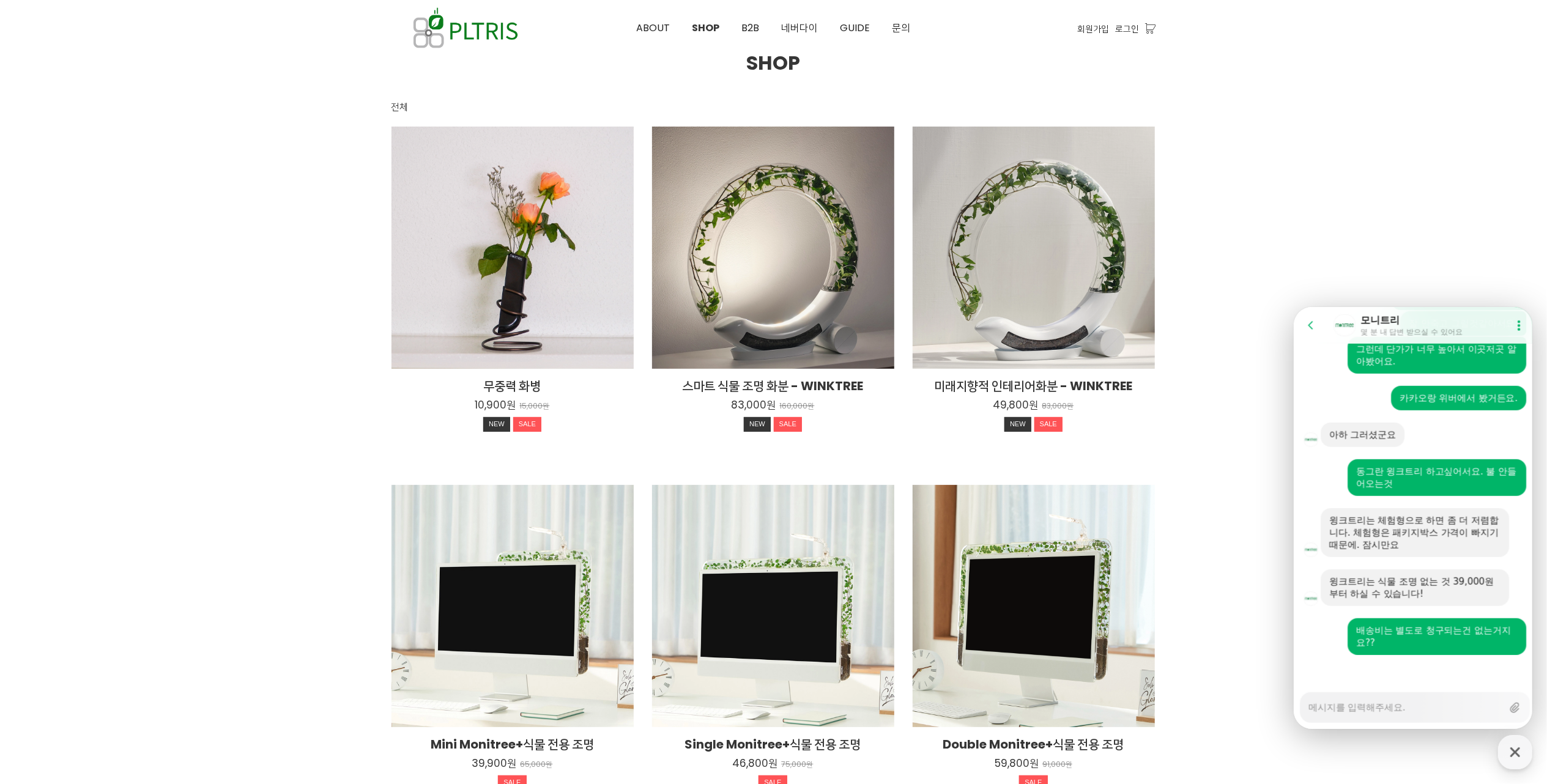
type textarea "x"
type textarea "3"
type textarea "x"
type textarea "39"
type textarea "x"
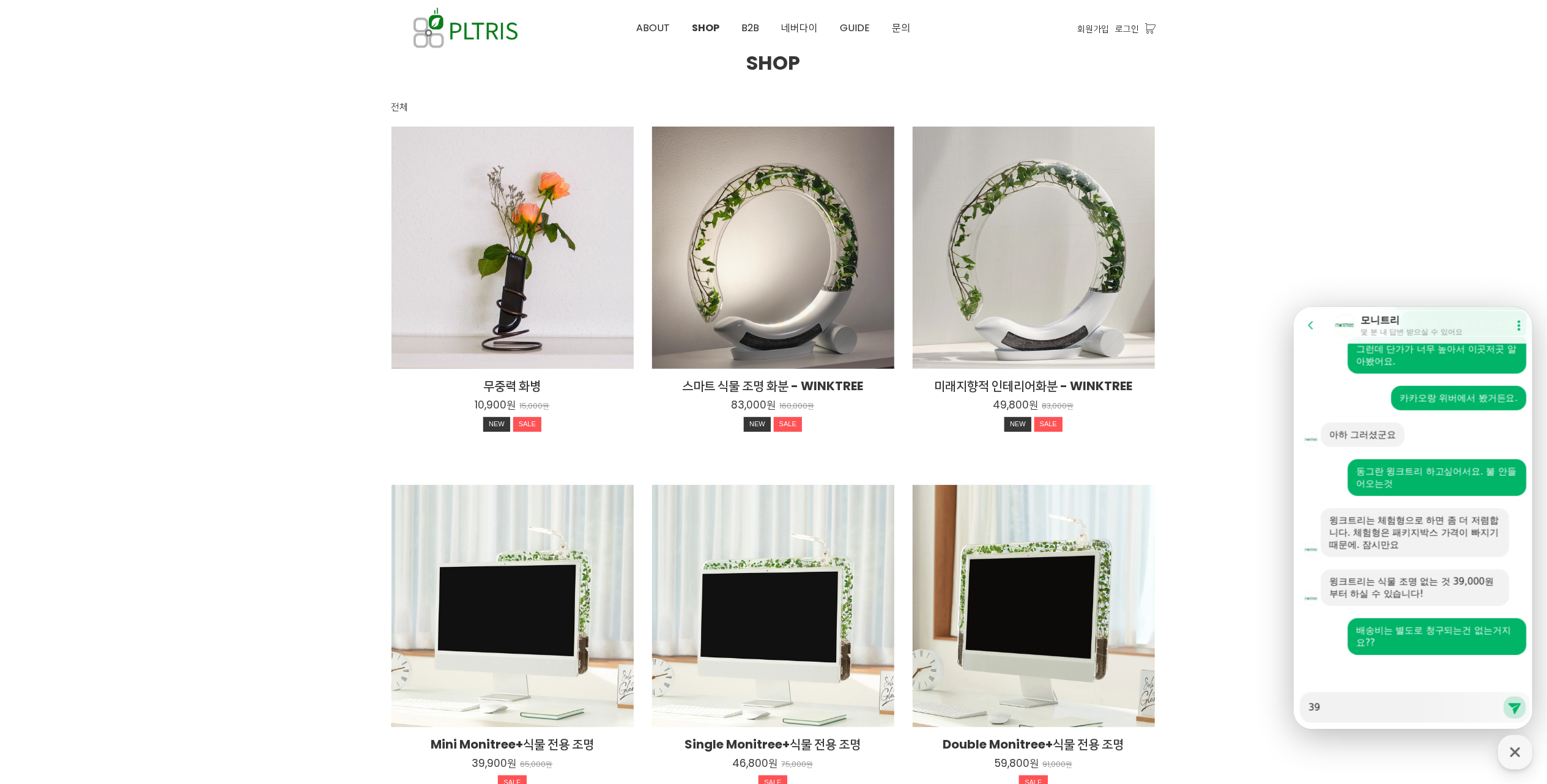
type textarea "39,"
type textarea "x"
type textarea "39,0"
type textarea "x"
type textarea "39,00"
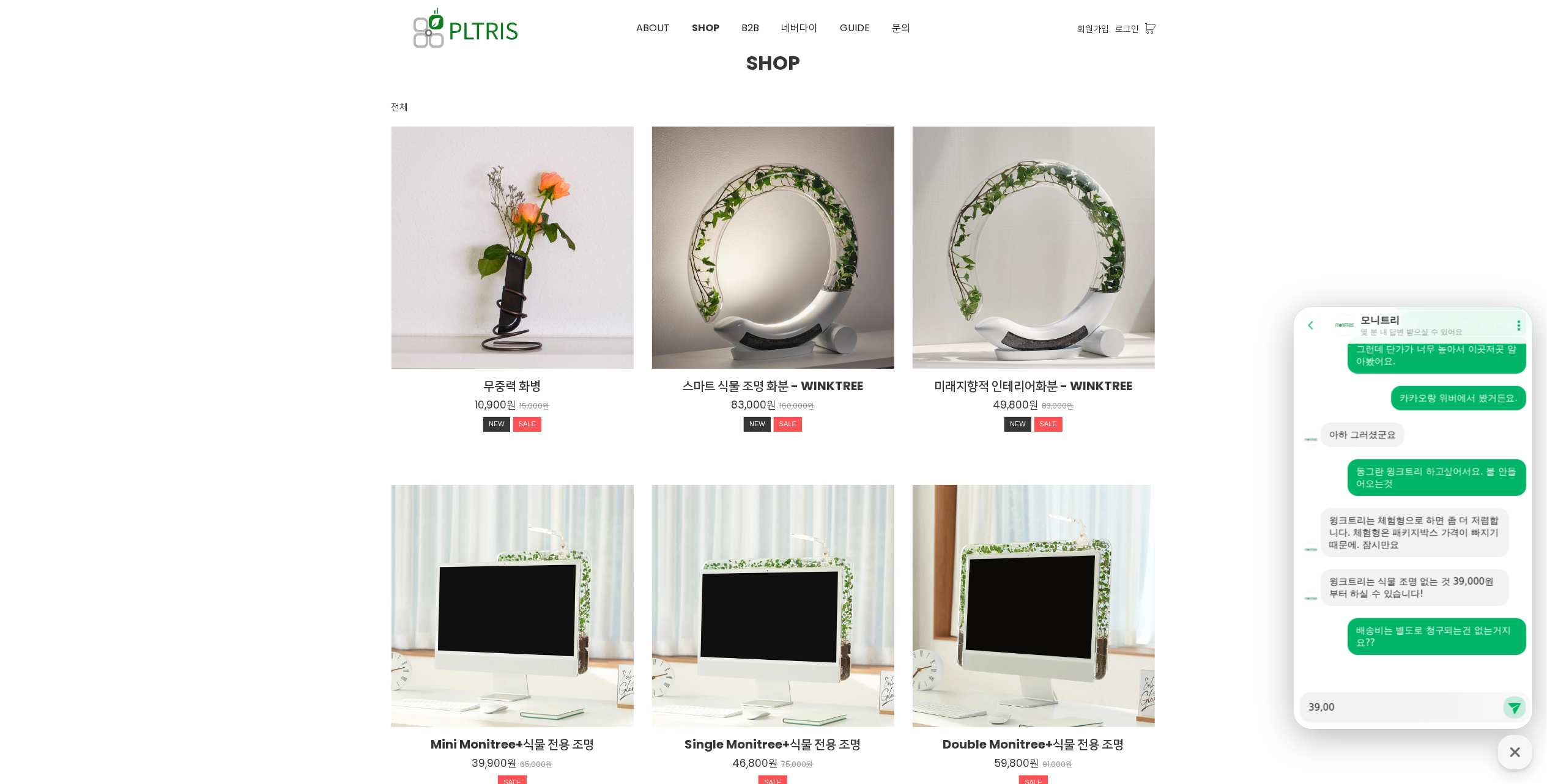
type textarea "x"
type textarea "39,000"
type textarea "x"
type textarea "39,000ㅇ"
type textarea "x"
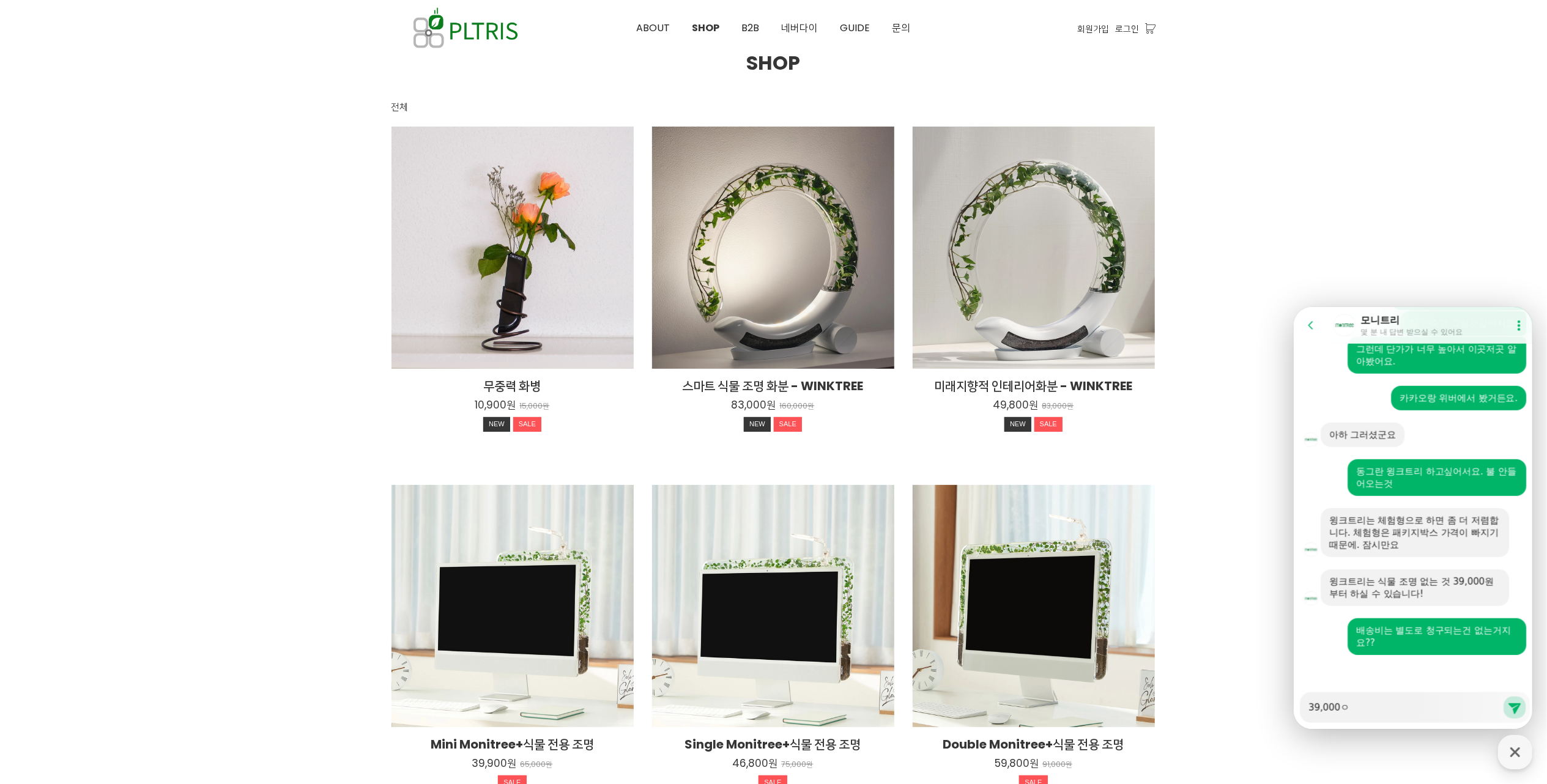
type textarea "39,000우"
type textarea "x"
type textarea "39,000워"
type textarea "x"
type textarea "39,000원"
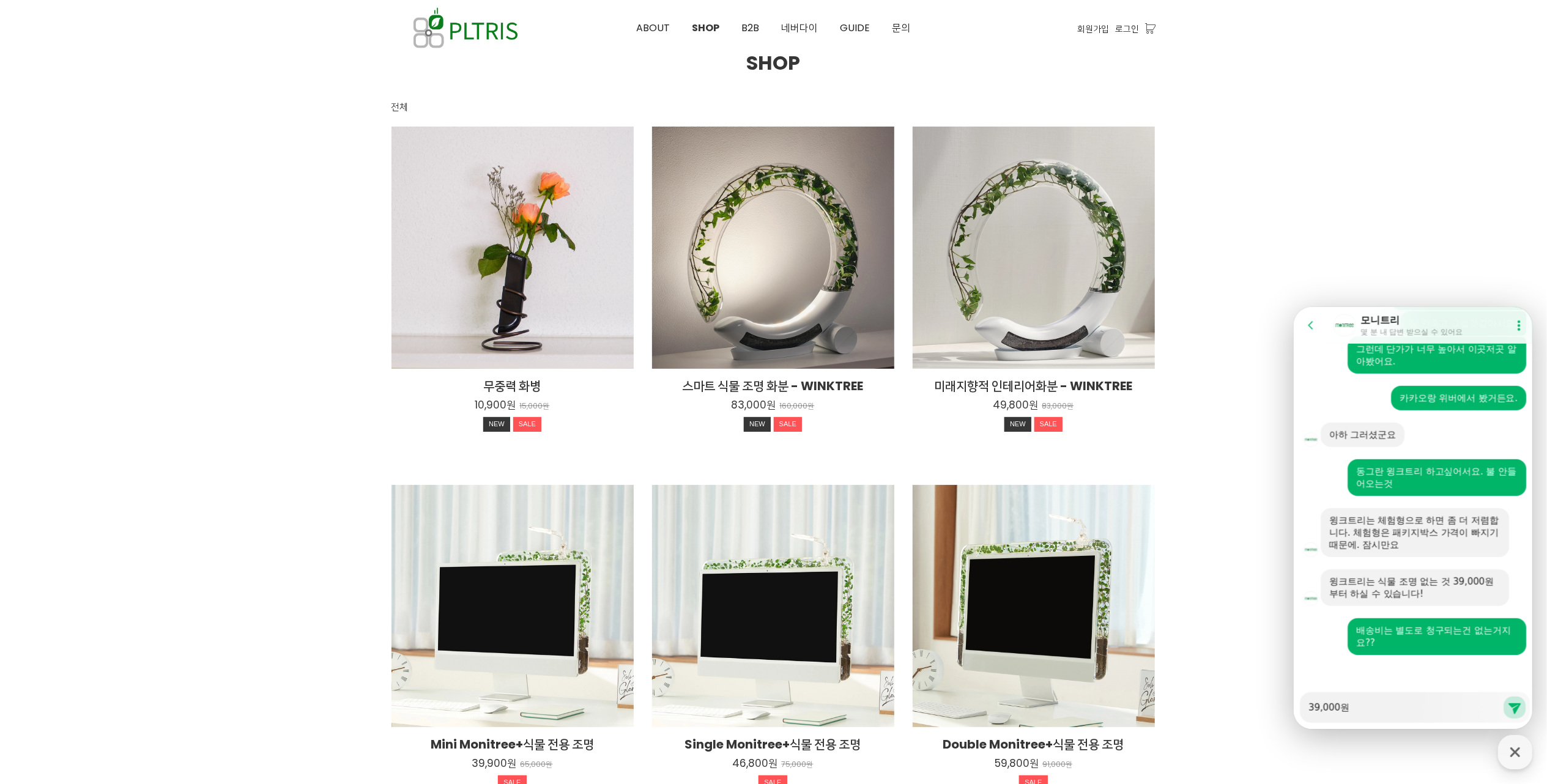
type textarea "x"
type textarea "39,000원*"
type textarea "x"
type textarea "39,000원*2"
type textarea "x"
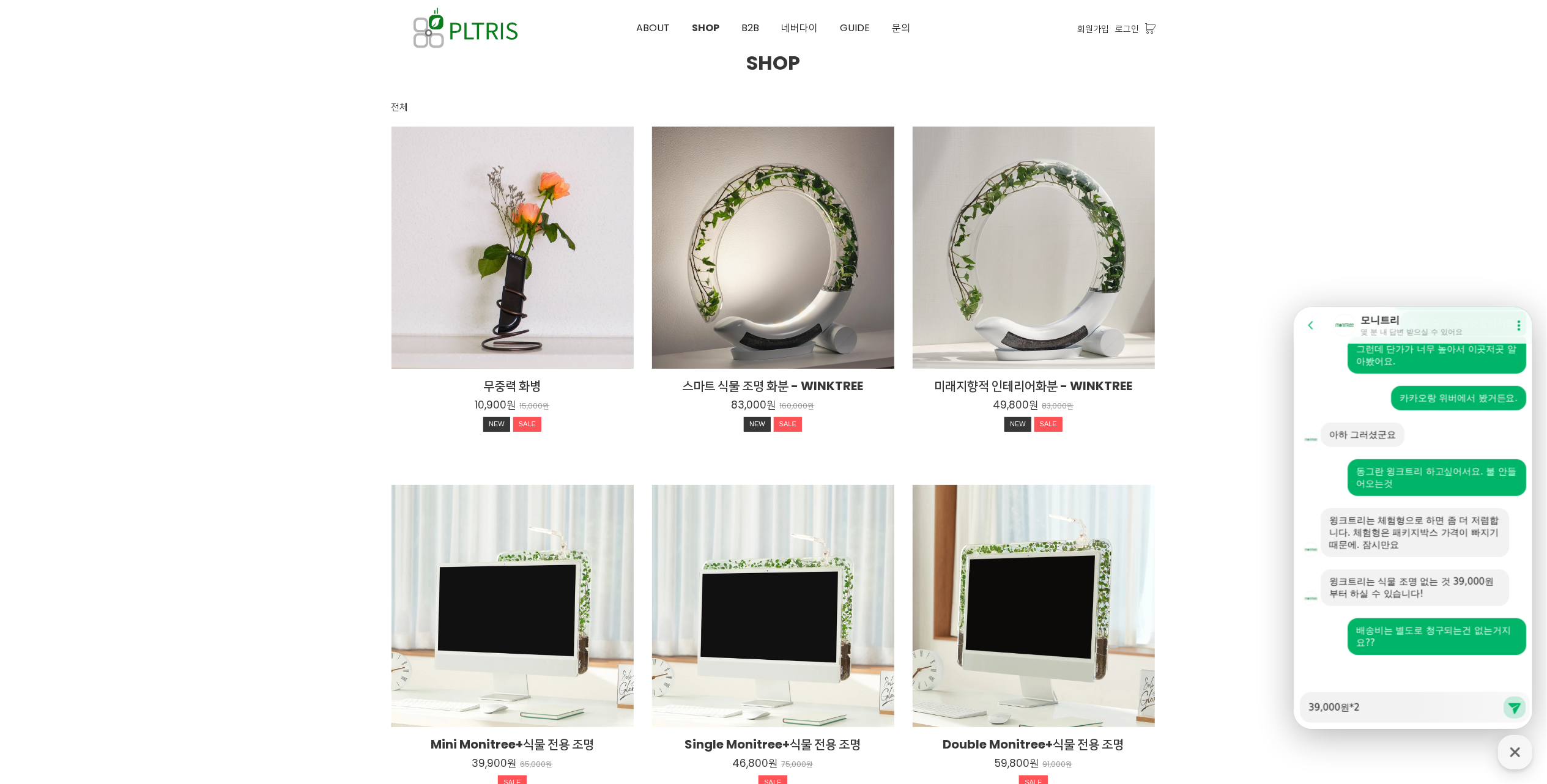
type textarea "39,000원*20"
type textarea "x"
type textarea "39,000원*20ㄱ"
type textarea "x"
type textarea "39,000원*20개"
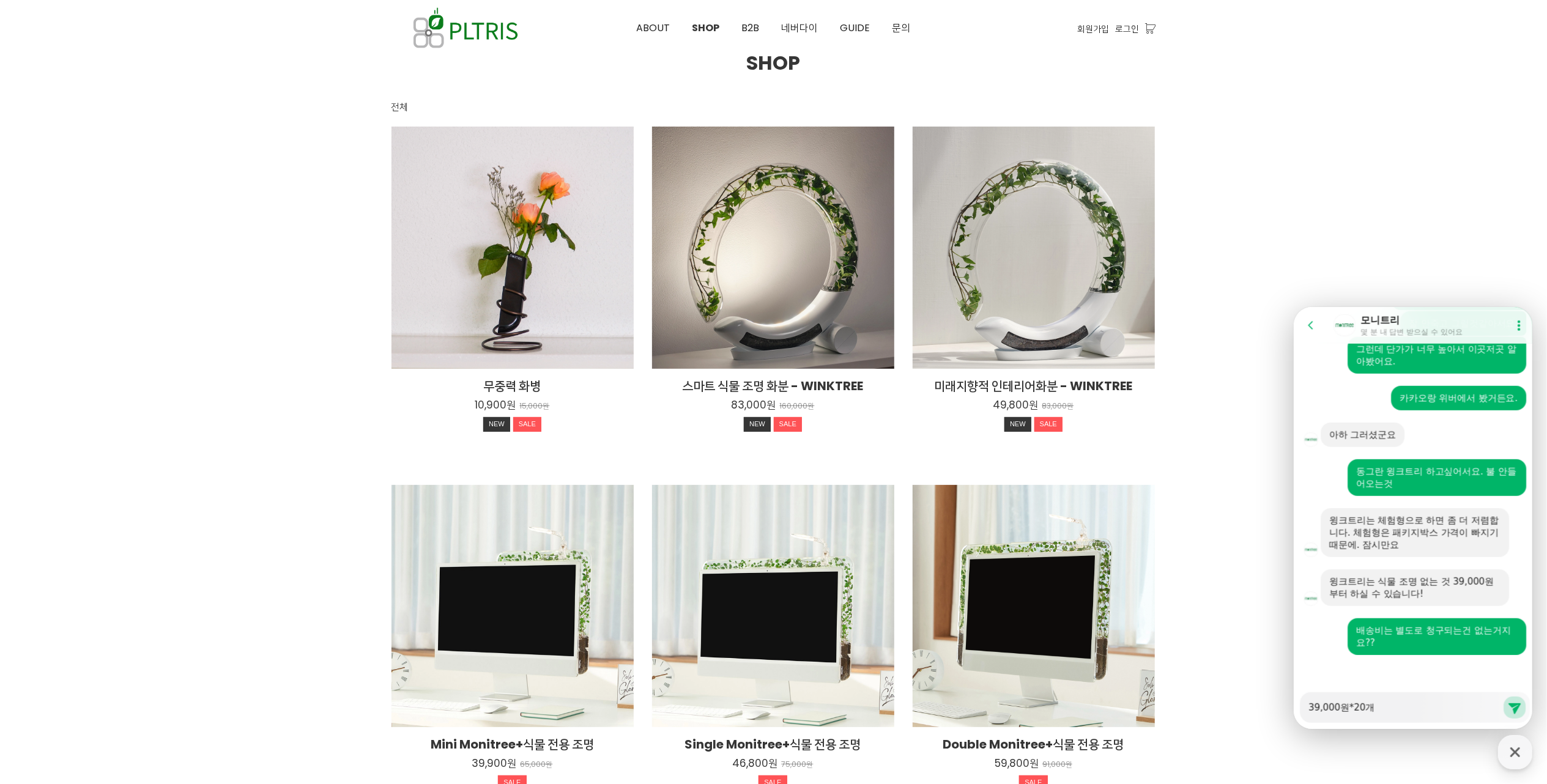
type textarea "x"
type textarea "39,000원*20개7"
type textarea "x"
type textarea "39,000원*20개78"
type textarea "x"
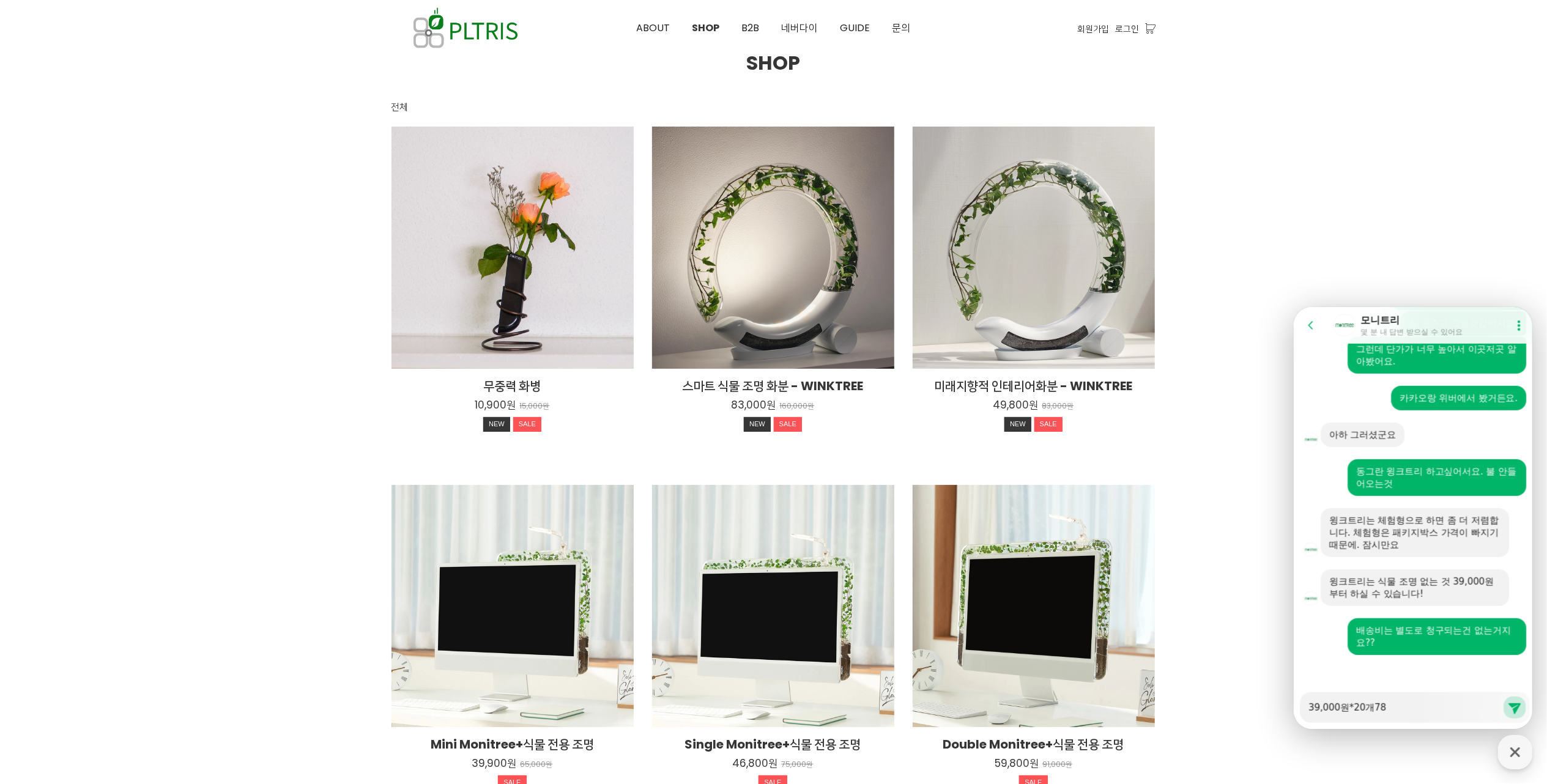
type textarea "39,000원*20개7"
type textarea "x"
type textarea "39,000원*20개"
type textarea "x"
type textarea "39,000원*20개="
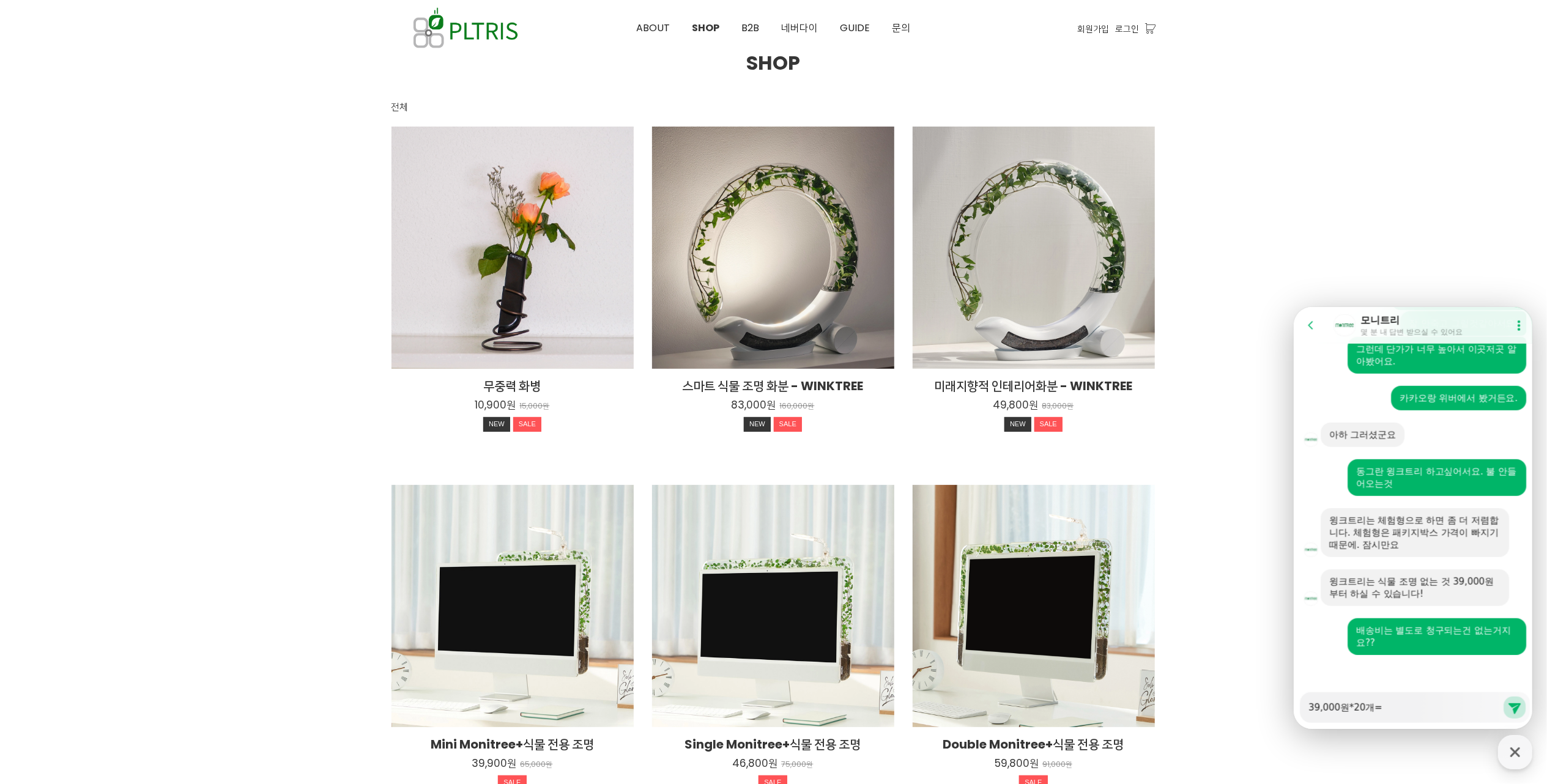
type textarea "x"
type textarea "39,000원*20개=7"
type textarea "x"
type textarea "39,000원*20개=78"
type textarea "x"
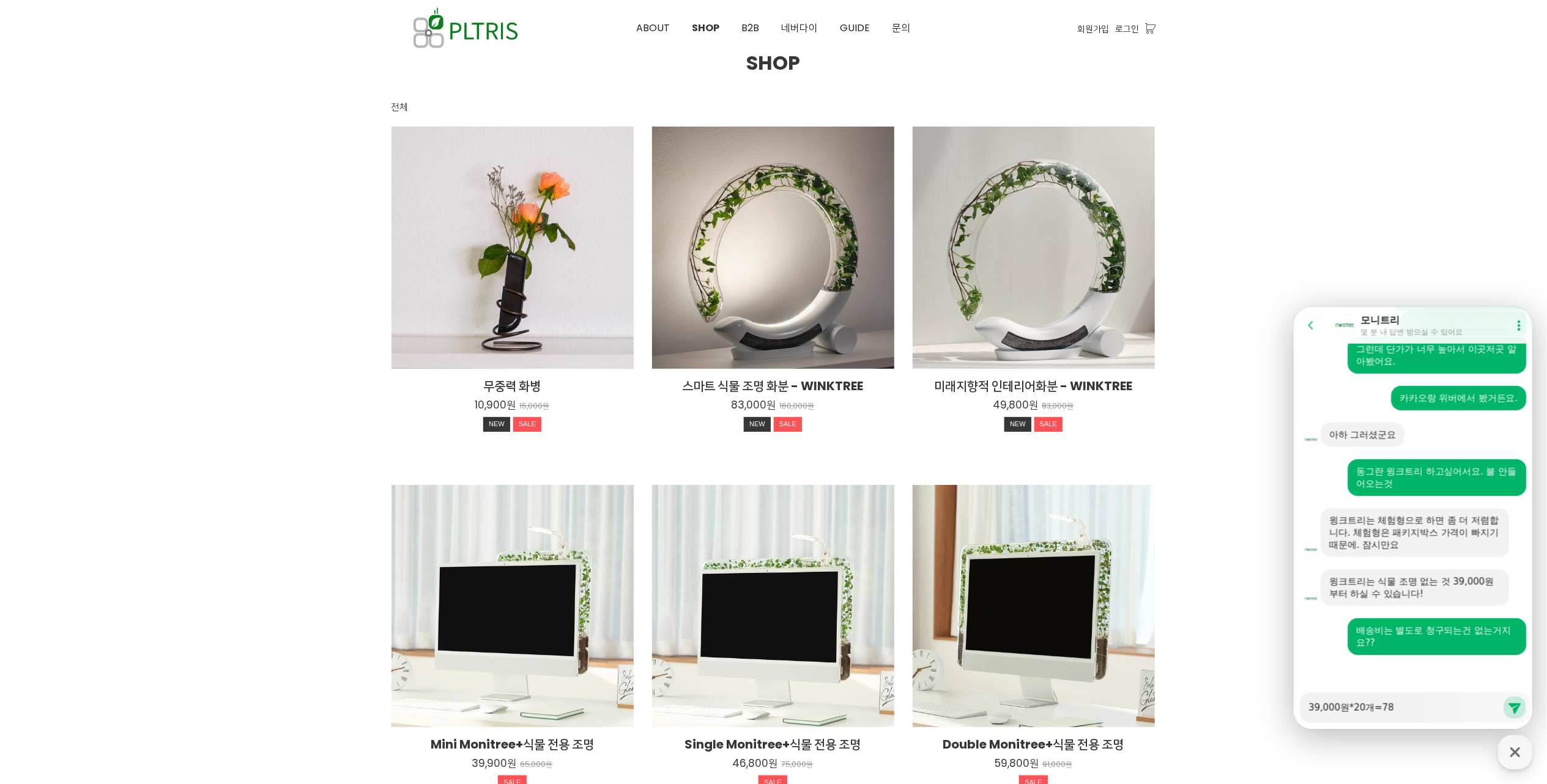
type textarea "39,000원*20개=780"
type textarea "x"
type textarea "39,000원*20개=780,"
type textarea "x"
type textarea "39,000원*20개=780,0"
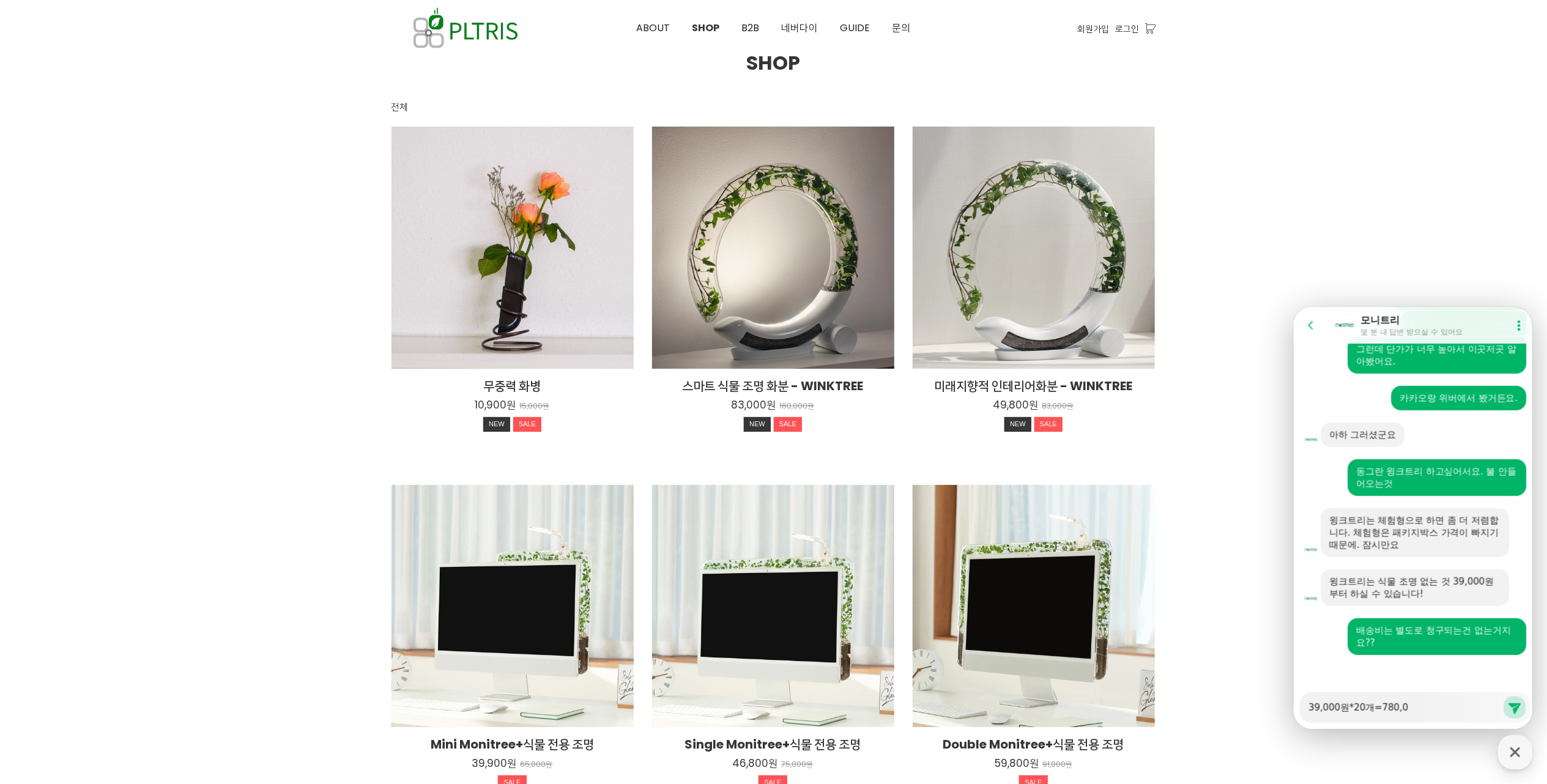
type textarea "x"
type textarea "39,000원*20개=780,00"
type textarea "x"
type textarea "39,000원*20개=780,000"
type textarea "x"
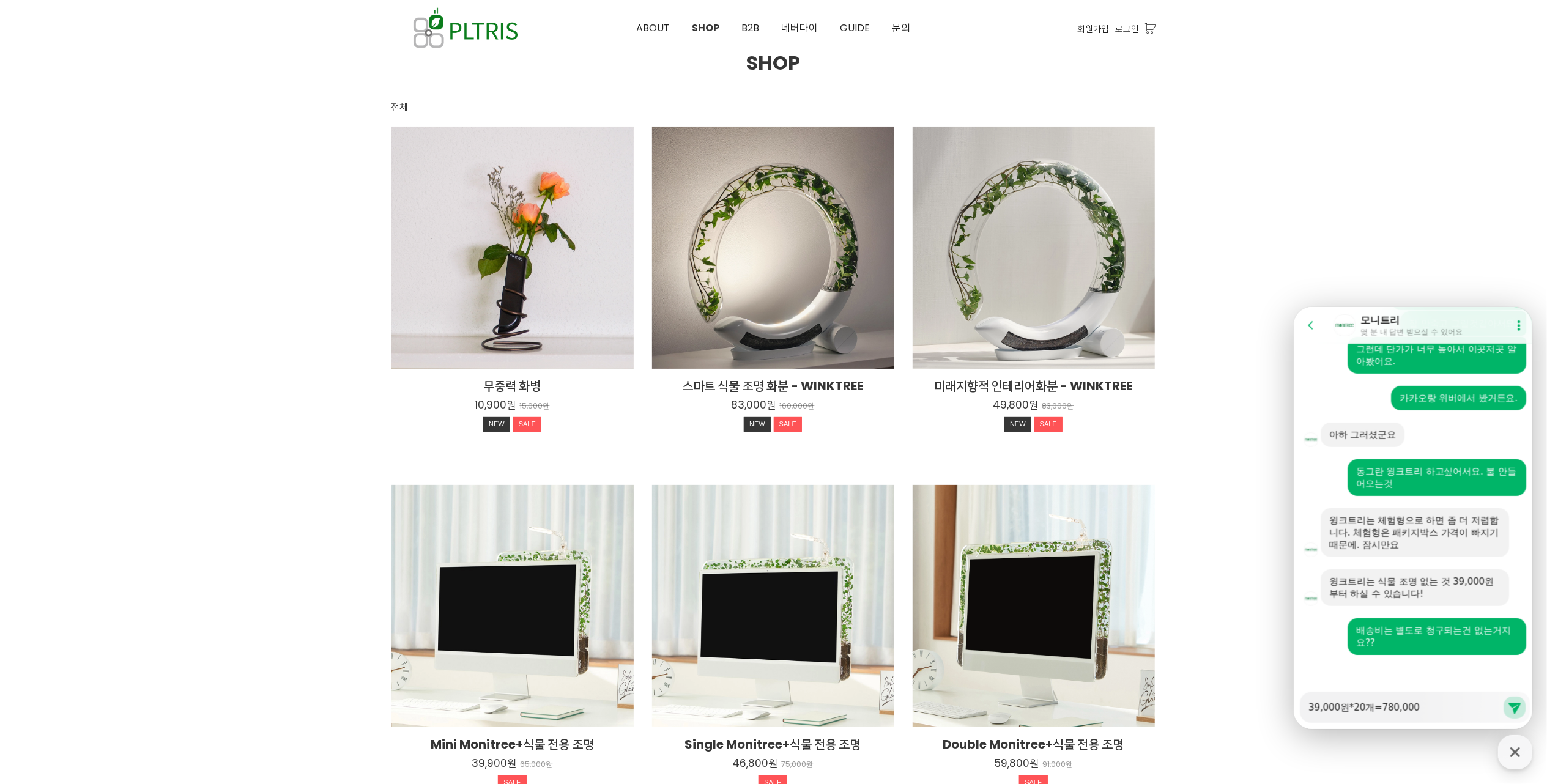
type textarea "39,000원*20개=780,000ㅇ"
type textarea "x"
type textarea "39,000원*20개=780,000우"
type textarea "x"
type textarea "39,000원*20개=780,000워"
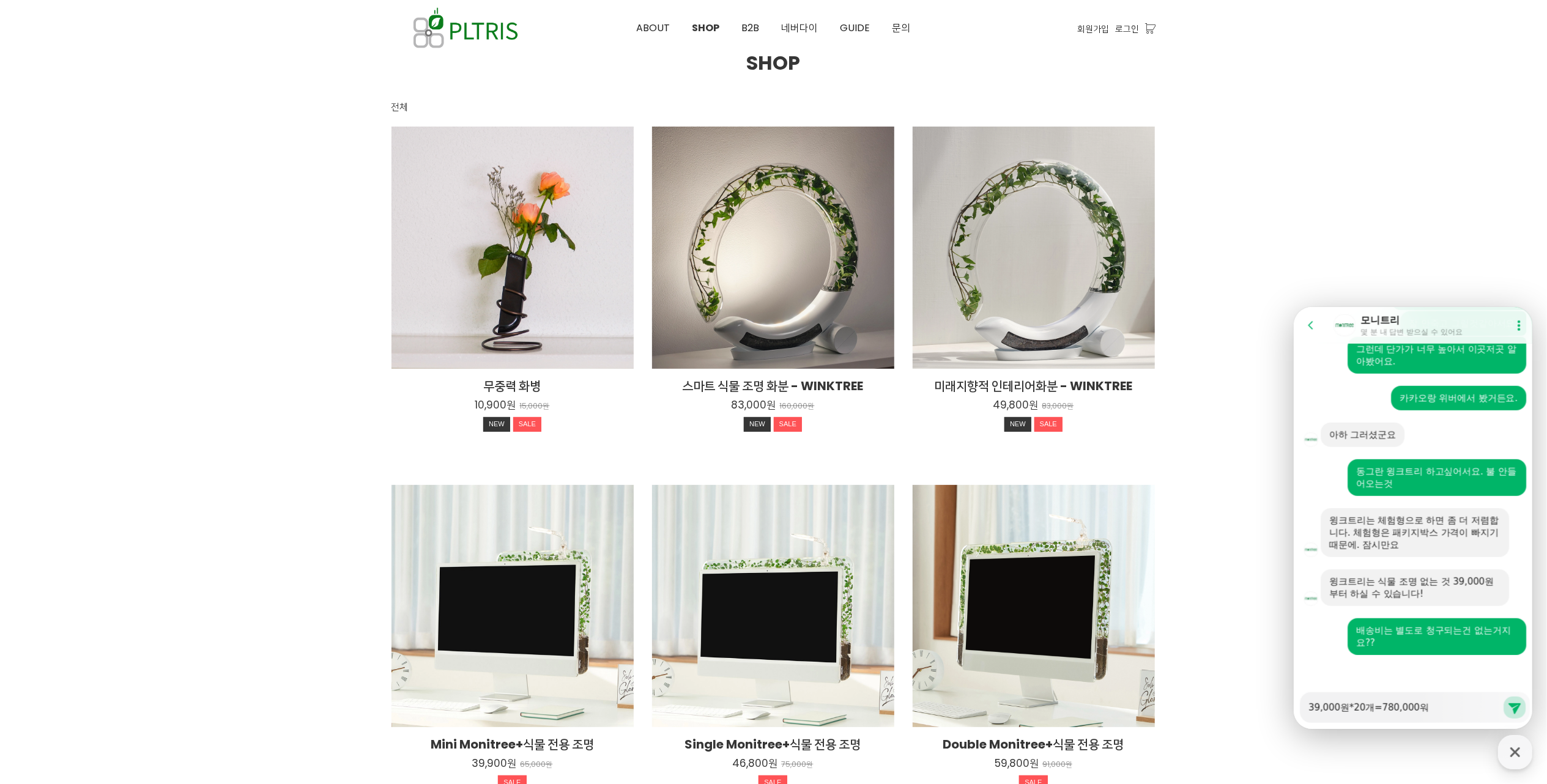
type textarea "x"
type textarea "39,000원*20개=780,000원"
type textarea "x"
type textarea "39,000원*20개=780,000원"
type textarea "x"
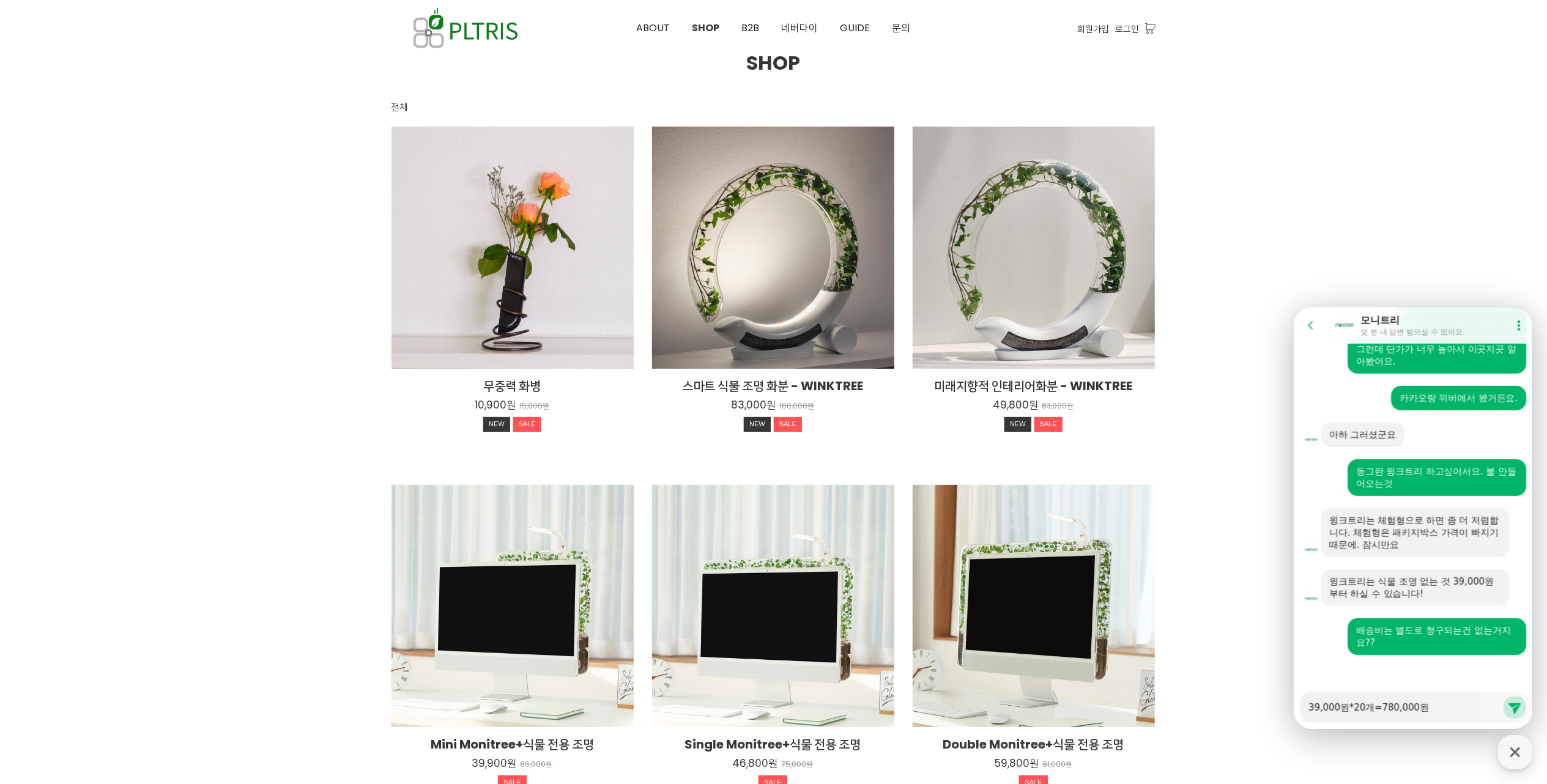
type textarea "39,000원*20개=780,000원 ㅁ"
type textarea "x"
type textarea "39,000원*20개=780,000원 마"
type textarea "x"
type textarea "39,000원*20개=780,000원 맞"
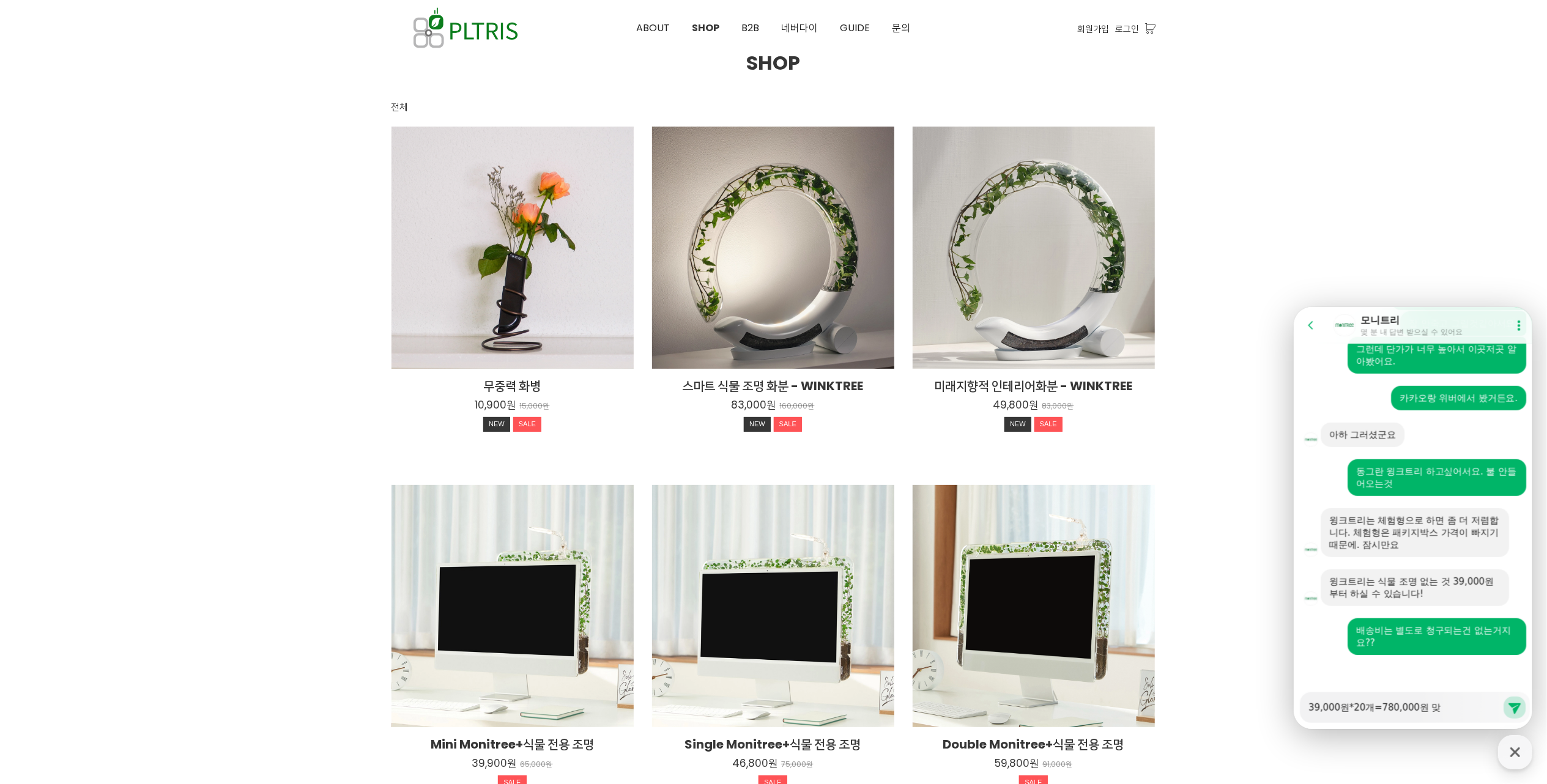
type textarea "x"
type textarea "39,000원*20개=780,000원 맞ㅇ"
type textarea "x"
type textarea "39,000원*20개=780,000원 맞으"
type textarea "x"
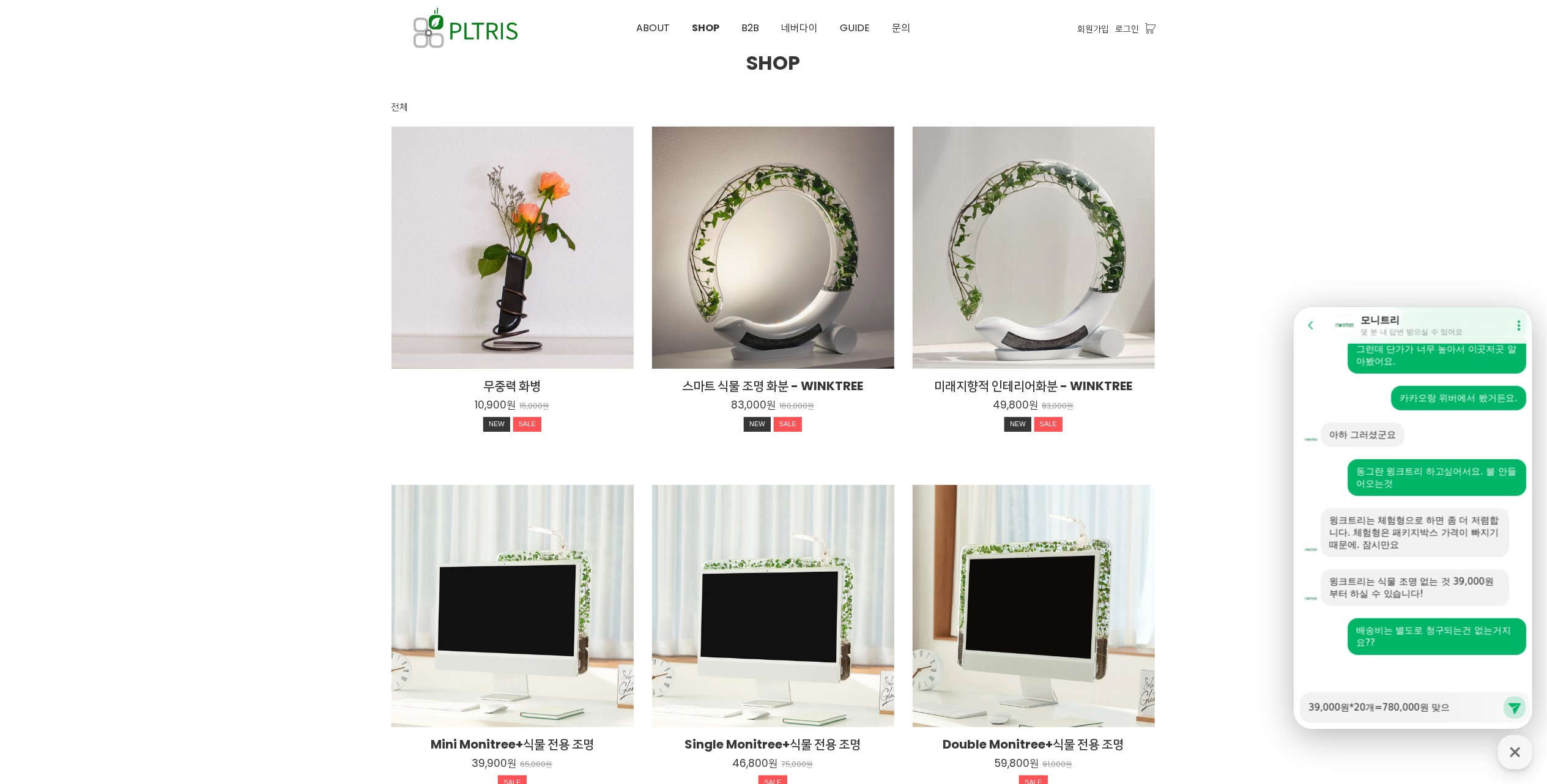
type textarea "39,000원*20개=780,000원 맞을"
type textarea "x"
type textarea "39,000원*20개=780,000원 맞을ㄲ"
type textarea "x"
type textarea "39,000원*20개=780,000원 맞을까"
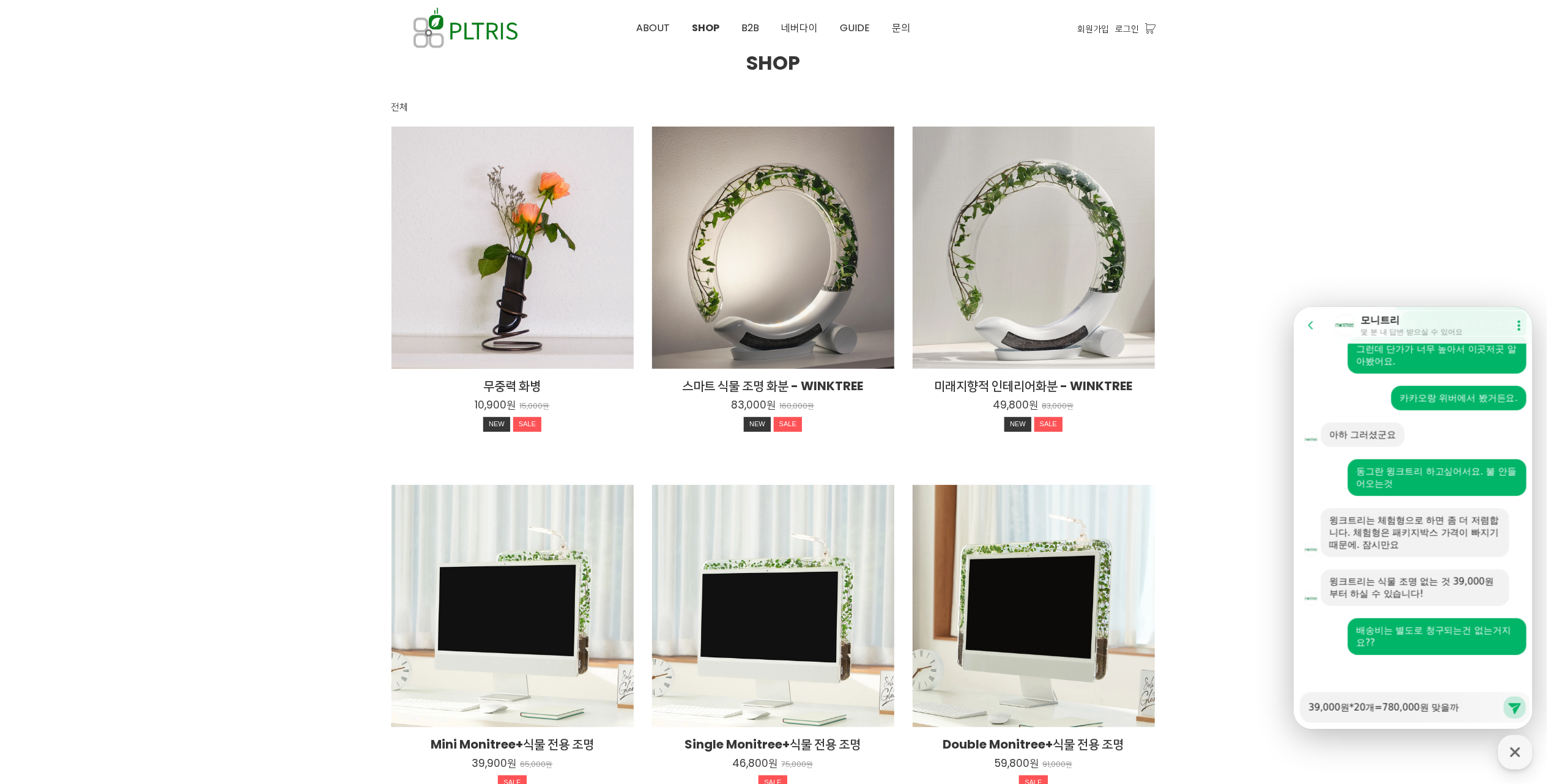
type textarea "x"
type textarea "39,000원*20개=780,000원 맞을깡"
type textarea "x"
type textarea "39,000원*20개=780,000원 맞을까요"
type textarea "x"
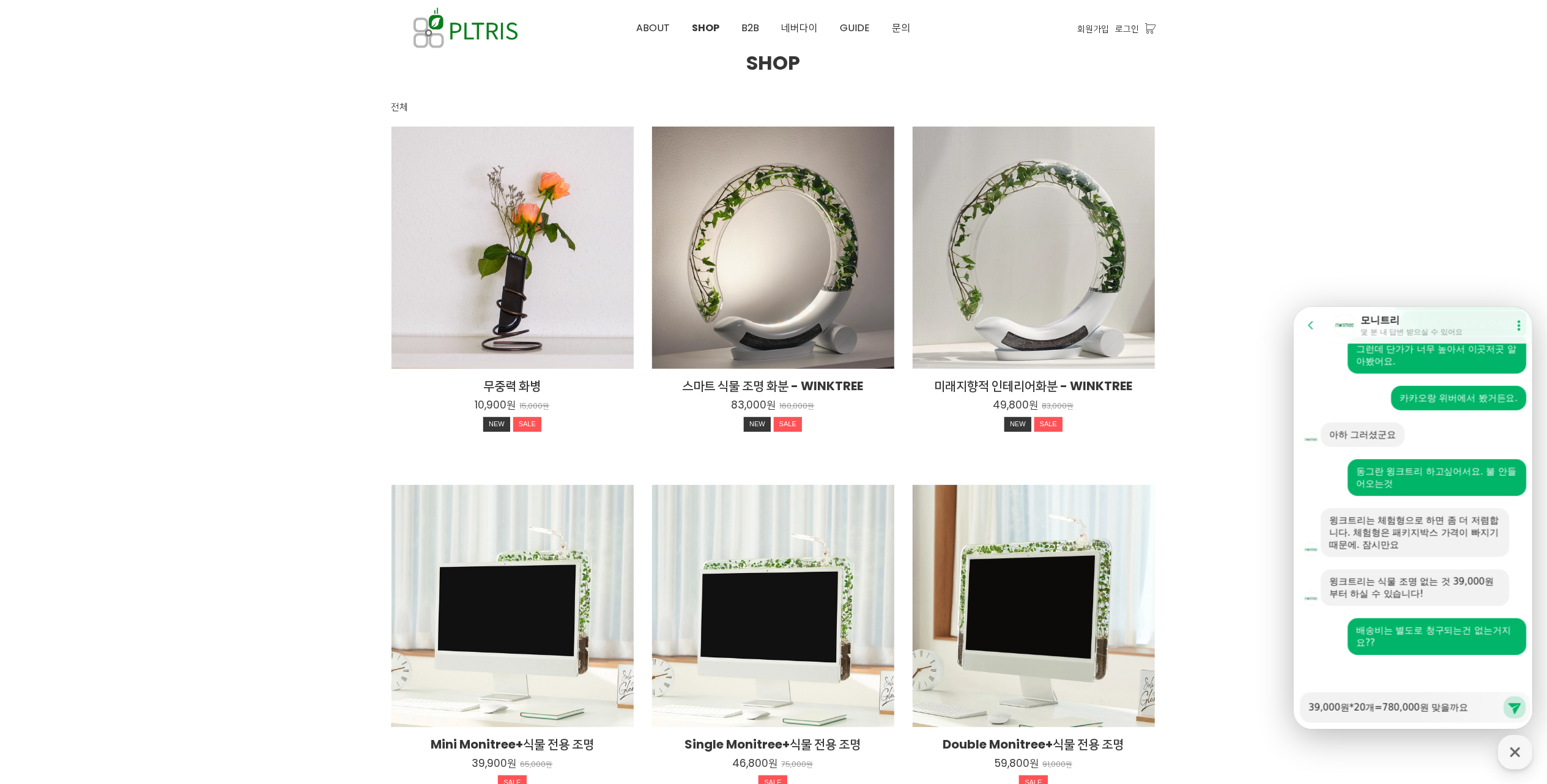
type textarea "39,000원*20개=780,000원 맞을까요?"
type textarea "x"
type textarea "39,000원*20개=780,000원 맞을까요??"
type textarea "x"
type textarea "39,000원*20개=780,000원 맞을까요???"
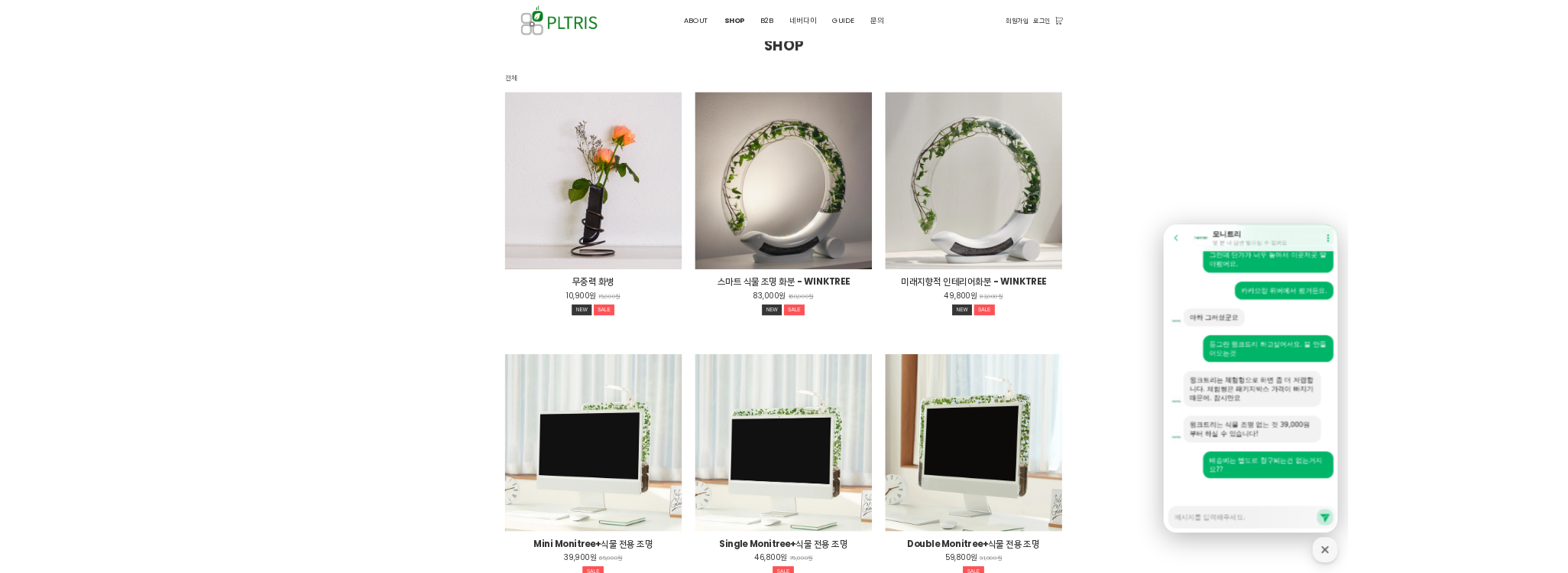
scroll to position [806, 0]
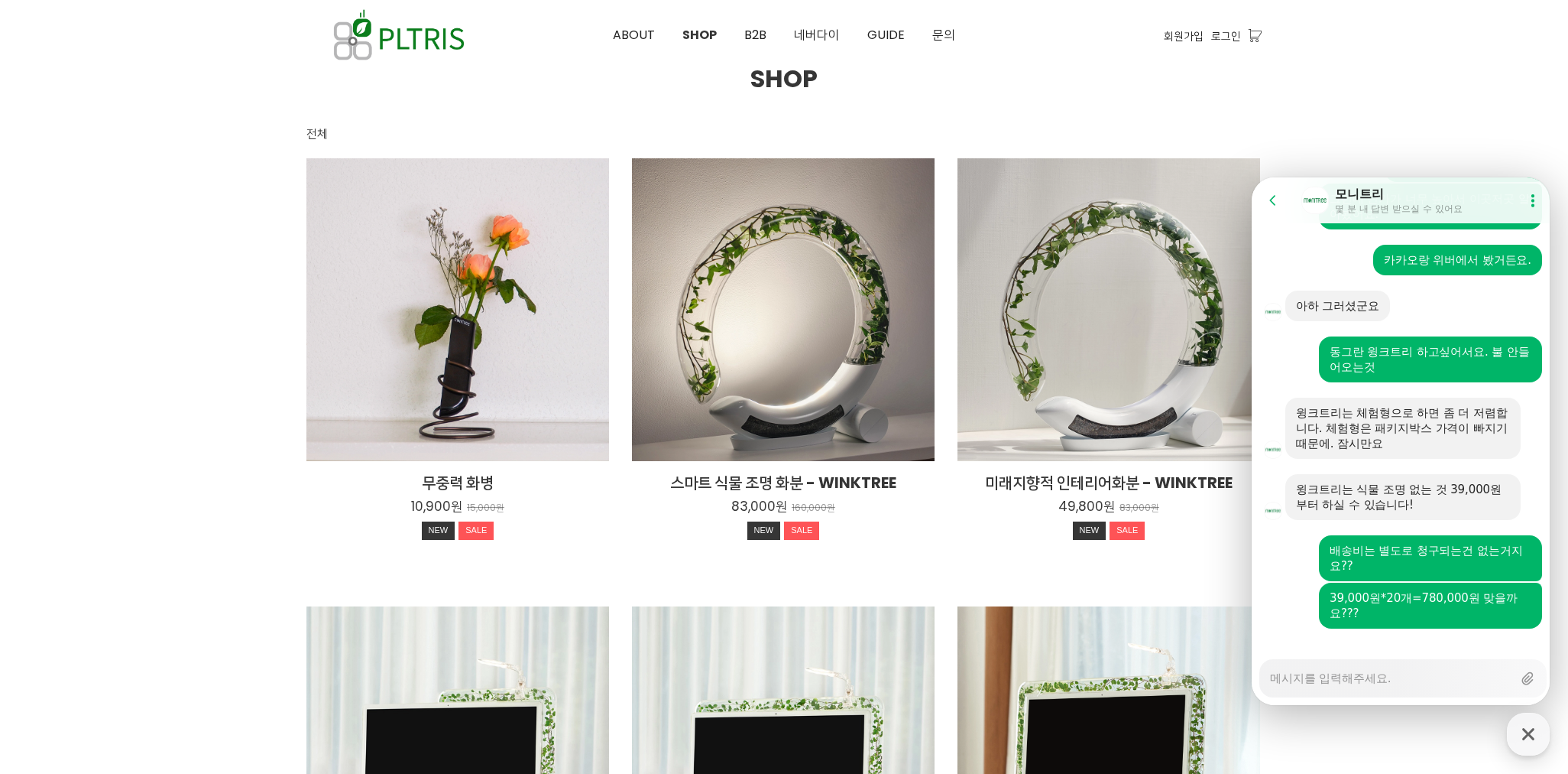
click at [1391, 679] on textarea "Messenger Input Textarea" at bounding box center [1392, 673] width 242 height 26
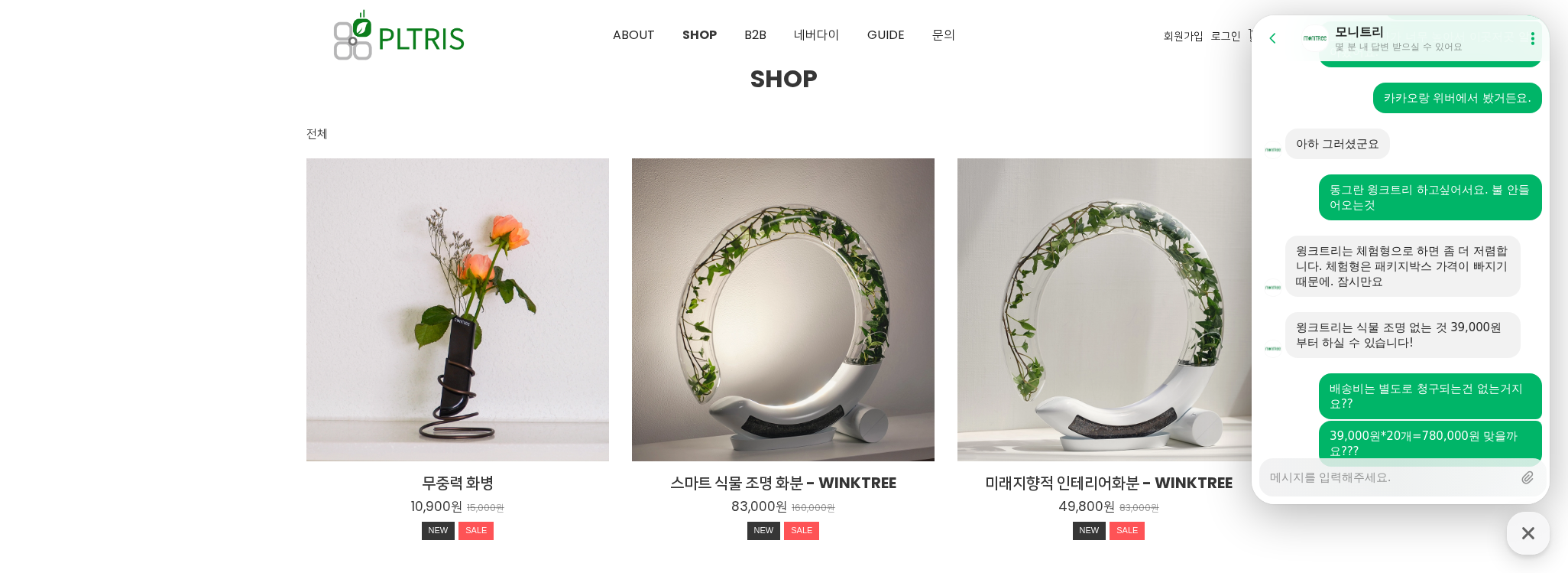
click at [1327, 479] on textarea "Messenger Input Textarea" at bounding box center [1392, 472] width 242 height 26
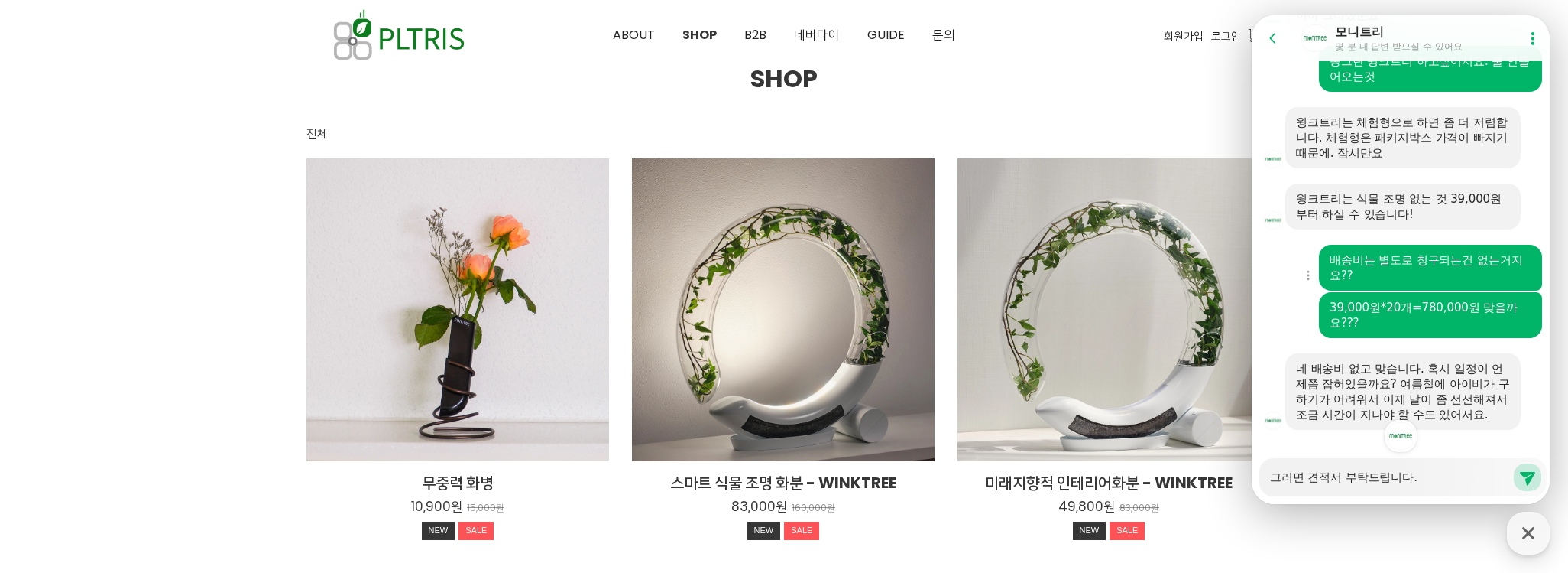
scroll to position [937, 0]
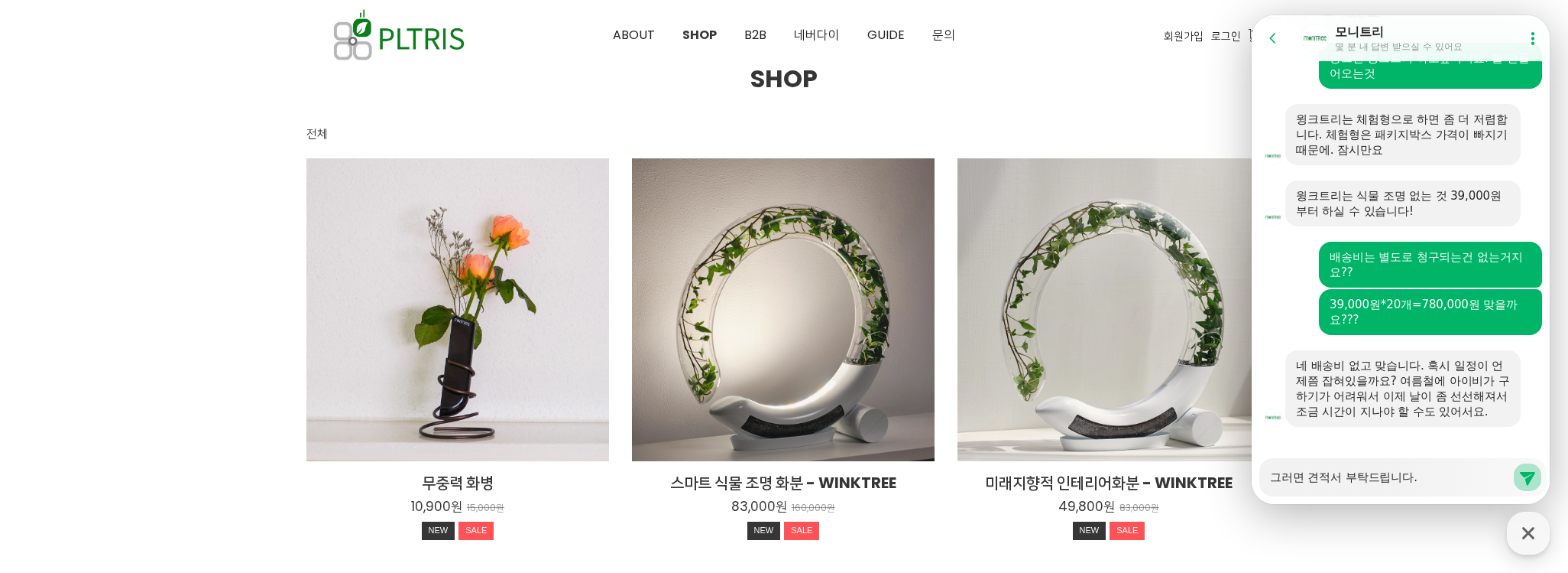
click at [1529, 477] on icon at bounding box center [1528, 477] width 18 height 18
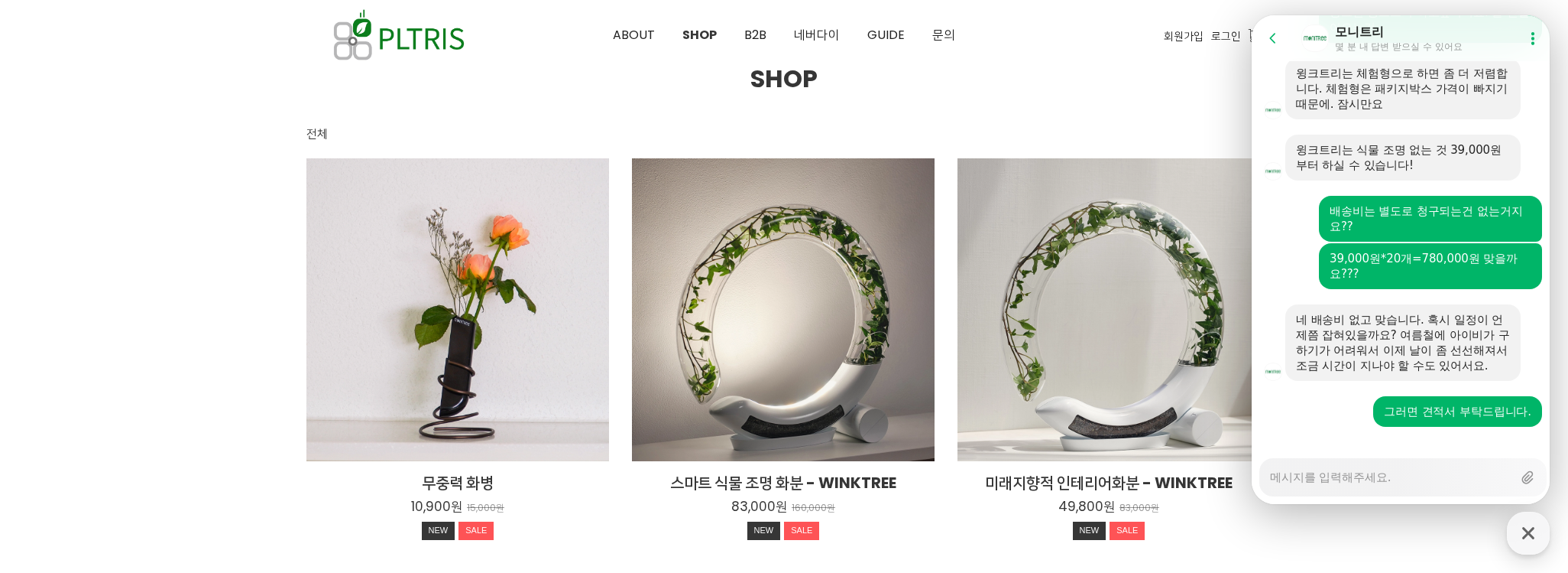
click at [1428, 484] on textarea "Messenger Input Textarea" at bounding box center [1392, 472] width 242 height 26
click at [1466, 481] on textarea "식물은 섞어서 주셔도 될것같은데요" at bounding box center [1392, 472] width 242 height 26
click at [1459, 481] on textarea "식물은 섞어서 주셔도 될것같은데요" at bounding box center [1392, 472] width 242 height 26
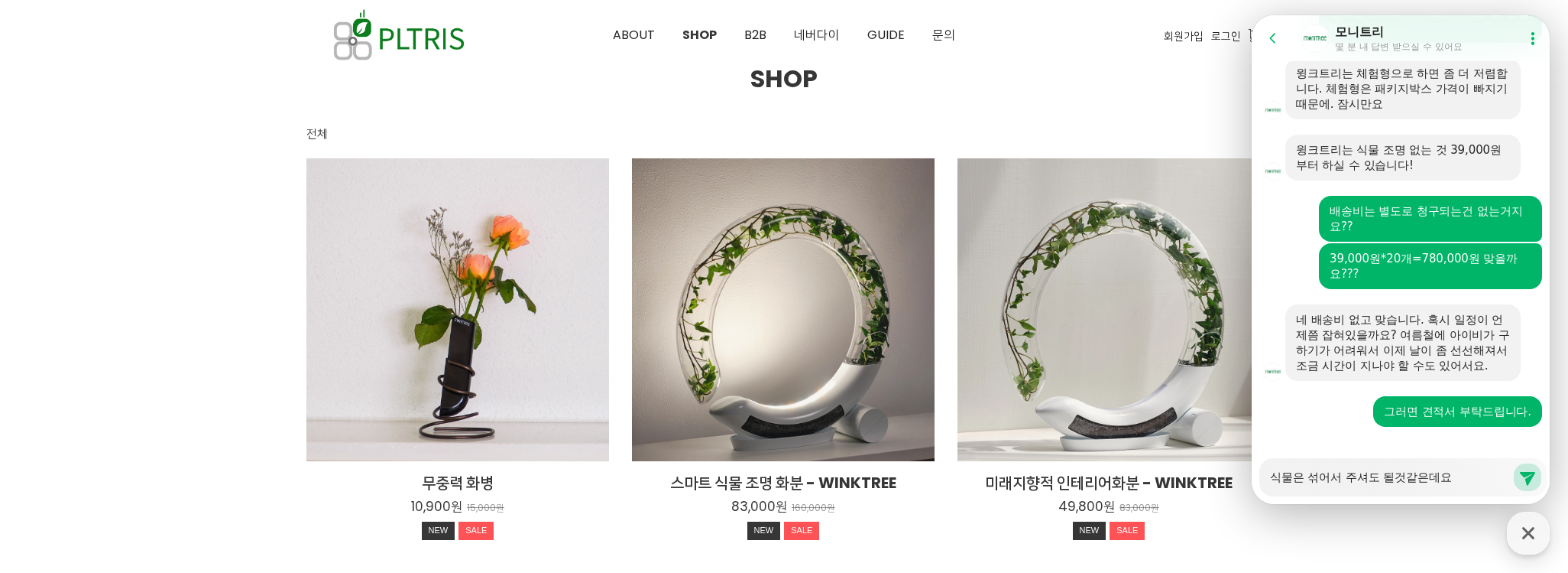
click at [1459, 481] on textarea "식물은 섞어서 주셔도 될것같은데요" at bounding box center [1392, 472] width 242 height 26
click at [1519, 475] on icon at bounding box center [1528, 477] width 18 height 18
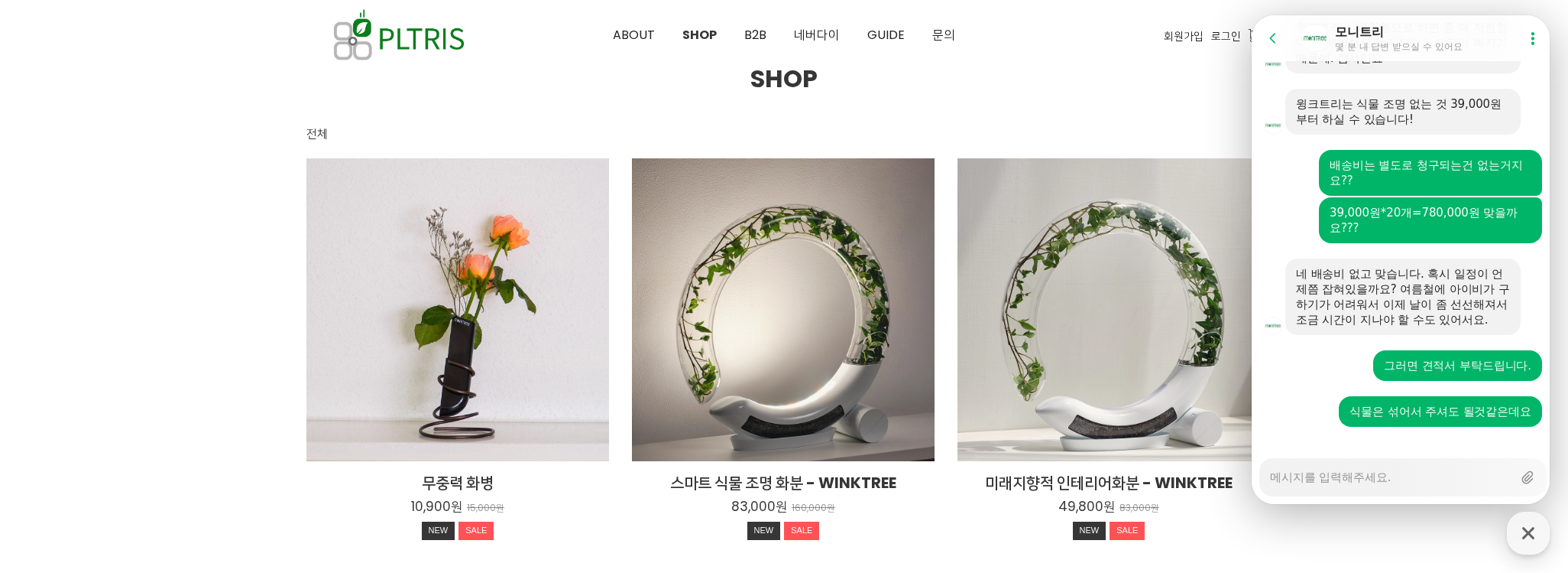
click at [1435, 481] on textarea "Messenger Input Textarea" at bounding box center [1392, 472] width 242 height 26
click at [1410, 479] on textarea "선생님!! 가능한" at bounding box center [1392, 472] width 242 height 26
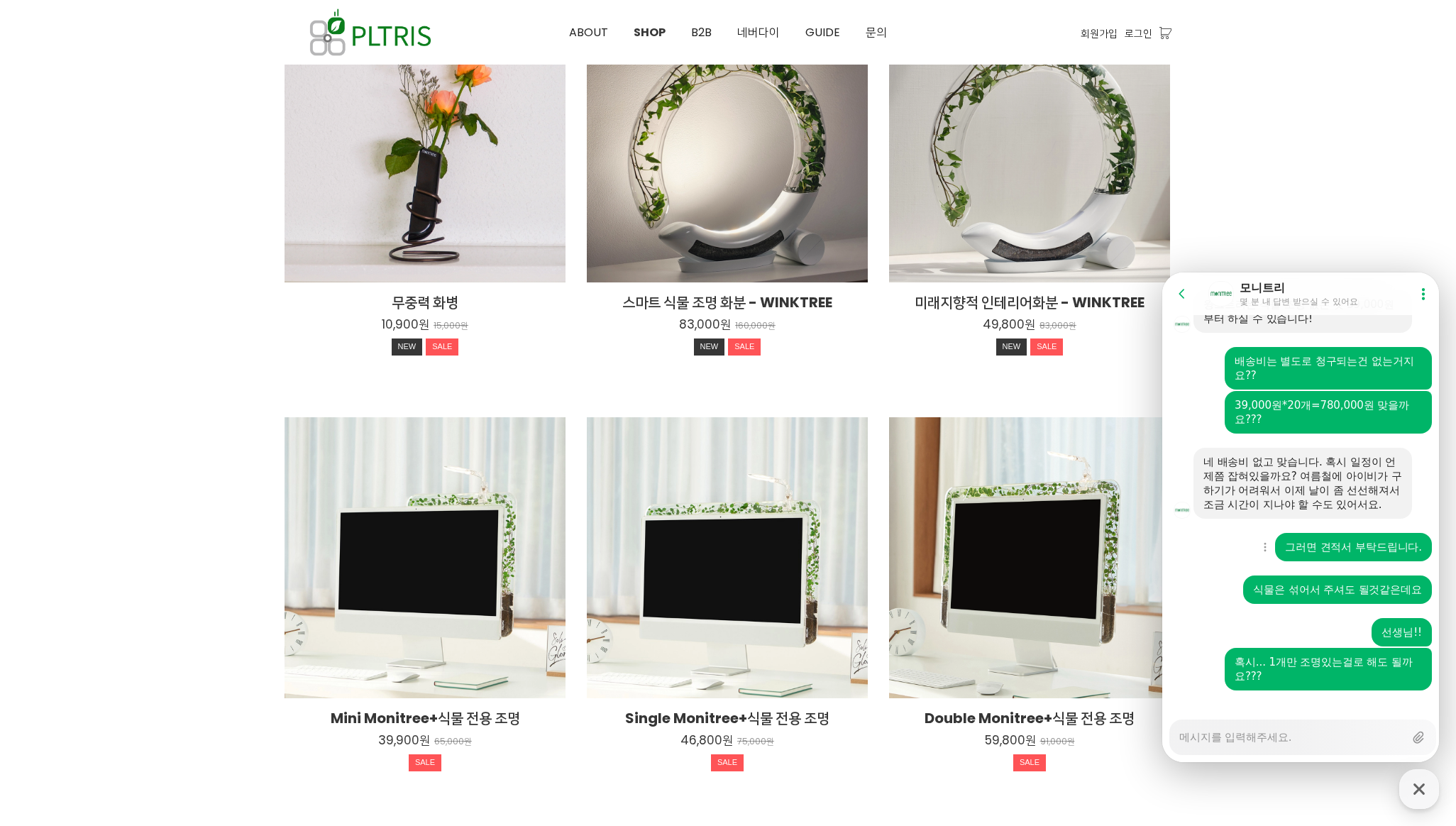
scroll to position [662, 0]
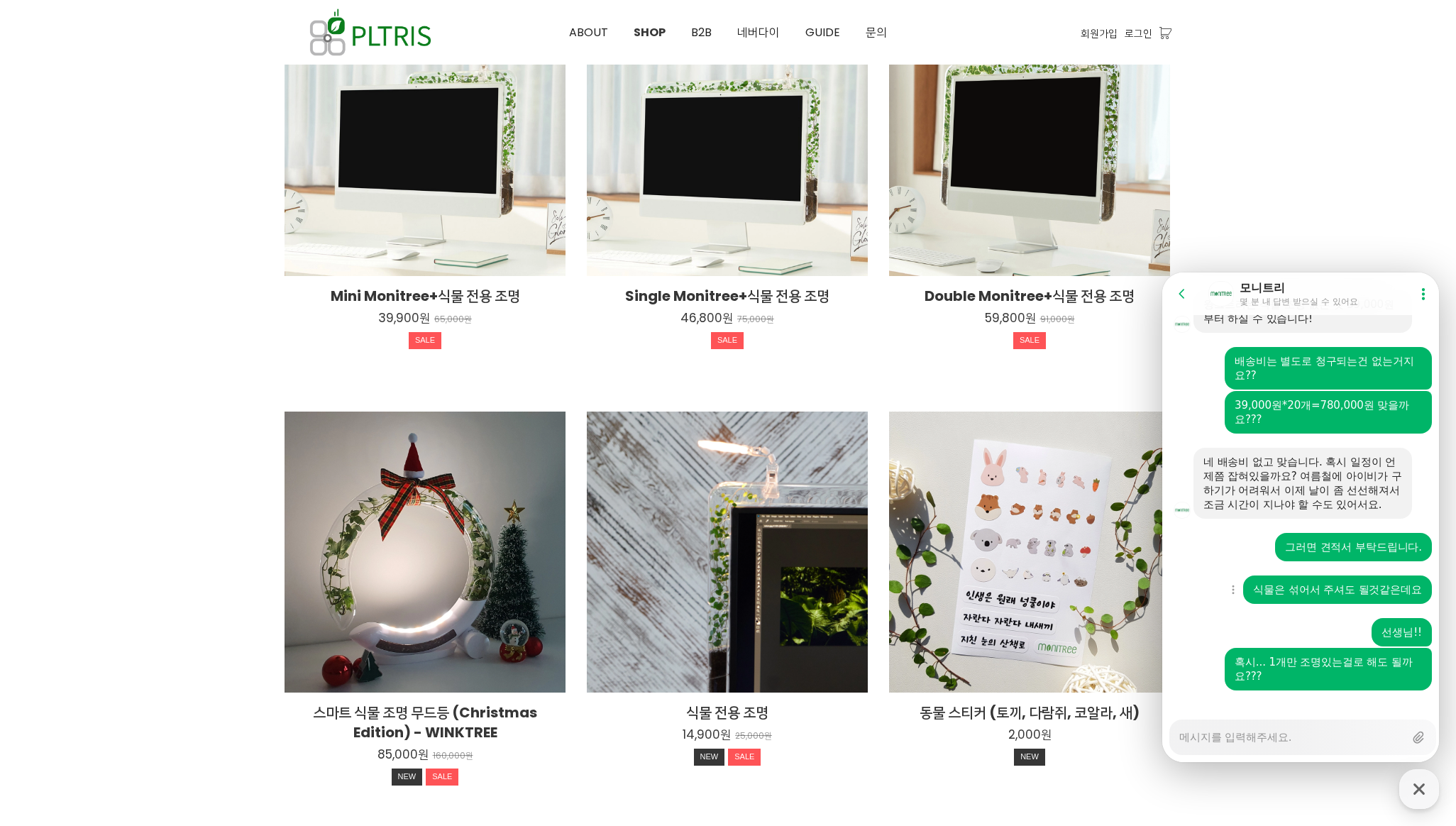
click at [1215, 575] on div "Show context menu 식물은 섞어서 주셔도 될것같은데요" at bounding box center [1302, 589] width 281 height 28
click at [1309, 460] on div "네 배송비 없고 맞습니다. 혹시 일정이 언제쯤 잡혀있을까요? 여름철에 아이비가 구하기가 어려워서 이제 날이 좀 선선해져서 조금 시간이 지나야 …" at bounding box center [1303, 483] width 199 height 57
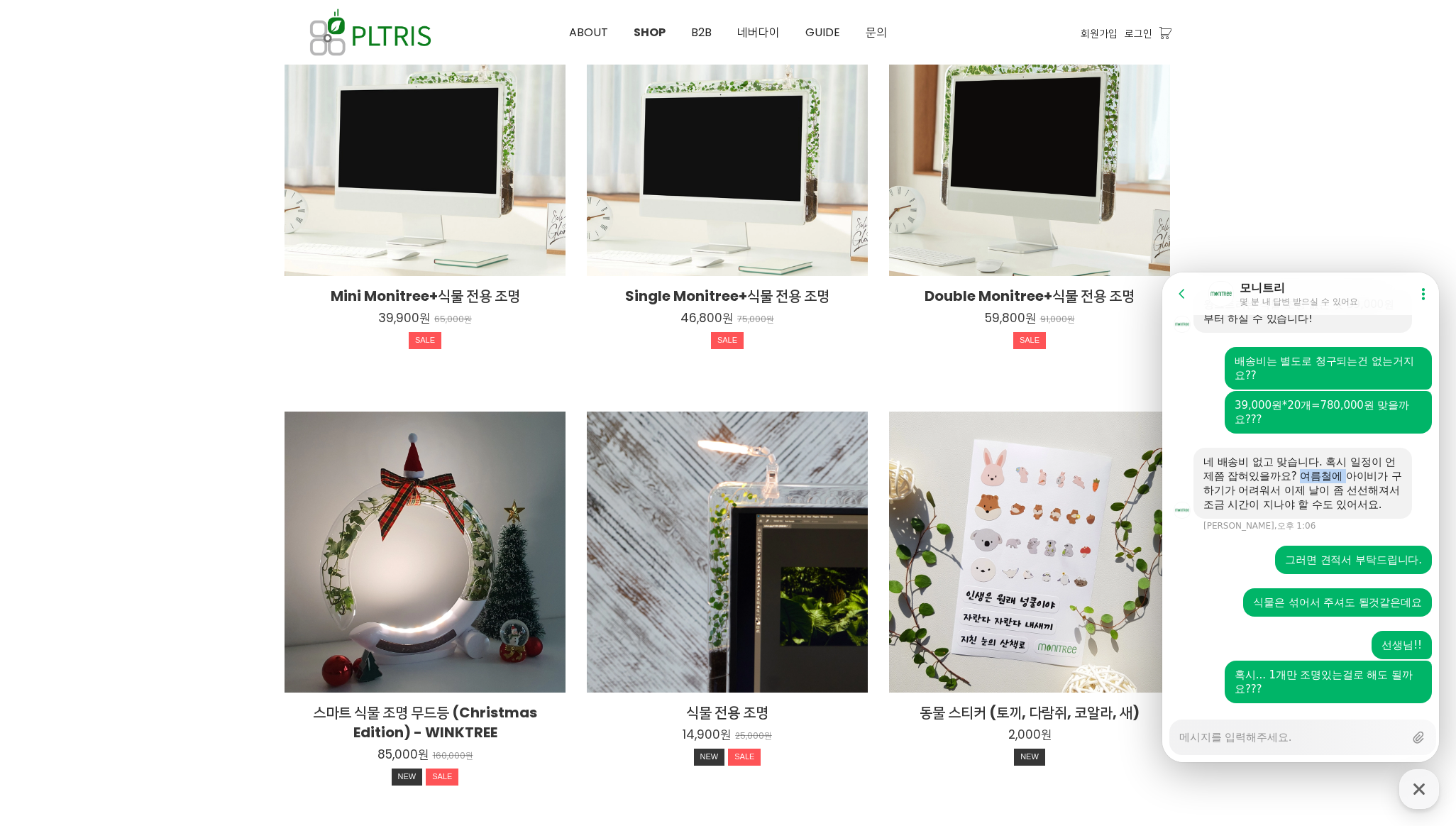
click at [1309, 460] on div "네 배송비 없고 맞습니다. 혹시 일정이 언제쯤 잡혀있을까요? 여름철에 아이비가 구하기가 어려워서 이제 날이 좀 선선해져서 조금 시간이 지나야 …" at bounding box center [1303, 483] width 199 height 57
click at [1310, 460] on div "네 배송비 없고 맞습니다. 혹시 일정이 언제쯤 잡혀있을까요? 여름철에 아이비가 구하기가 어려워서 이제 날이 좀 선선해져서 조금 시간이 지나야 …" at bounding box center [1303, 483] width 199 height 57
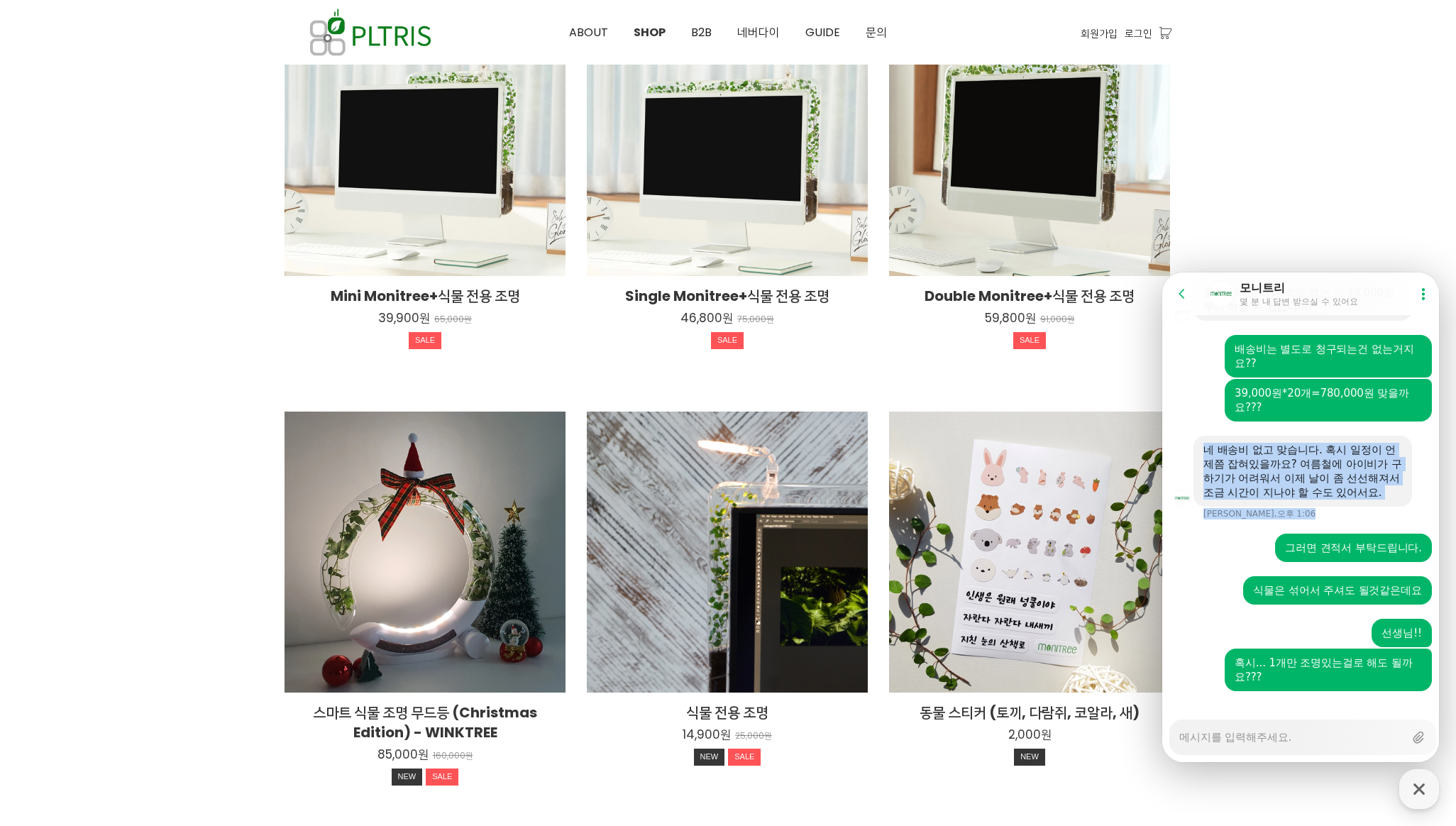
drag, startPoint x: 1310, startPoint y: 460, endPoint x: 1314, endPoint y: 483, distance: 23.3
click at [1314, 483] on div "네 배송비 없고 맞습니다. 혹시 일정이 언제쯤 잡혀있을까요? 여름철에 아이비가 구하기가 어려워서 이제 날이 좀 선선해져서 조금 시간이 지나야 …" at bounding box center [1303, 471] width 199 height 57
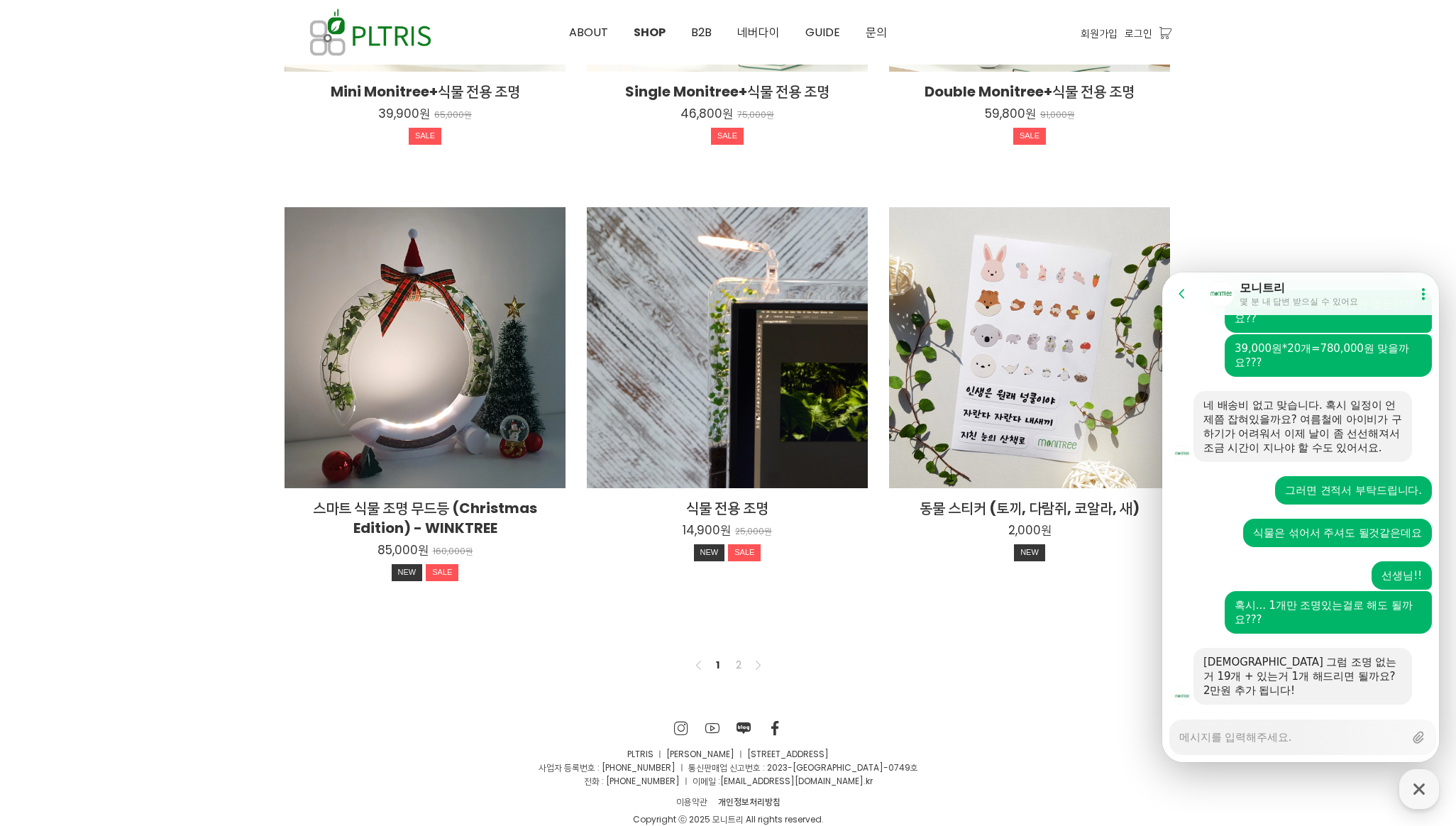
scroll to position [889, 0]
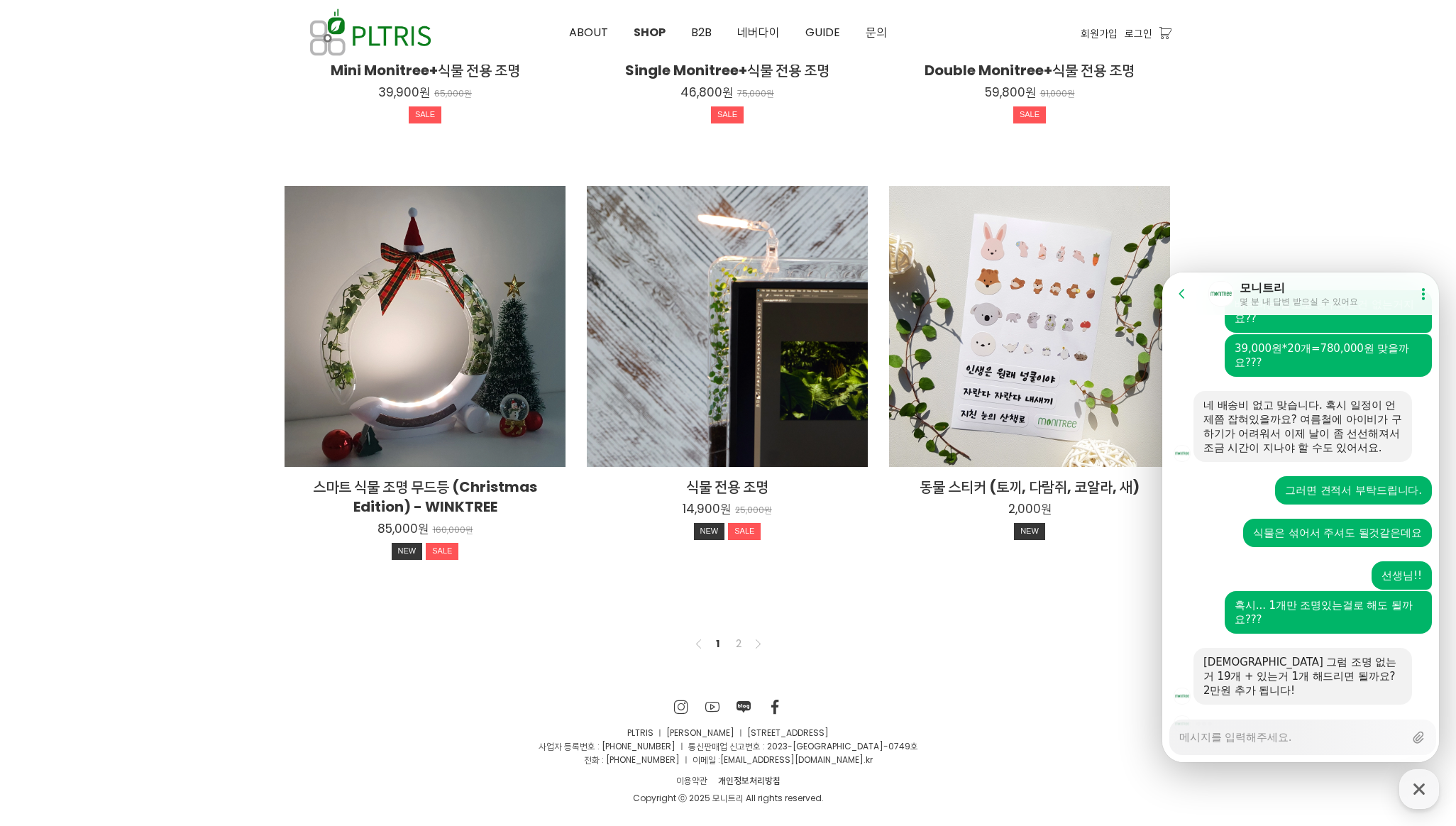
click at [1360, 704] on div at bounding box center [1302, 724] width 281 height 38
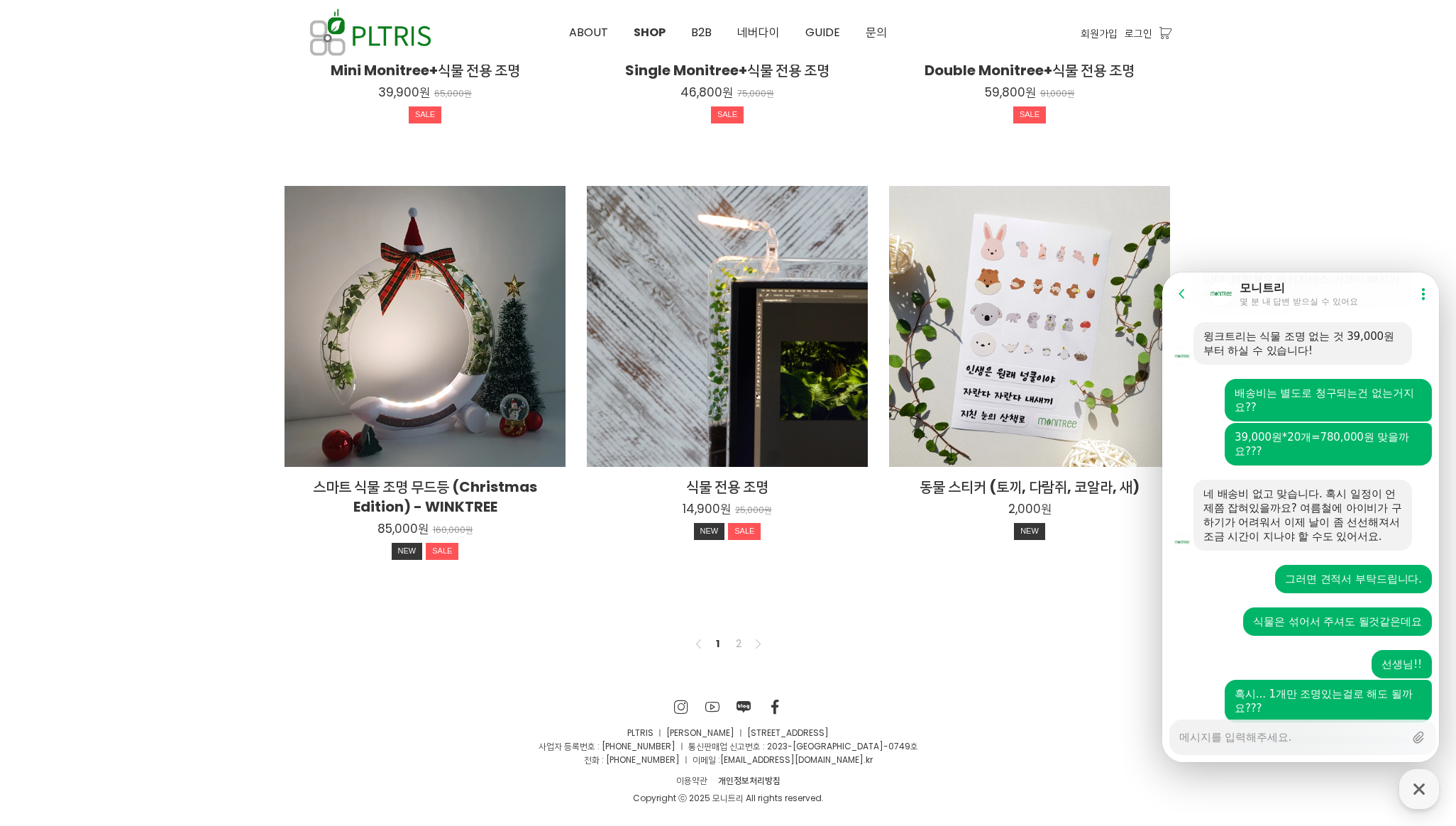
scroll to position [1163, 0]
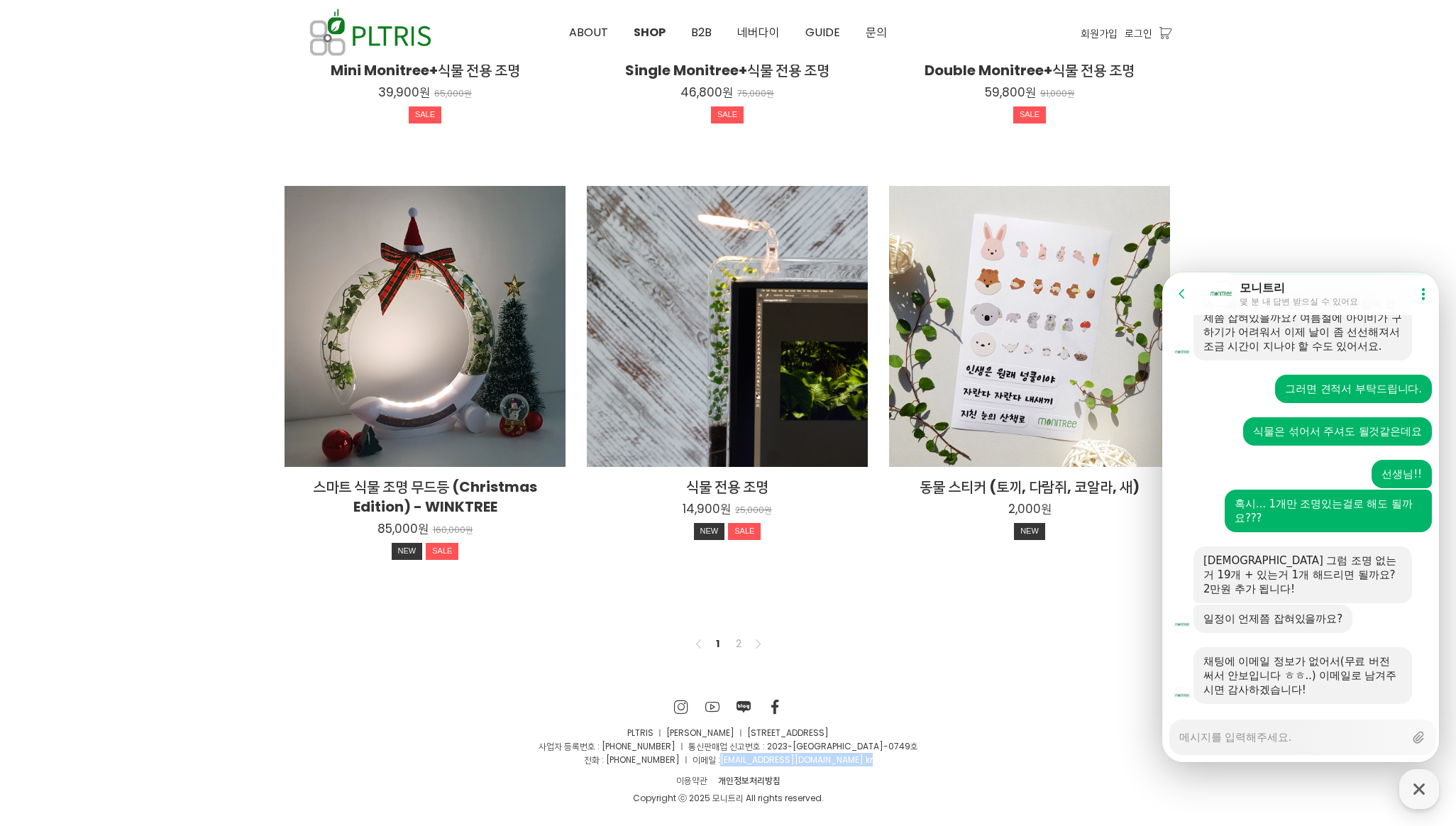
drag, startPoint x: 861, startPoint y: 759, endPoint x: 739, endPoint y: 760, distance: 122.0
click at [739, 760] on p "전화 : 010-2126-1994 ㅣ 이메일 : huneyfunny@pltris.co .kr" at bounding box center [728, 759] width 887 height 14
copy p "huneyfunny@pltris.co .kr"
click at [1348, 750] on div "Messenger Input Textarea" at bounding box center [1292, 737] width 225 height 34
click at [1272, 752] on div "Messenger Input Textarea" at bounding box center [1292, 737] width 225 height 34
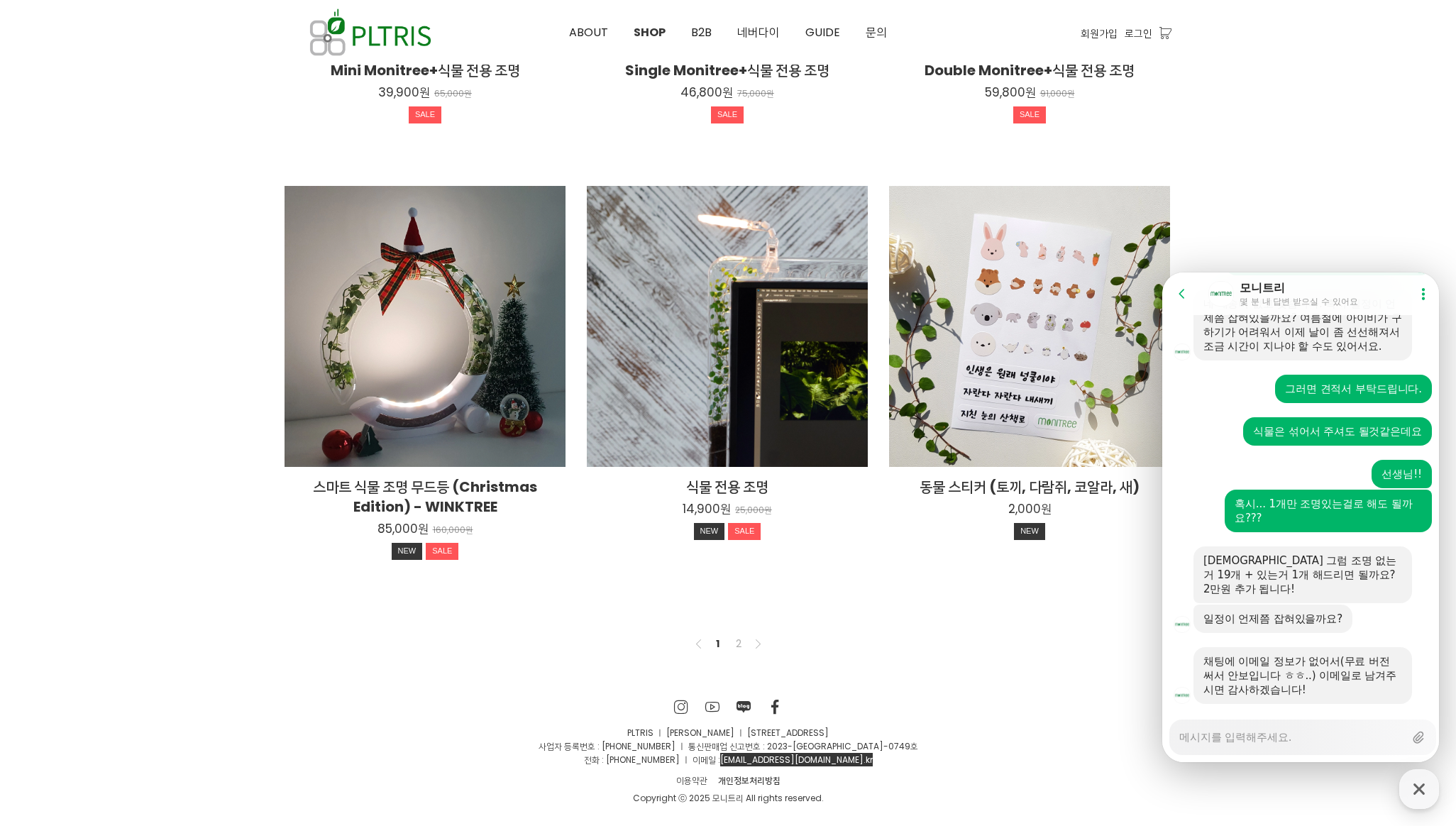
click at [1278, 739] on textarea "Messenger Input Textarea" at bounding box center [1292, 732] width 225 height 24
paste textarea "huneyfunny@pltris.co.kr"
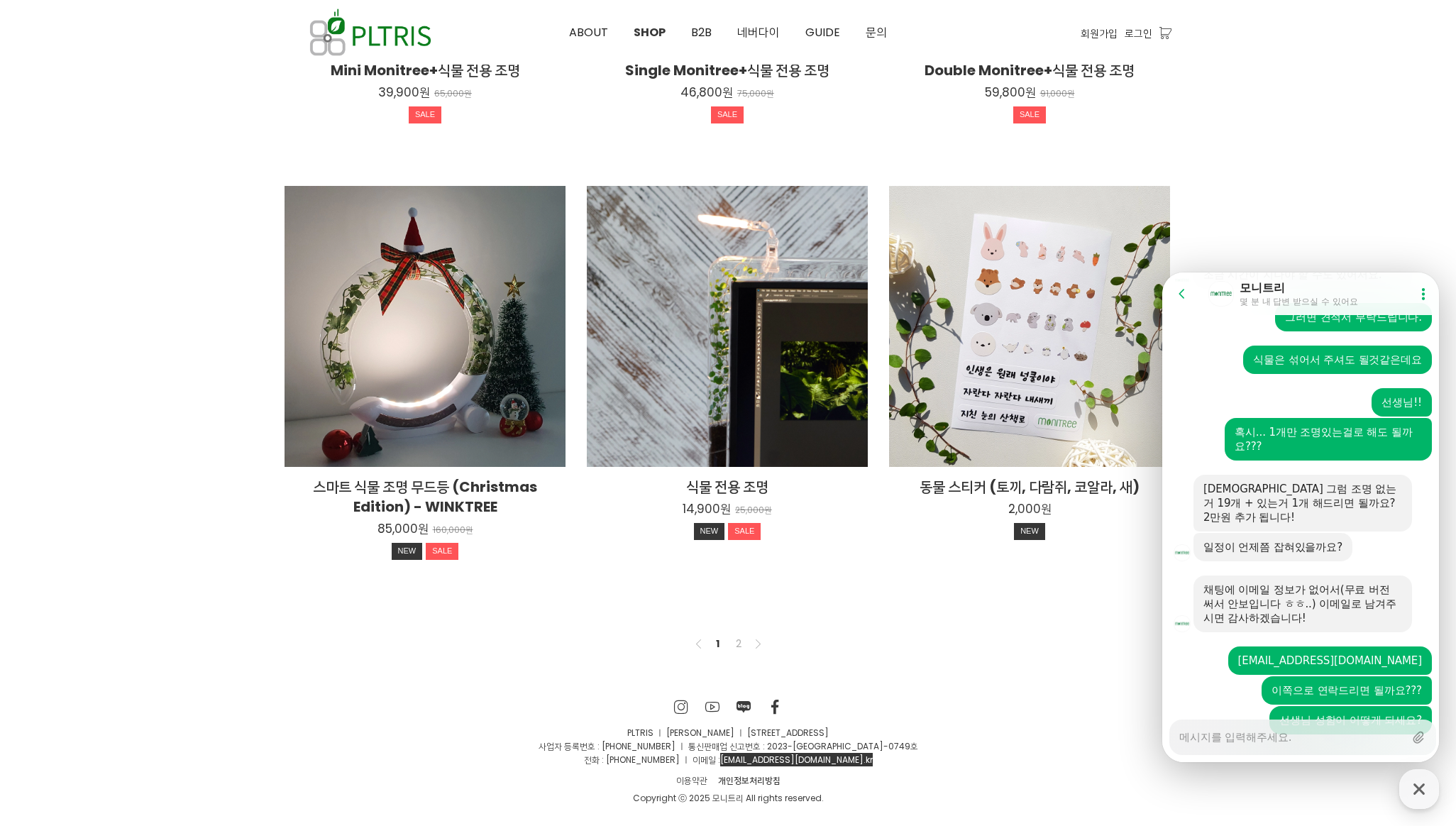
scroll to position [1264, 0]
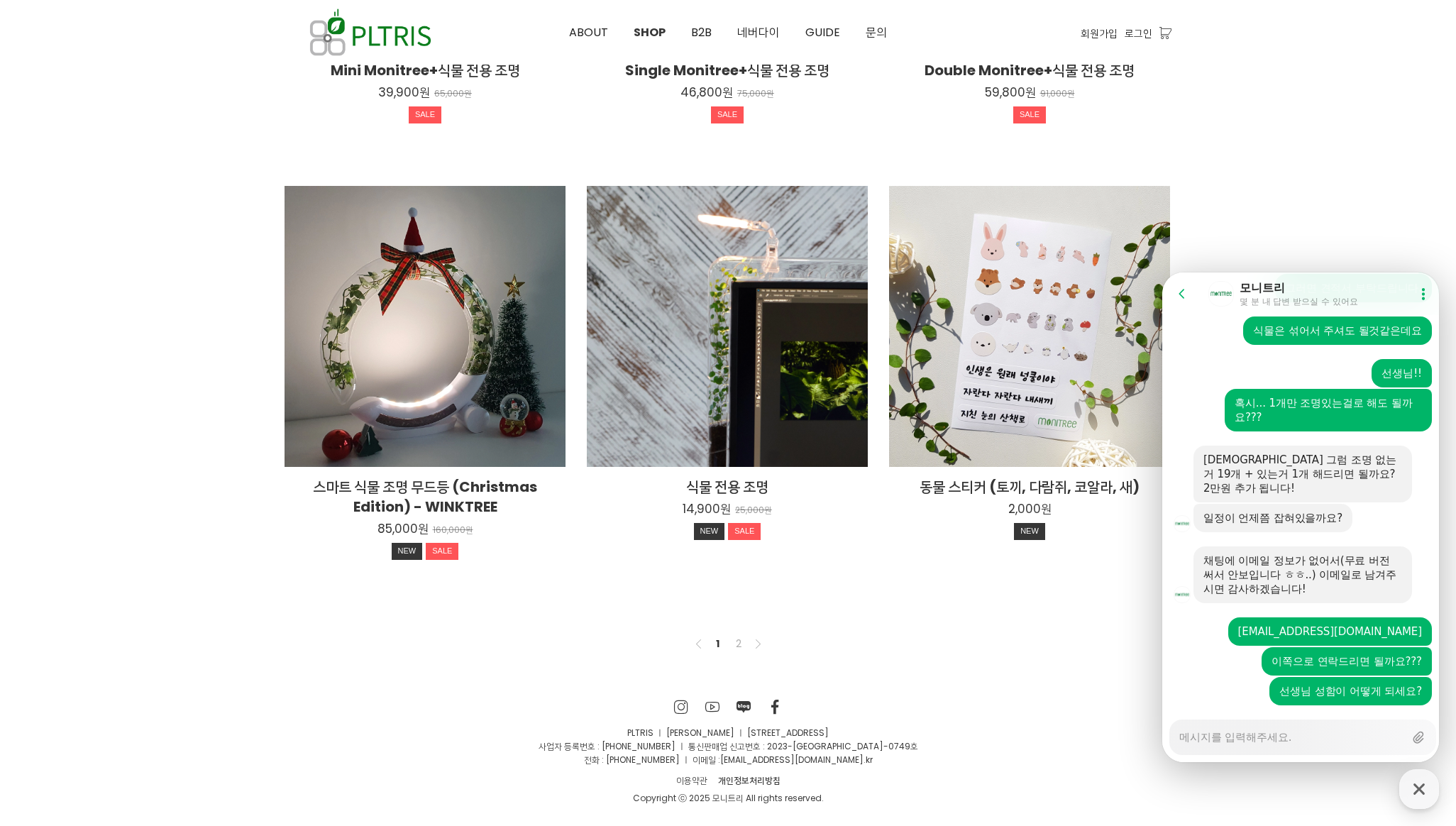
click at [308, 717] on div "SNS 바로가기 SNS 바로가기 SNS 바로가기 SNS 바로가기 PLTRIS ㅣ 이대헌 ㅣ 서울시 성북구 삼선교로 16길 116, 상상큐브 B…" at bounding box center [728, 751] width 908 height 106
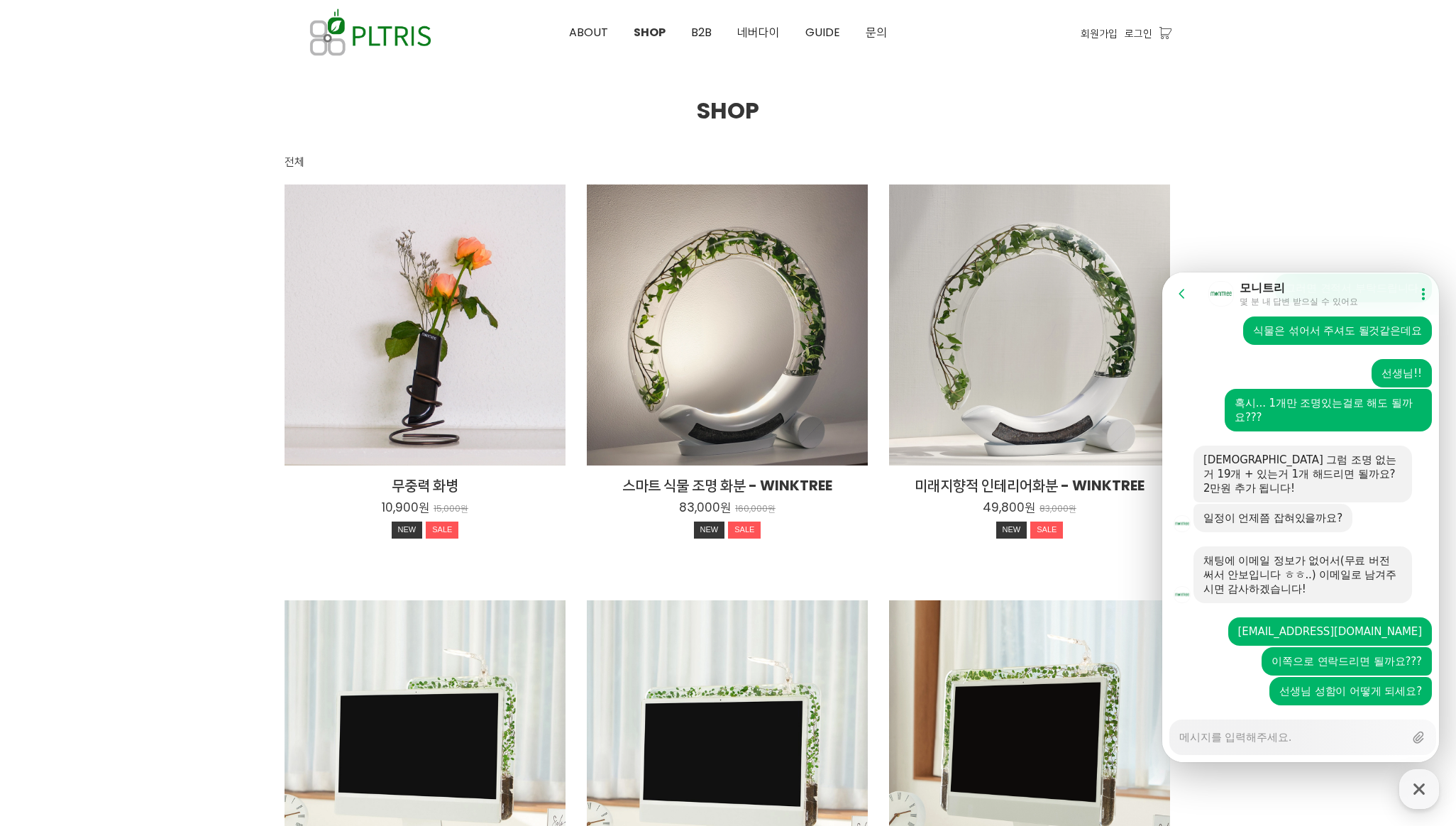
scroll to position [38, 0]
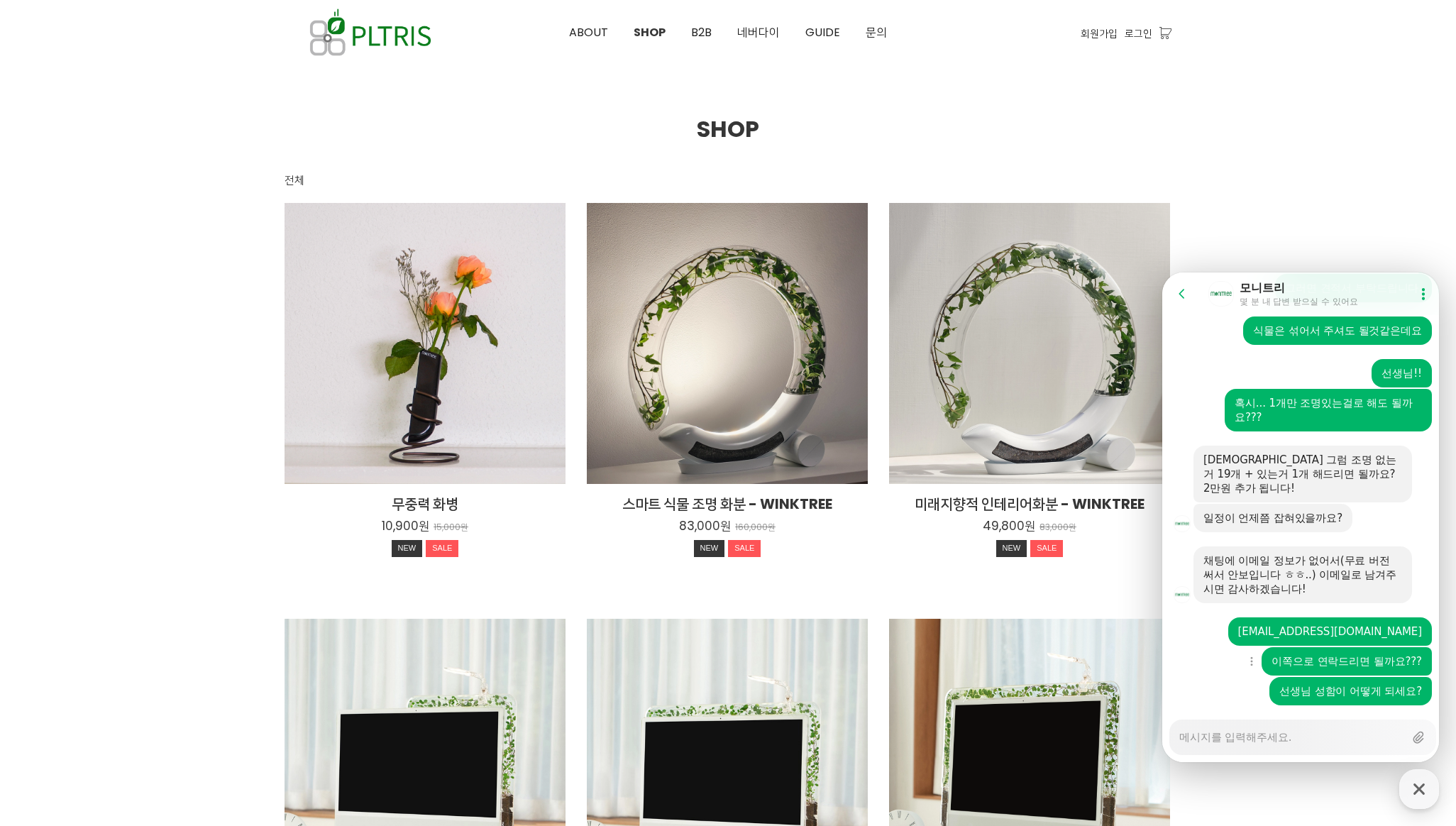
click at [1224, 647] on div "Show context menu 이쪽으로 연락드리면 될까요???" at bounding box center [1302, 661] width 281 height 28
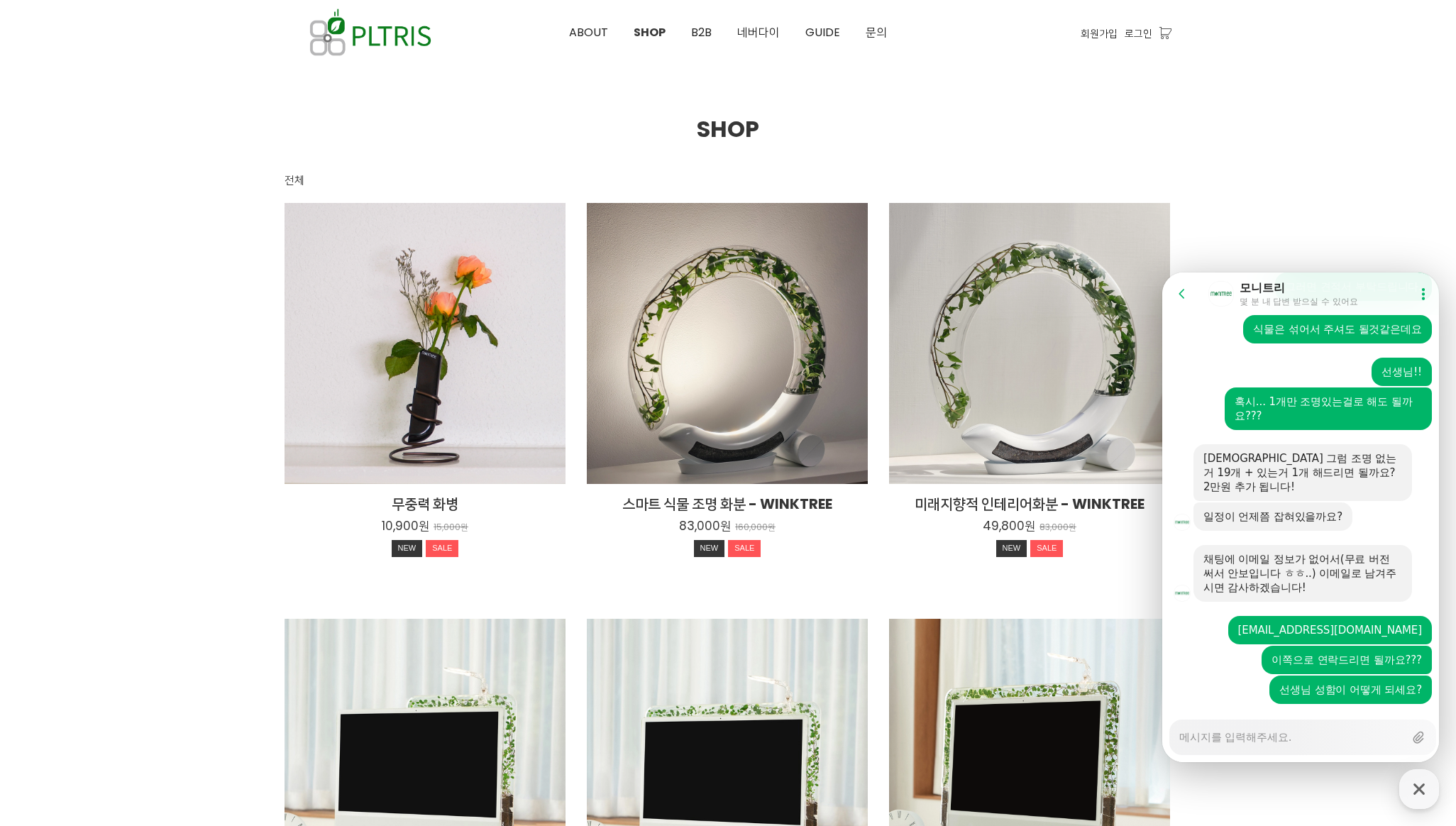
click at [64, 265] on div at bounding box center [728, 790] width 1456 height 1471
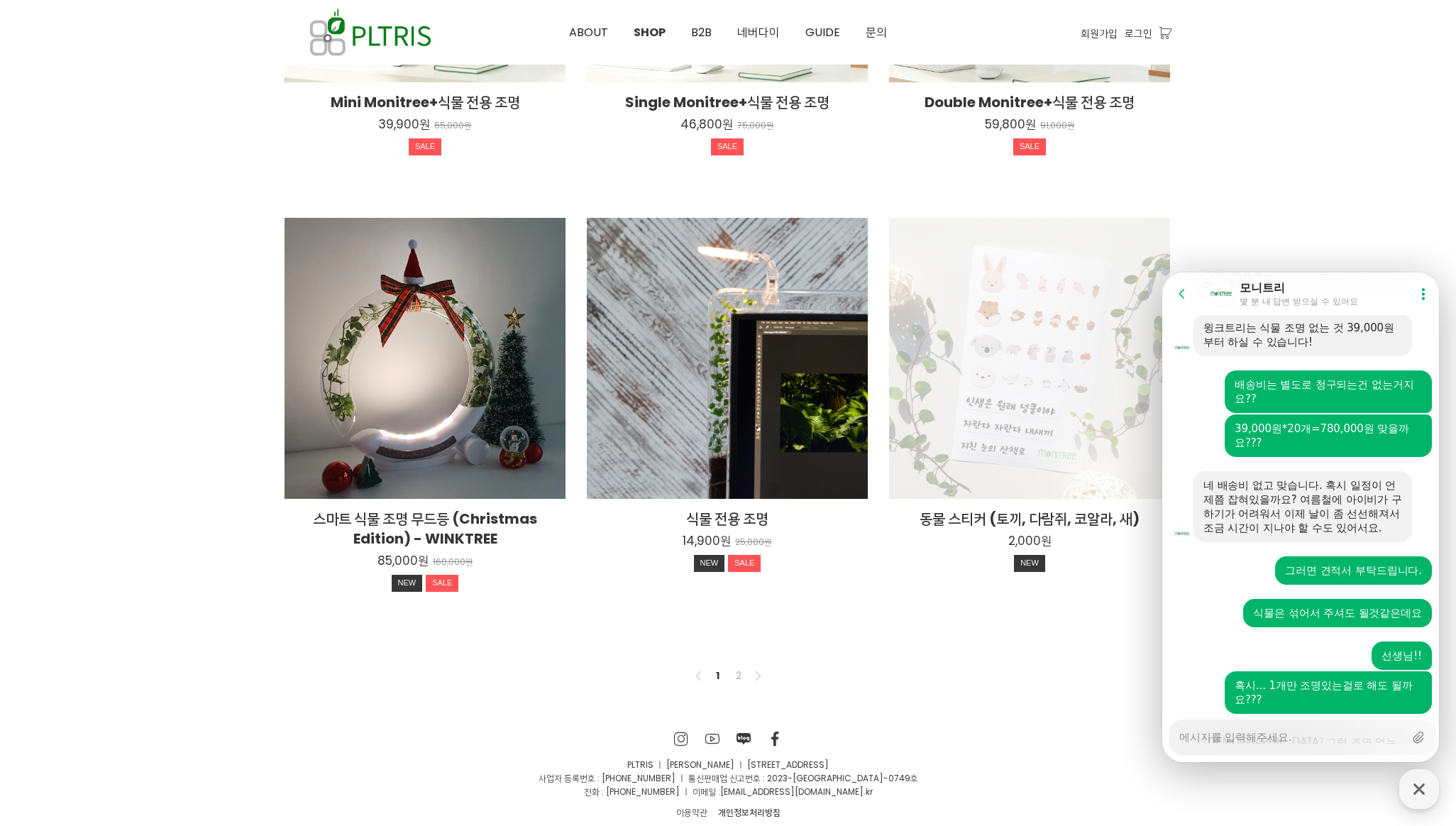
scroll to position [889, 0]
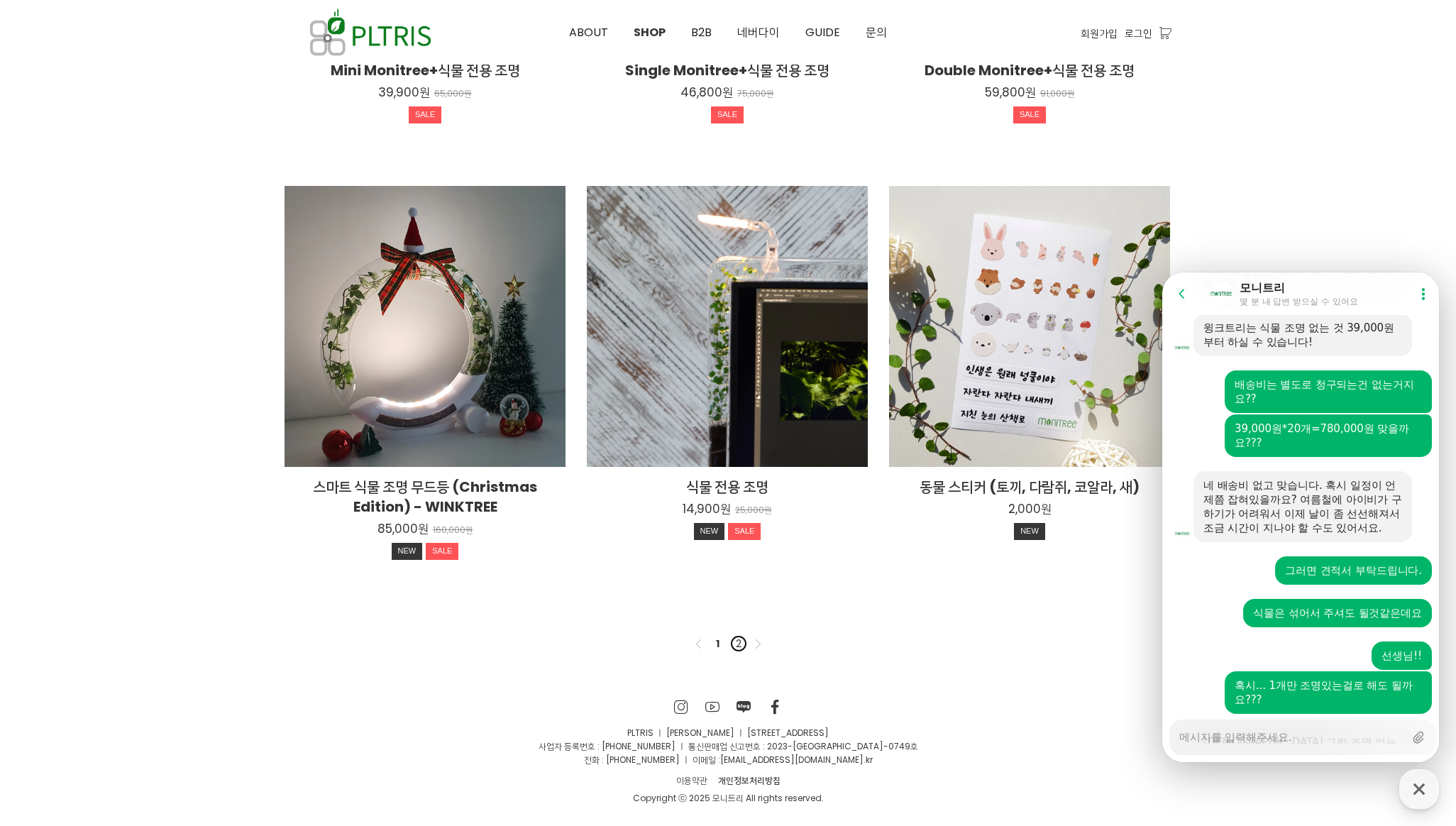
click at [745, 640] on link "2" at bounding box center [738, 643] width 17 height 17
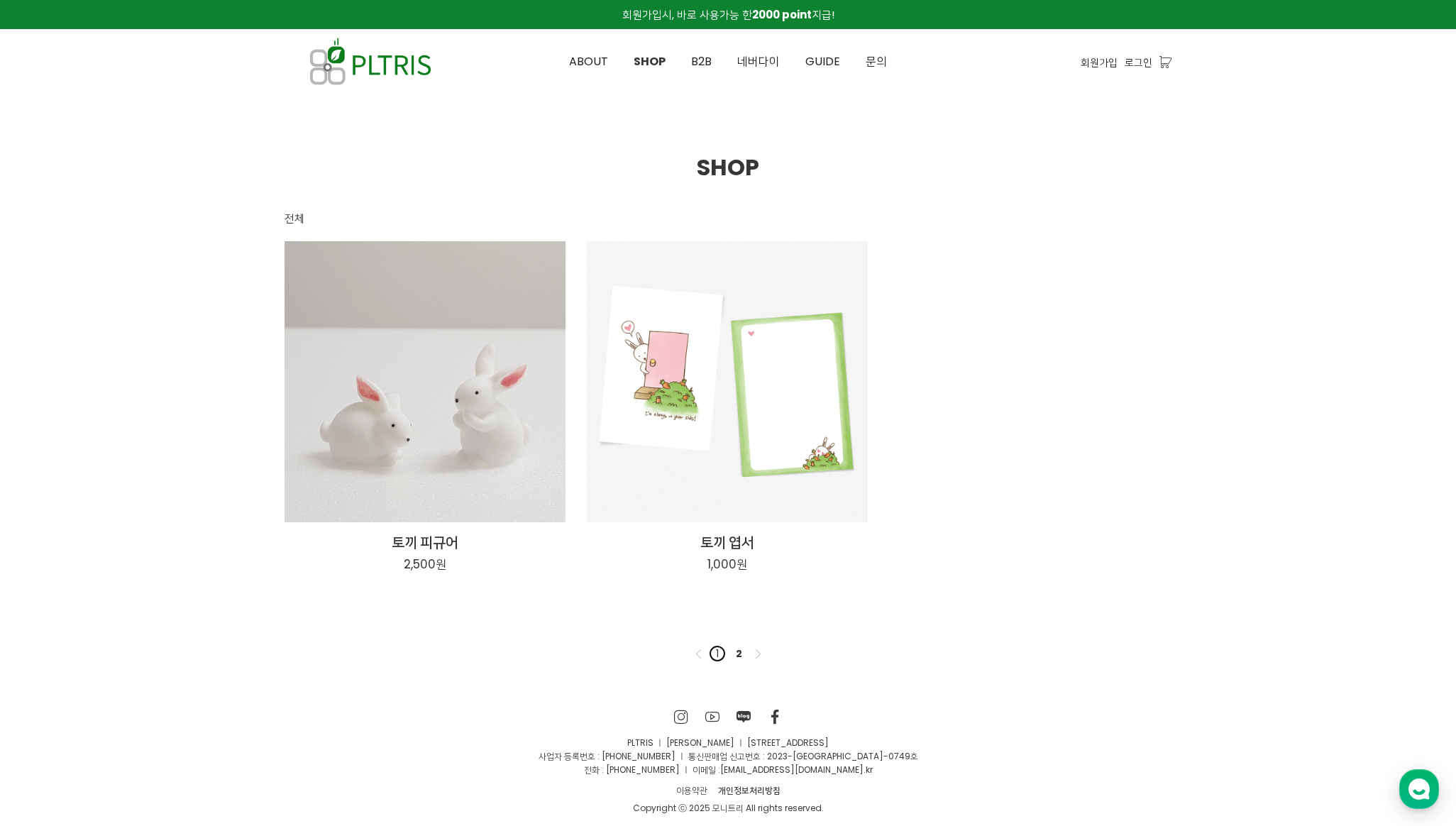
click at [717, 655] on link "1" at bounding box center [718, 653] width 17 height 17
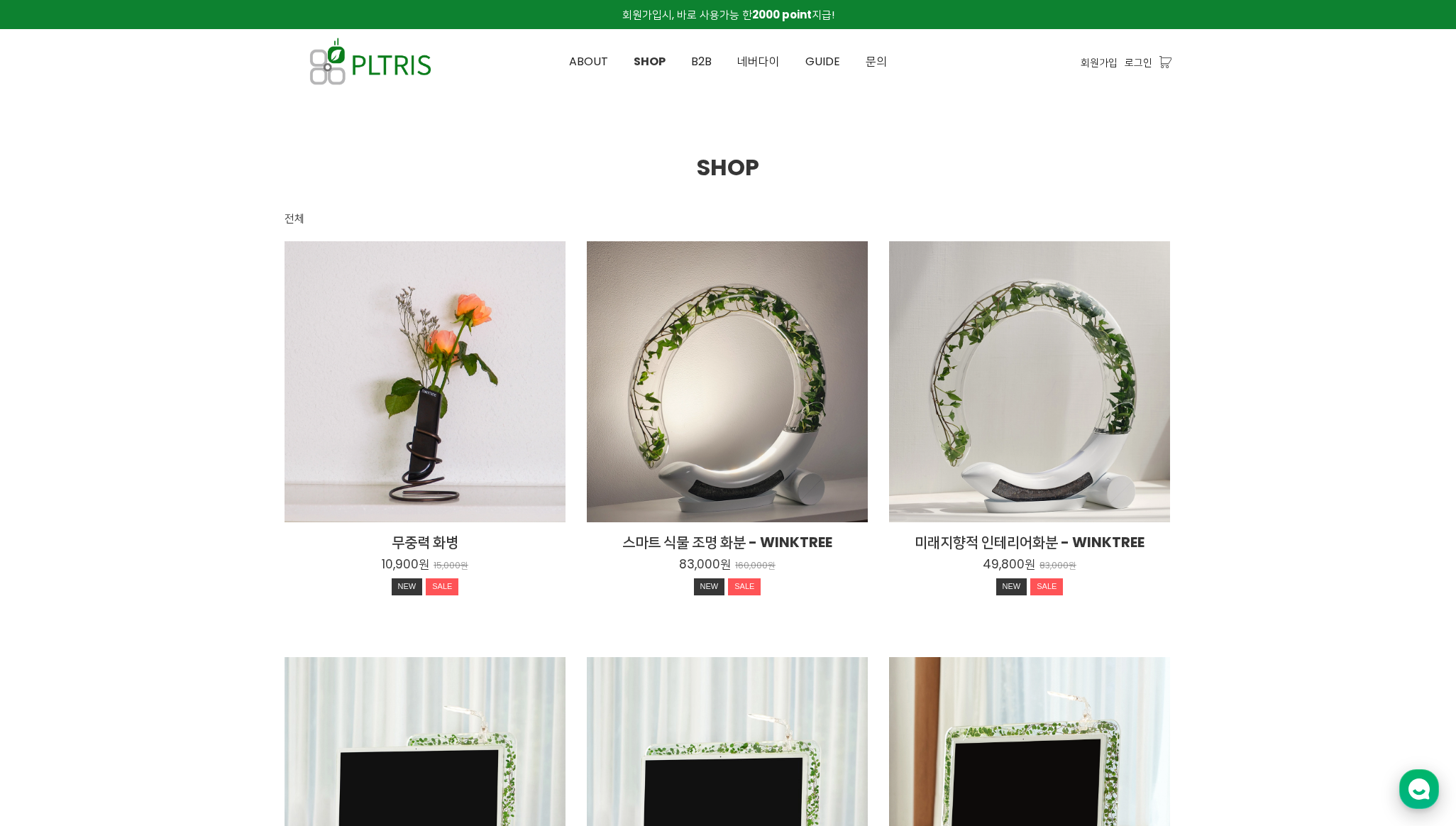
click at [1415, 784] on use "button" at bounding box center [1419, 789] width 21 height 21
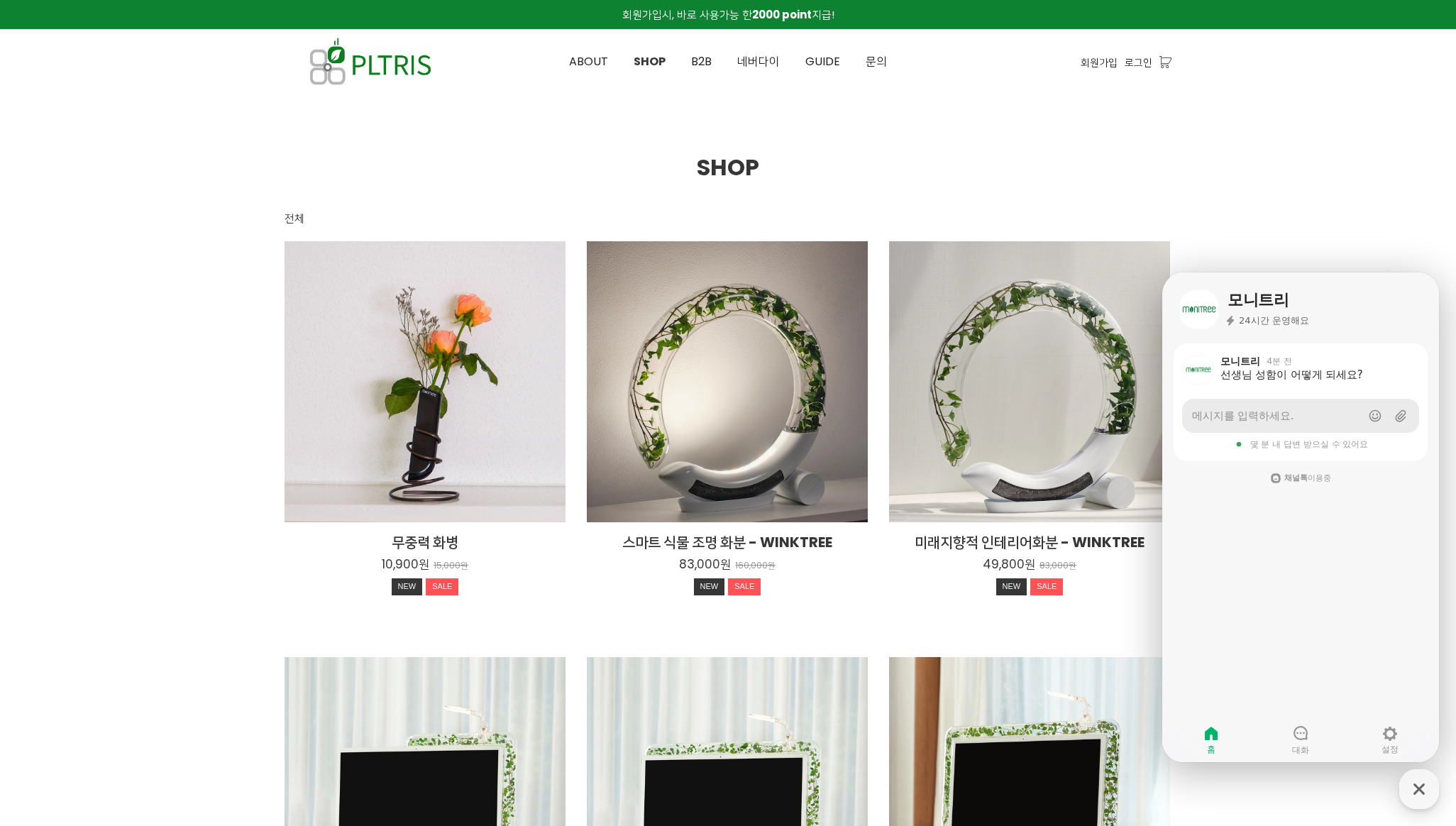
click at [1323, 411] on link "메시지를 입력하세요." at bounding box center [1301, 415] width 237 height 34
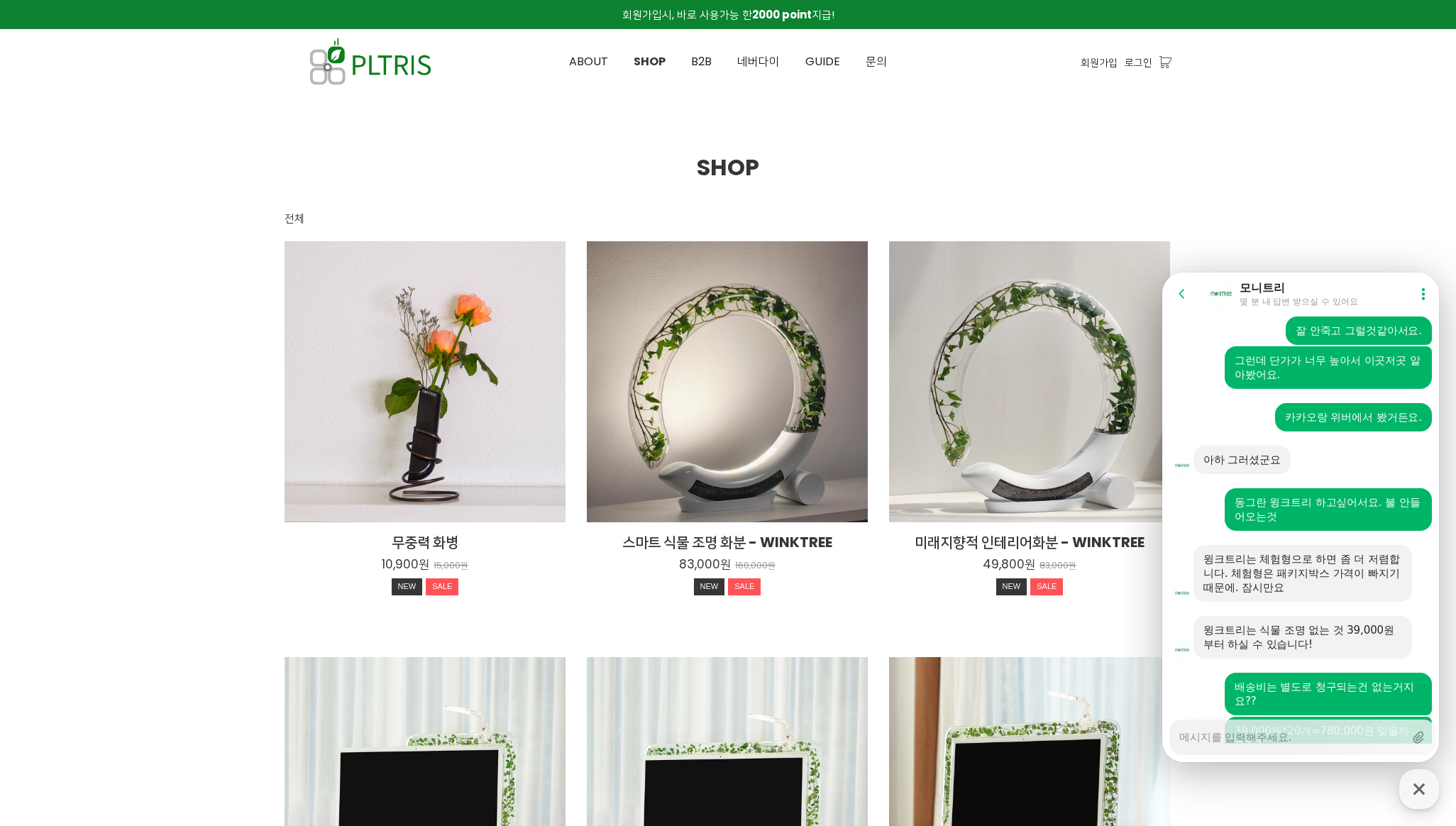
scroll to position [585, 0]
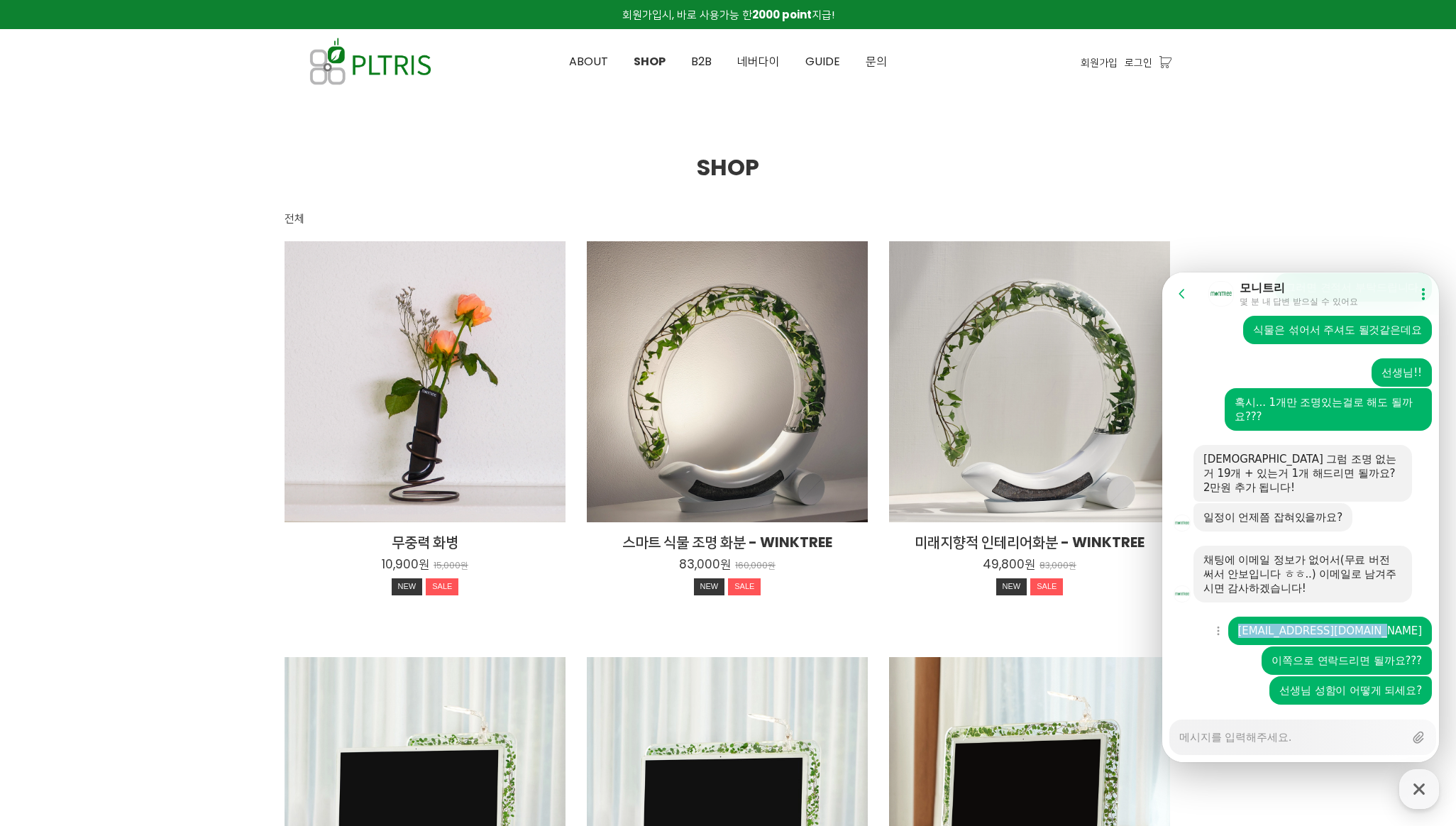
drag, startPoint x: 1303, startPoint y: 600, endPoint x: 1425, endPoint y: 599, distance: 122.0
click at [1425, 616] on div "[EMAIL_ADDRESS][DOMAIN_NAME]" at bounding box center [1331, 630] width 204 height 28
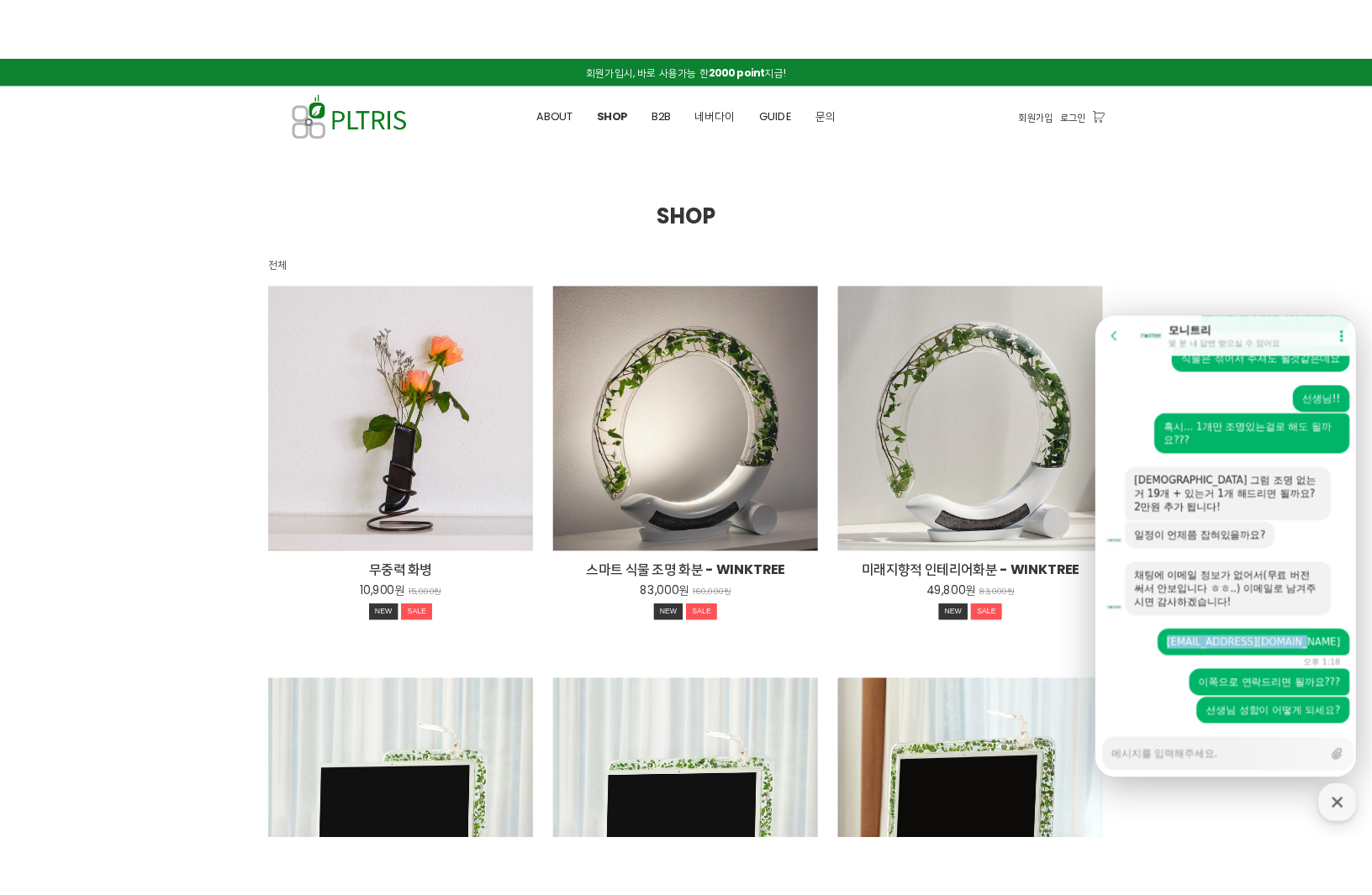
scroll to position [707, 0]
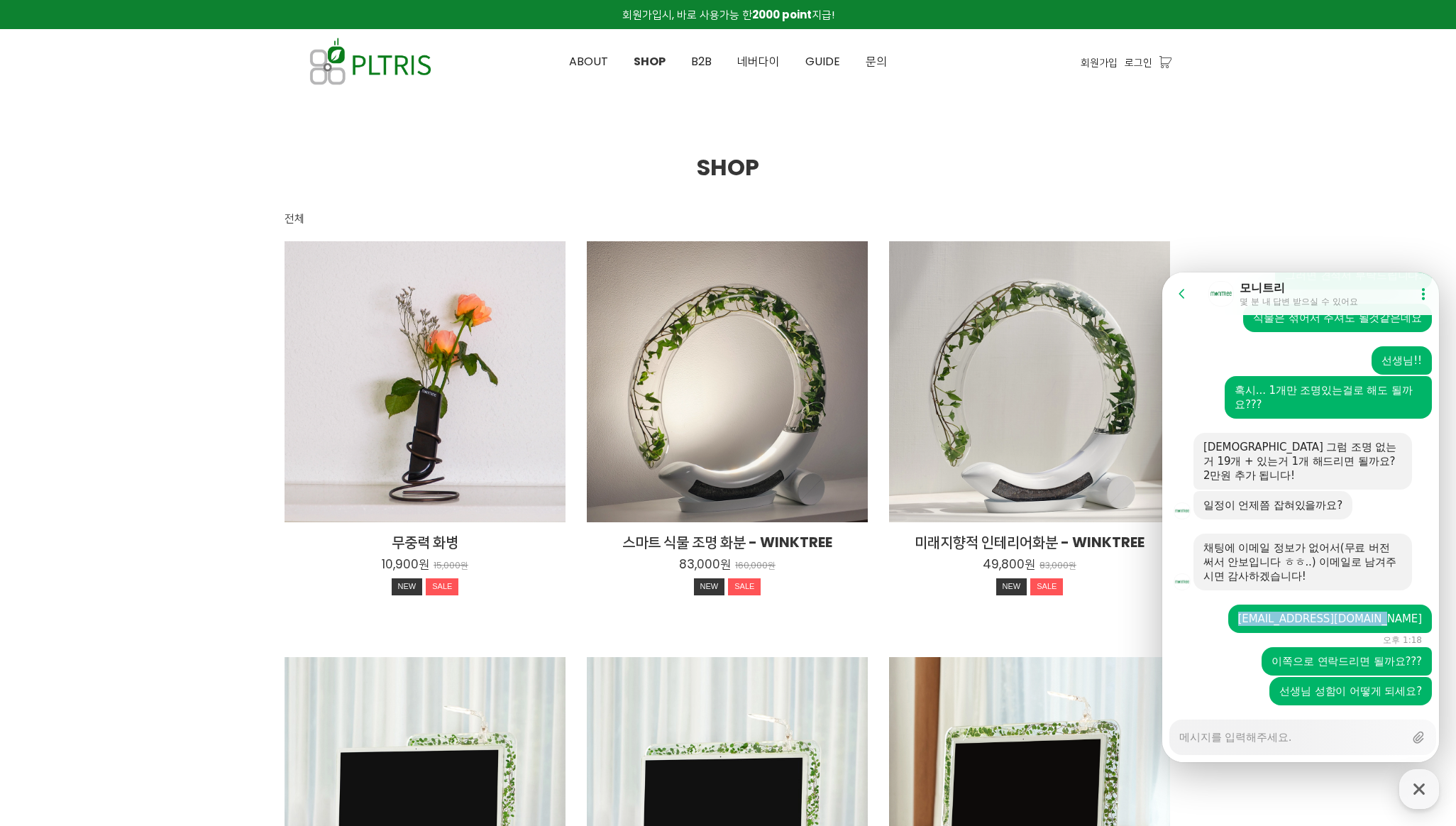
copy link "[EMAIL_ADDRESS][DOMAIN_NAME]"
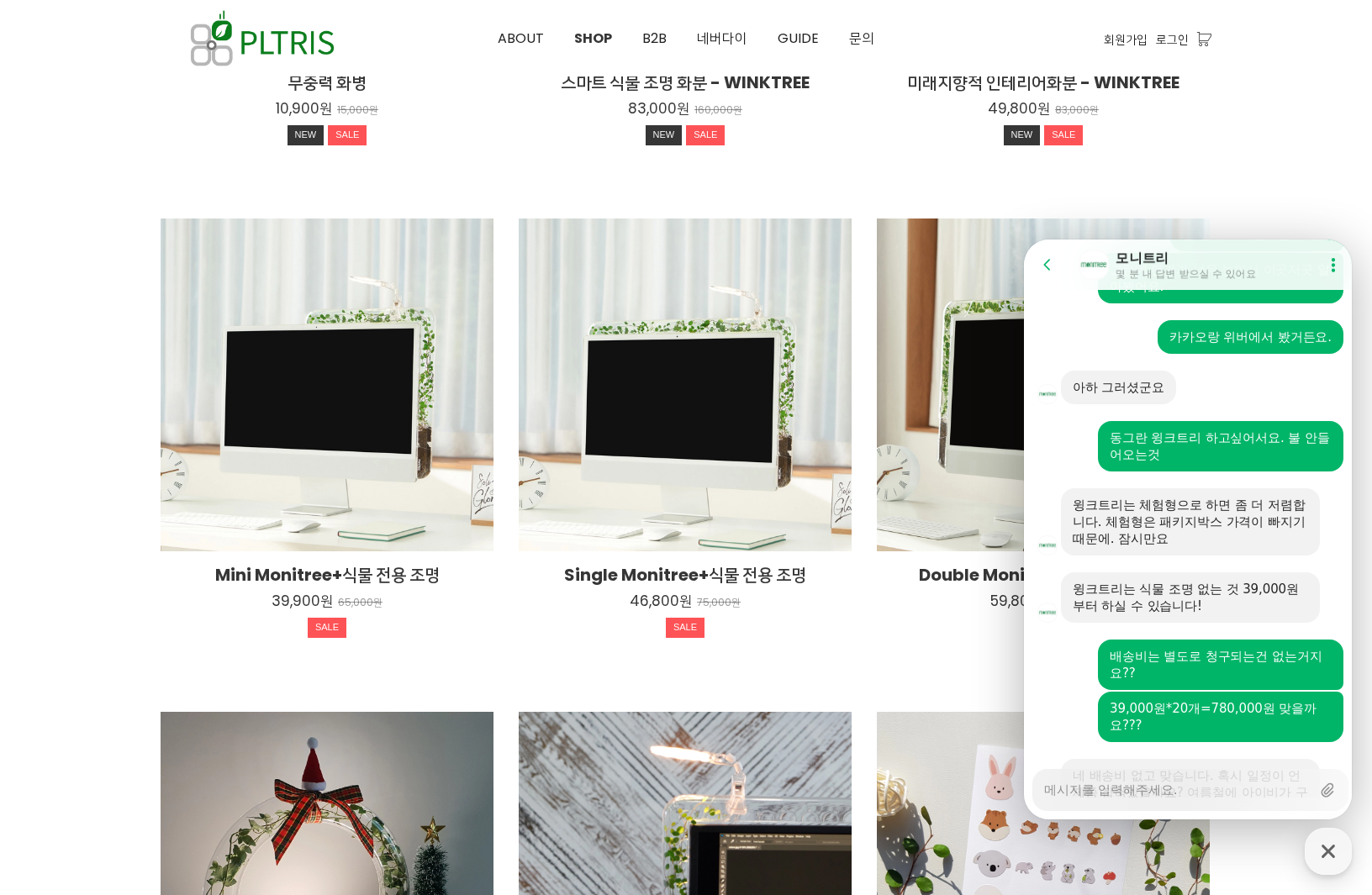
scroll to position [865, 0]
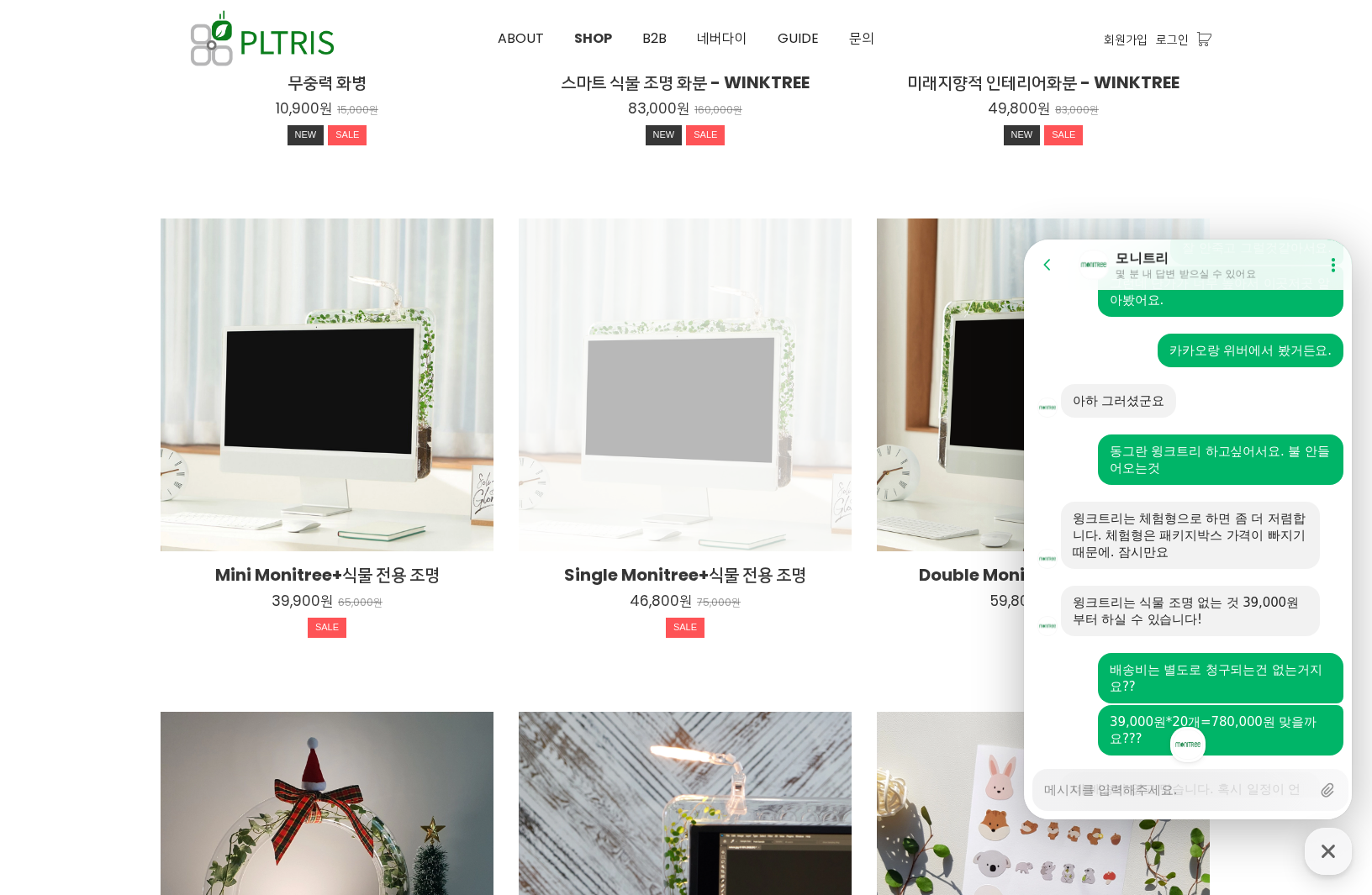
type textarea "x"
